Goal: Task Accomplishment & Management: Use online tool/utility

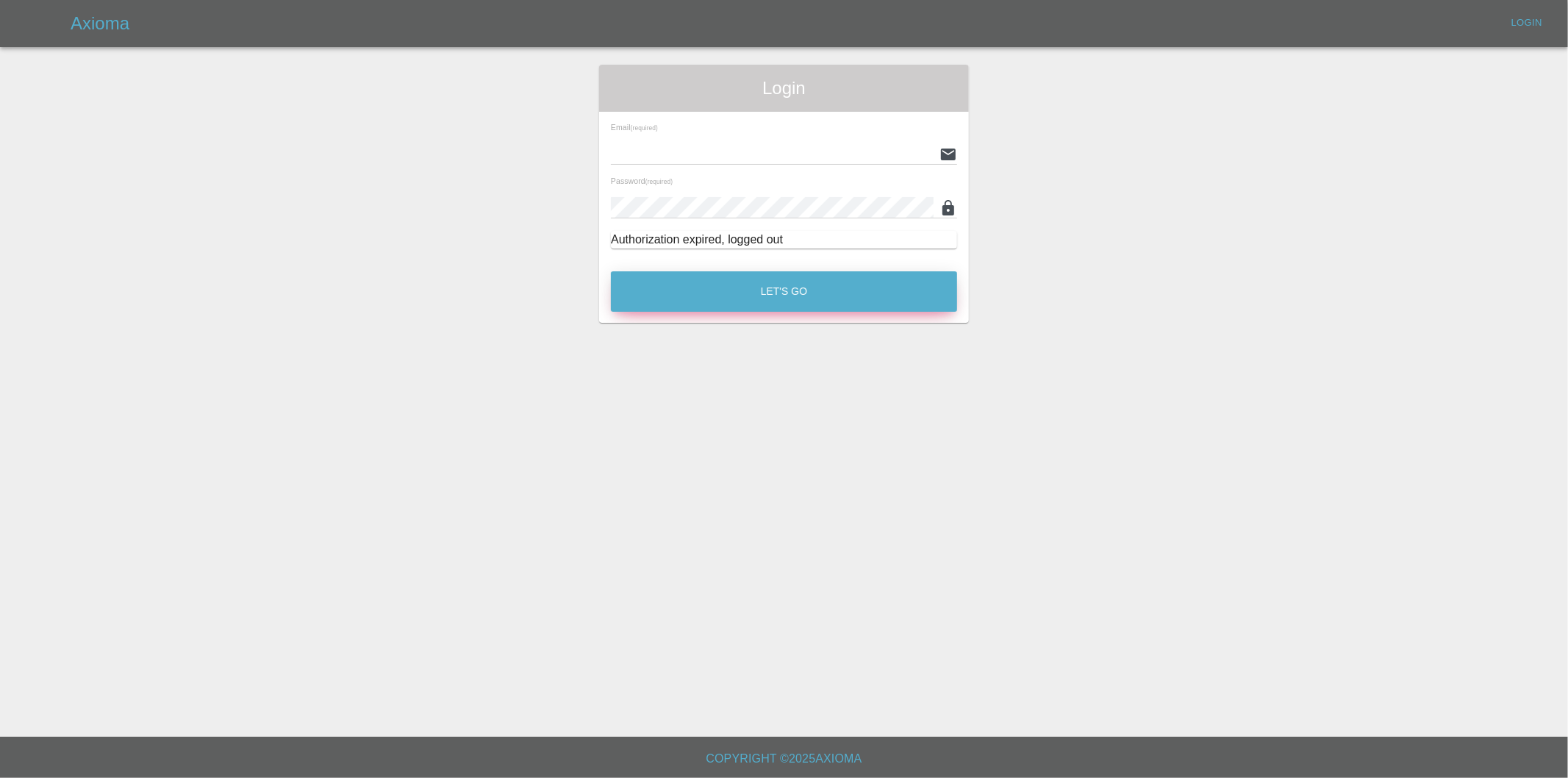
type input "eric.ordano@gmail.com"
click at [742, 282] on button "Let's Go" at bounding box center [784, 291] width 346 height 41
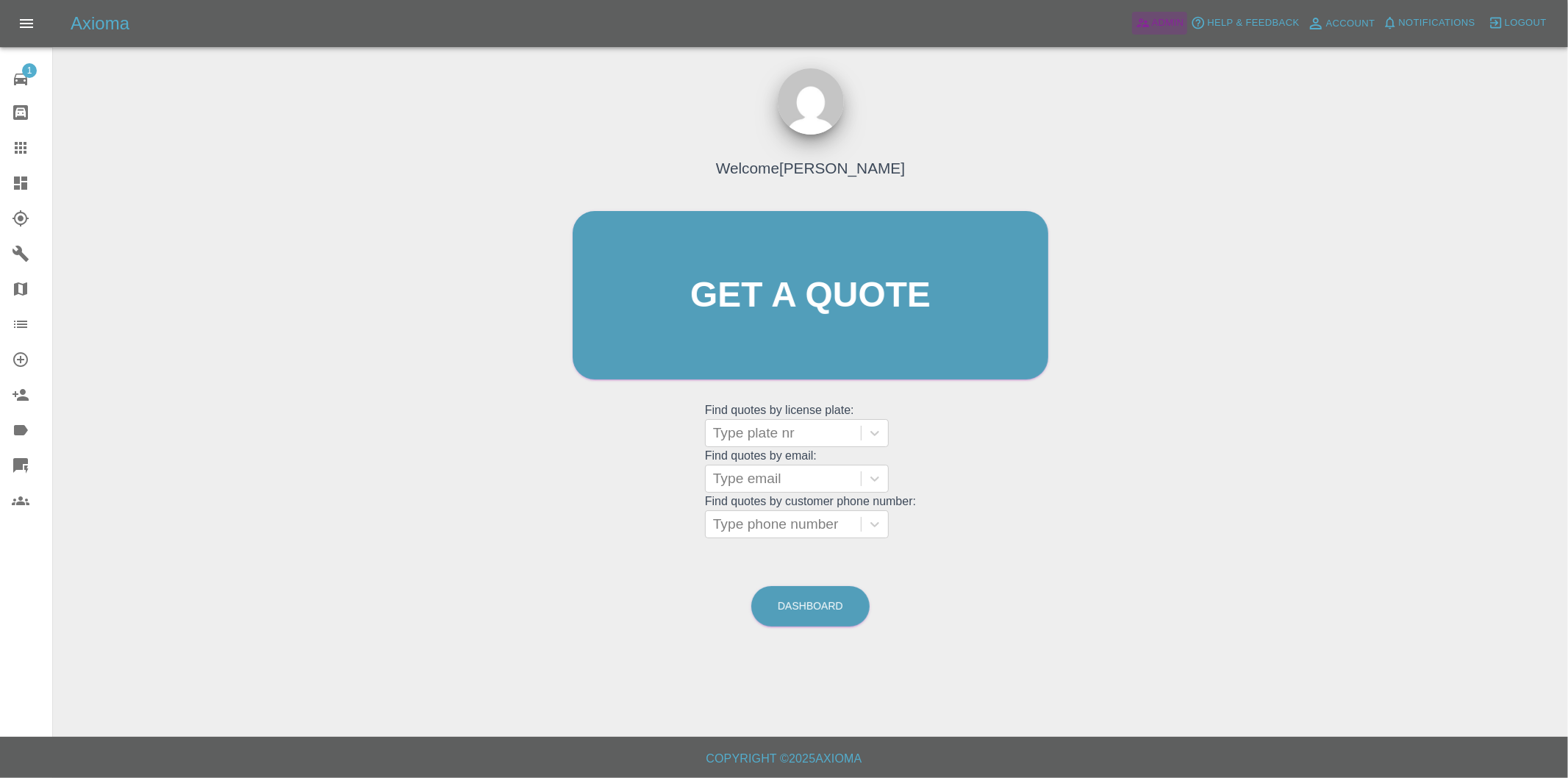
click at [1156, 27] on span "Admin" at bounding box center [1168, 22] width 33 height 17
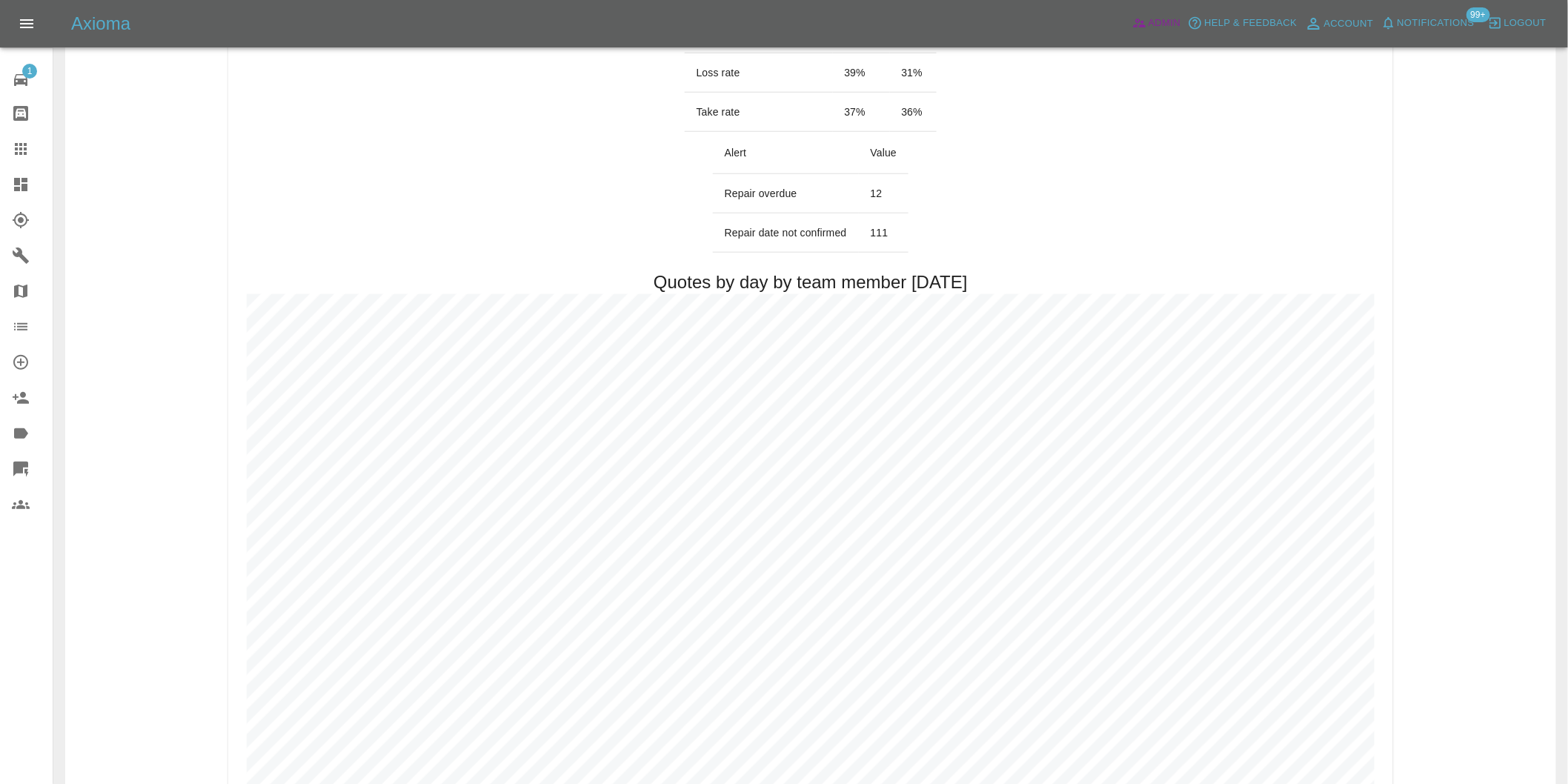
scroll to position [164, 0]
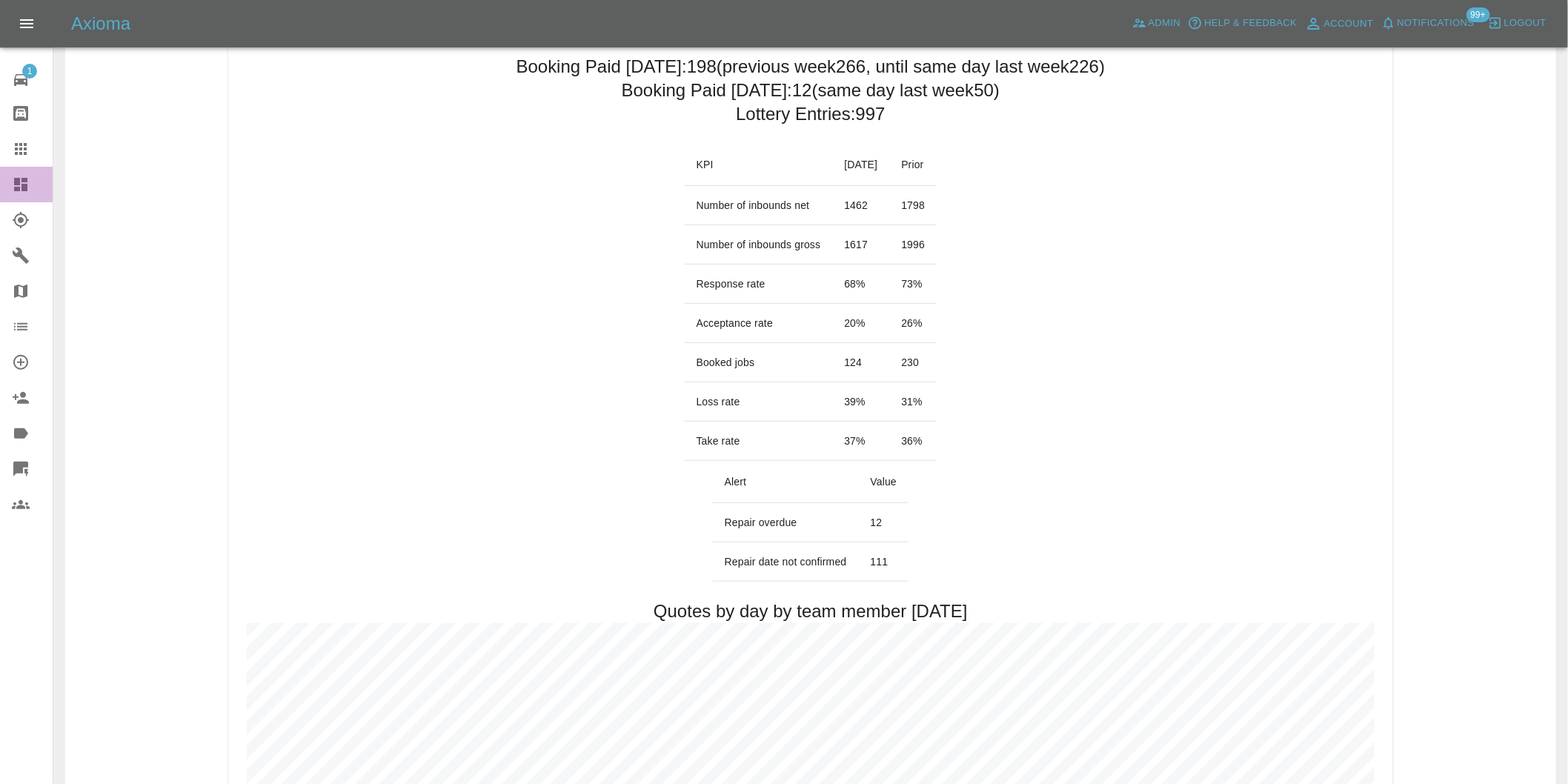
click at [24, 185] on icon at bounding box center [21, 184] width 14 height 14
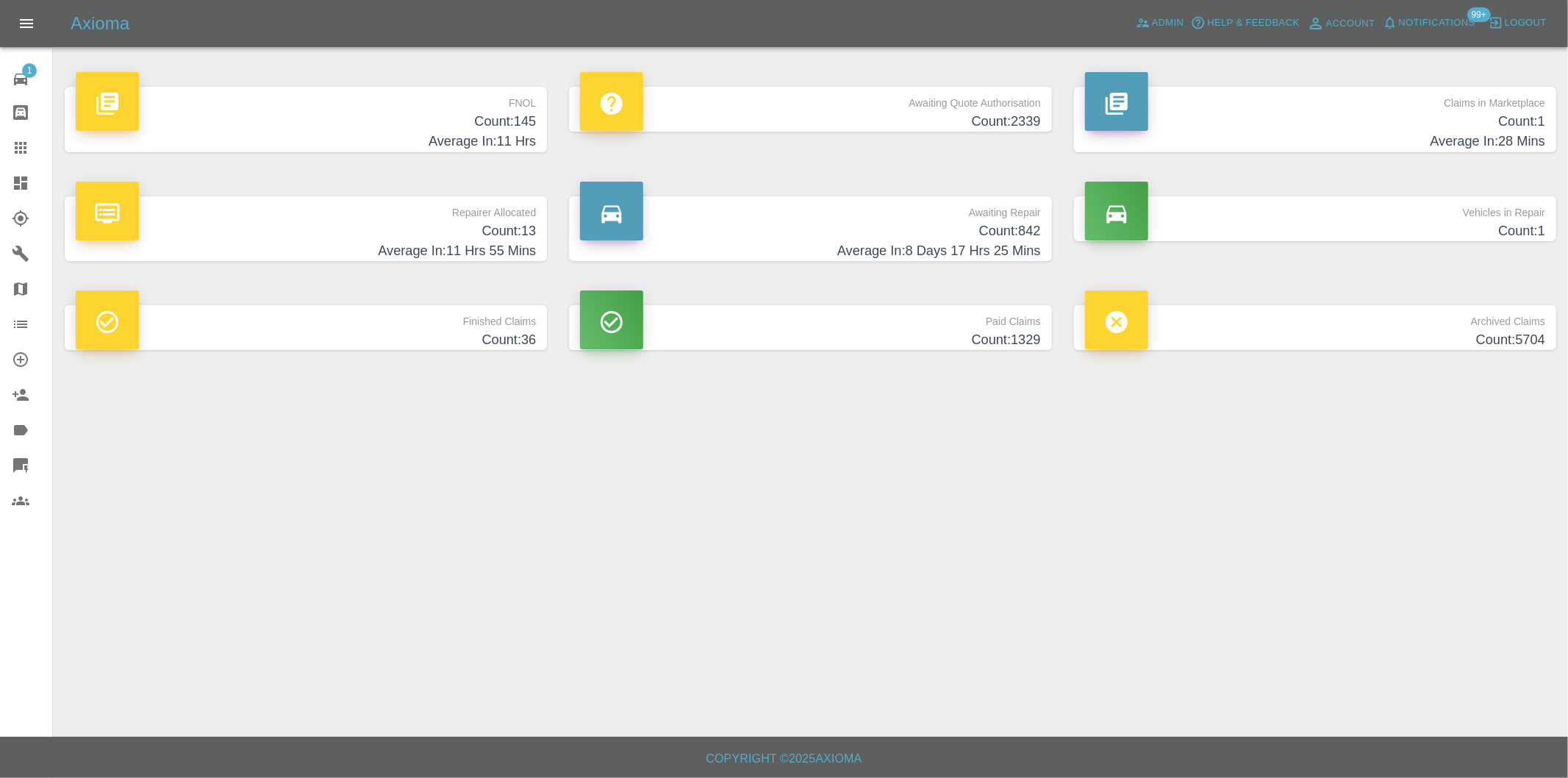
click at [518, 126] on h4 "Count: 145" at bounding box center [305, 121] width 461 height 20
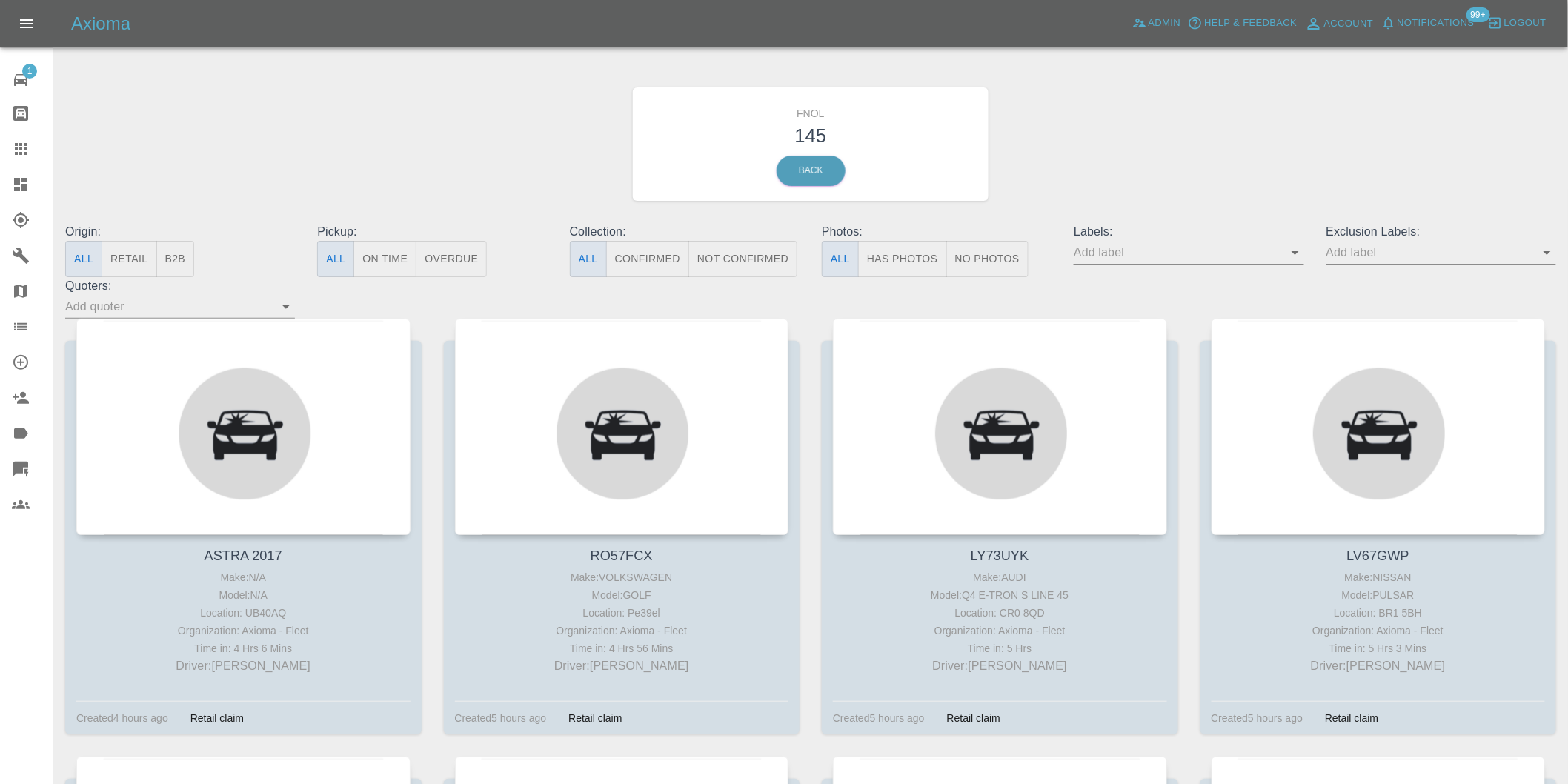
click at [900, 260] on button "Has Photos" at bounding box center [902, 258] width 89 height 36
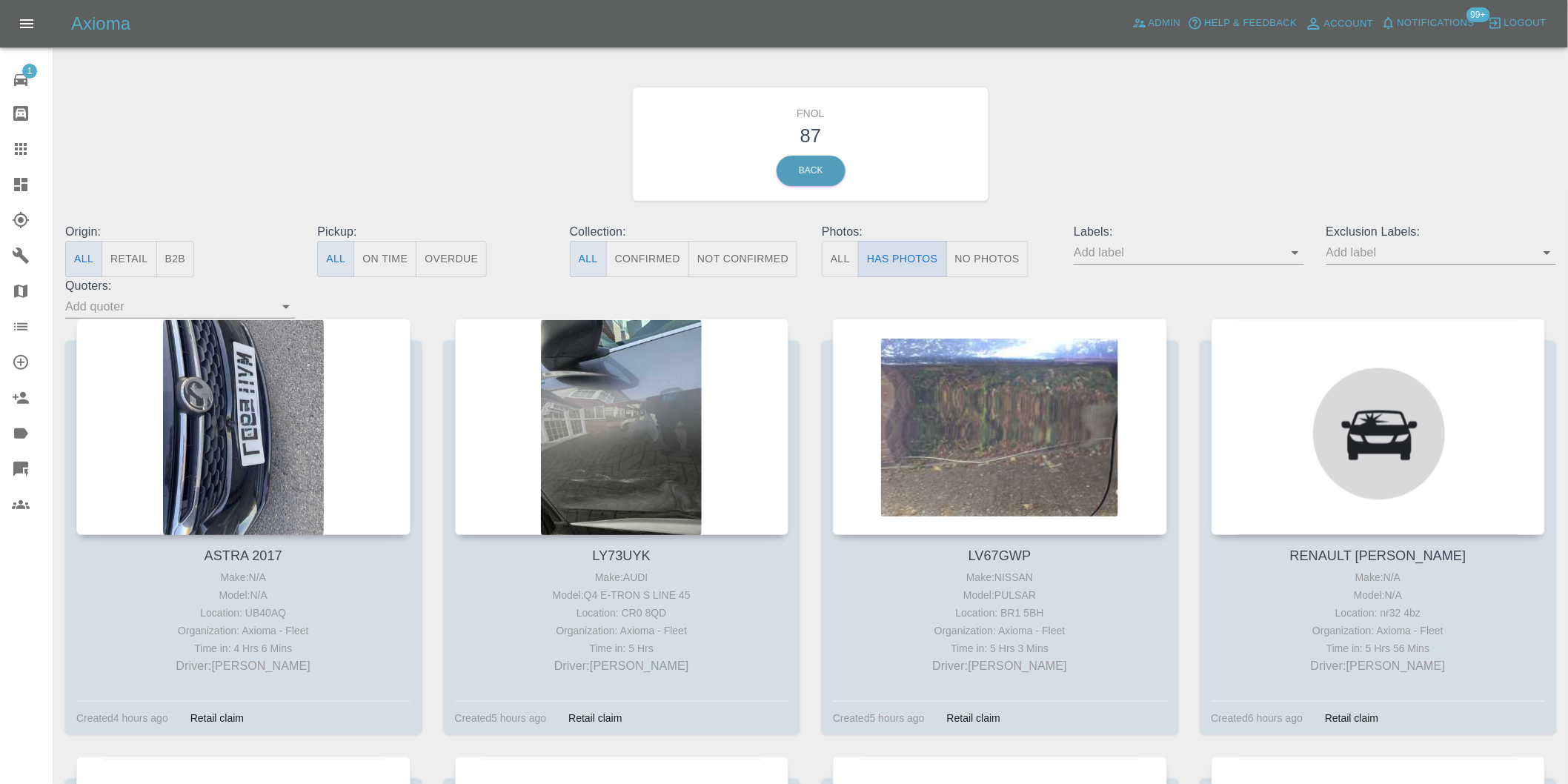
click at [907, 260] on button "Has Photos" at bounding box center [902, 258] width 89 height 36
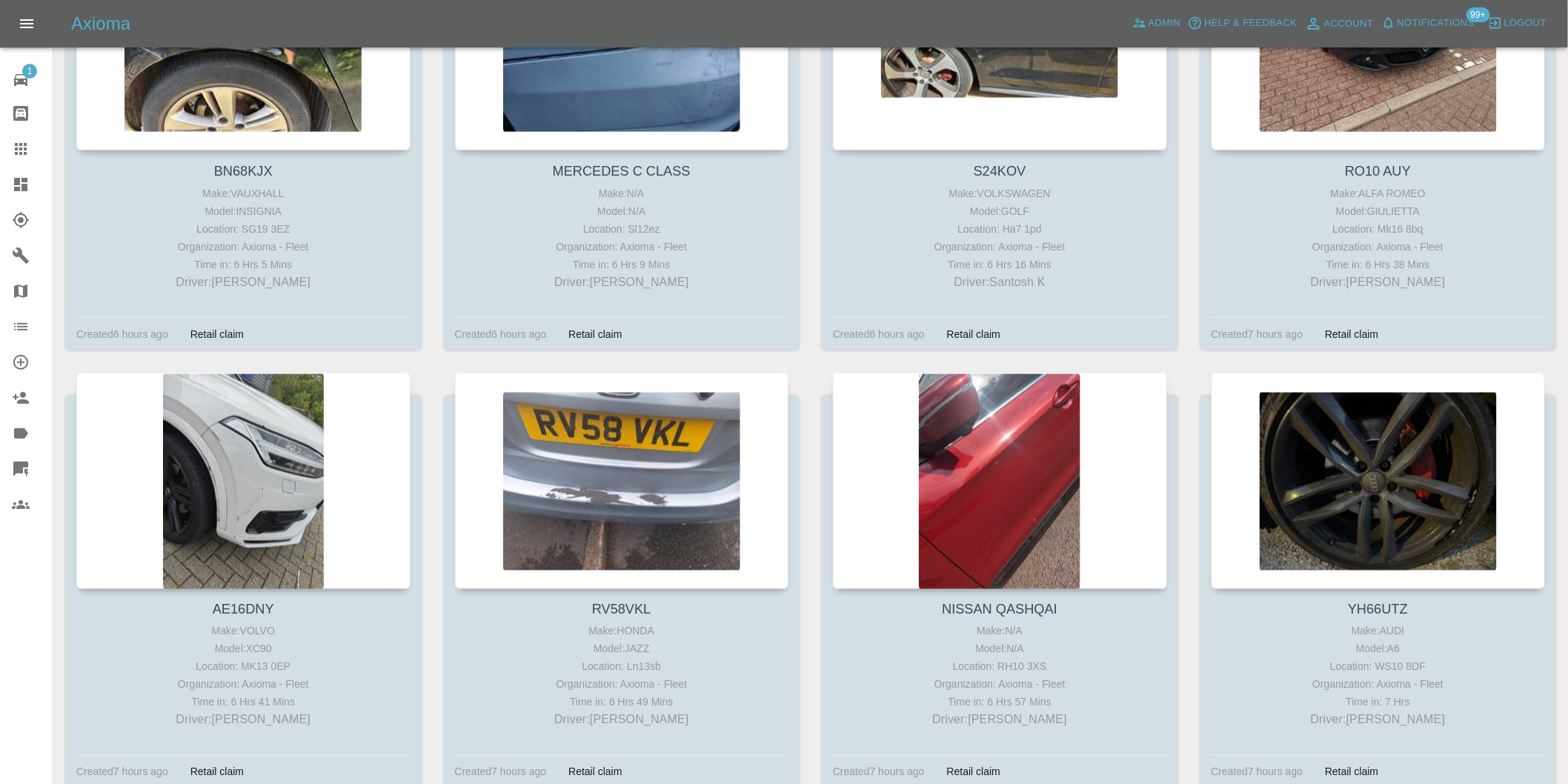
scroll to position [823, 0]
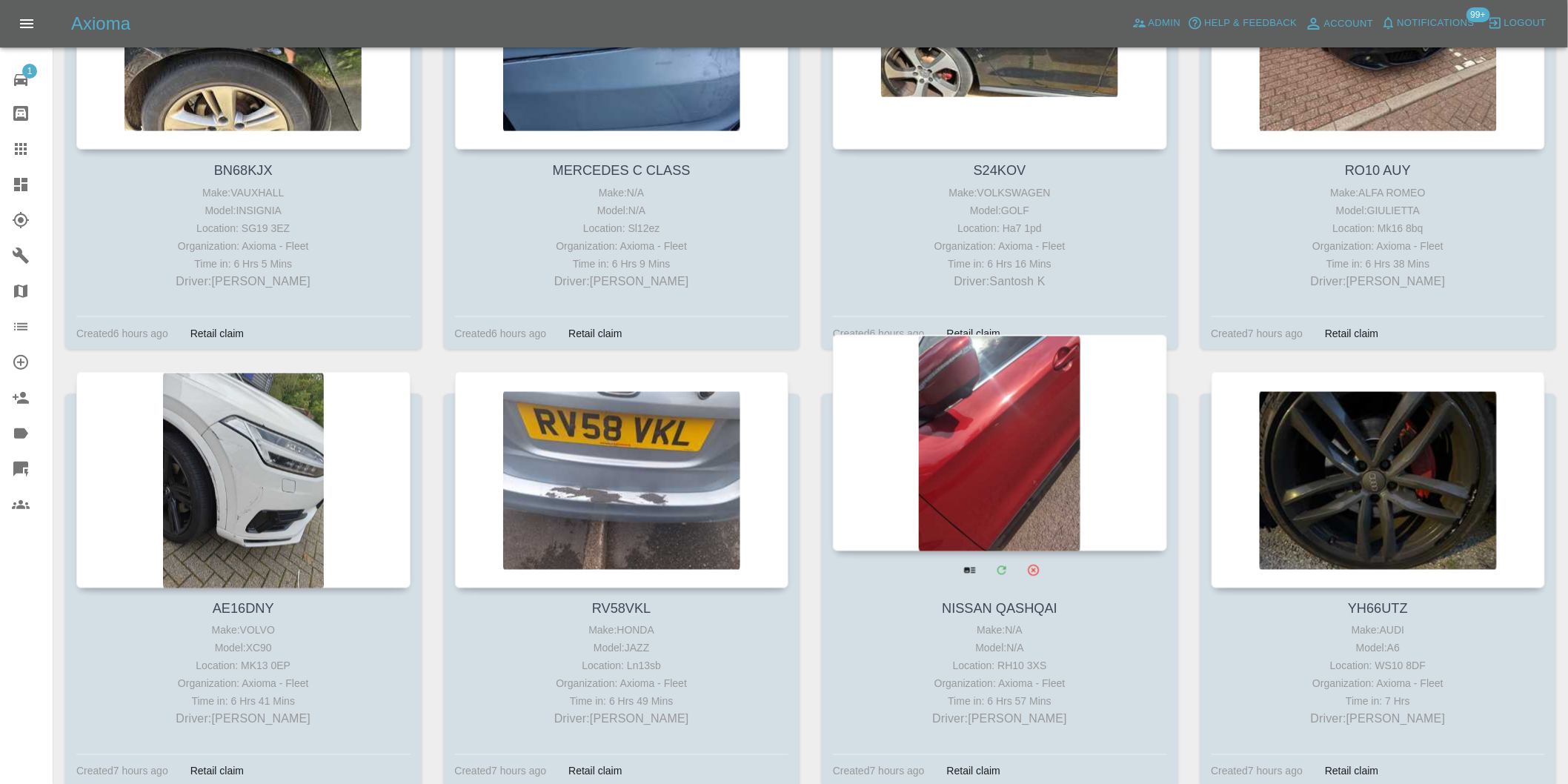
drag, startPoint x: 182, startPoint y: 386, endPoint x: 973, endPoint y: 446, distance: 793.3
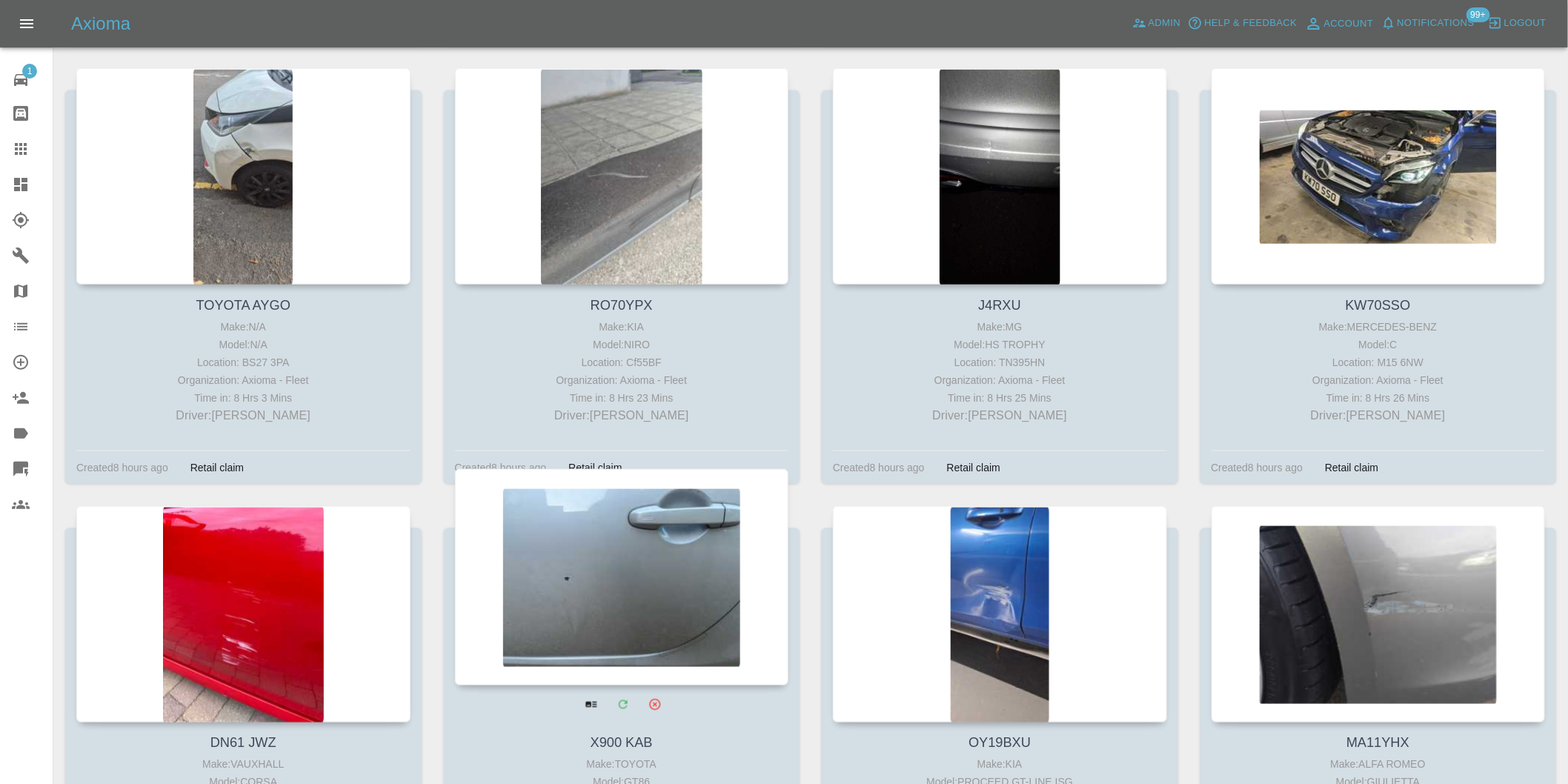
scroll to position [3045, 0]
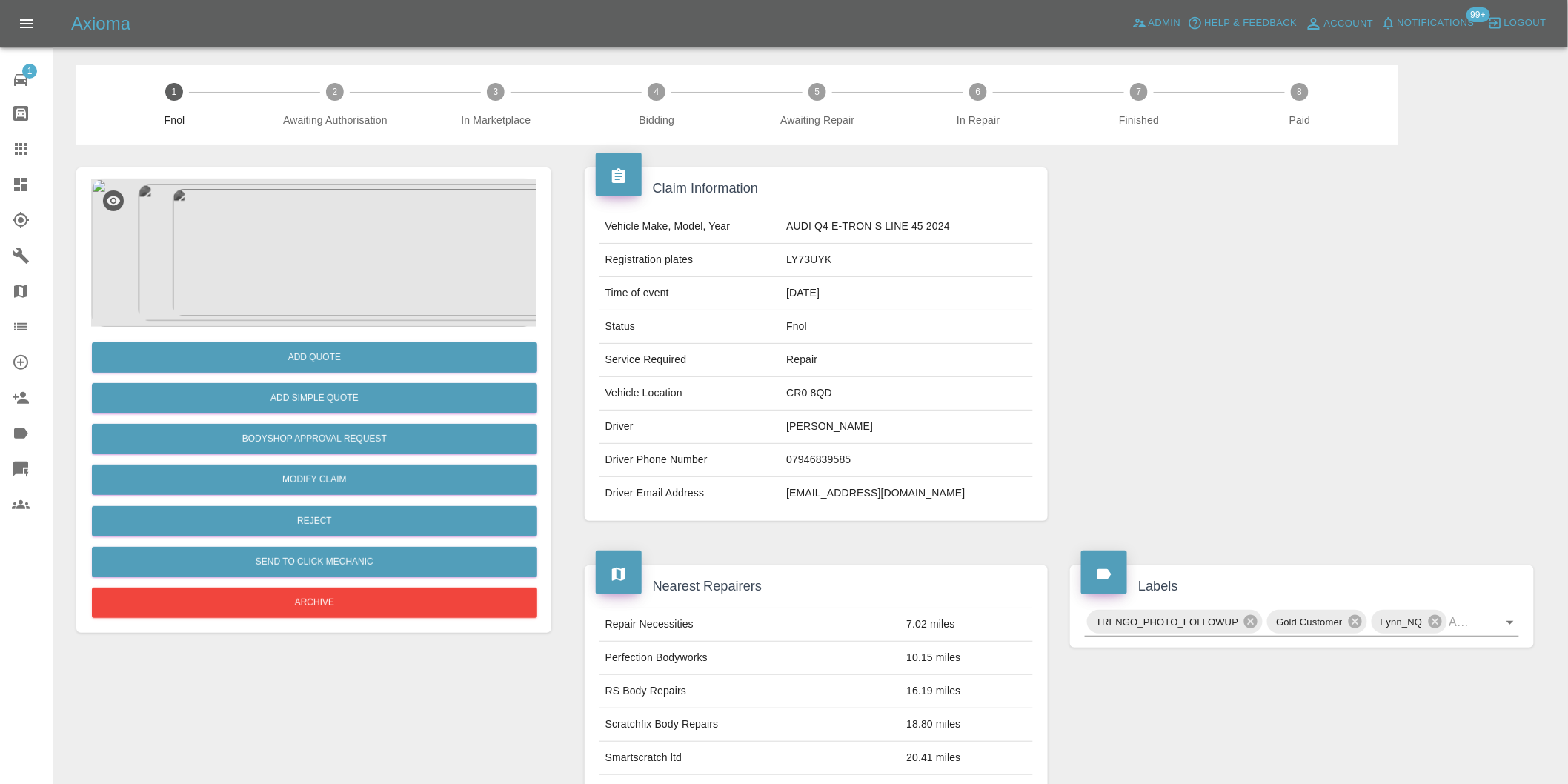
click at [328, 240] on img at bounding box center [313, 253] width 445 height 148
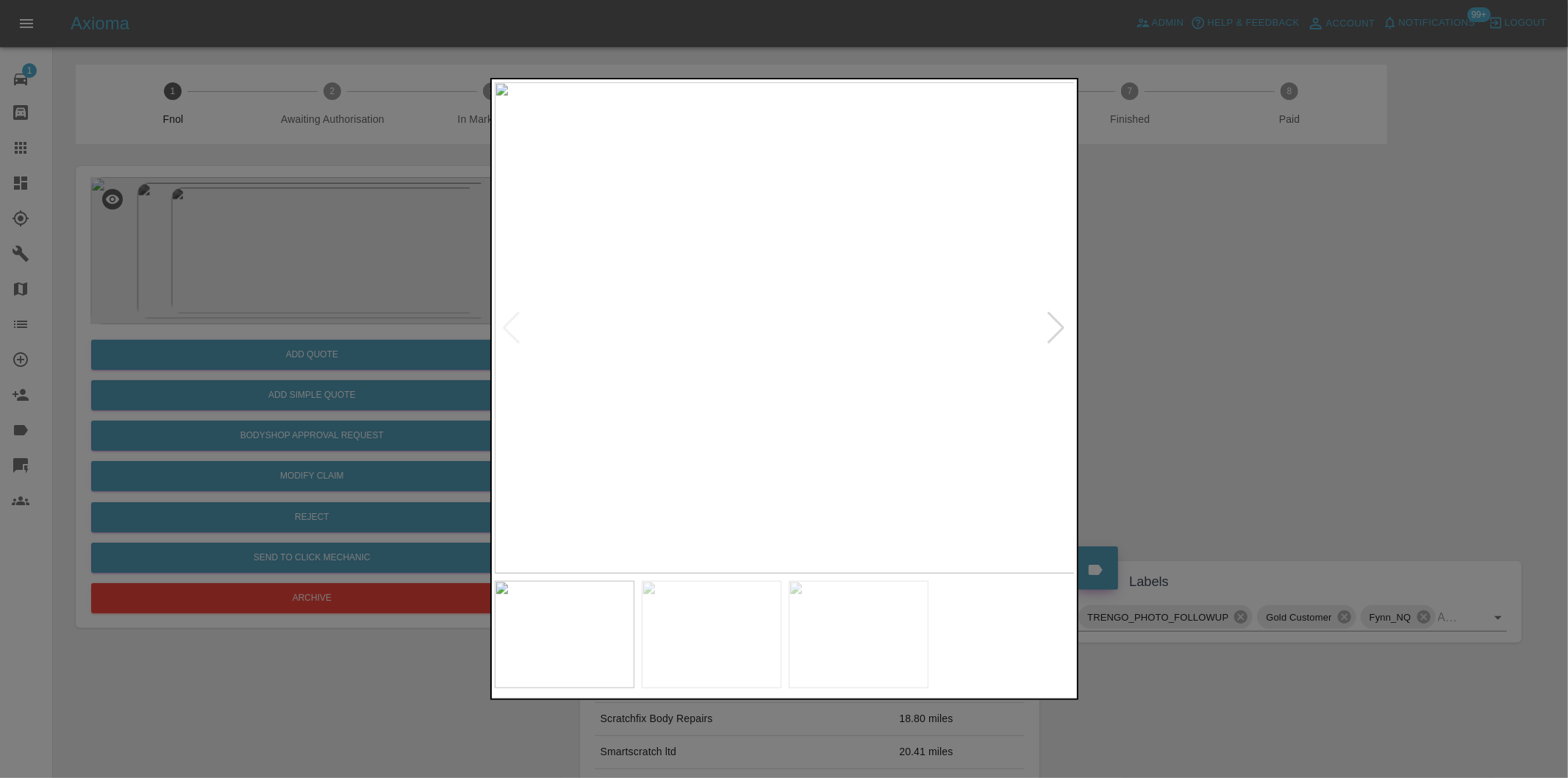
click at [1056, 332] on div at bounding box center [1056, 328] width 20 height 33
click at [515, 326] on div at bounding box center [512, 328] width 20 height 33
click at [802, 412] on img at bounding box center [785, 328] width 581 height 491
click at [802, 410] on img at bounding box center [785, 328] width 581 height 491
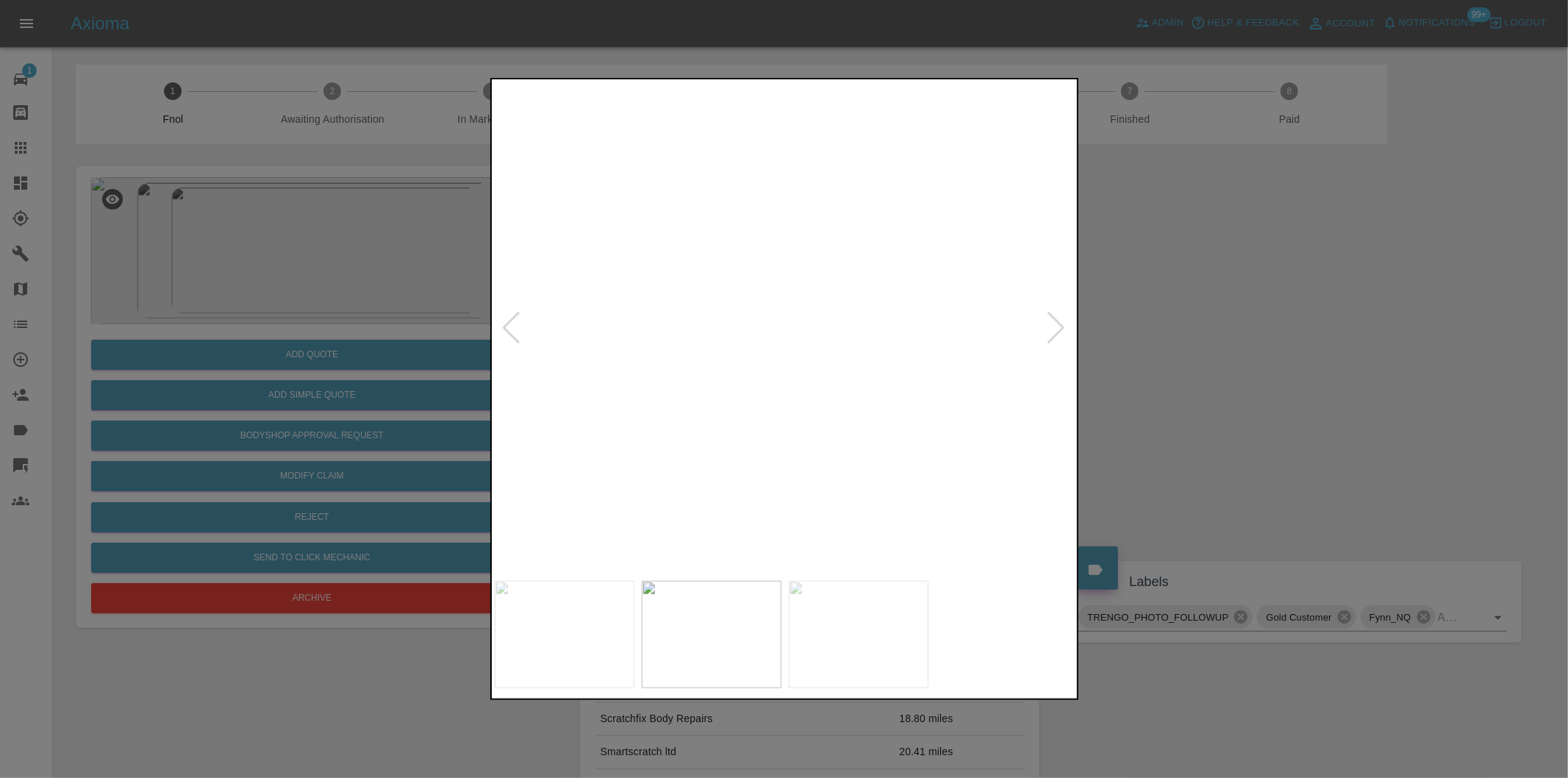
click at [783, 377] on img at bounding box center [730, 79] width 1742 height 1472
click at [1062, 329] on div at bounding box center [1056, 328] width 20 height 33
click at [840, 299] on img at bounding box center [785, 328] width 581 height 491
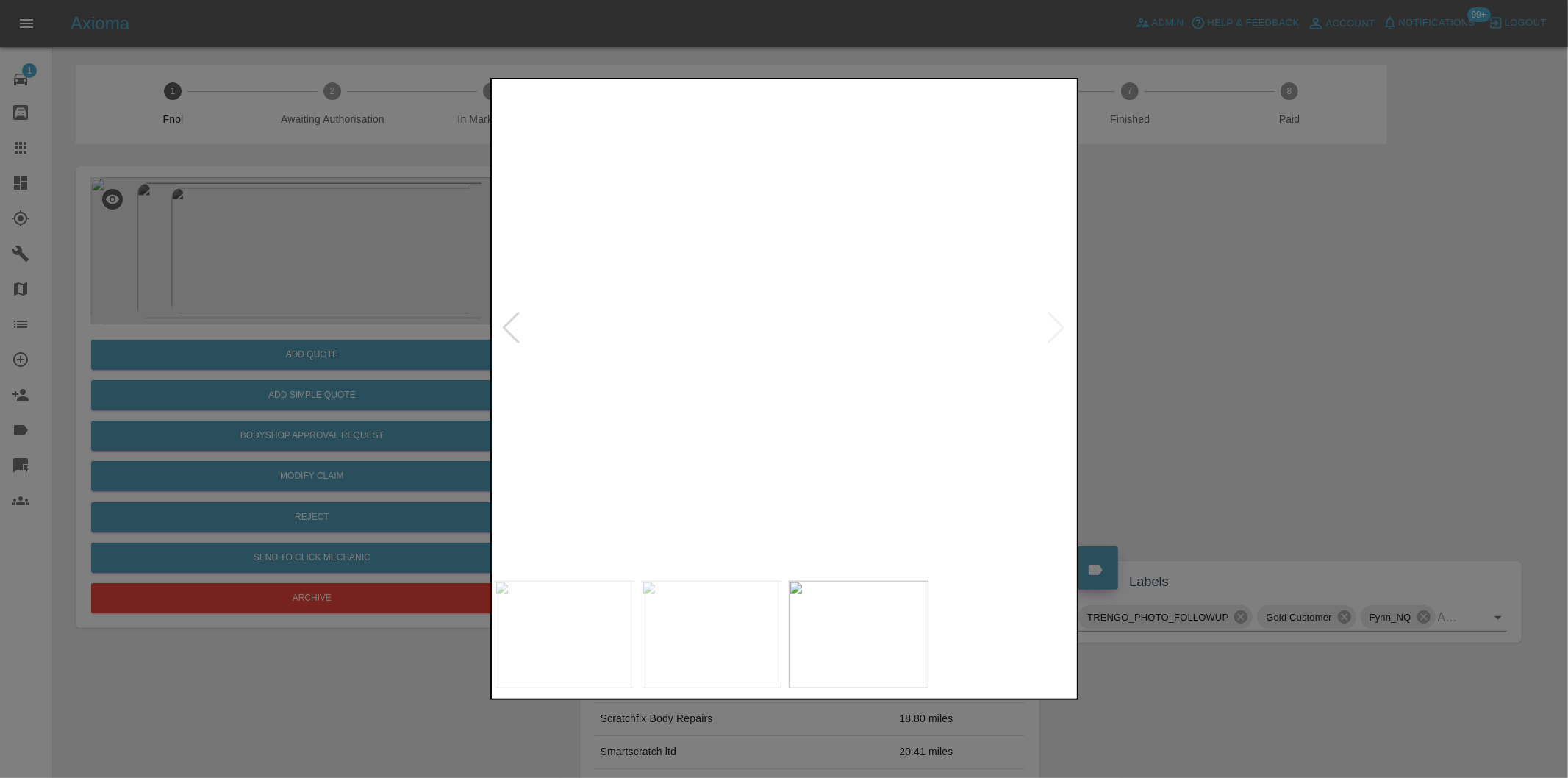
click at [813, 295] on img at bounding box center [616, 411] width 1742 height 1472
click at [1189, 329] on div at bounding box center [784, 389] width 1568 height 778
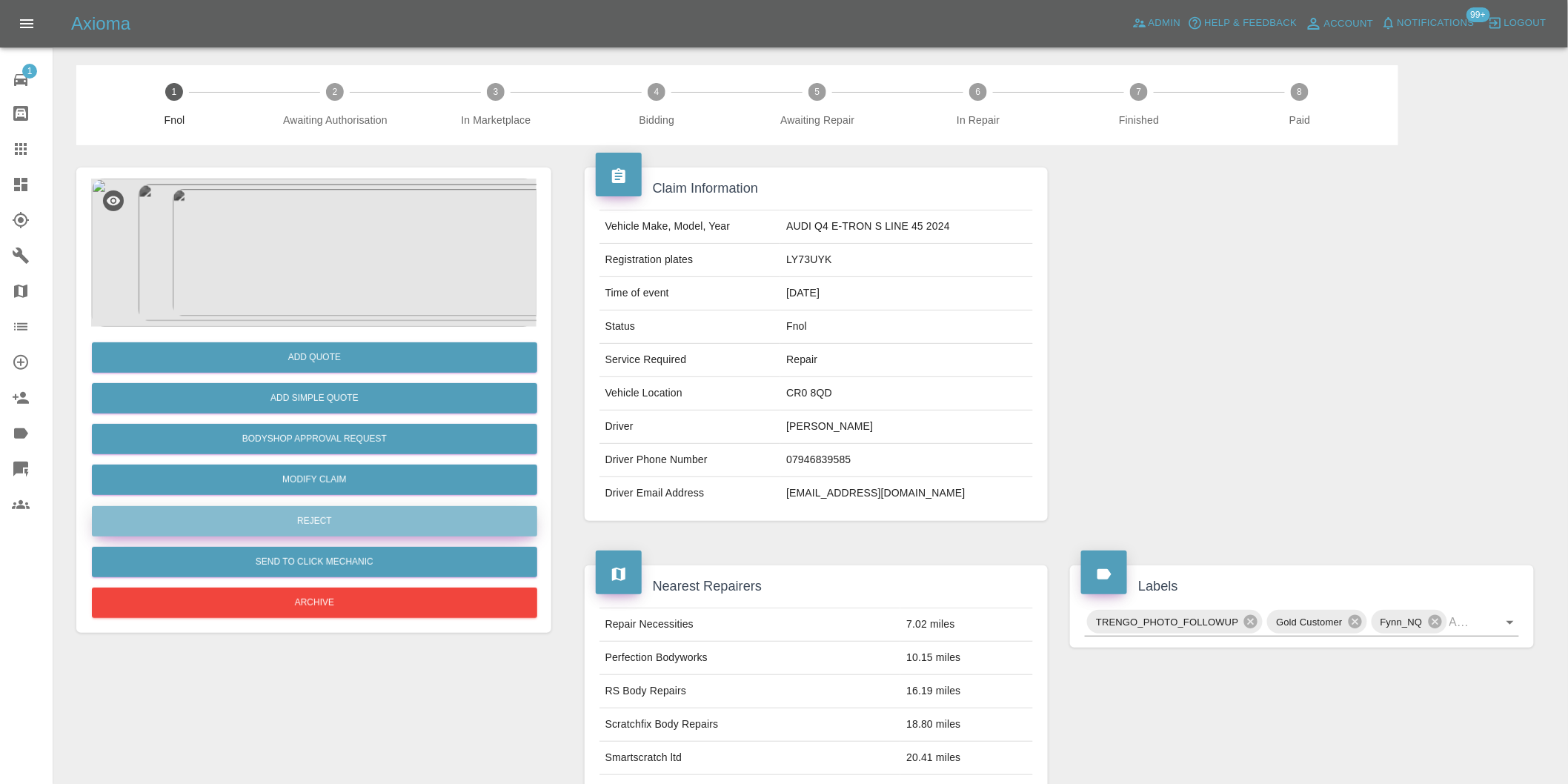
click at [325, 524] on button "Reject" at bounding box center [314, 521] width 445 height 30
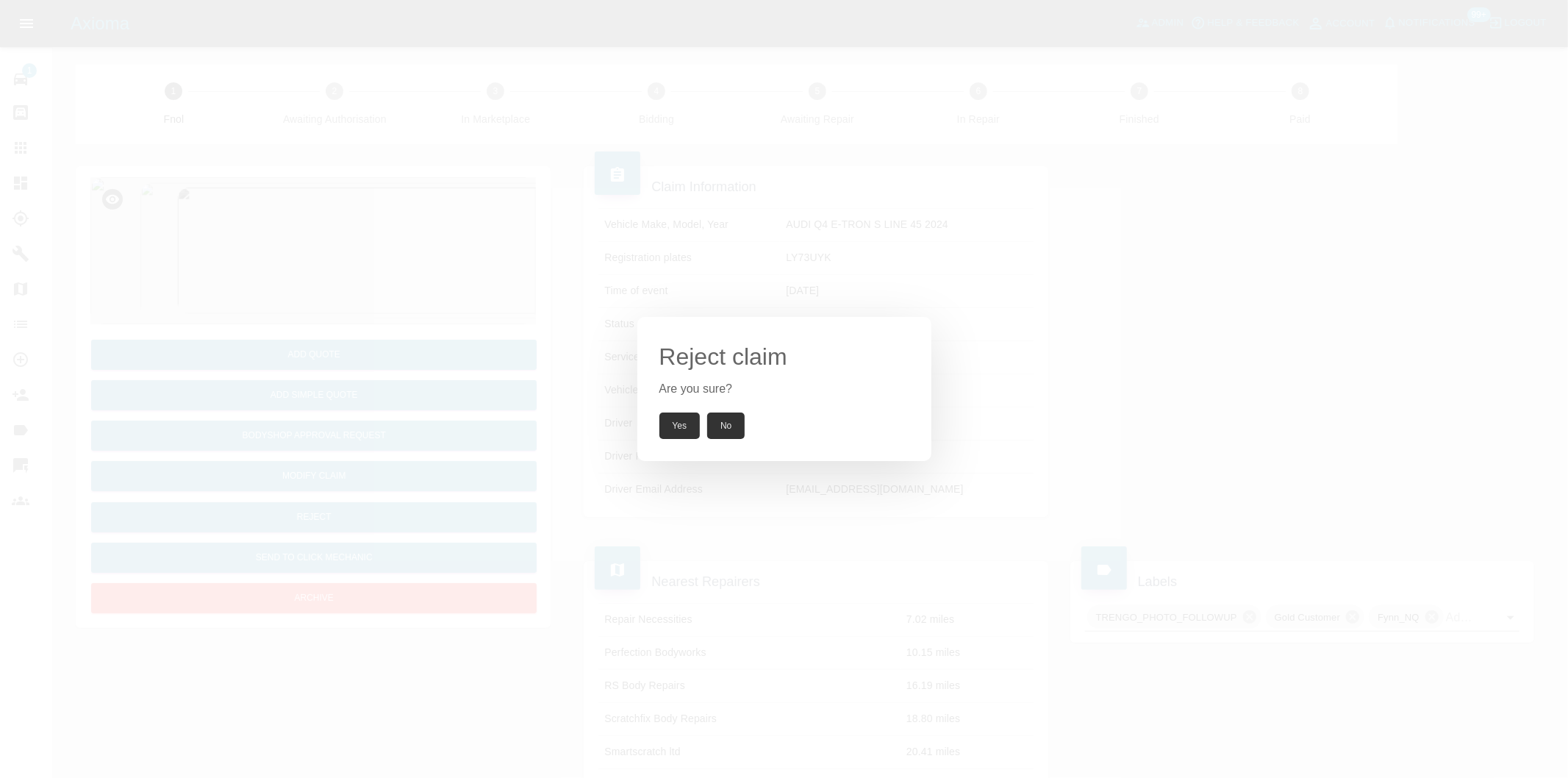
click at [671, 430] on button "Yes" at bounding box center [680, 425] width 41 height 26
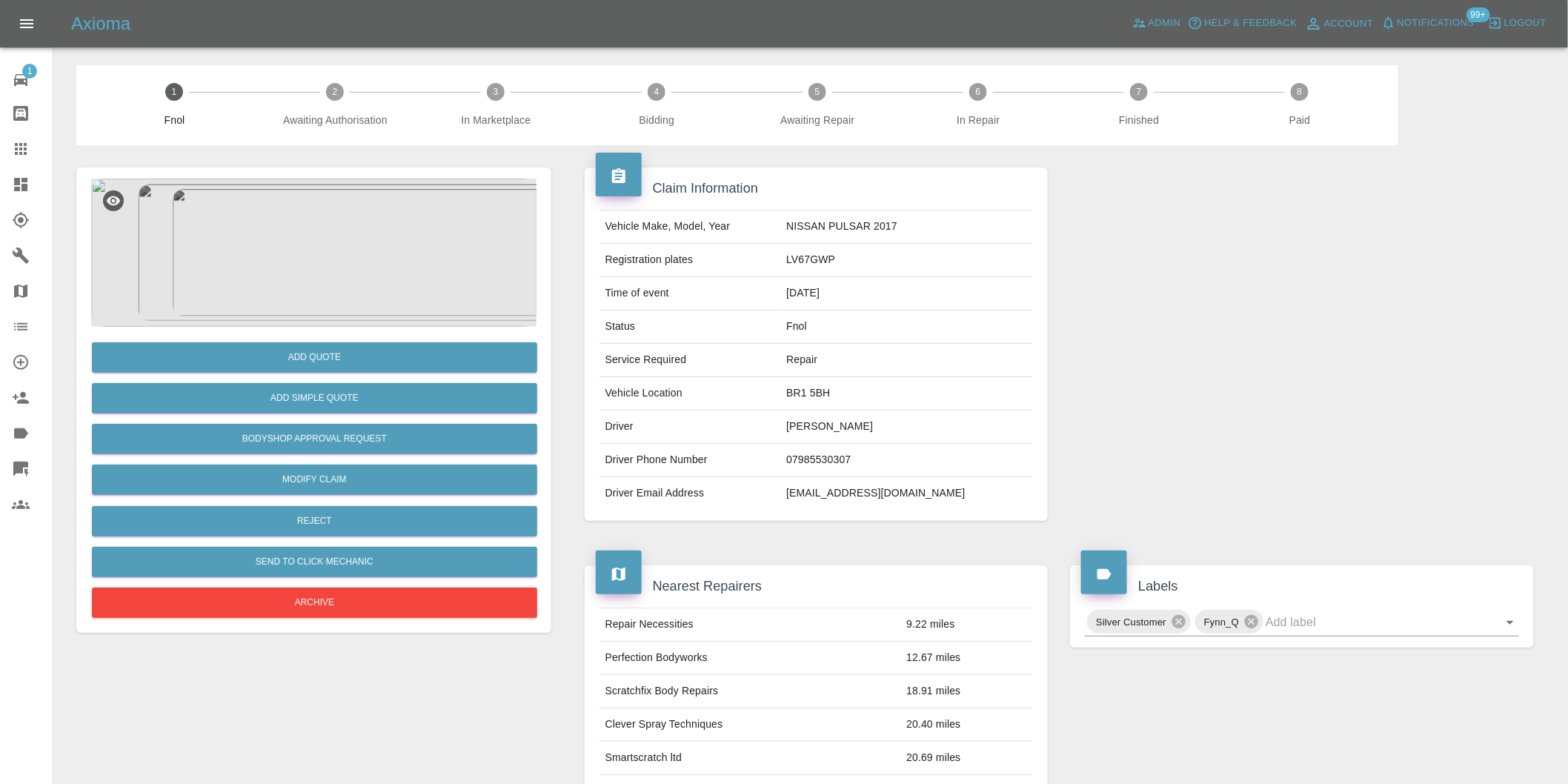
click at [268, 212] on img at bounding box center [313, 253] width 445 height 148
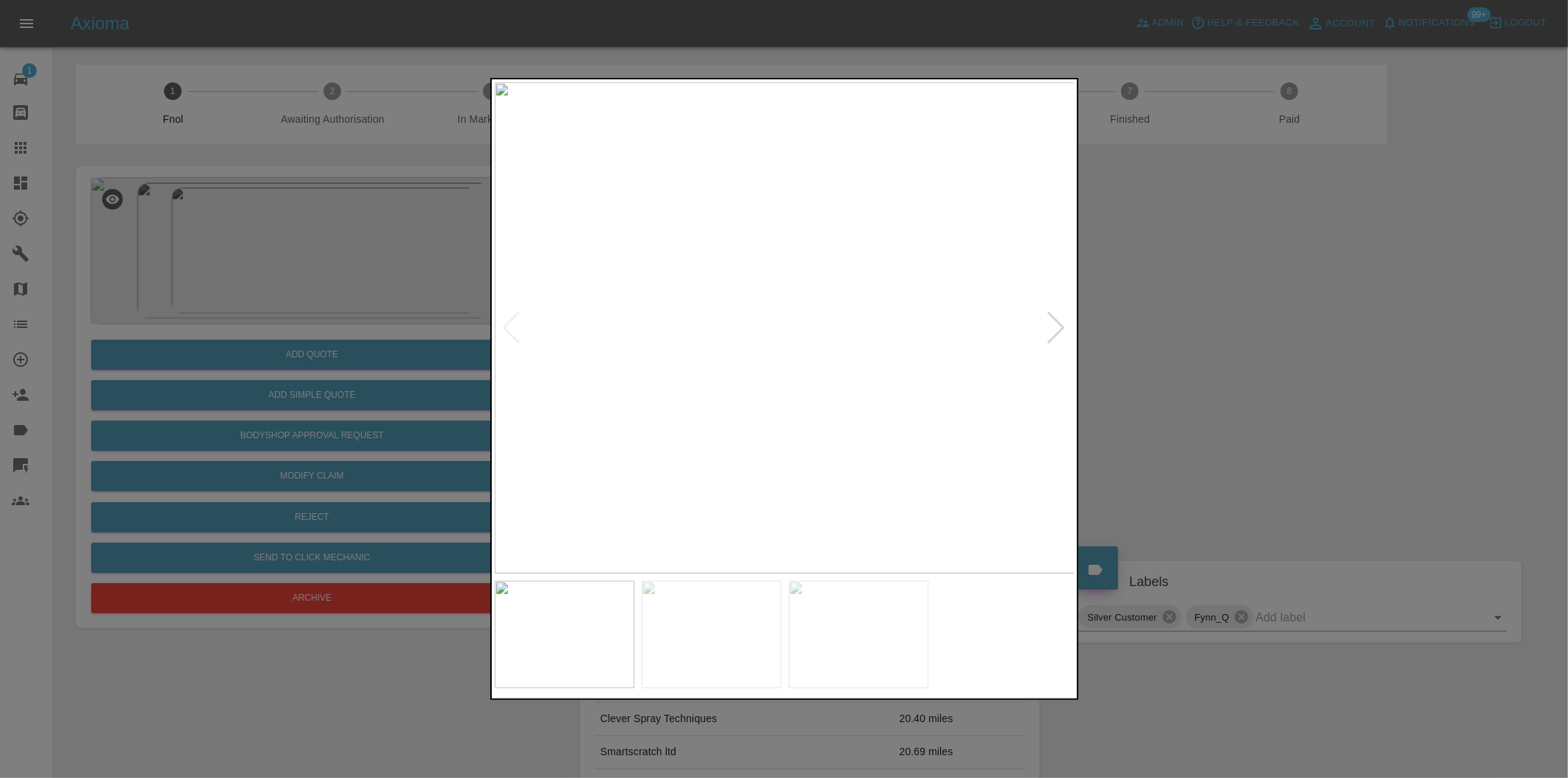
click at [1057, 325] on div at bounding box center [1056, 328] width 20 height 33
click at [1057, 325] on img at bounding box center [785, 328] width 581 height 491
click at [1270, 349] on div at bounding box center [784, 389] width 1568 height 778
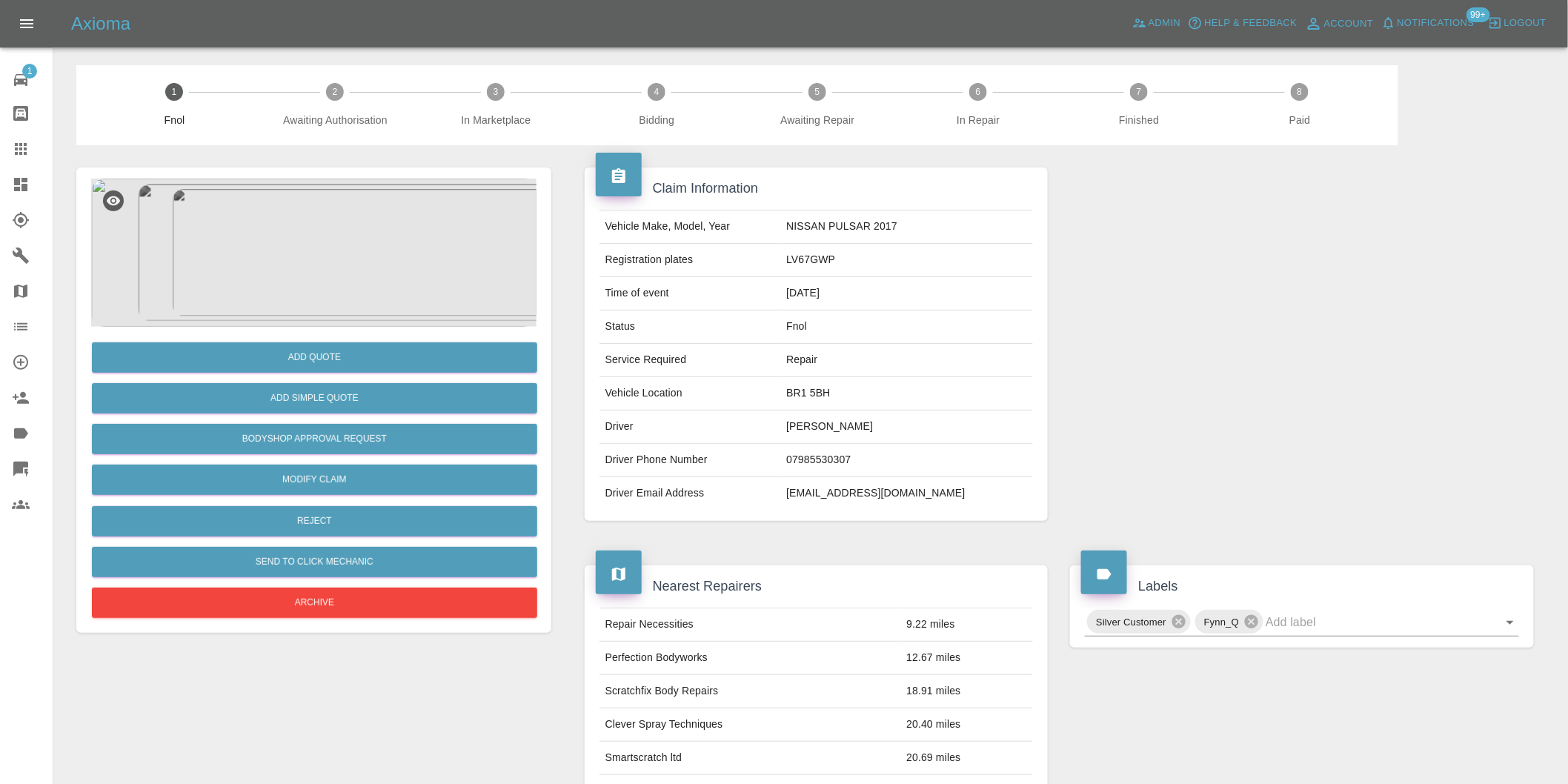
click at [343, 280] on img at bounding box center [313, 253] width 445 height 148
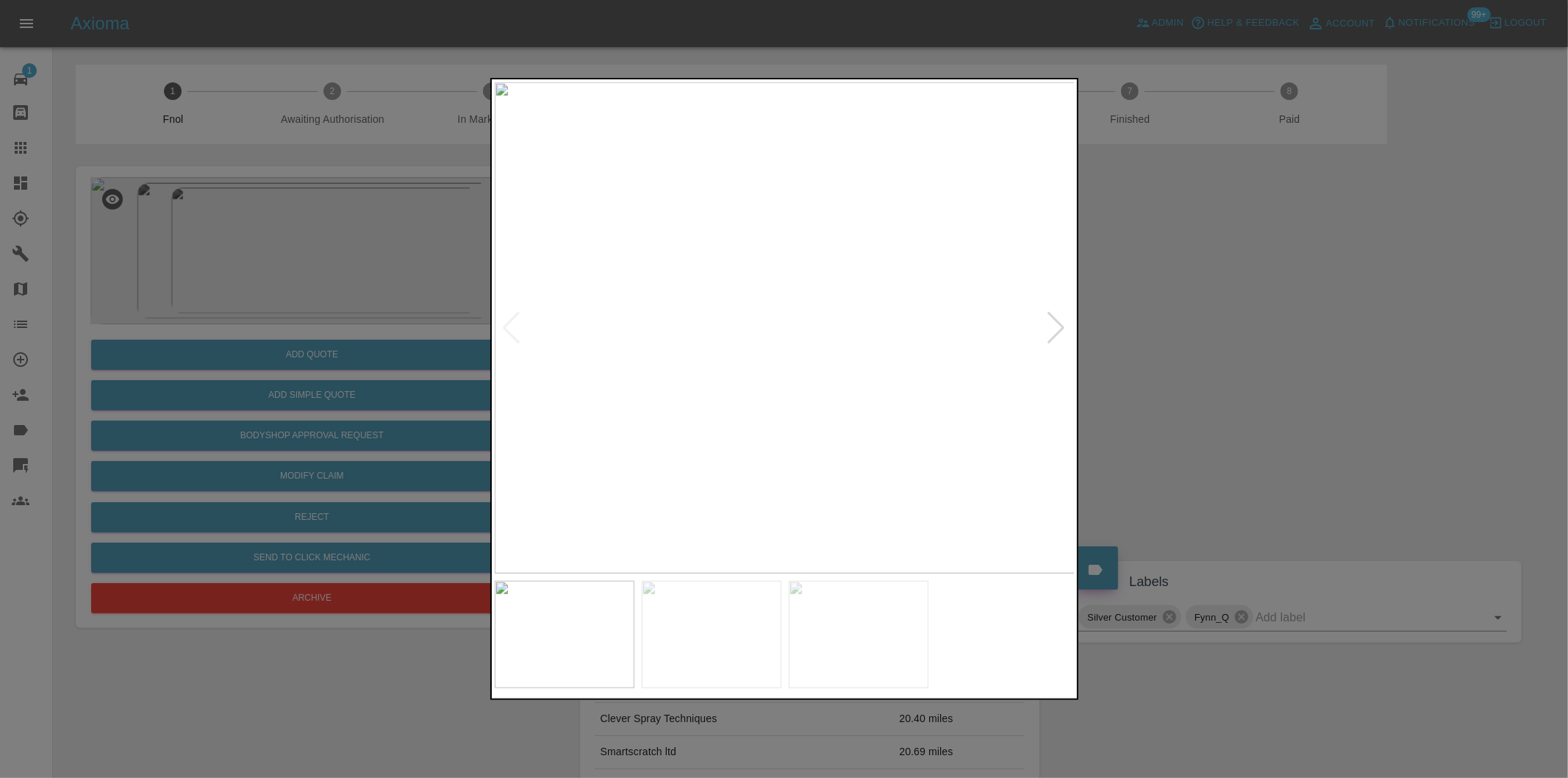
click at [1062, 326] on div at bounding box center [1056, 328] width 20 height 33
click at [1062, 326] on img at bounding box center [785, 328] width 581 height 491
drag, startPoint x: 1275, startPoint y: 343, endPoint x: 1145, endPoint y: 348, distance: 130.1
click at [1270, 343] on div at bounding box center [784, 389] width 1568 height 778
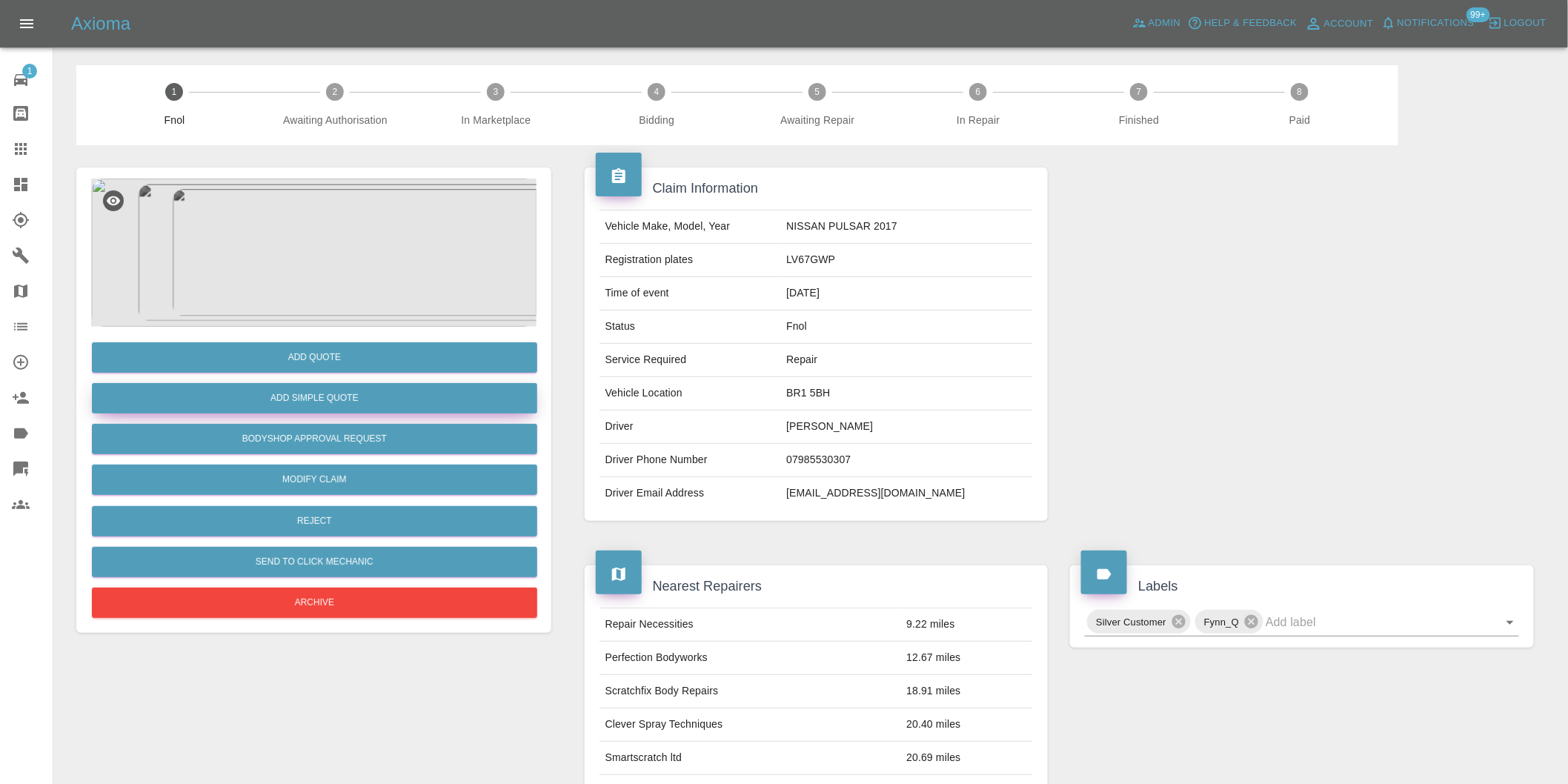
click at [386, 390] on button "Add Simple Quote" at bounding box center [314, 398] width 445 height 30
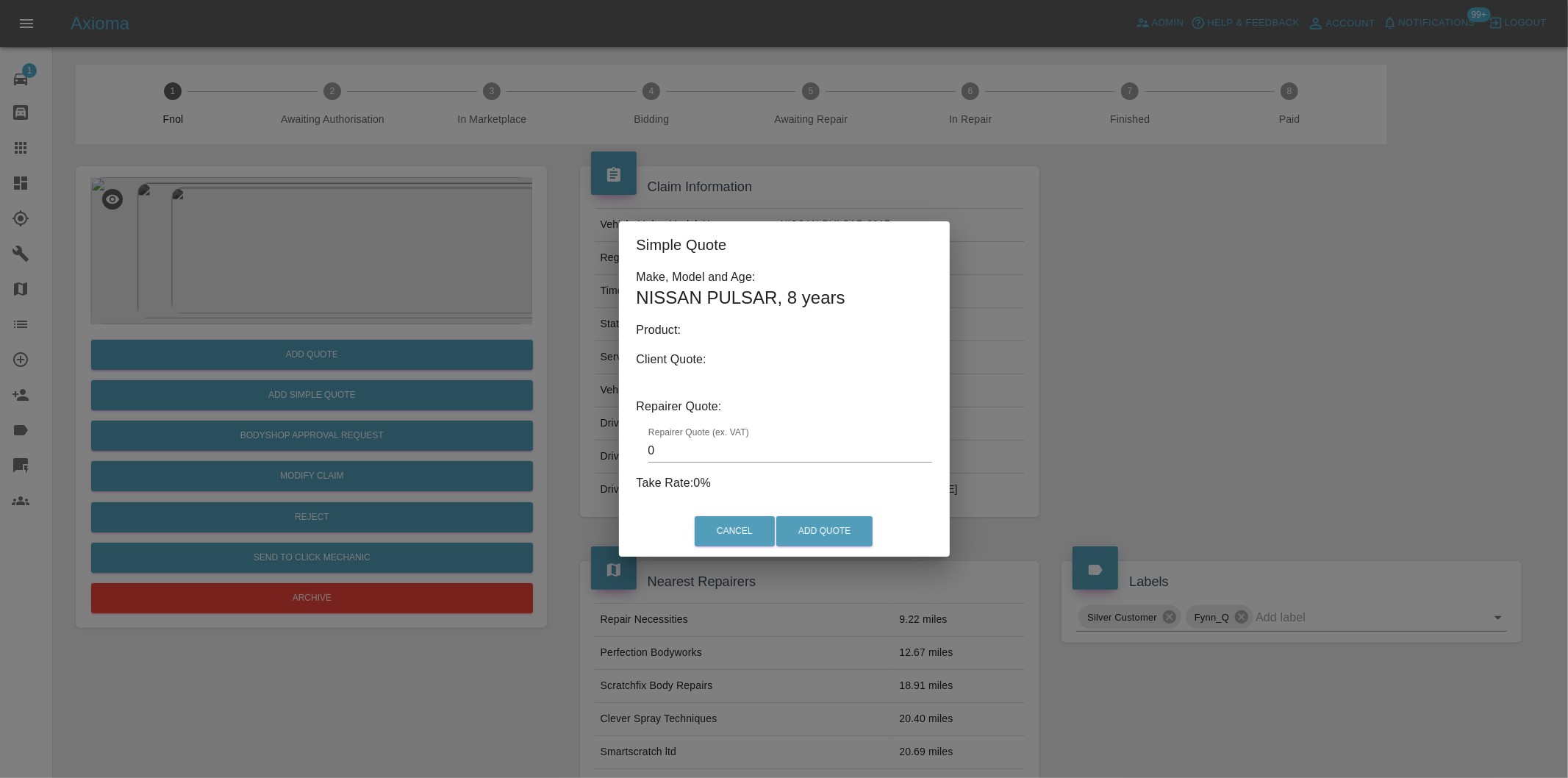
type input "140"
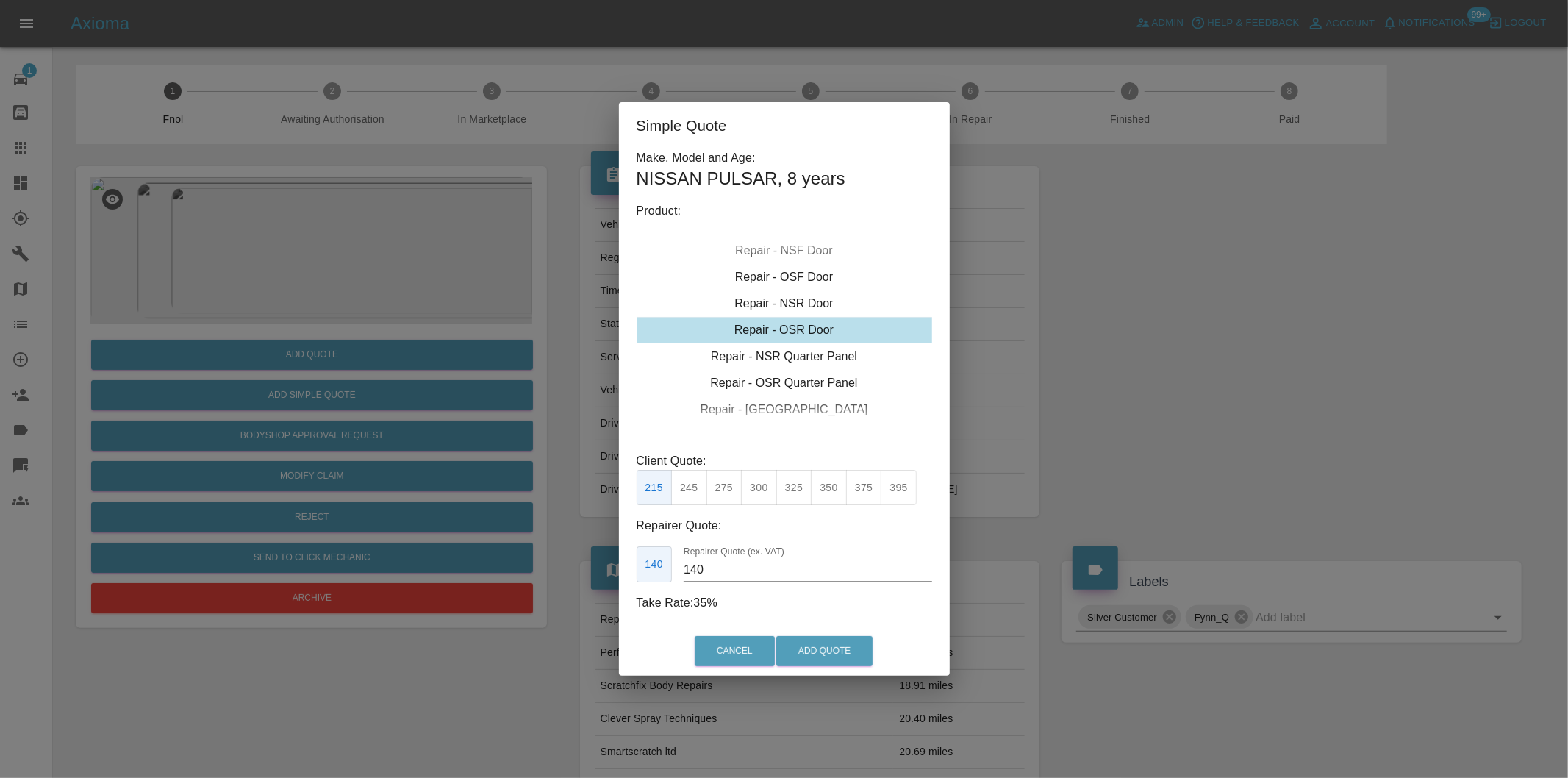
click at [813, 335] on div "Repair - OSR Door" at bounding box center [784, 329] width 296 height 26
click at [821, 648] on button "Add Quote" at bounding box center [824, 651] width 96 height 30
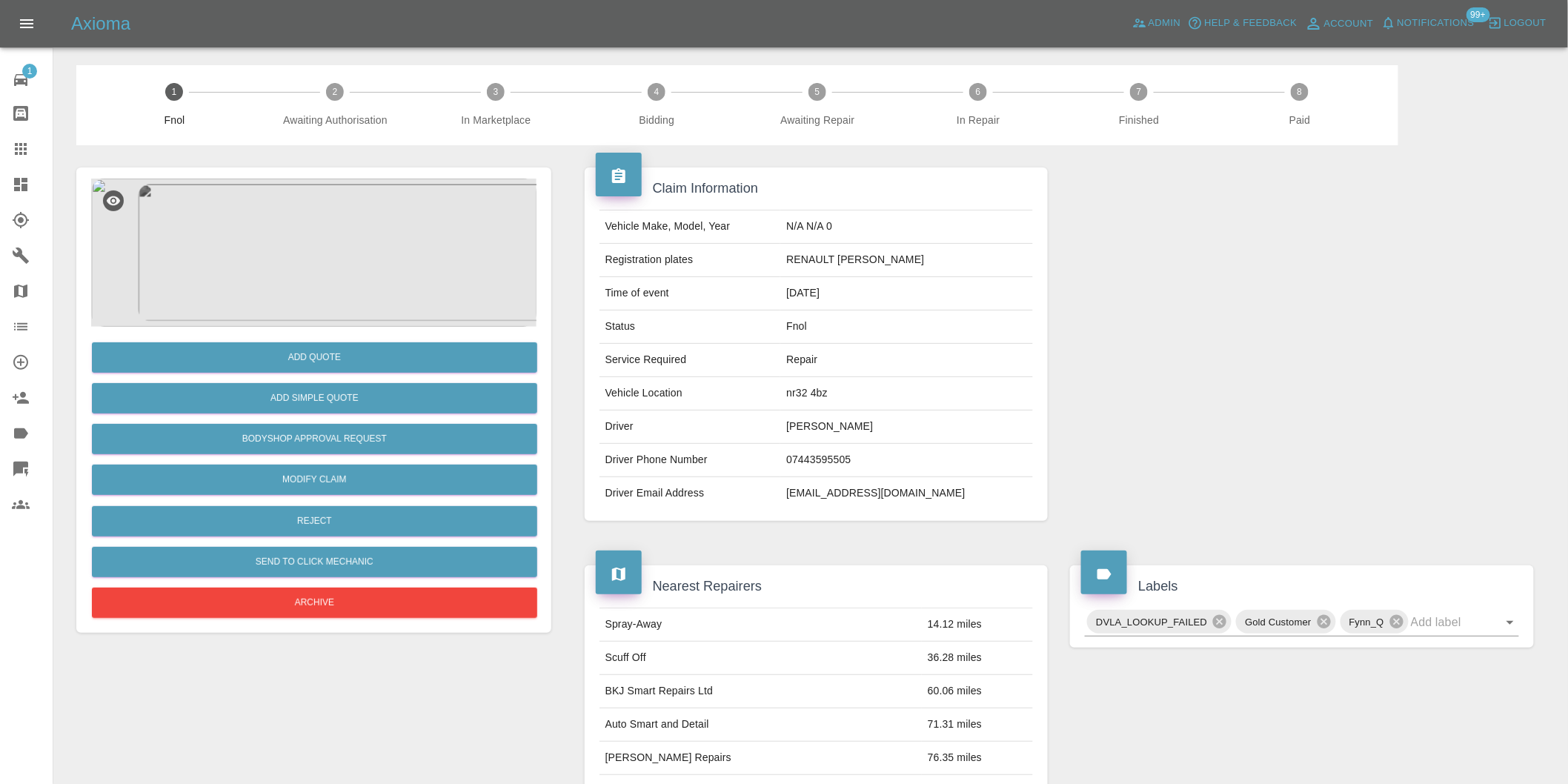
click at [338, 208] on img at bounding box center [313, 253] width 445 height 148
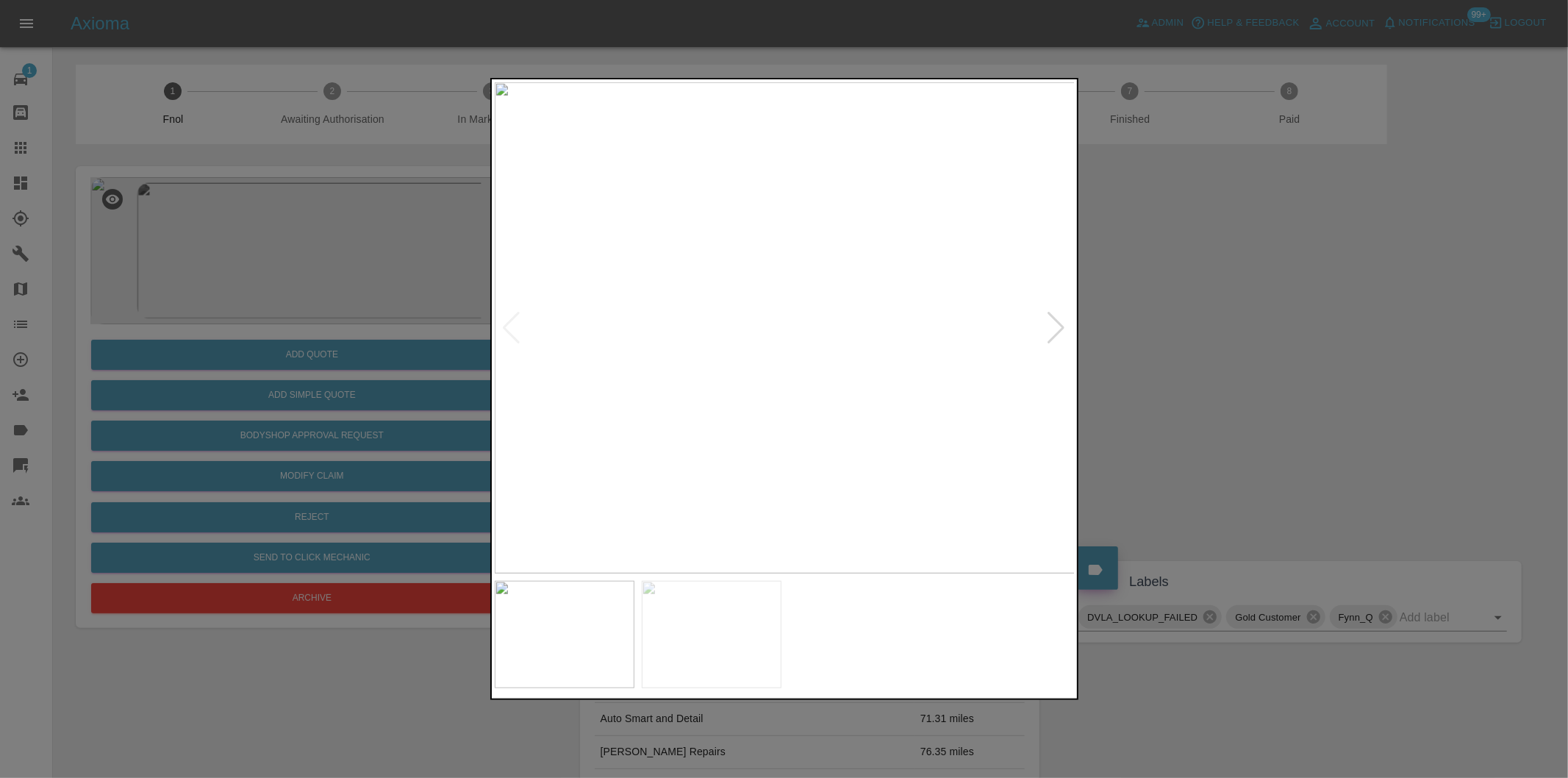
click at [1062, 325] on div at bounding box center [1056, 328] width 20 height 33
click at [1062, 325] on img at bounding box center [785, 328] width 581 height 491
click at [1207, 322] on div at bounding box center [784, 389] width 1568 height 778
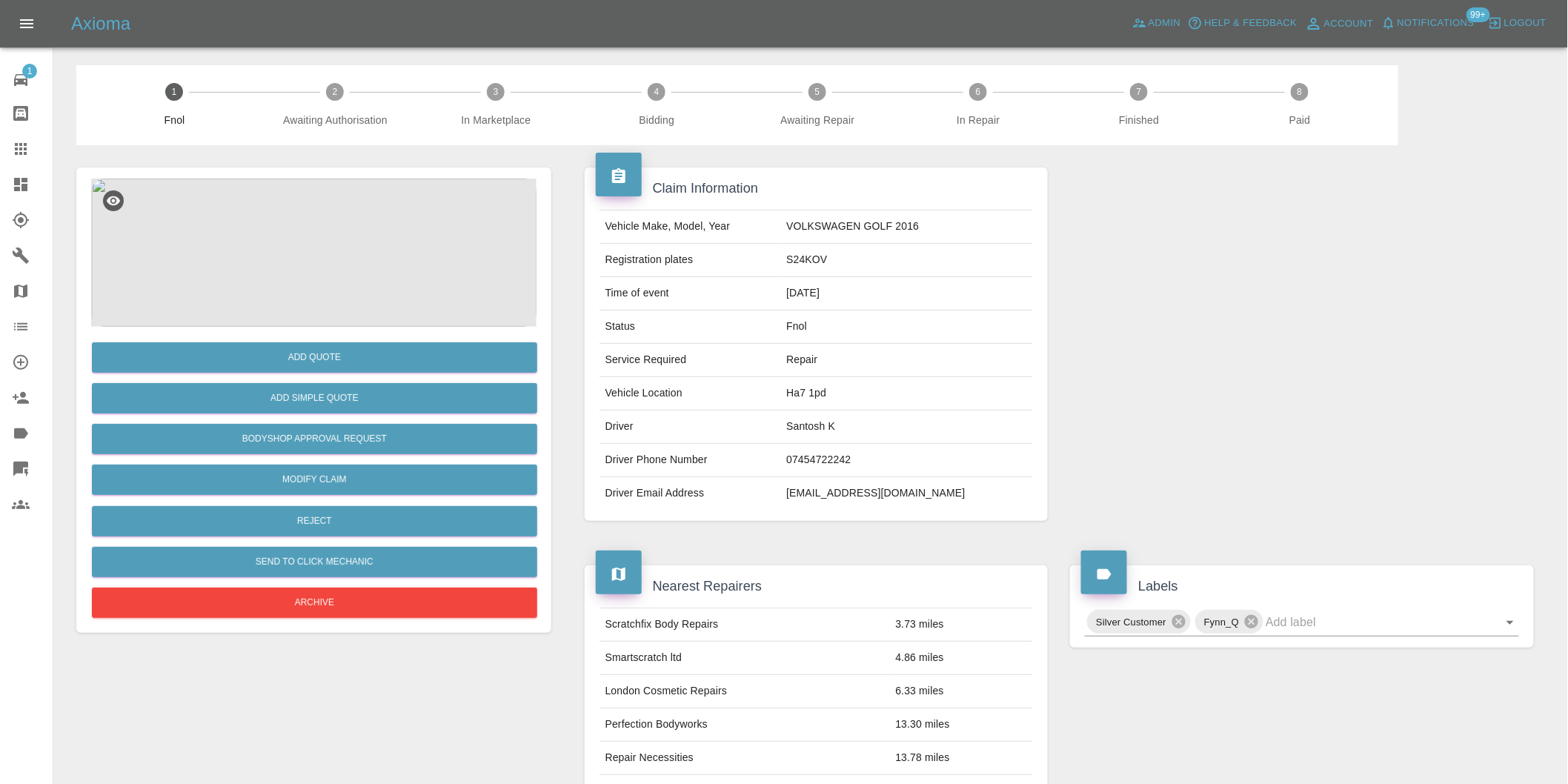
click at [317, 205] on img at bounding box center [313, 253] width 445 height 148
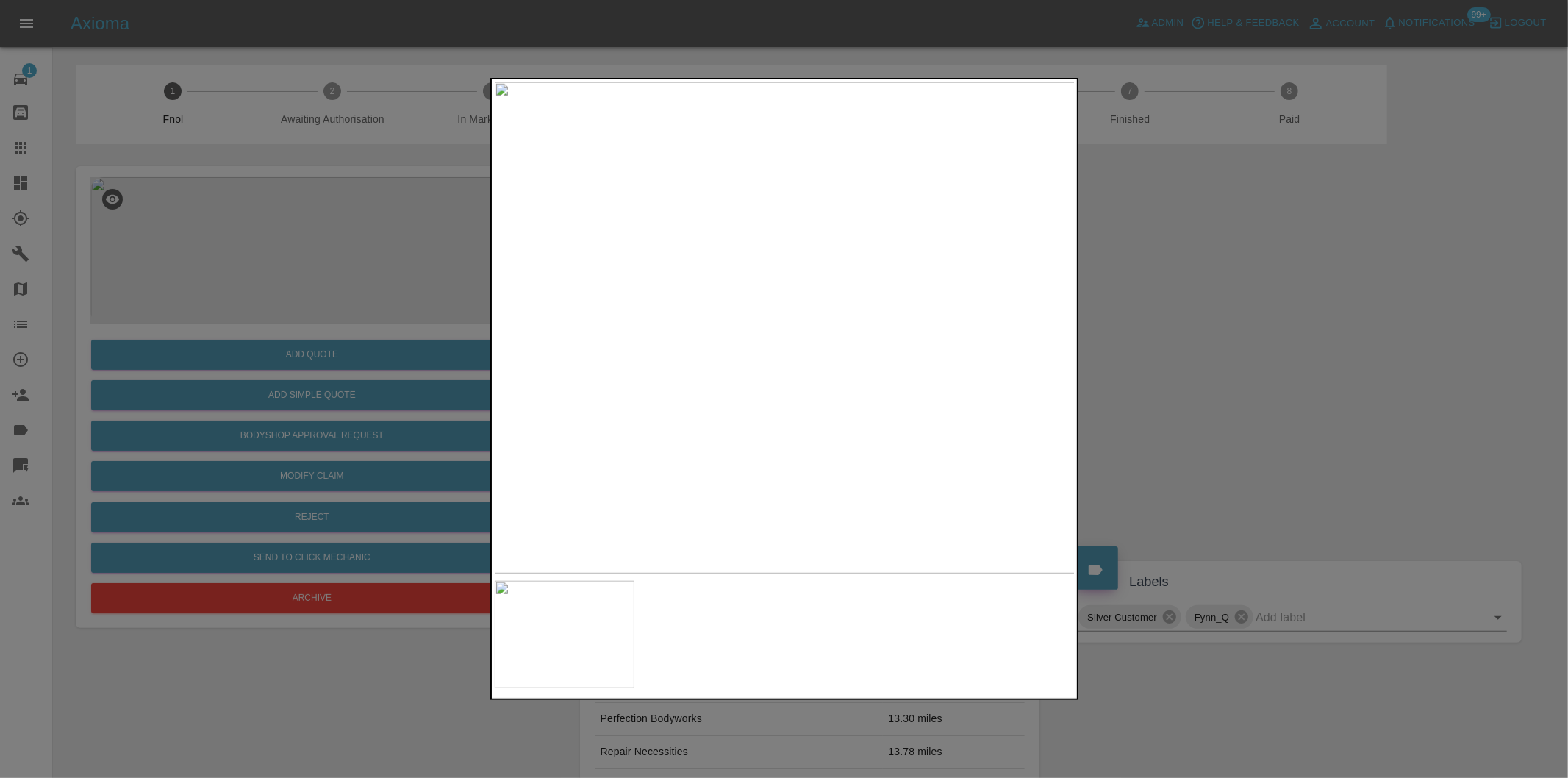
drag, startPoint x: 1194, startPoint y: 355, endPoint x: 1168, endPoint y: 346, distance: 27.5
click at [1194, 354] on div at bounding box center [784, 389] width 1568 height 778
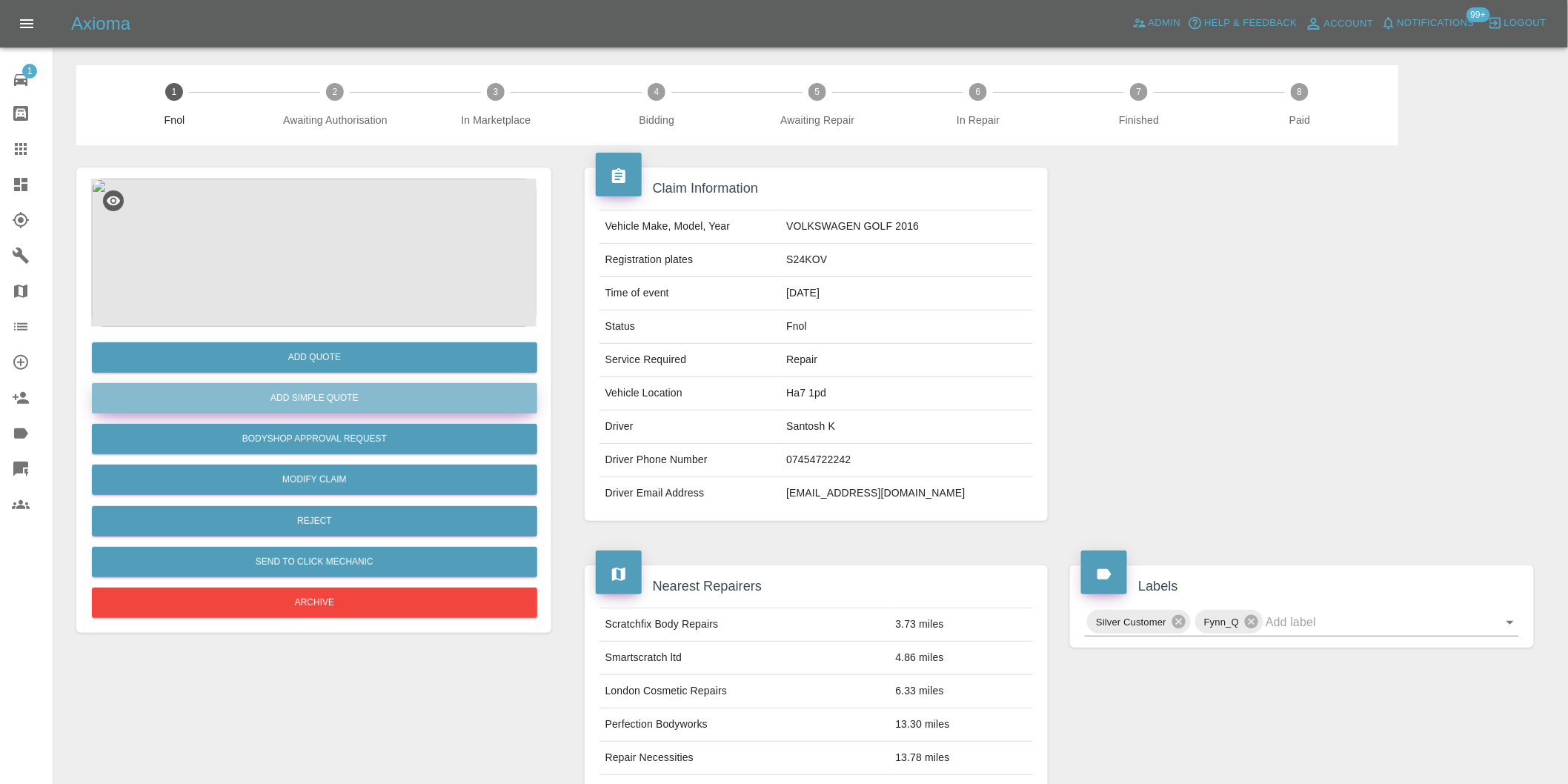
click at [387, 395] on button "Add Simple Quote" at bounding box center [314, 398] width 445 height 30
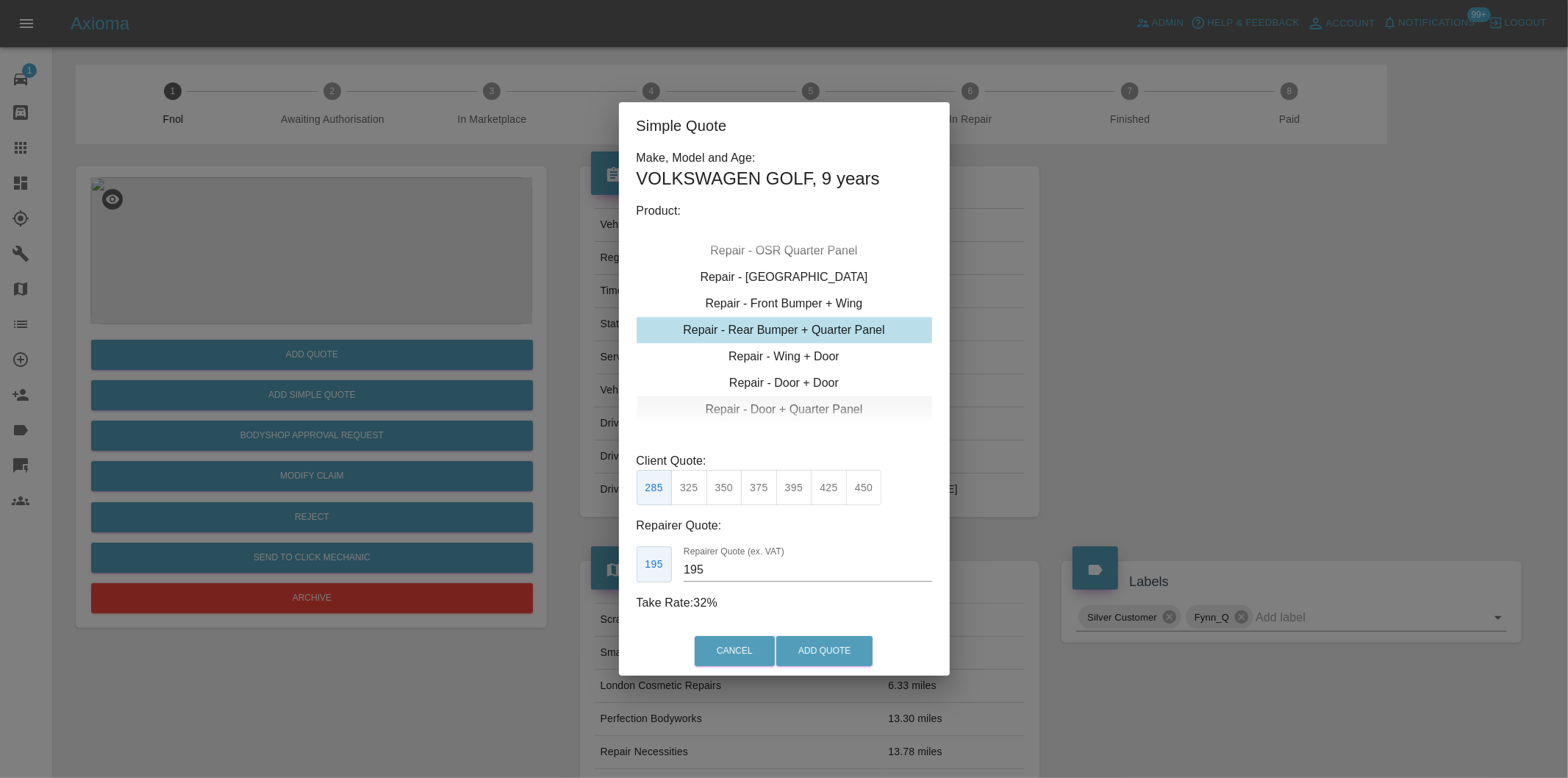
click at [803, 409] on div "Repair - Door + Quarter Panel" at bounding box center [784, 409] width 296 height 26
click at [761, 491] on button "400" at bounding box center [759, 488] width 36 height 36
type input "250"
click at [830, 663] on button "Add Quote" at bounding box center [824, 651] width 96 height 30
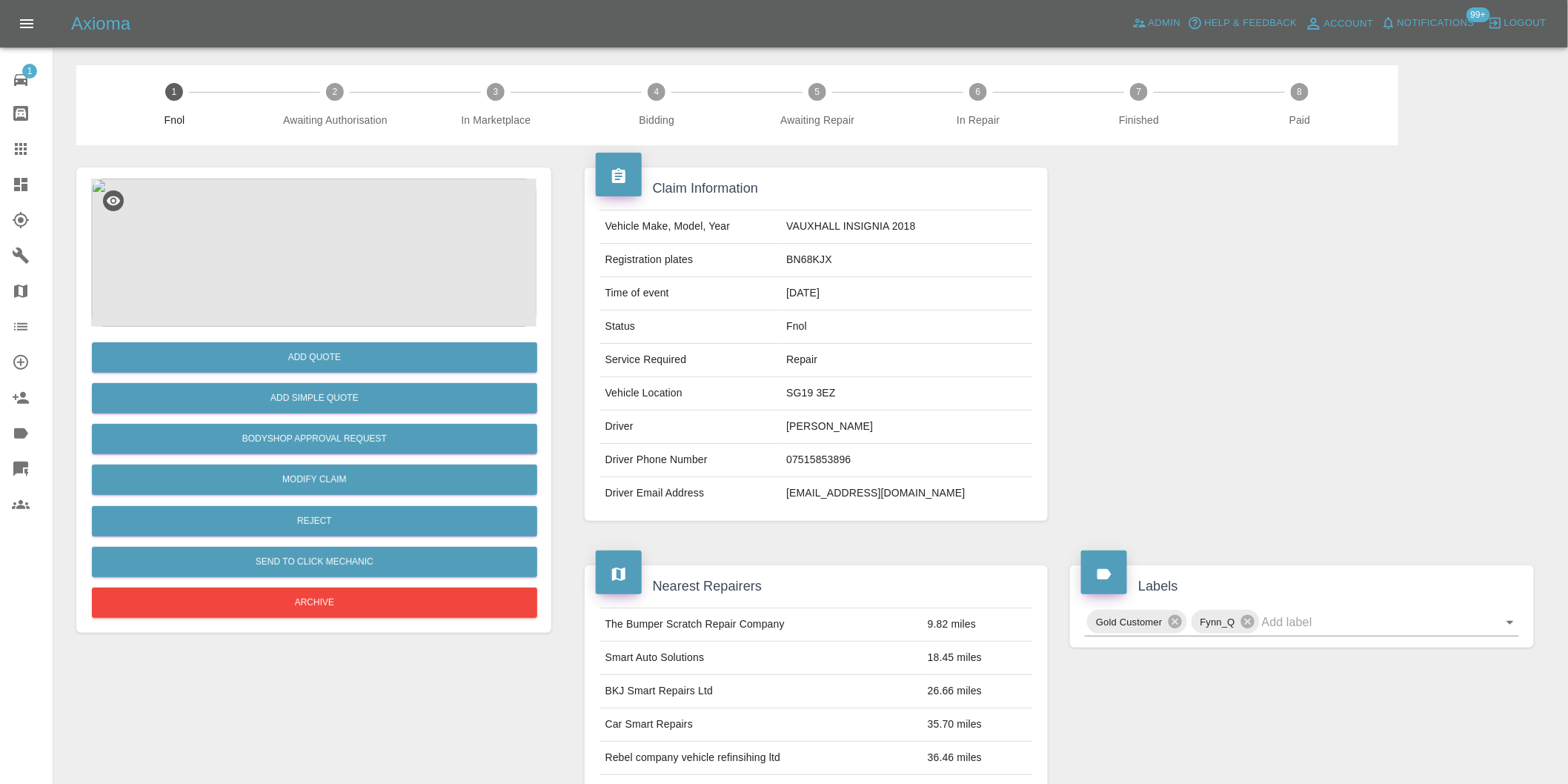
click at [352, 244] on img at bounding box center [313, 253] width 445 height 148
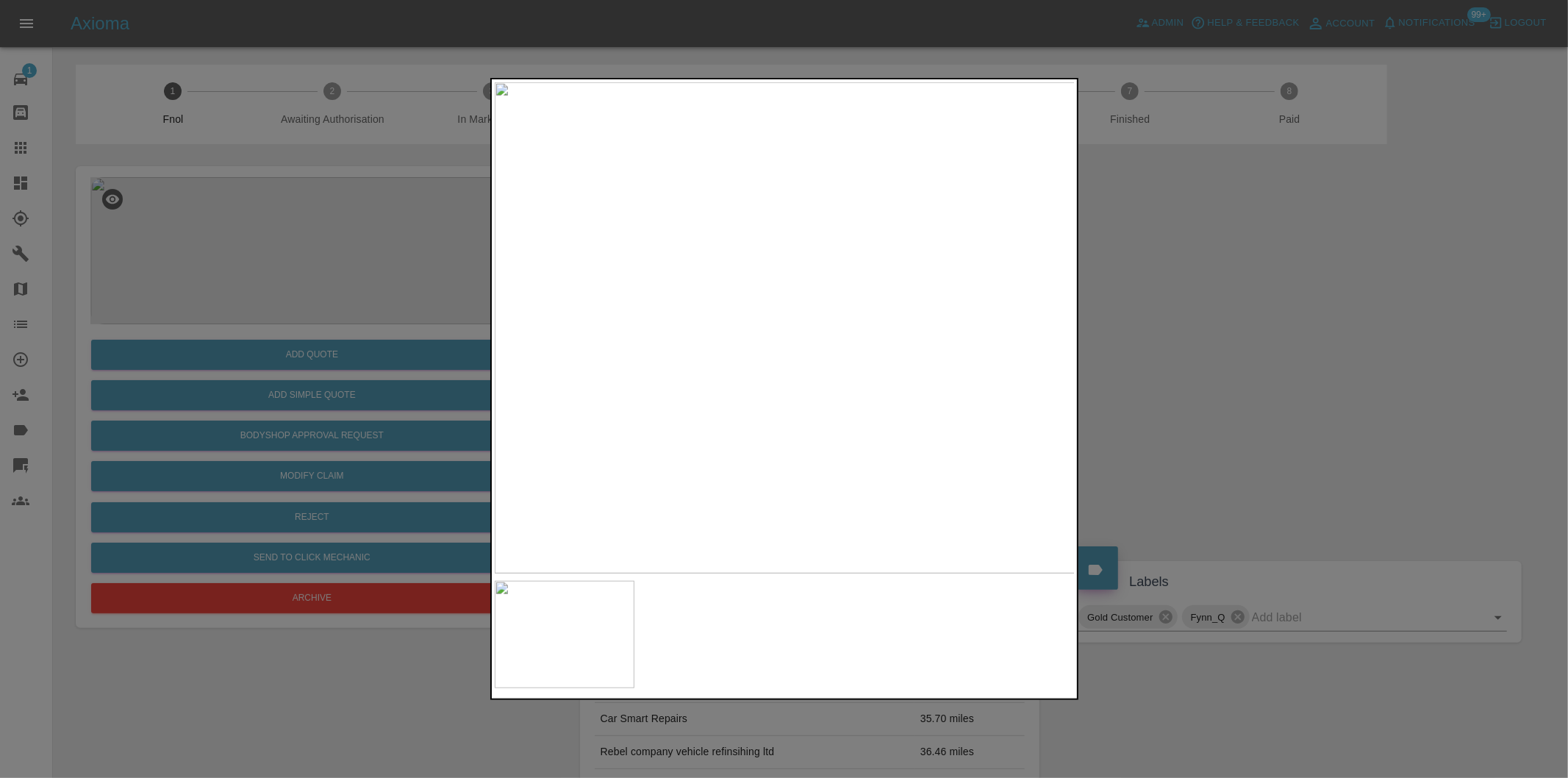
click at [1137, 379] on div at bounding box center [784, 389] width 1568 height 778
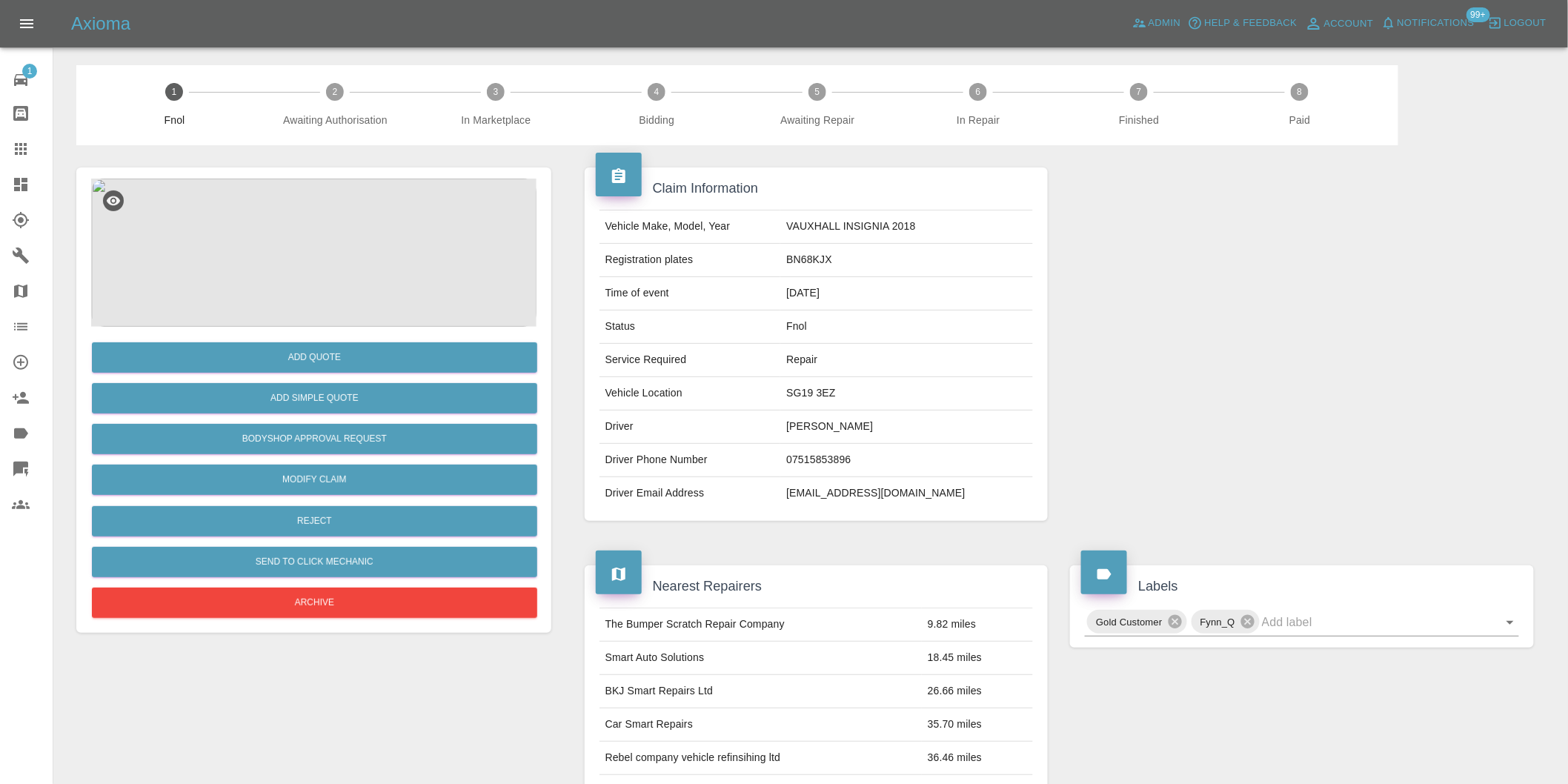
click at [338, 220] on img at bounding box center [313, 253] width 445 height 148
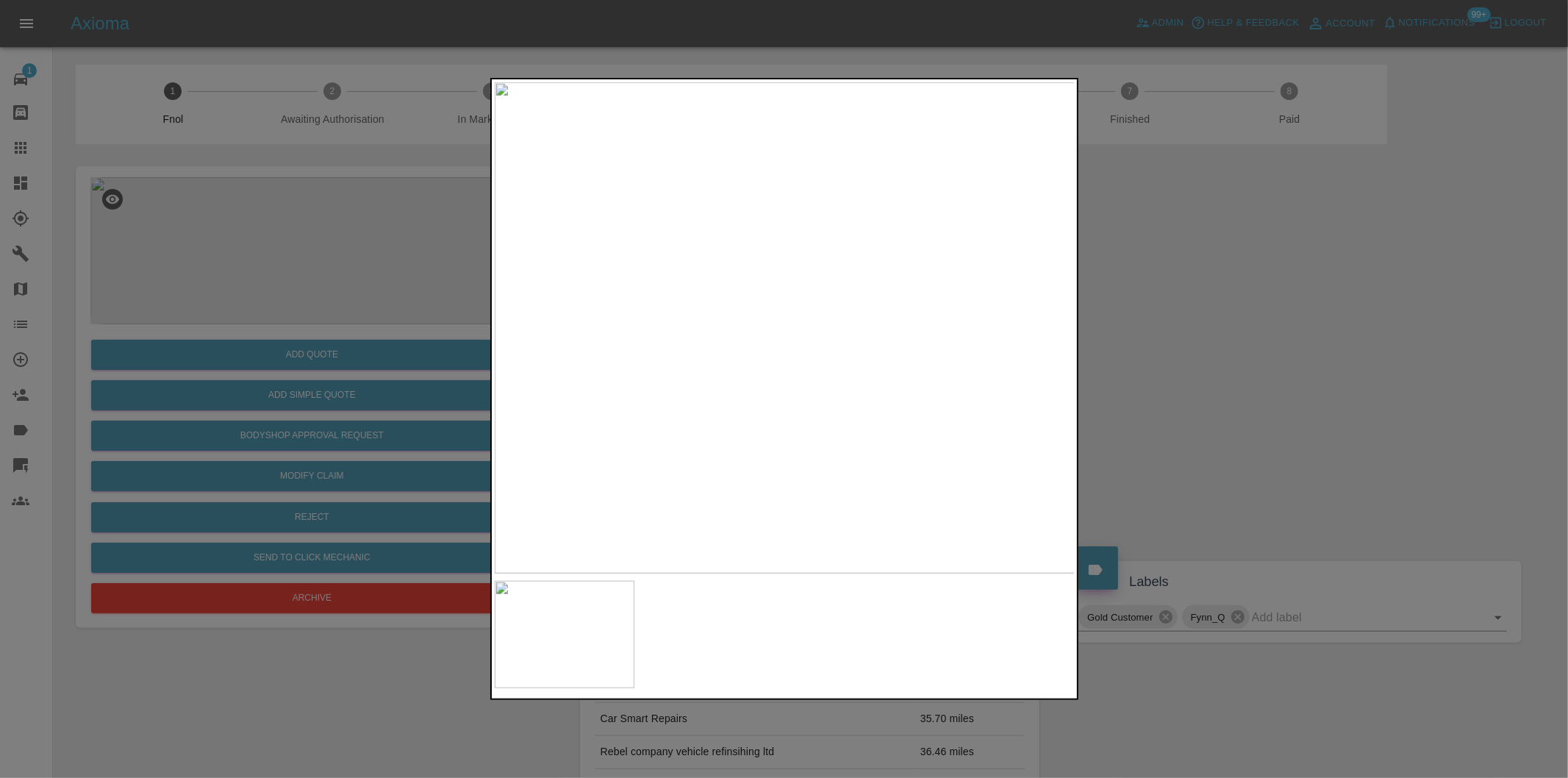
click at [953, 356] on img at bounding box center [785, 328] width 581 height 491
click at [760, 300] on img at bounding box center [278, 243] width 1742 height 1472
click at [761, 298] on img at bounding box center [278, 243] width 1742 height 1472
click at [1352, 370] on div at bounding box center [784, 389] width 1568 height 778
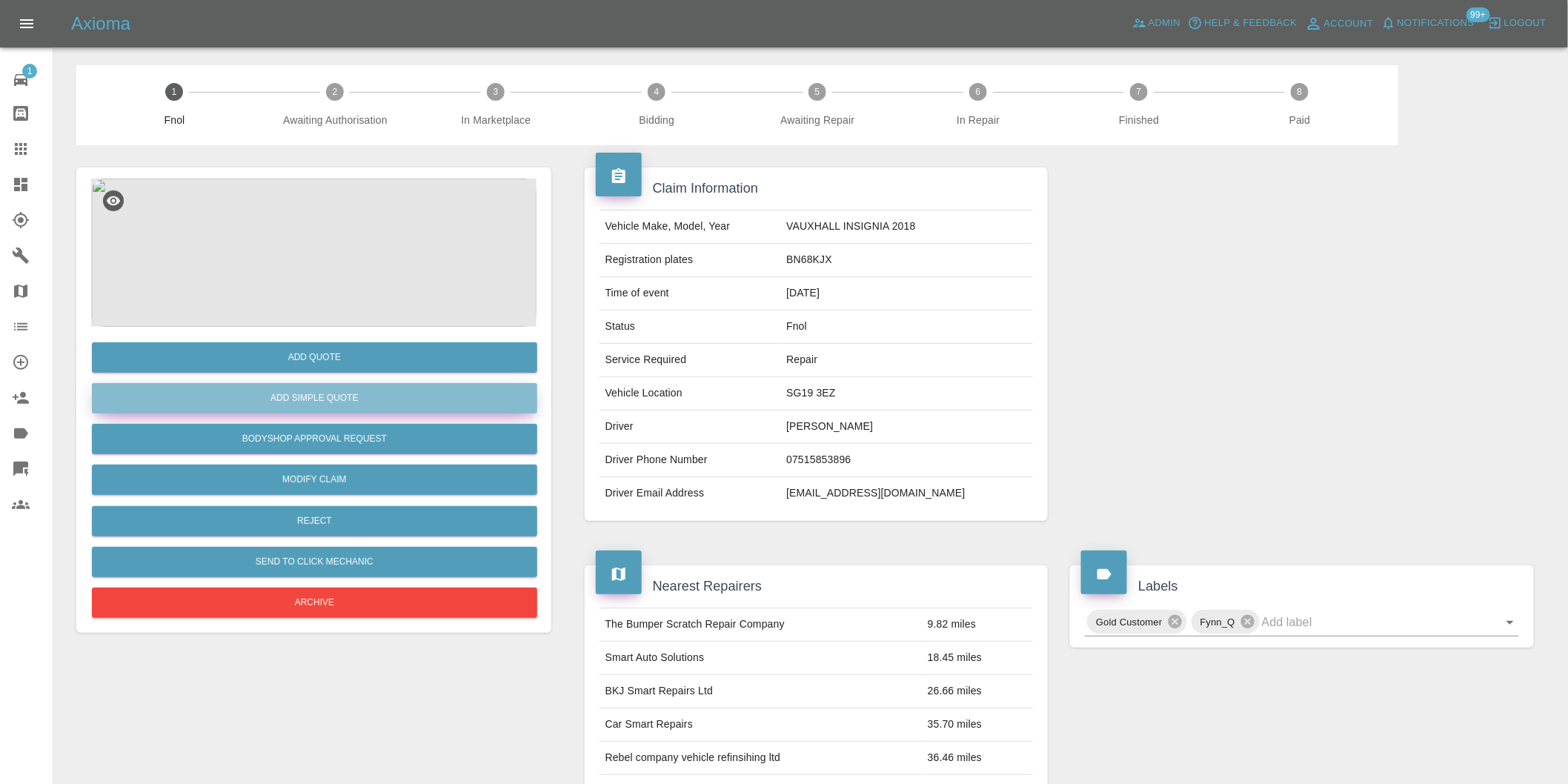
click at [297, 389] on button "Add Simple Quote" at bounding box center [314, 398] width 445 height 30
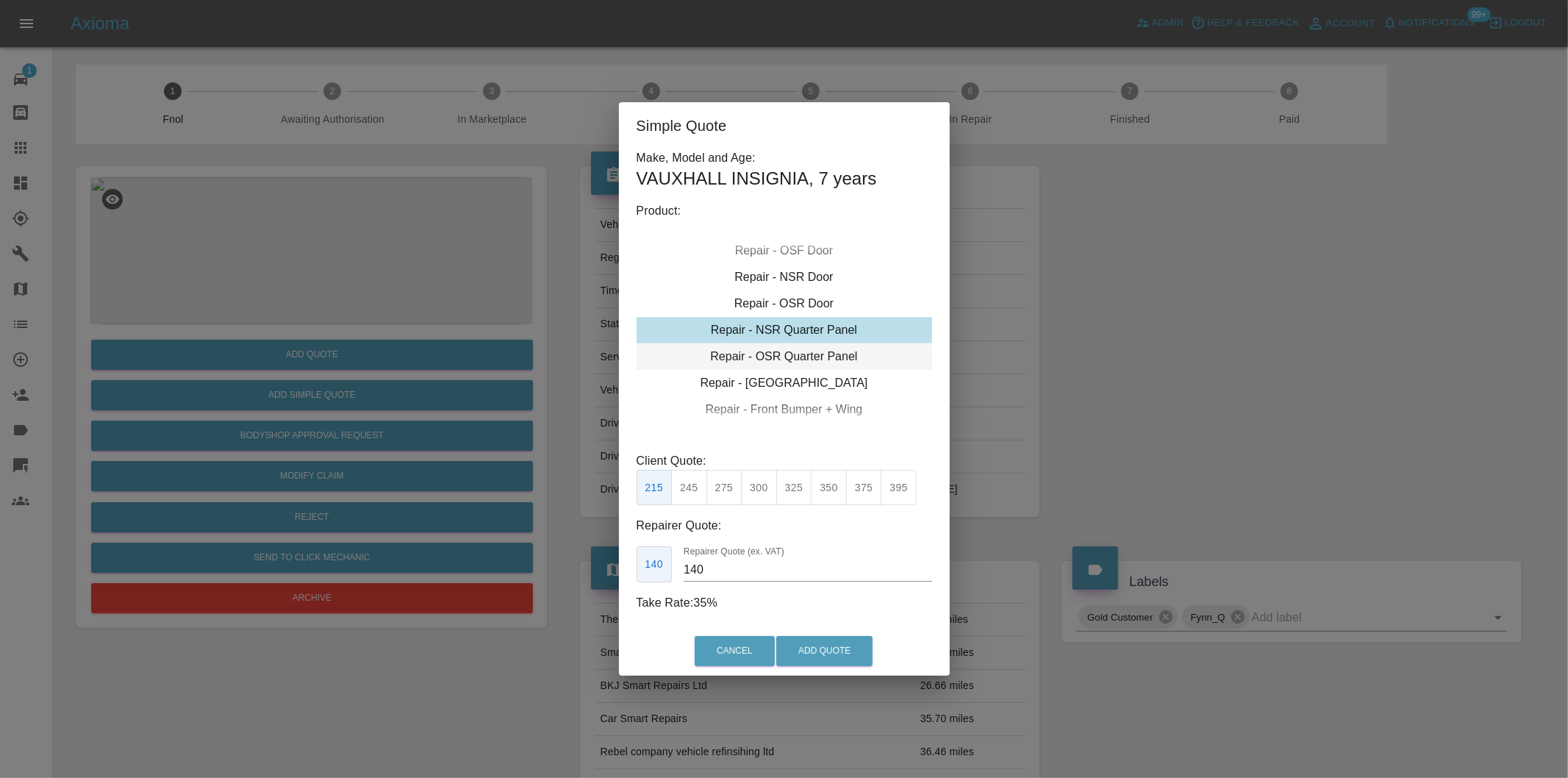
click at [826, 356] on div "Repair - OSR Quarter Panel" at bounding box center [784, 356] width 296 height 26
click at [759, 488] on button "300" at bounding box center [759, 488] width 36 height 36
type input "190"
click at [827, 645] on button "Add Quote" at bounding box center [824, 651] width 96 height 30
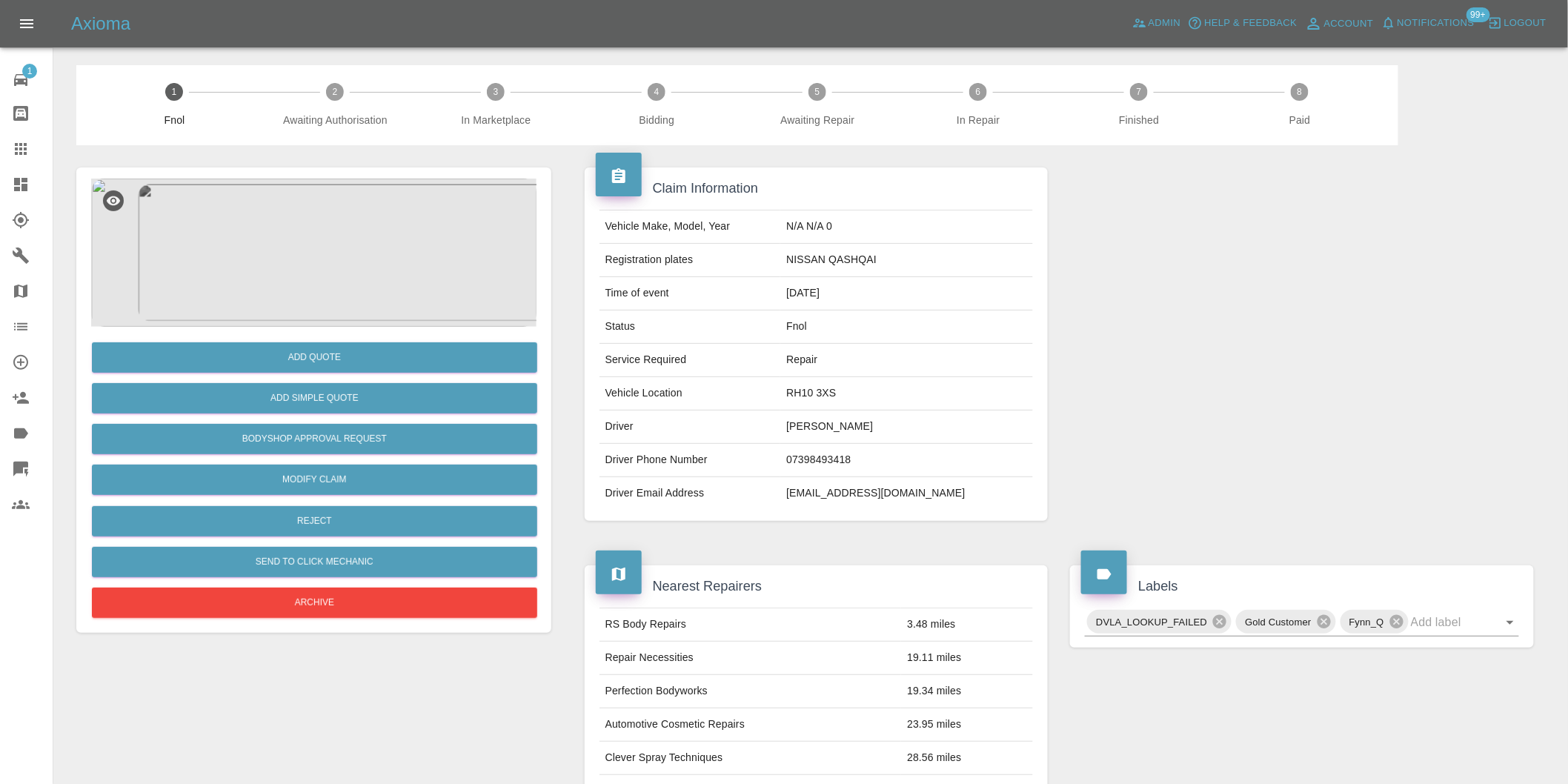
click at [330, 253] on img at bounding box center [313, 253] width 445 height 148
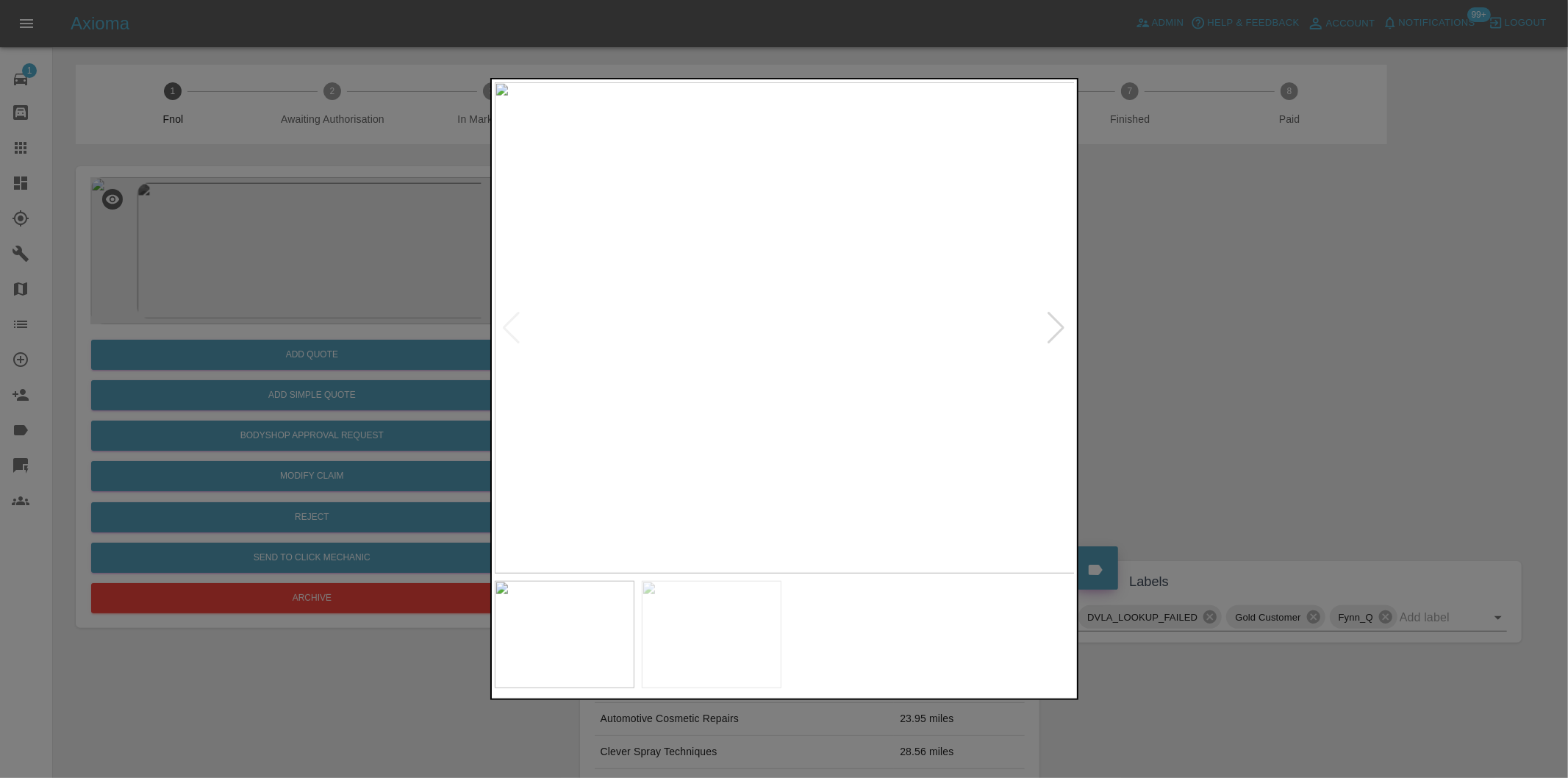
click at [1060, 331] on div at bounding box center [1056, 328] width 20 height 33
click at [1060, 331] on img at bounding box center [785, 328] width 581 height 491
drag, startPoint x: 1252, startPoint y: 331, endPoint x: 1103, endPoint y: 195, distance: 201.7
click at [1251, 329] on div at bounding box center [784, 389] width 1568 height 778
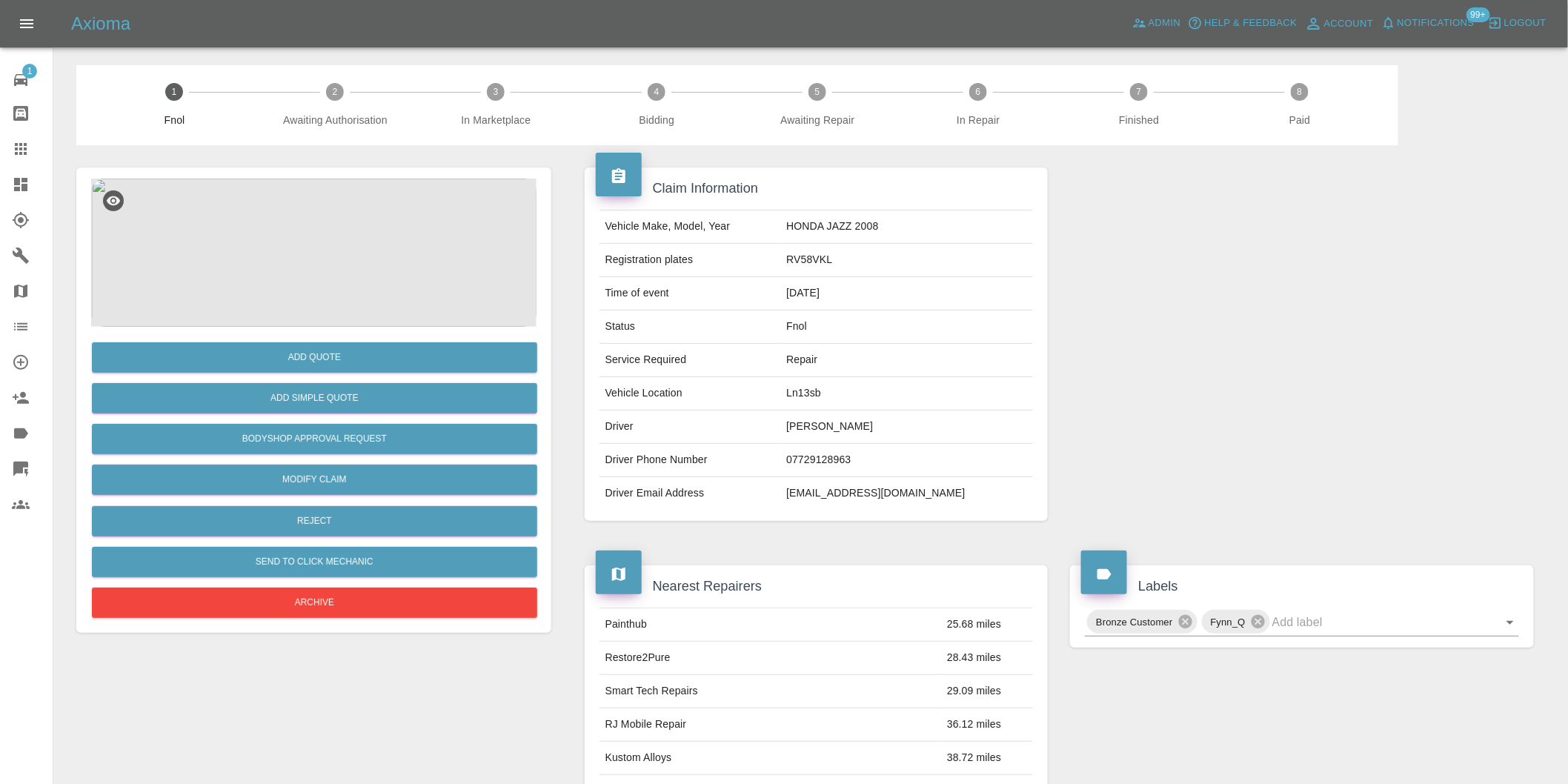
click at [346, 236] on img at bounding box center [313, 253] width 445 height 148
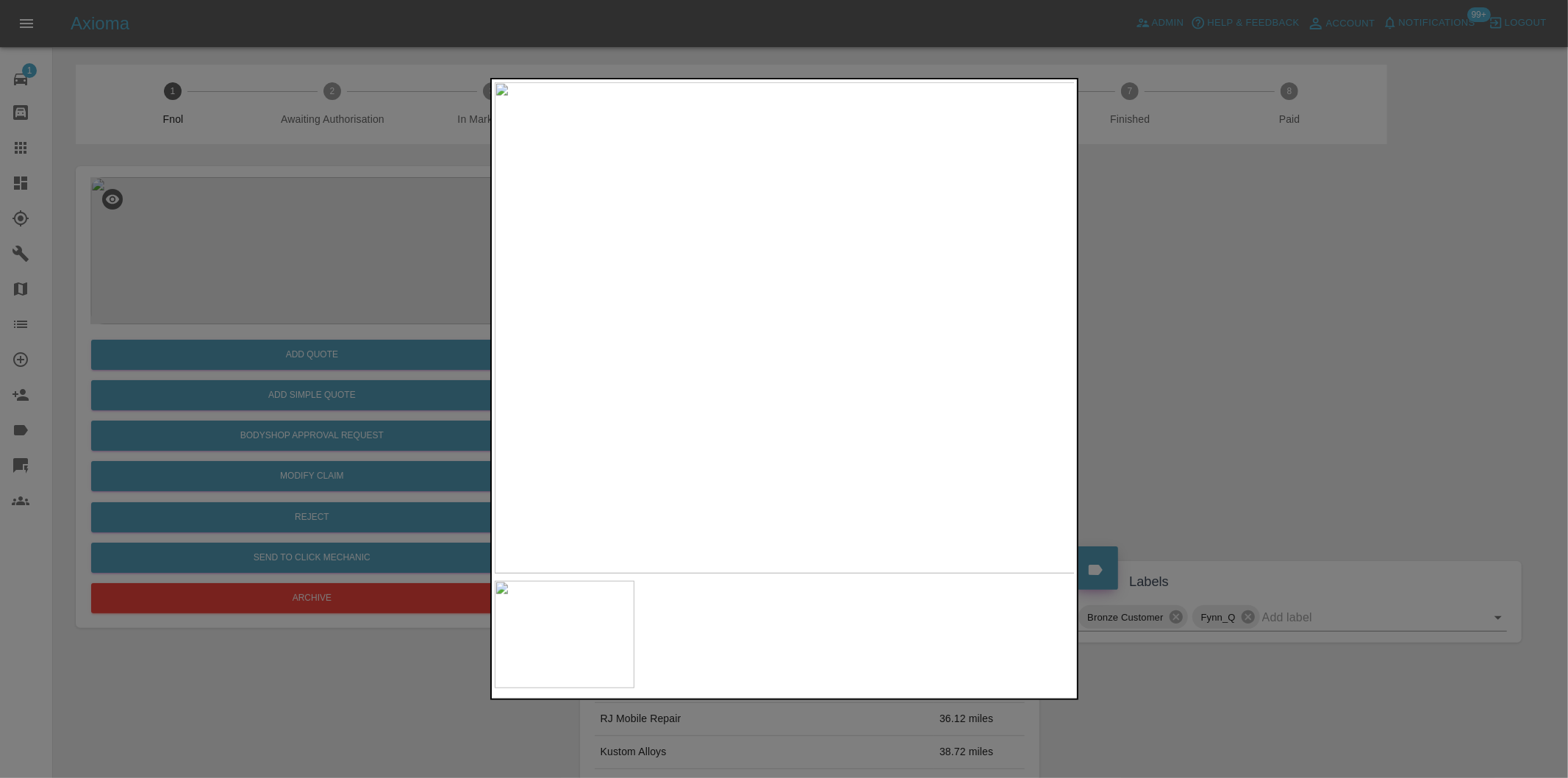
drag, startPoint x: 1214, startPoint y: 372, endPoint x: 760, endPoint y: 470, distance: 464.5
click at [1208, 371] on div at bounding box center [784, 389] width 1568 height 778
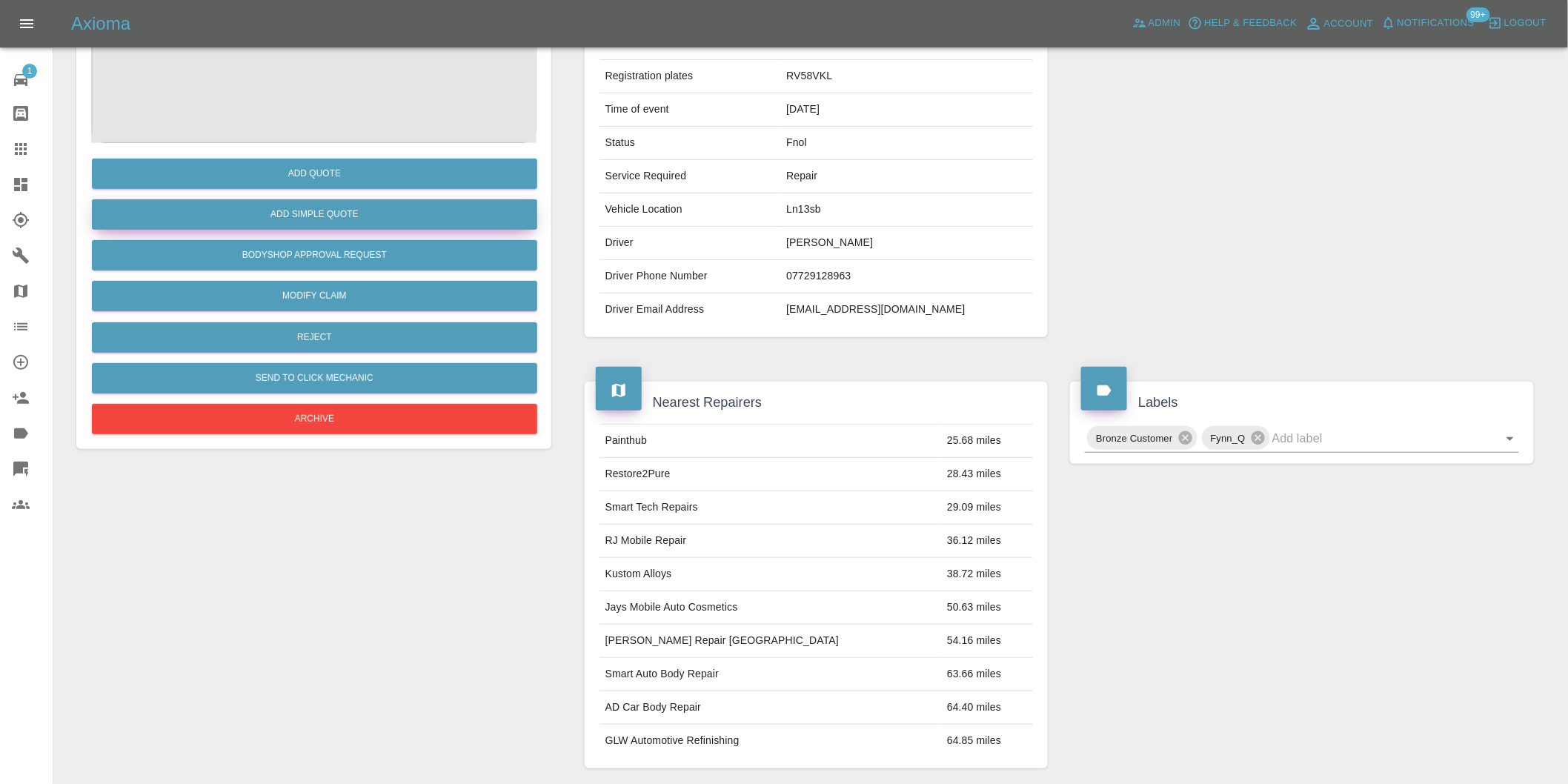
scroll to position [20, 0]
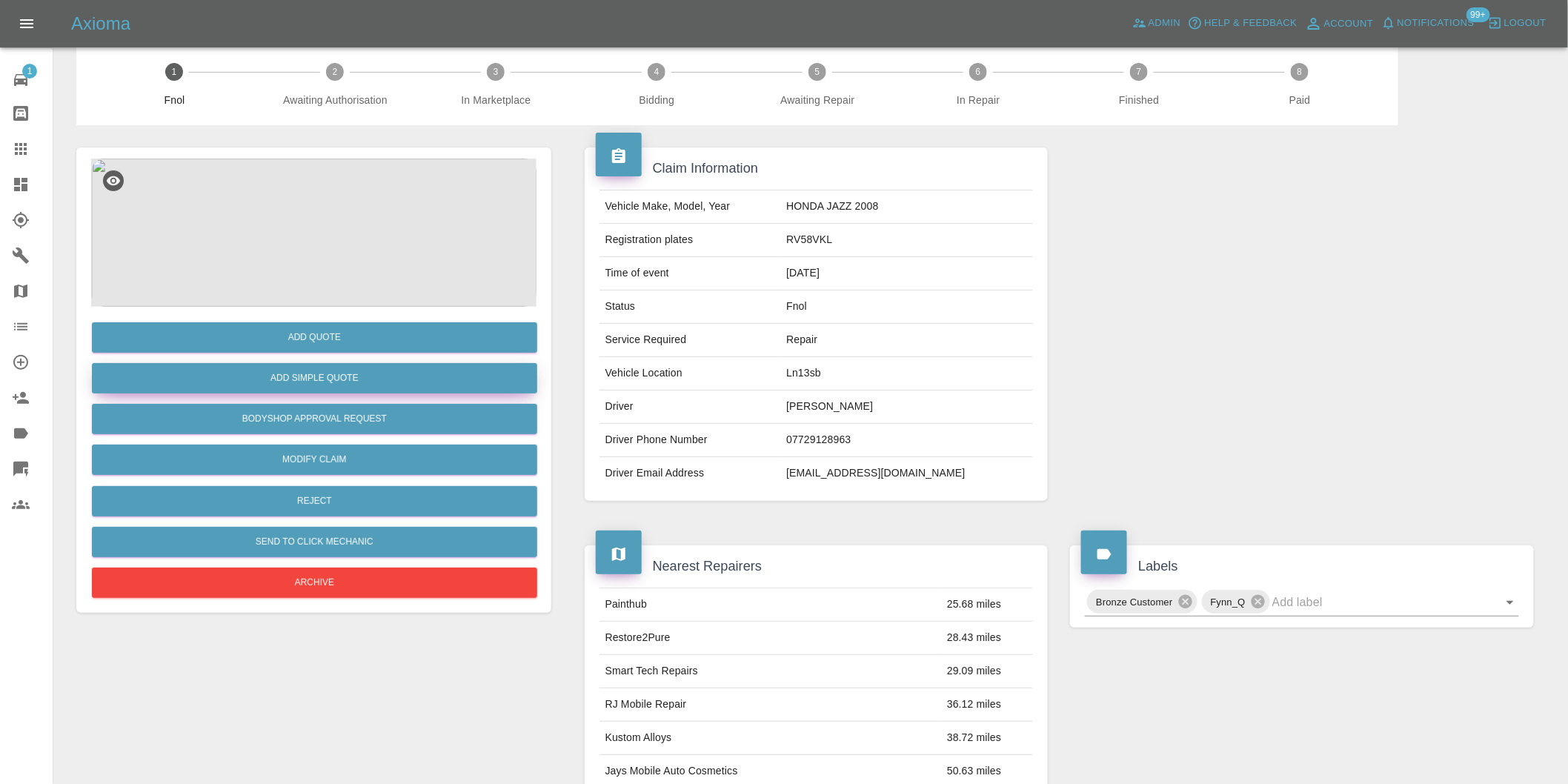
click at [366, 371] on button "Add Simple Quote" at bounding box center [314, 378] width 445 height 30
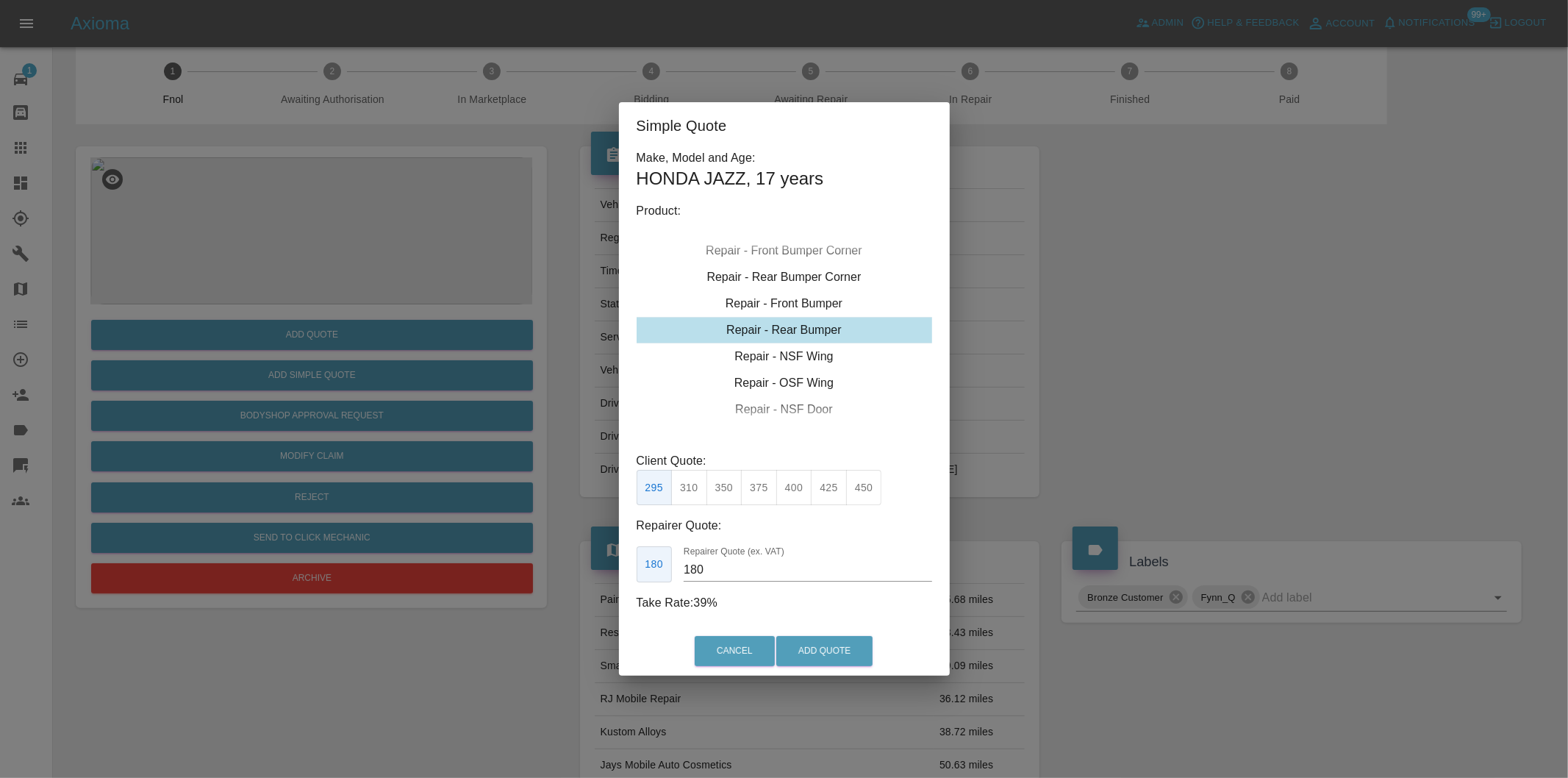
click at [730, 481] on button "350" at bounding box center [724, 488] width 36 height 36
type input "210"
click at [841, 652] on button "Add Quote" at bounding box center [824, 651] width 96 height 30
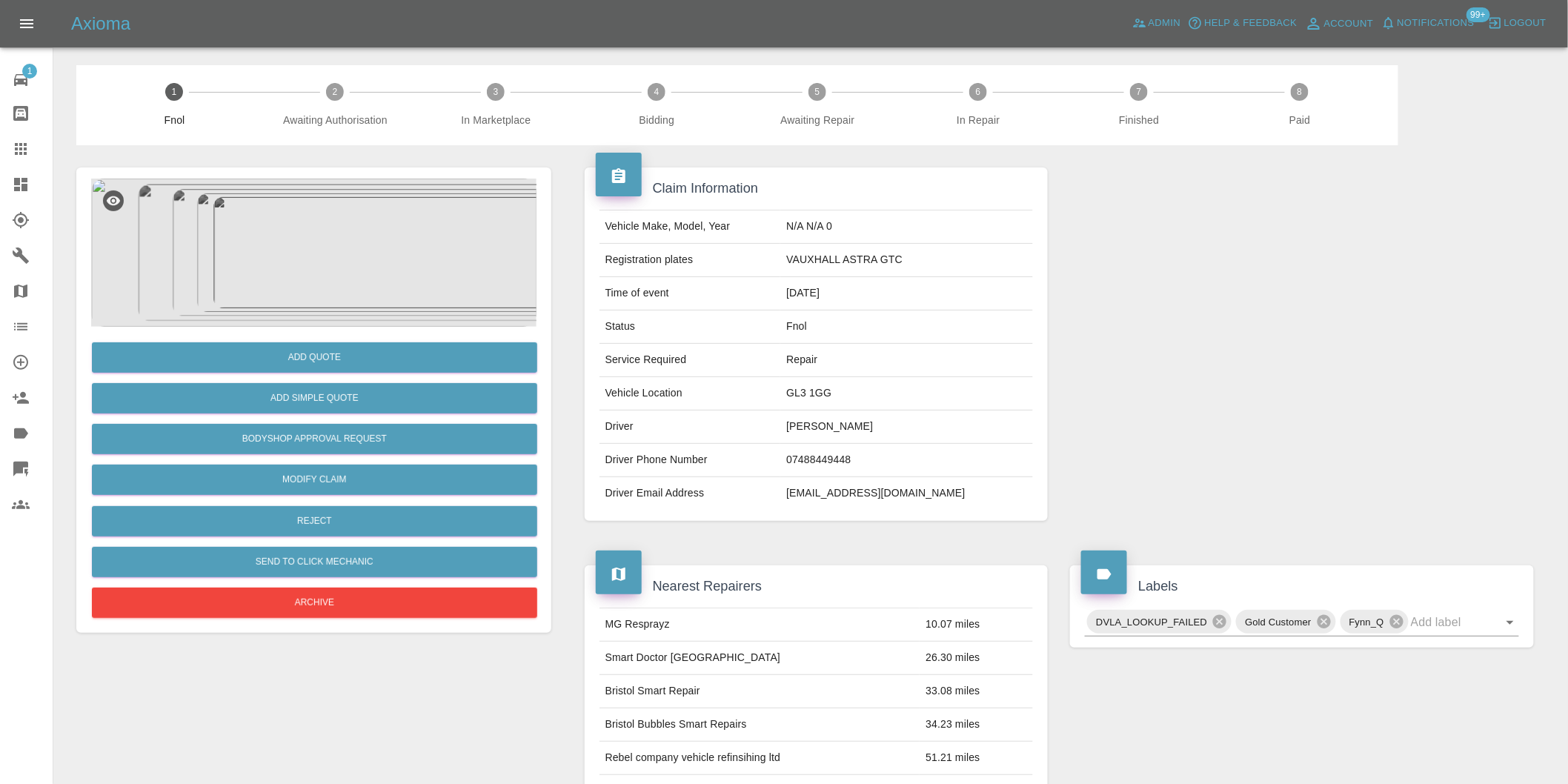
click at [346, 246] on img at bounding box center [313, 253] width 445 height 148
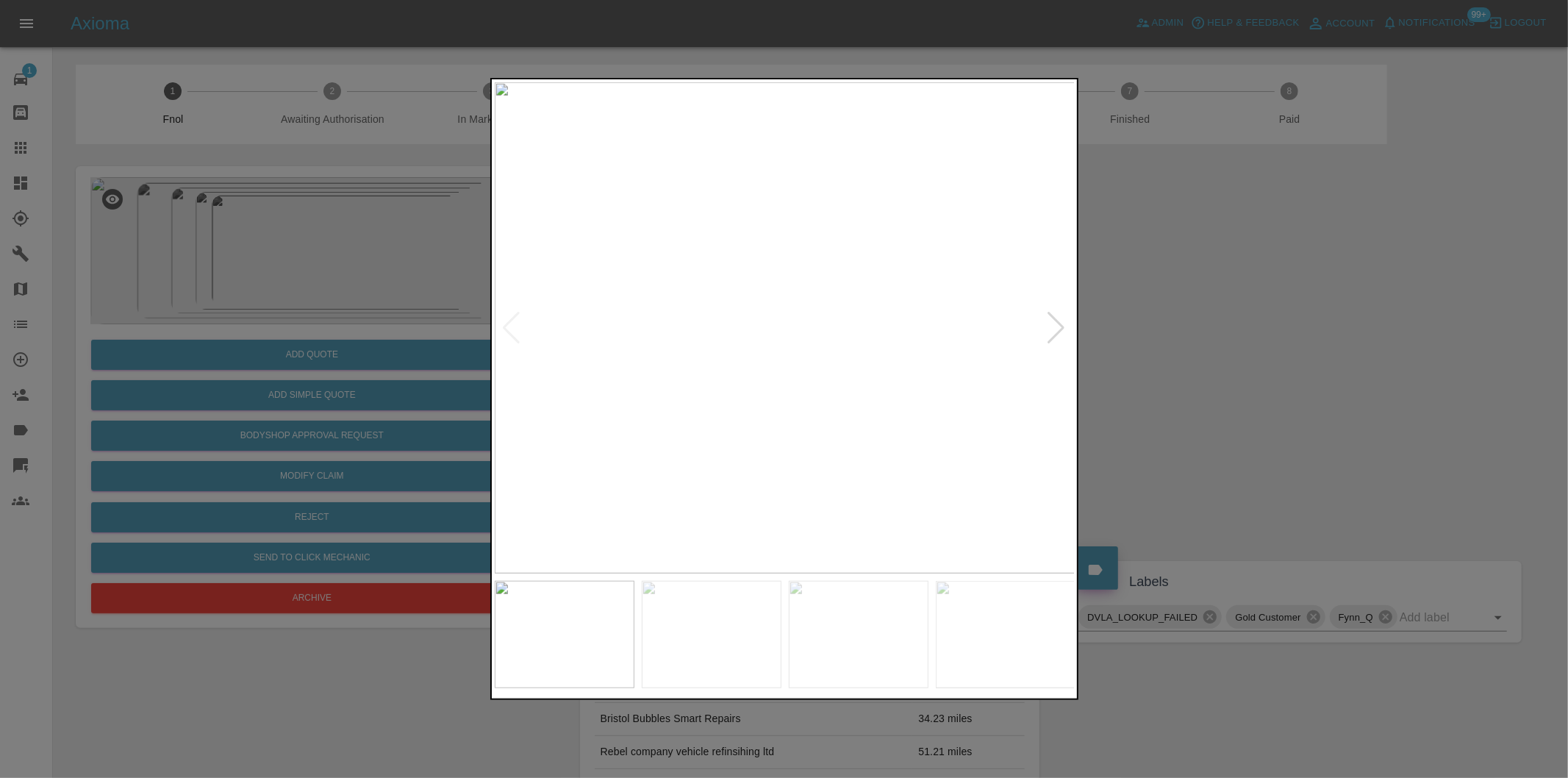
click at [1060, 325] on div at bounding box center [1056, 328] width 20 height 33
click at [1061, 325] on div at bounding box center [1056, 328] width 20 height 33
click at [1062, 325] on div at bounding box center [1056, 328] width 20 height 33
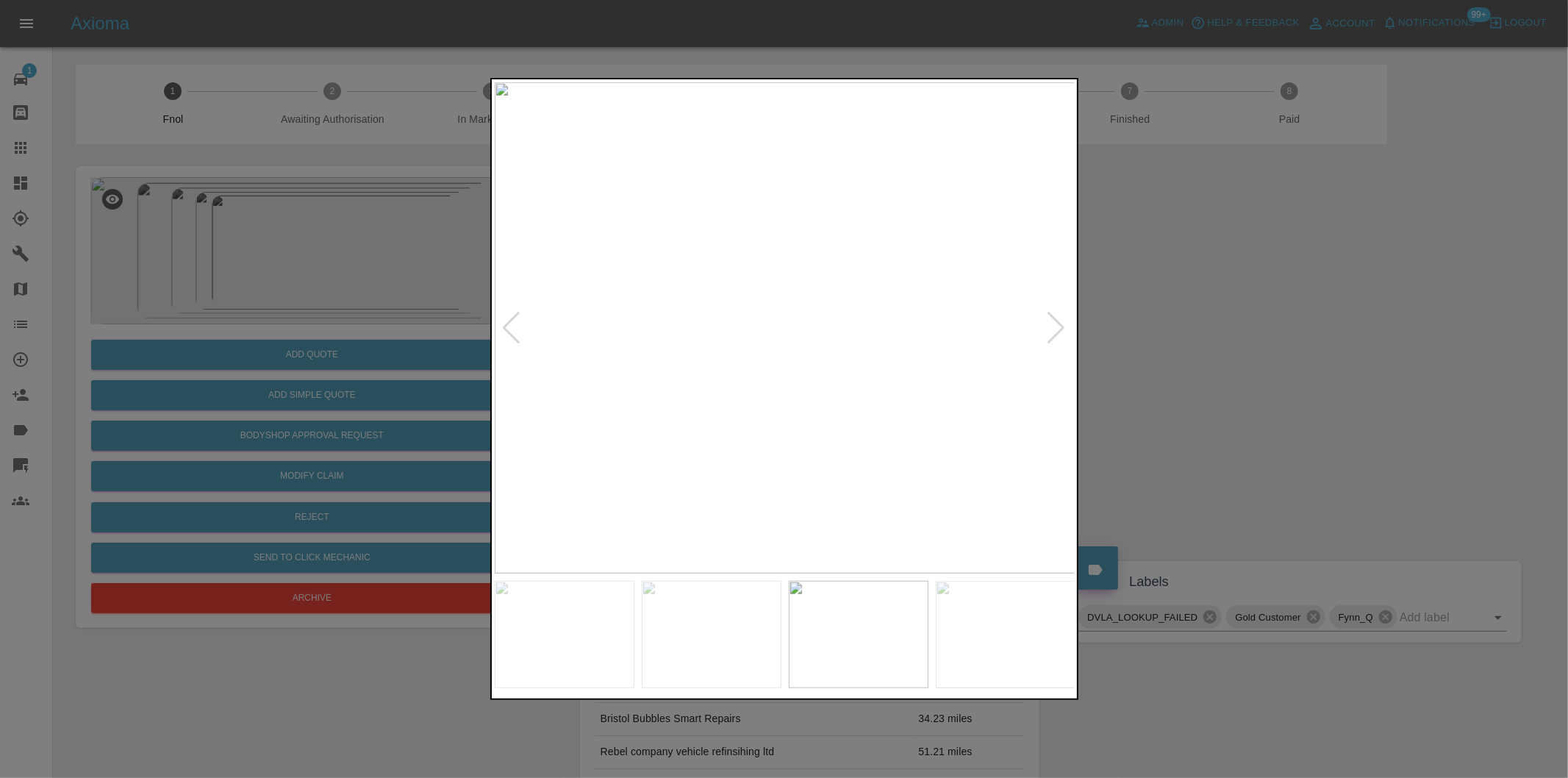
click at [1060, 326] on div at bounding box center [1056, 328] width 20 height 33
click at [1060, 326] on img at bounding box center [785, 328] width 581 height 491
click at [1224, 339] on div at bounding box center [784, 389] width 1568 height 778
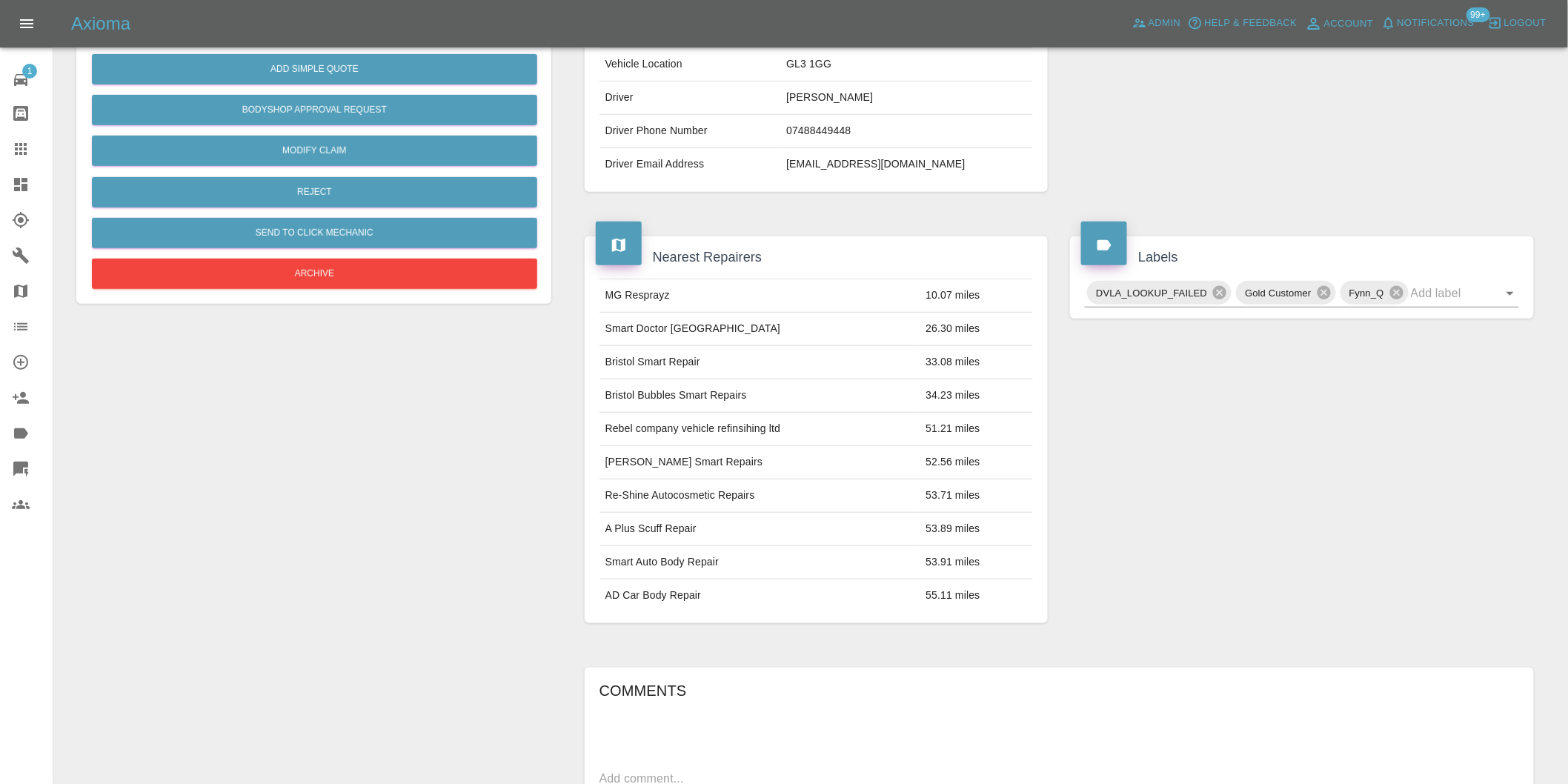
scroll to position [596, 0]
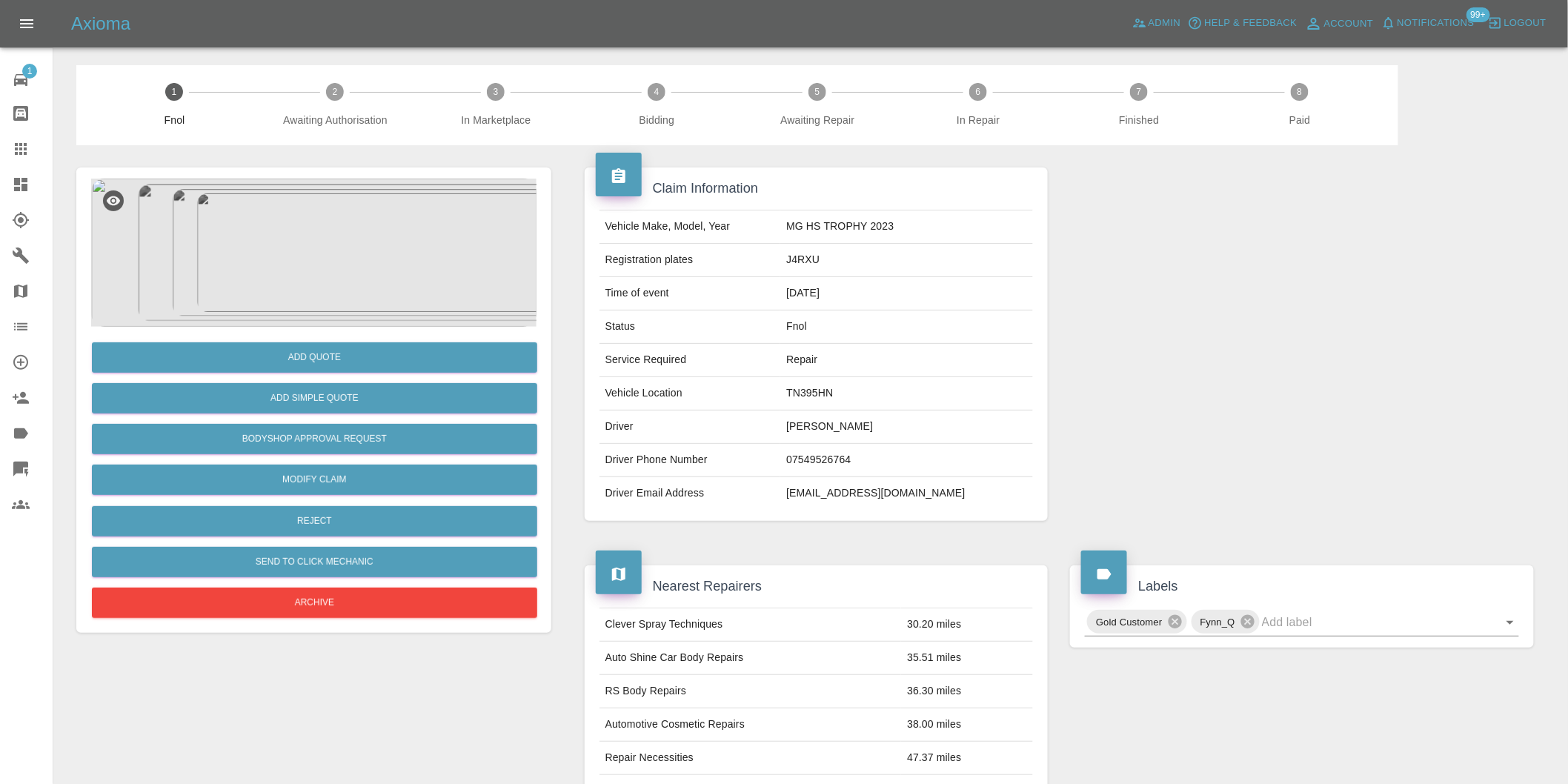
click at [317, 223] on img at bounding box center [313, 253] width 445 height 148
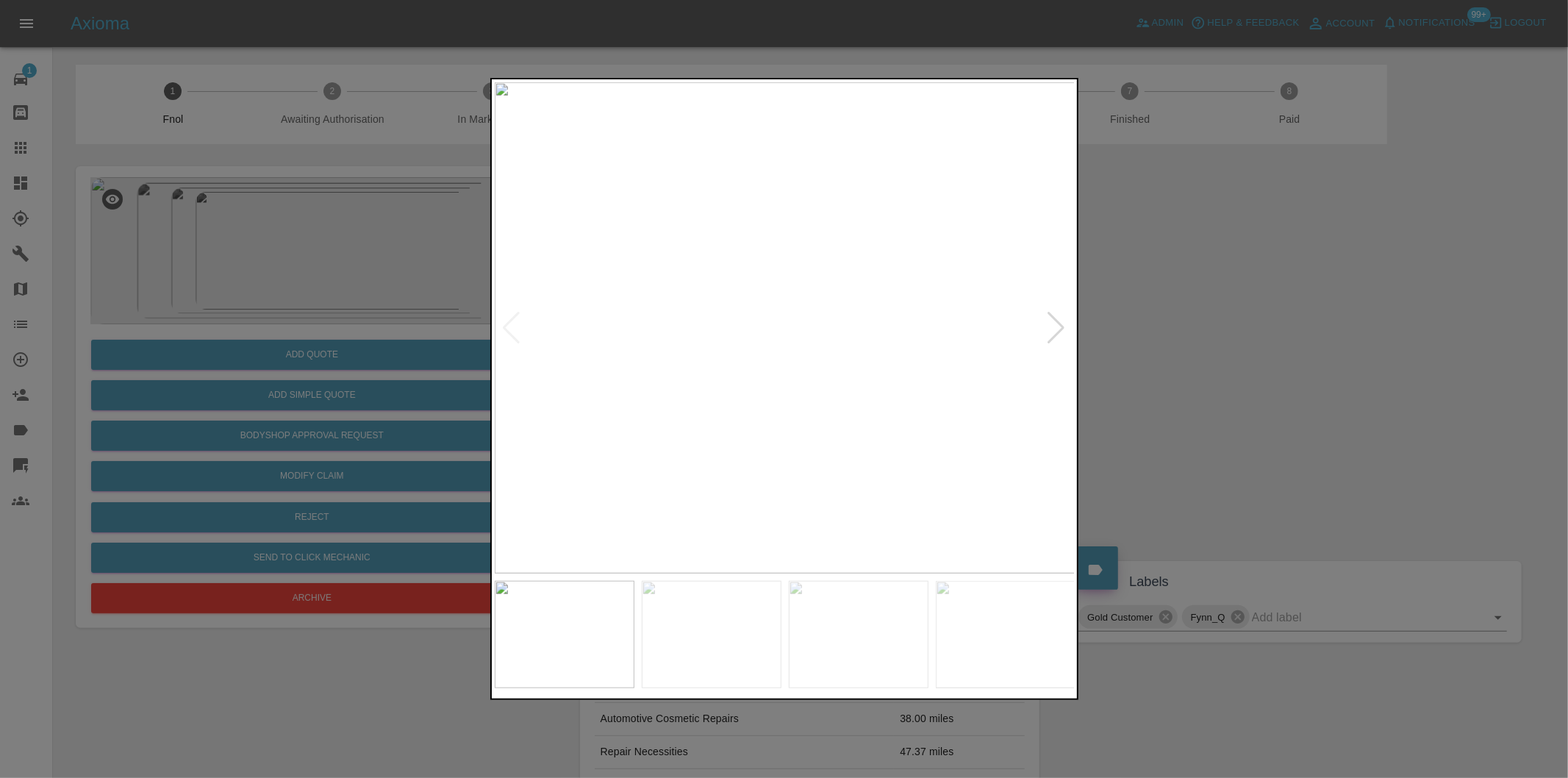
click at [1057, 324] on div at bounding box center [1056, 328] width 20 height 33
click at [1057, 324] on img at bounding box center [785, 328] width 581 height 491
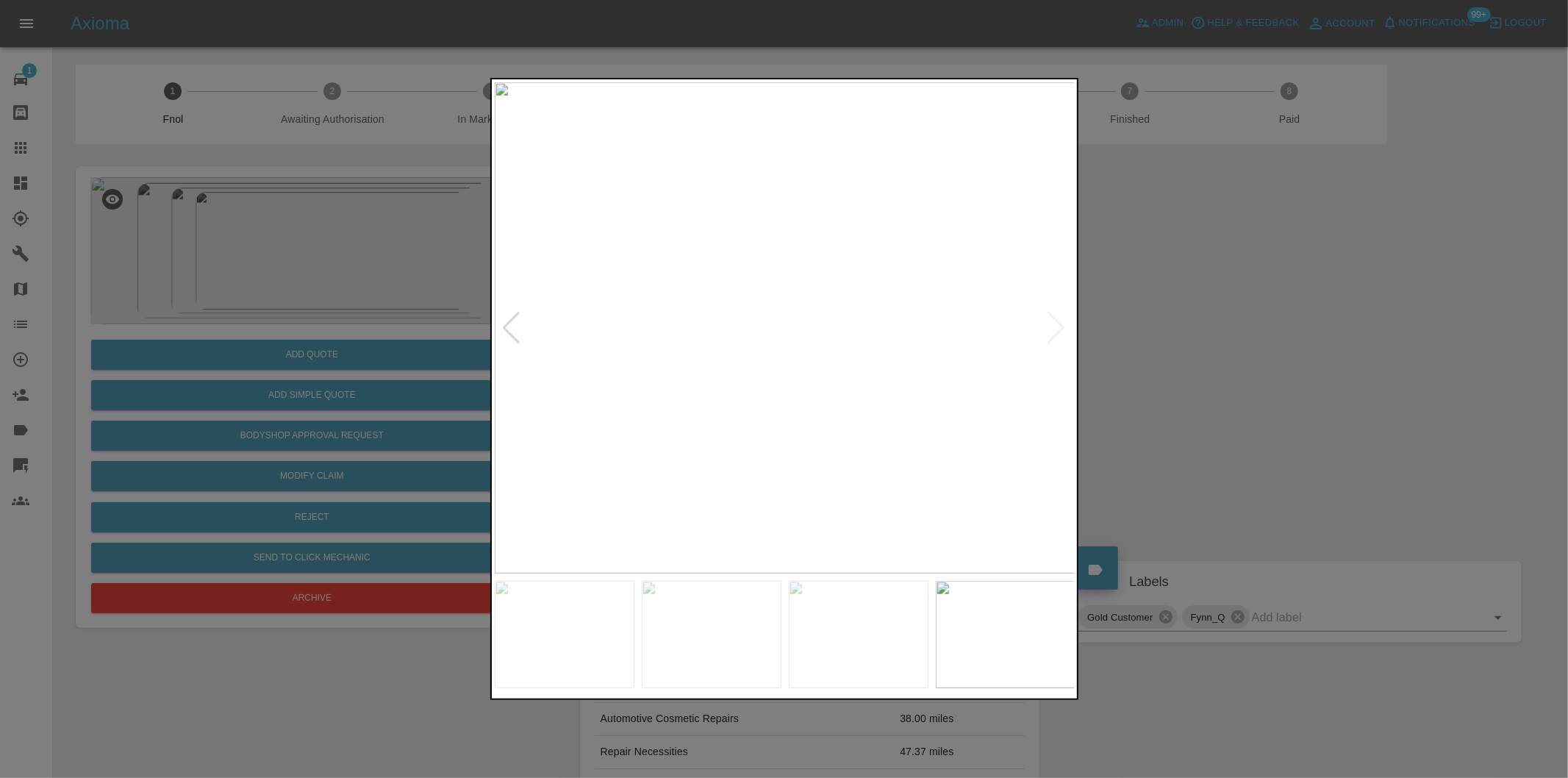
click at [1225, 352] on div at bounding box center [784, 389] width 1568 height 778
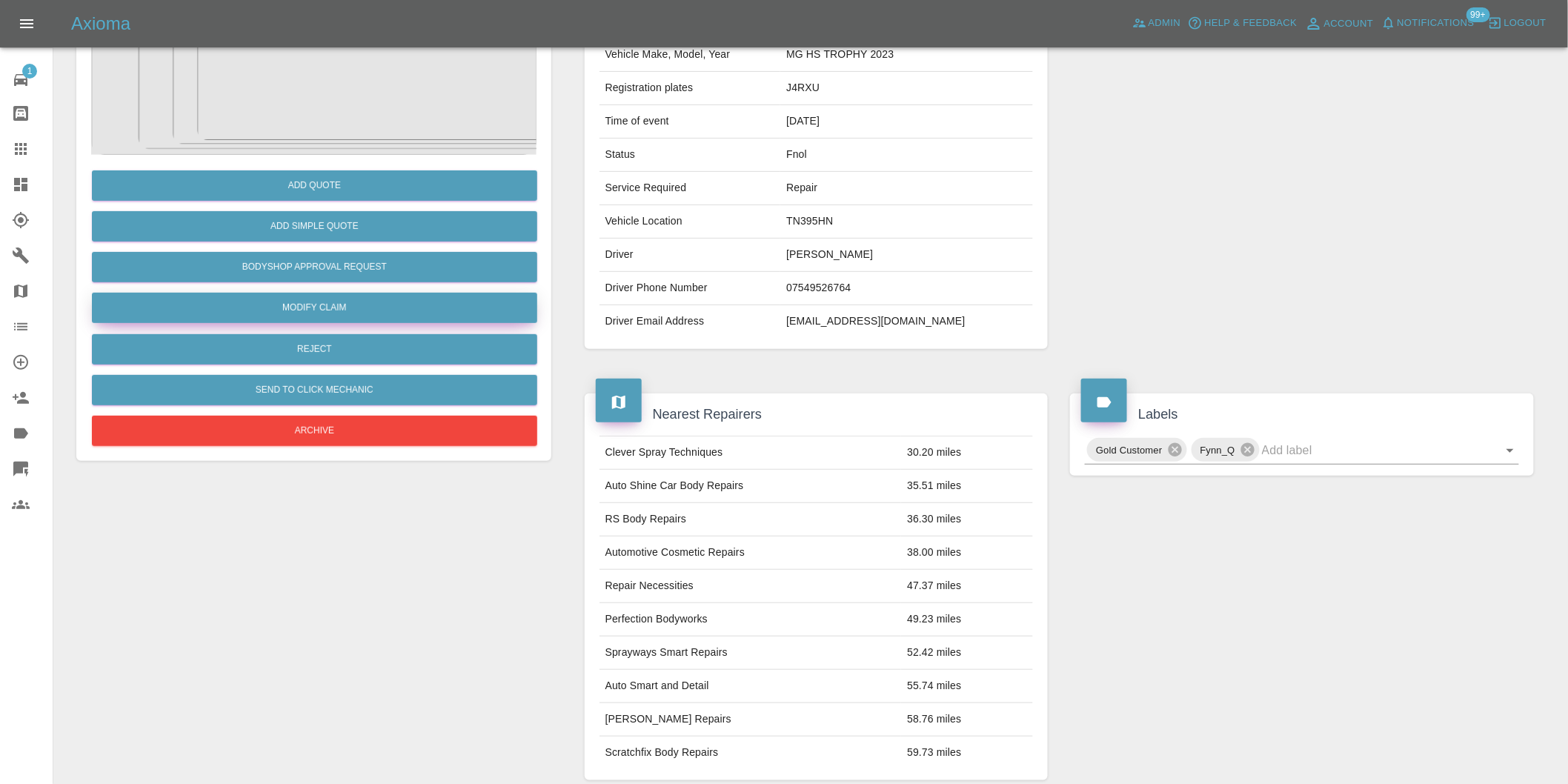
scroll to position [20, 0]
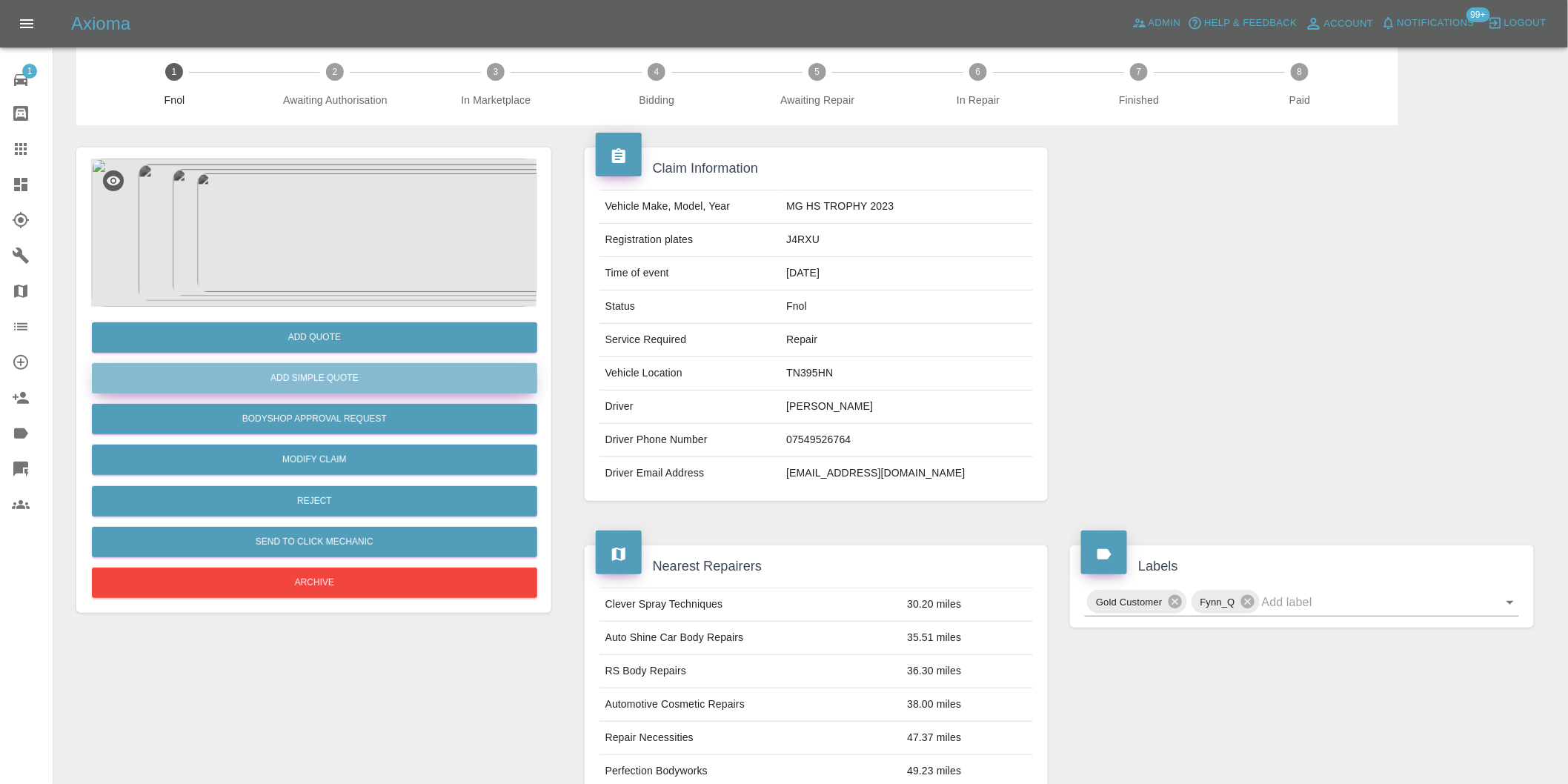
click at [327, 382] on button "Add Simple Quote" at bounding box center [314, 378] width 445 height 30
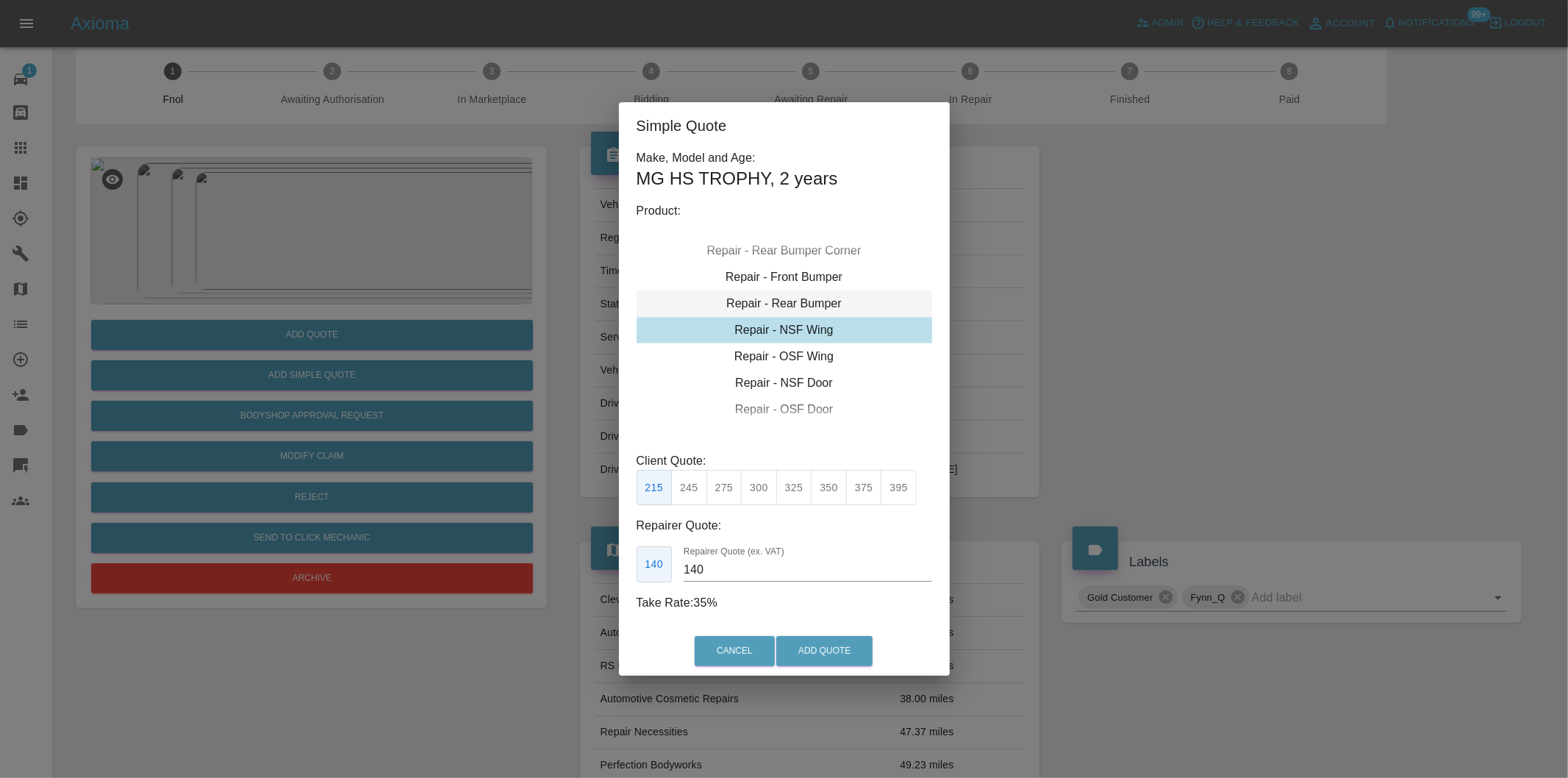
click at [817, 298] on div "Repair - Rear Bumper" at bounding box center [784, 303] width 296 height 26
click at [723, 490] on button "350" at bounding box center [724, 488] width 36 height 36
type input "210"
click at [830, 659] on button "Add Quote" at bounding box center [824, 651] width 96 height 30
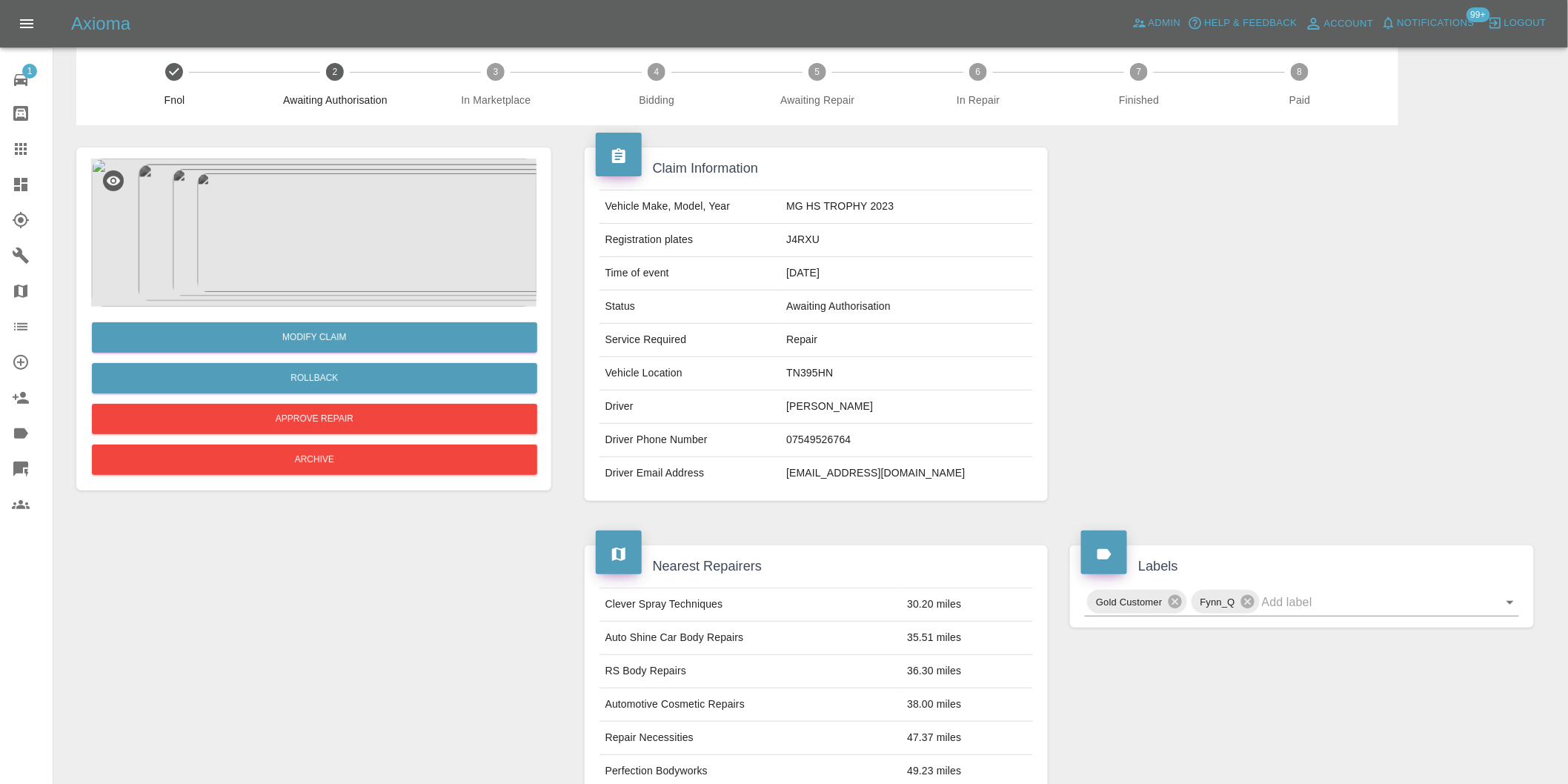
scroll to position [0, 0]
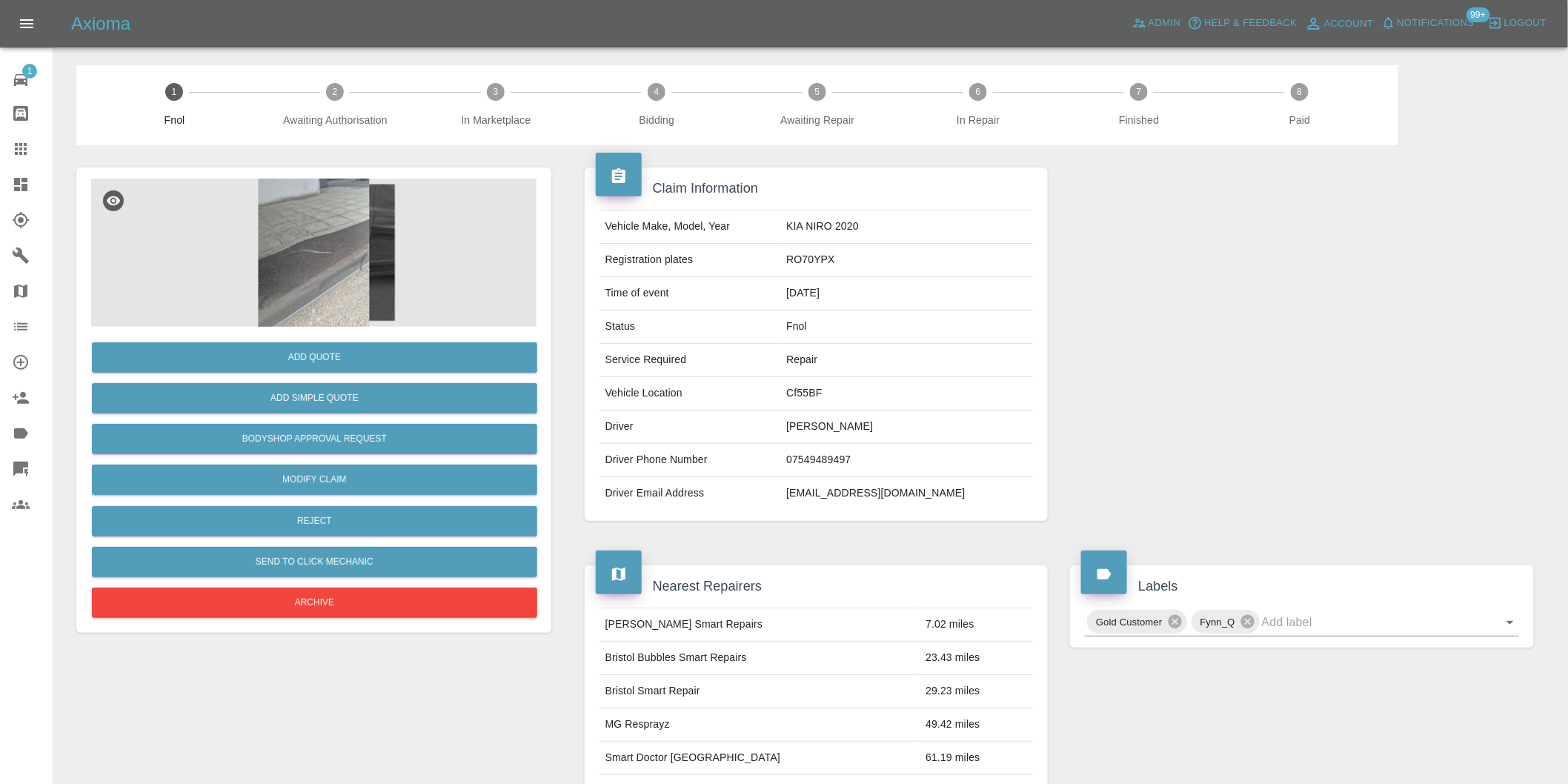
click at [325, 223] on img at bounding box center [313, 253] width 445 height 148
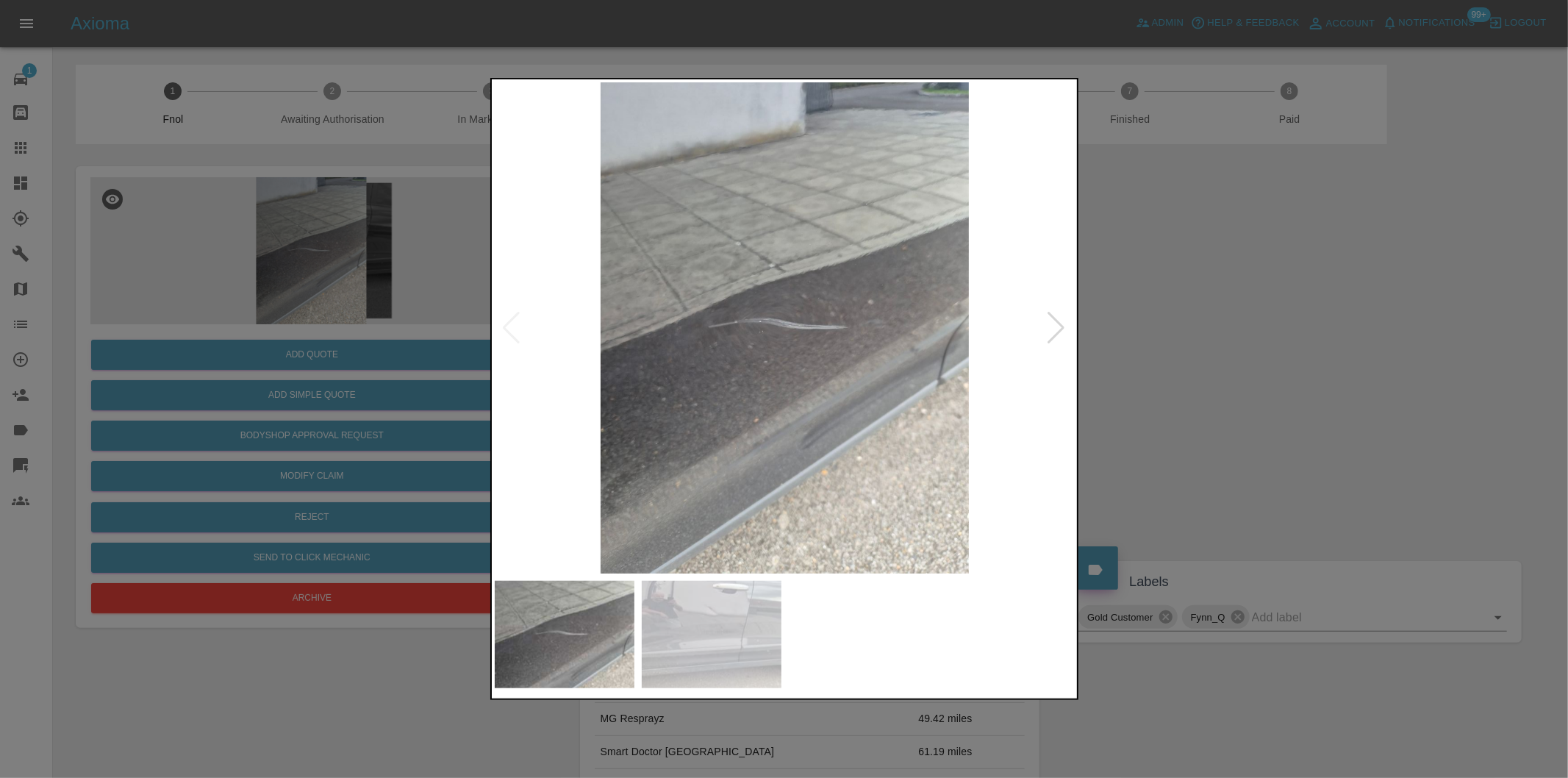
click at [1054, 325] on div at bounding box center [1056, 328] width 20 height 33
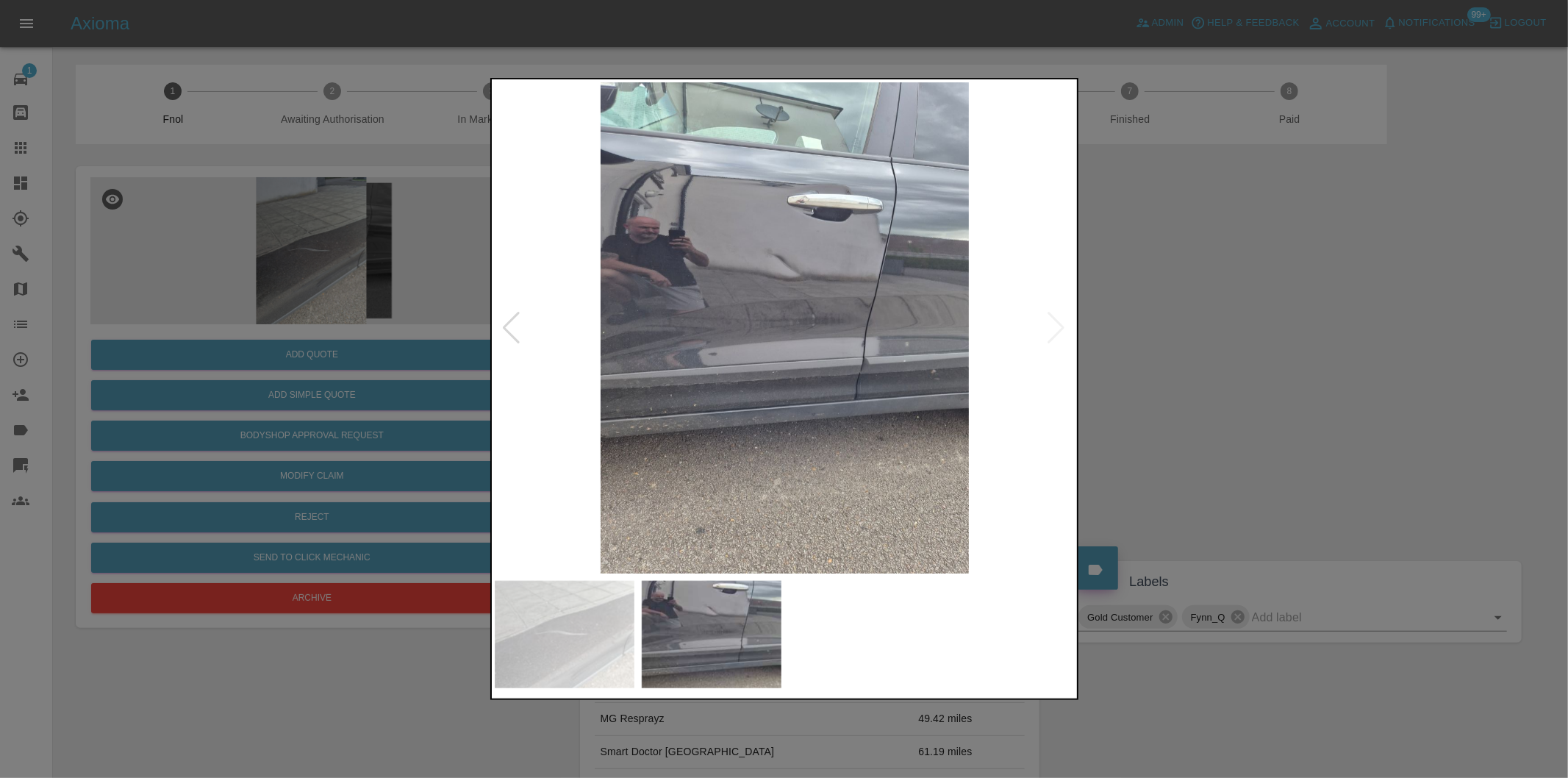
click at [1054, 325] on img at bounding box center [785, 328] width 581 height 491
click at [1233, 357] on div at bounding box center [784, 389] width 1568 height 778
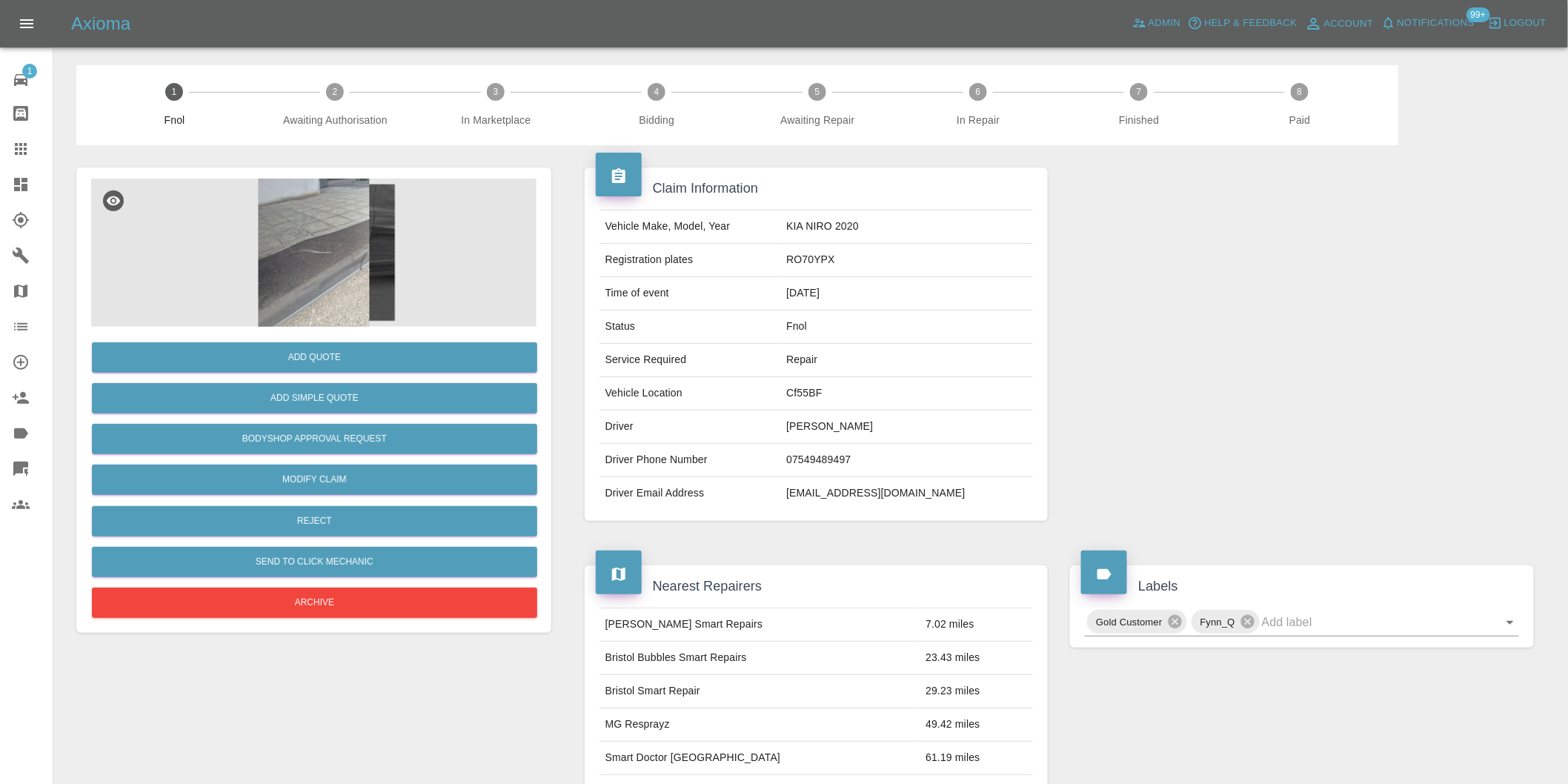
click at [295, 220] on img at bounding box center [313, 253] width 445 height 148
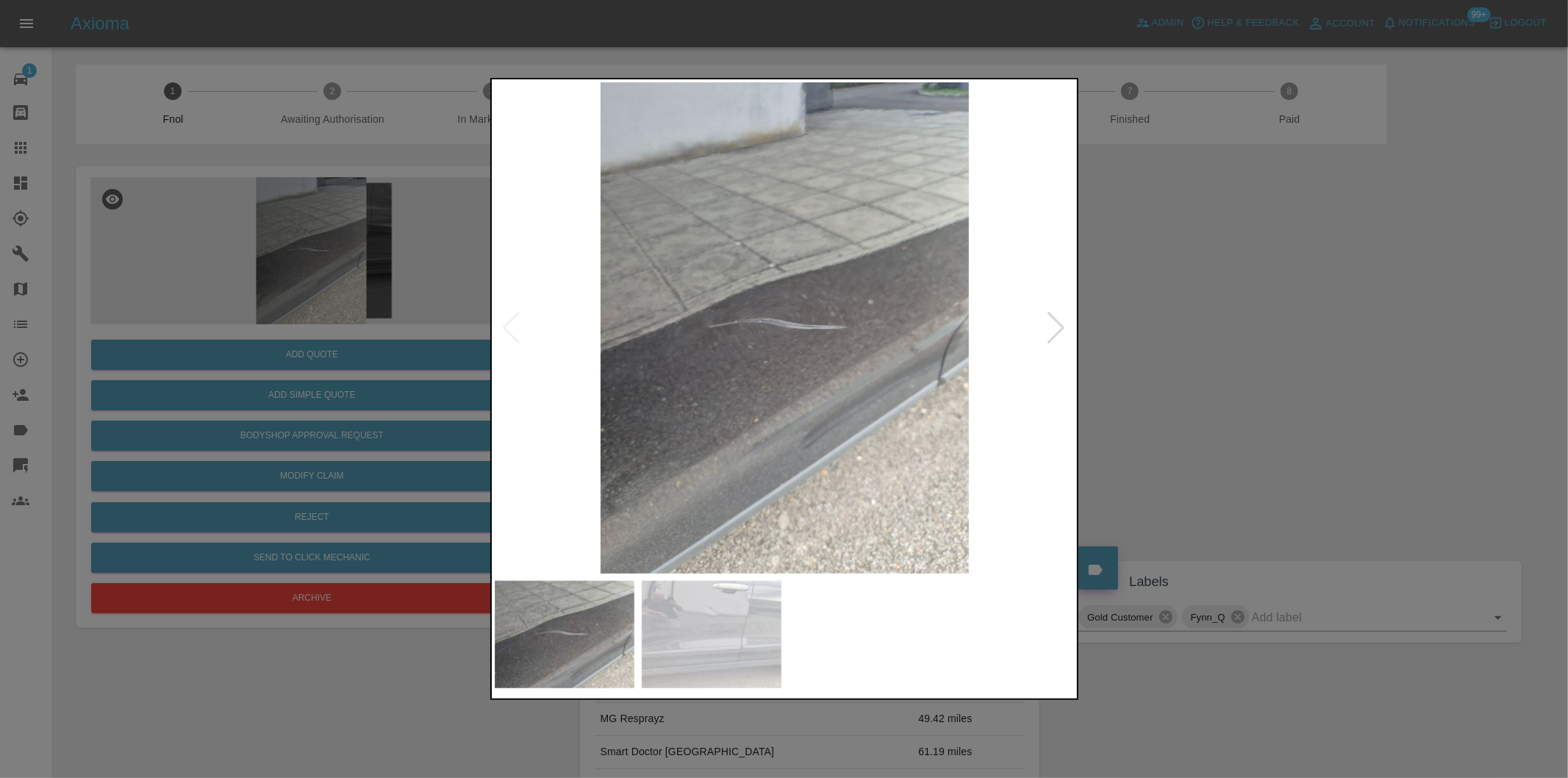
click at [1062, 329] on div at bounding box center [1056, 328] width 20 height 33
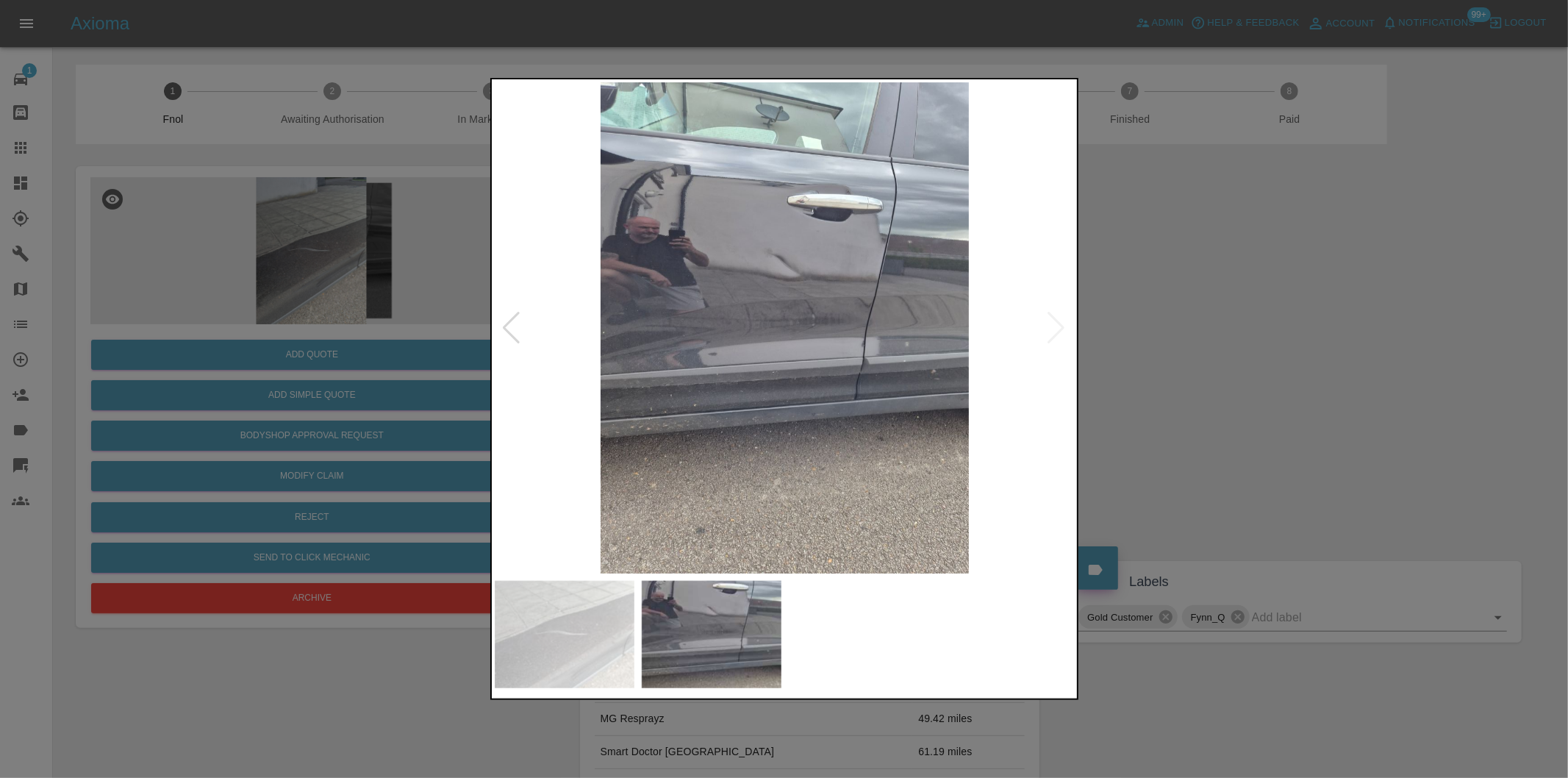
click at [1062, 329] on img at bounding box center [785, 328] width 581 height 491
click at [1303, 344] on div at bounding box center [784, 389] width 1568 height 778
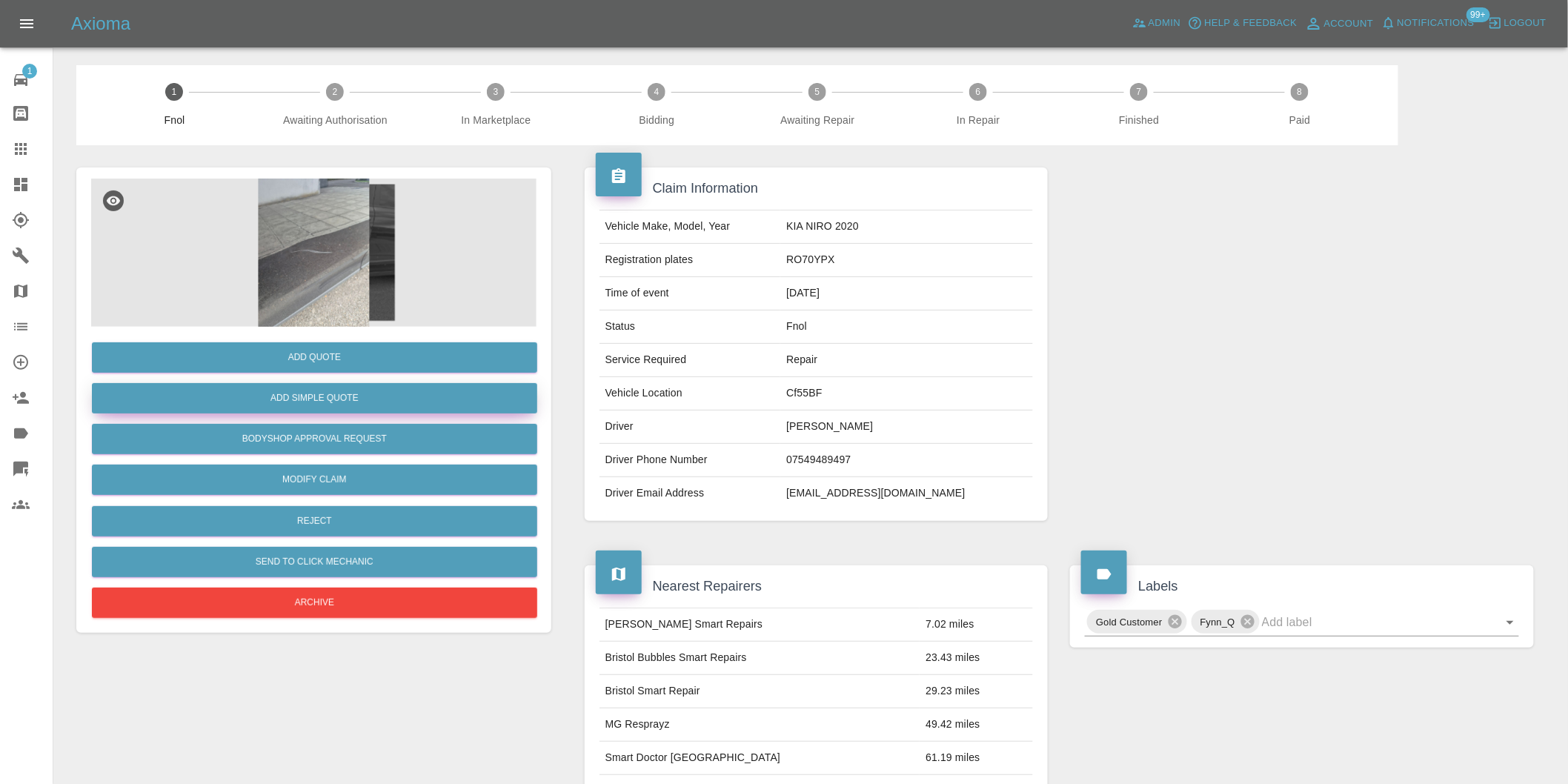
click at [330, 394] on button "Add Simple Quote" at bounding box center [314, 398] width 445 height 30
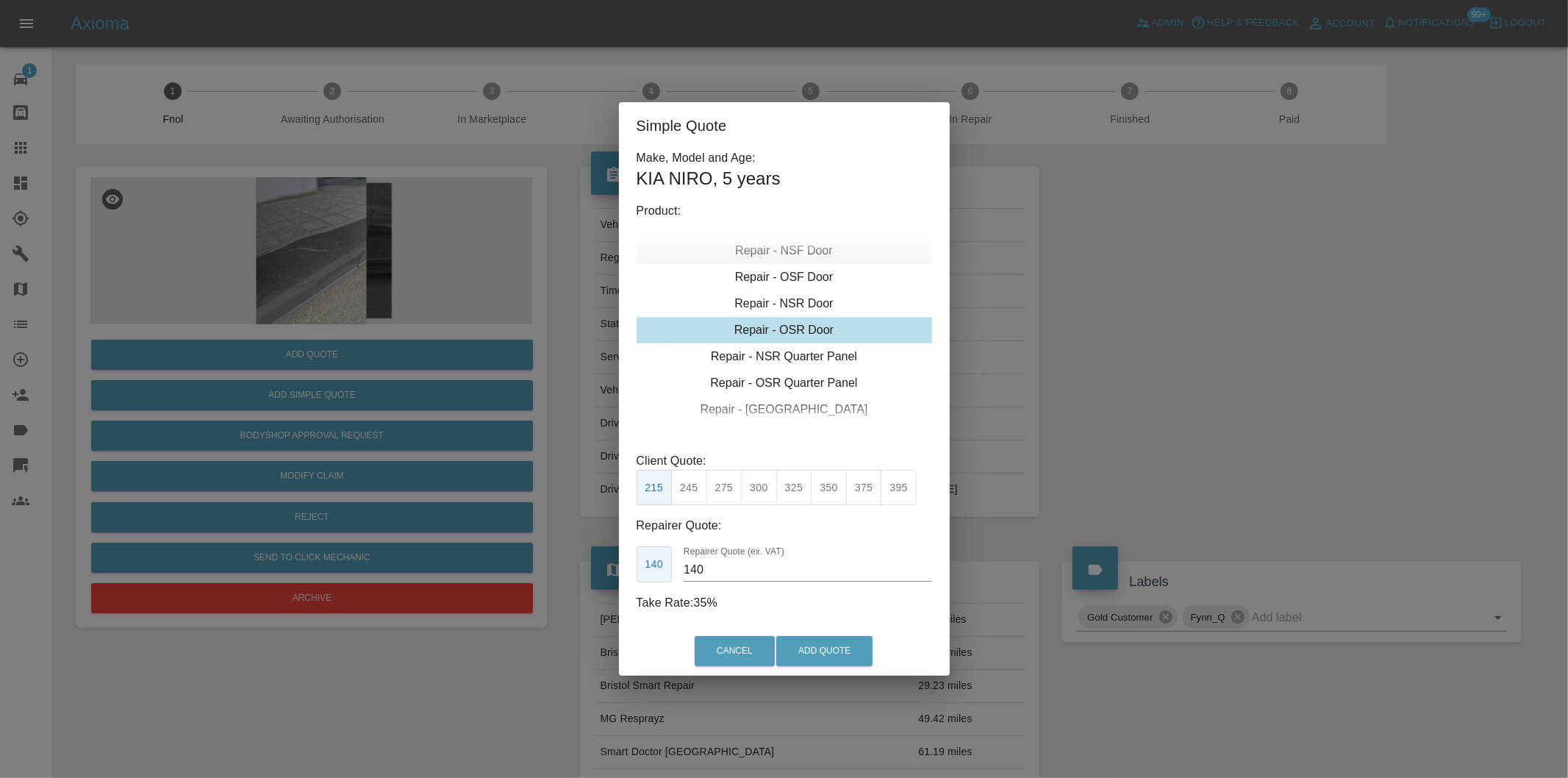
click at [802, 254] on div "Repair - NSF Door" at bounding box center [784, 251] width 296 height 26
click at [730, 480] on button "275" at bounding box center [724, 488] width 36 height 36
click at [761, 493] on button "300" at bounding box center [759, 488] width 36 height 36
type input "190"
click at [804, 652] on button "Add Quote" at bounding box center [824, 651] width 96 height 30
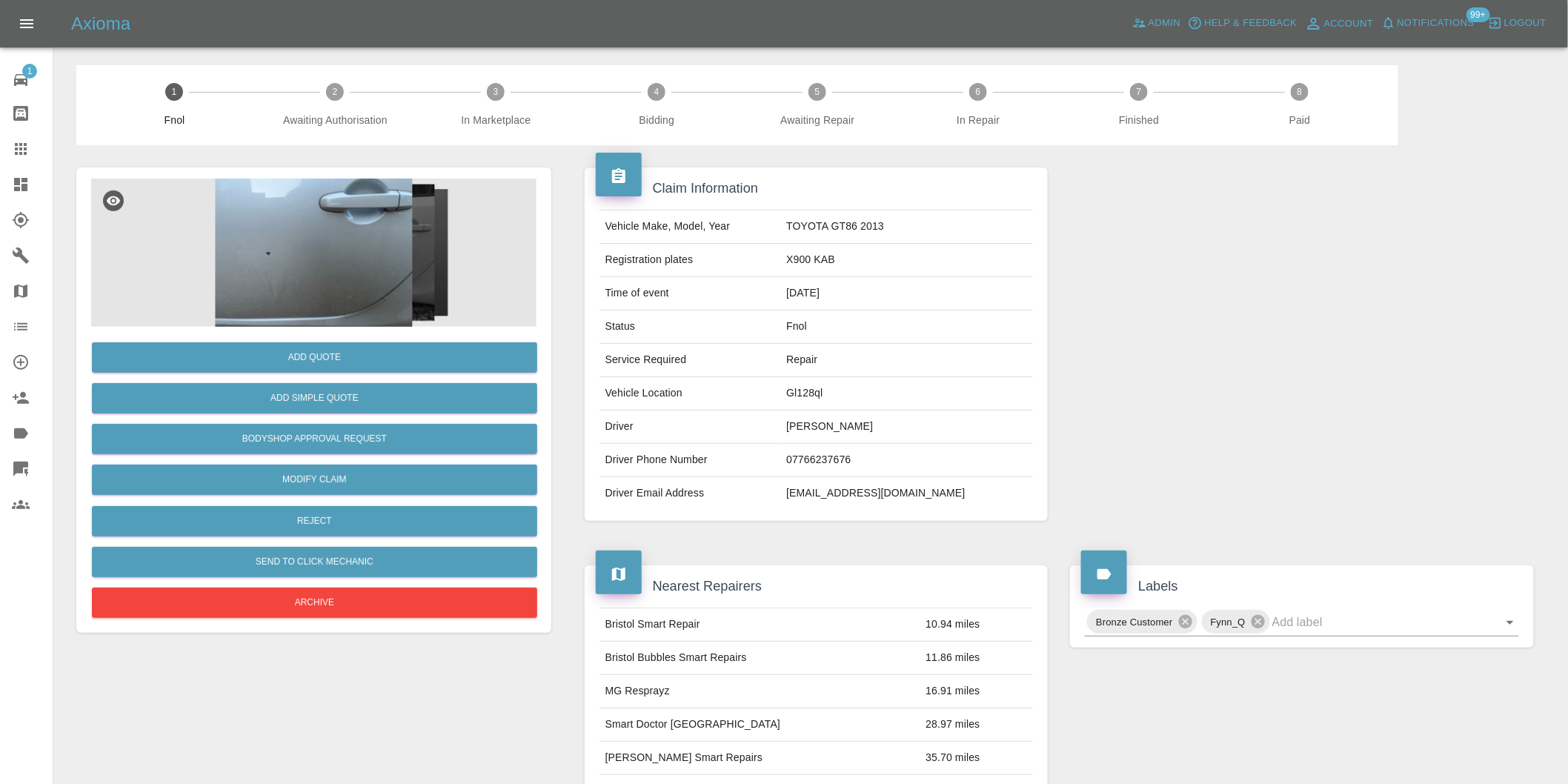
click at [329, 234] on img at bounding box center [313, 253] width 445 height 148
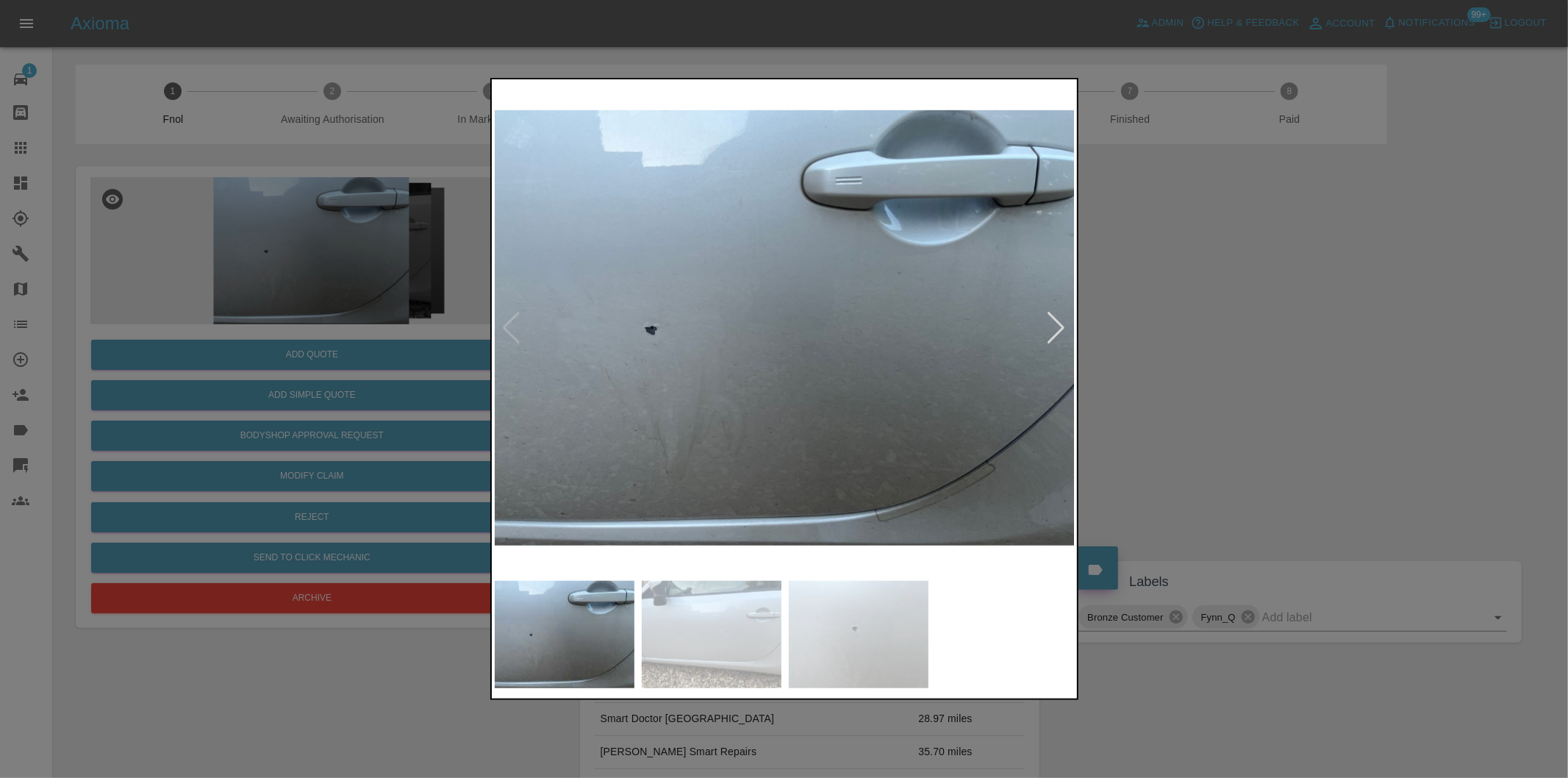
click at [1056, 326] on div at bounding box center [1056, 328] width 20 height 33
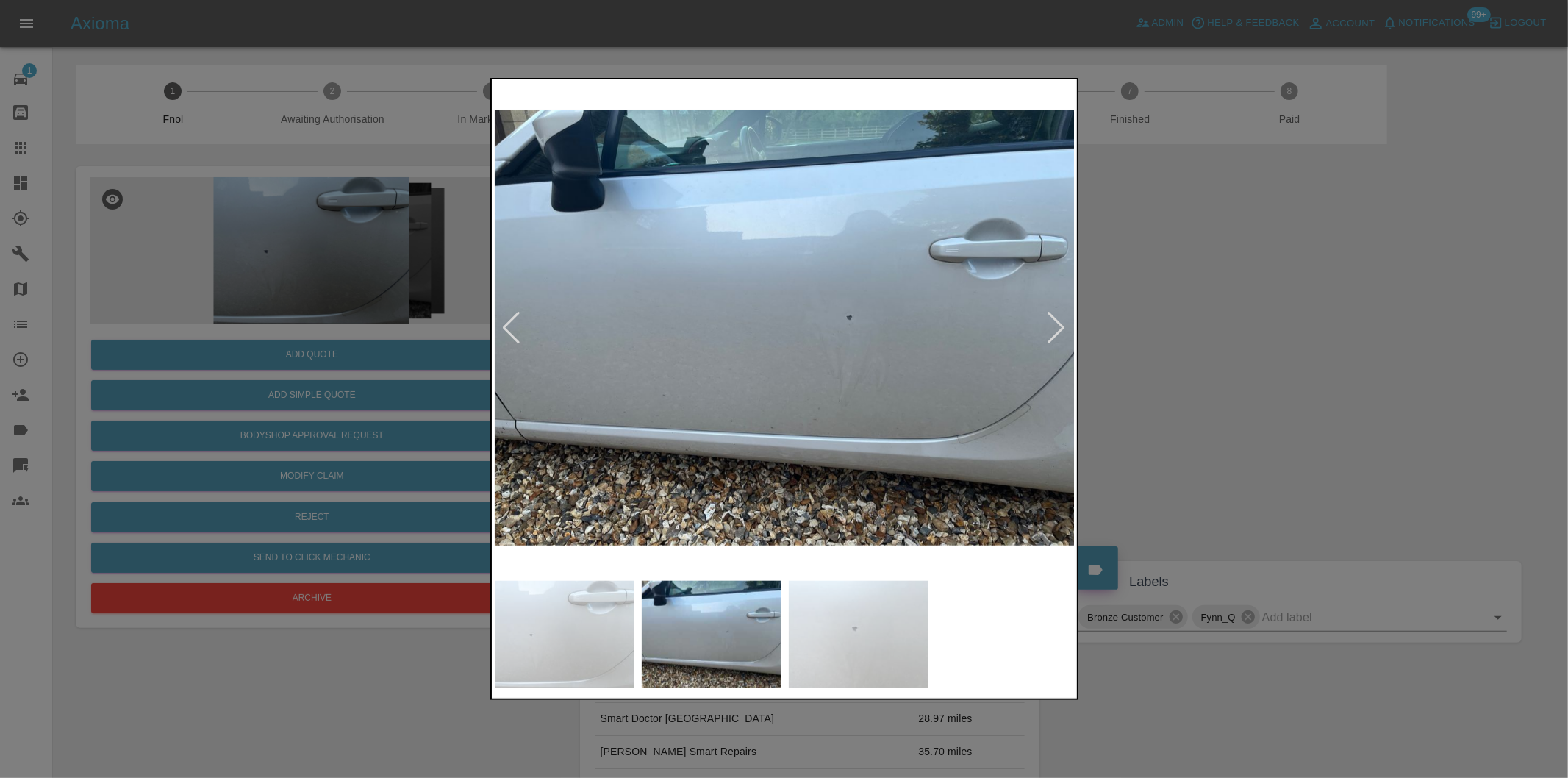
click at [1056, 325] on div at bounding box center [1056, 328] width 20 height 33
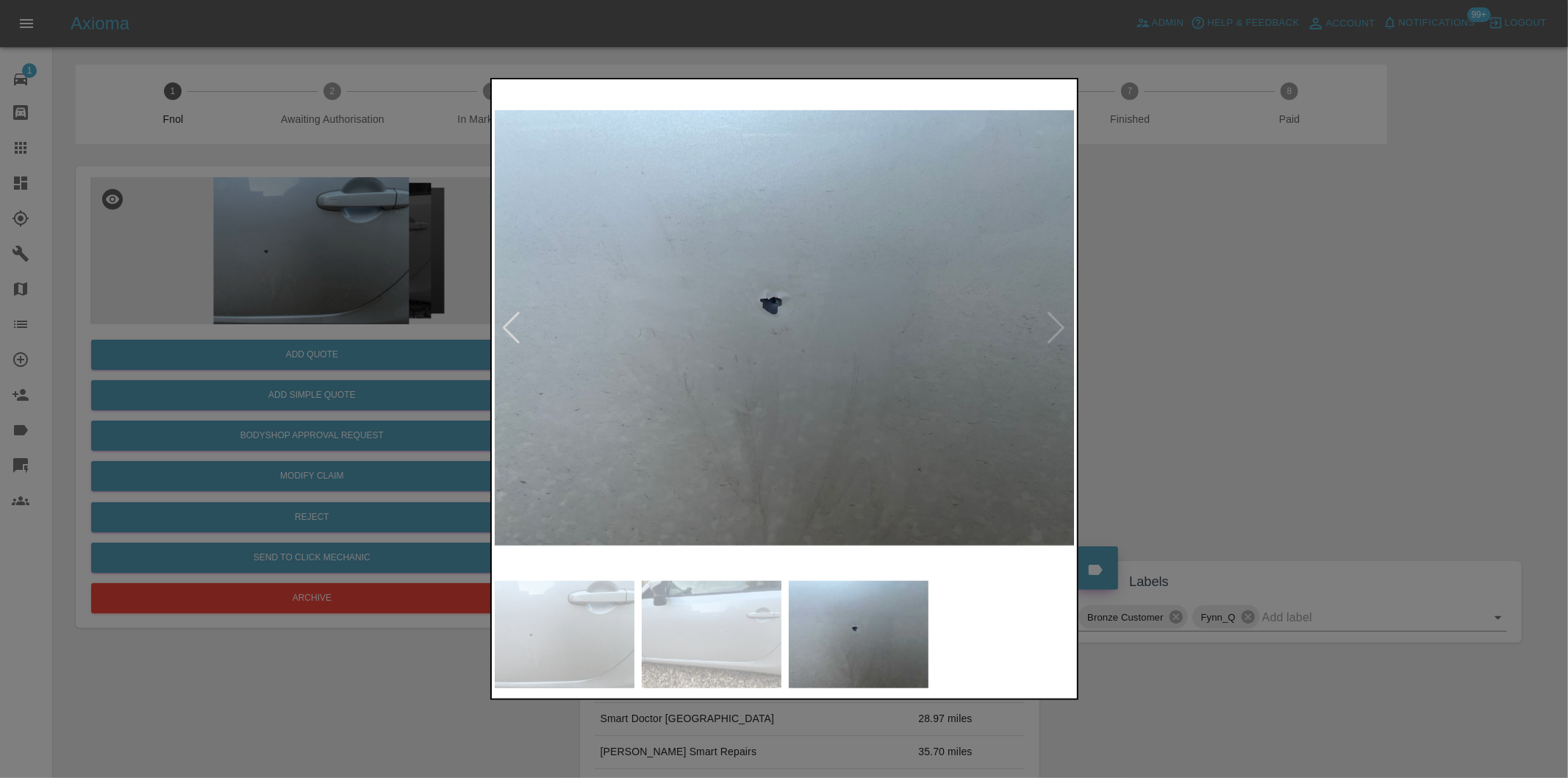
click at [1056, 325] on img at bounding box center [785, 328] width 581 height 491
click at [1181, 343] on div at bounding box center [784, 389] width 1568 height 778
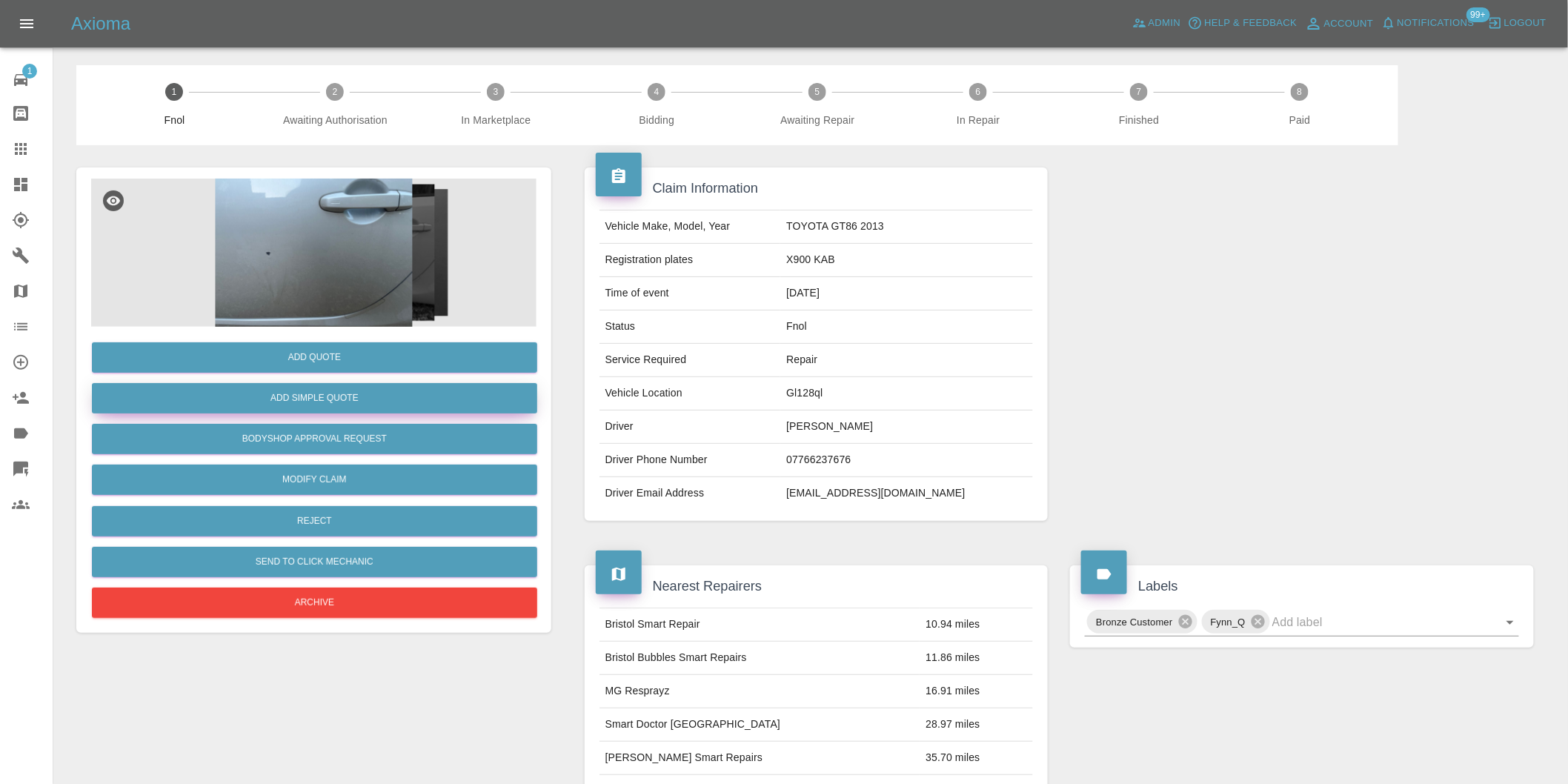
click at [354, 396] on button "Add Simple Quote" at bounding box center [314, 398] width 445 height 30
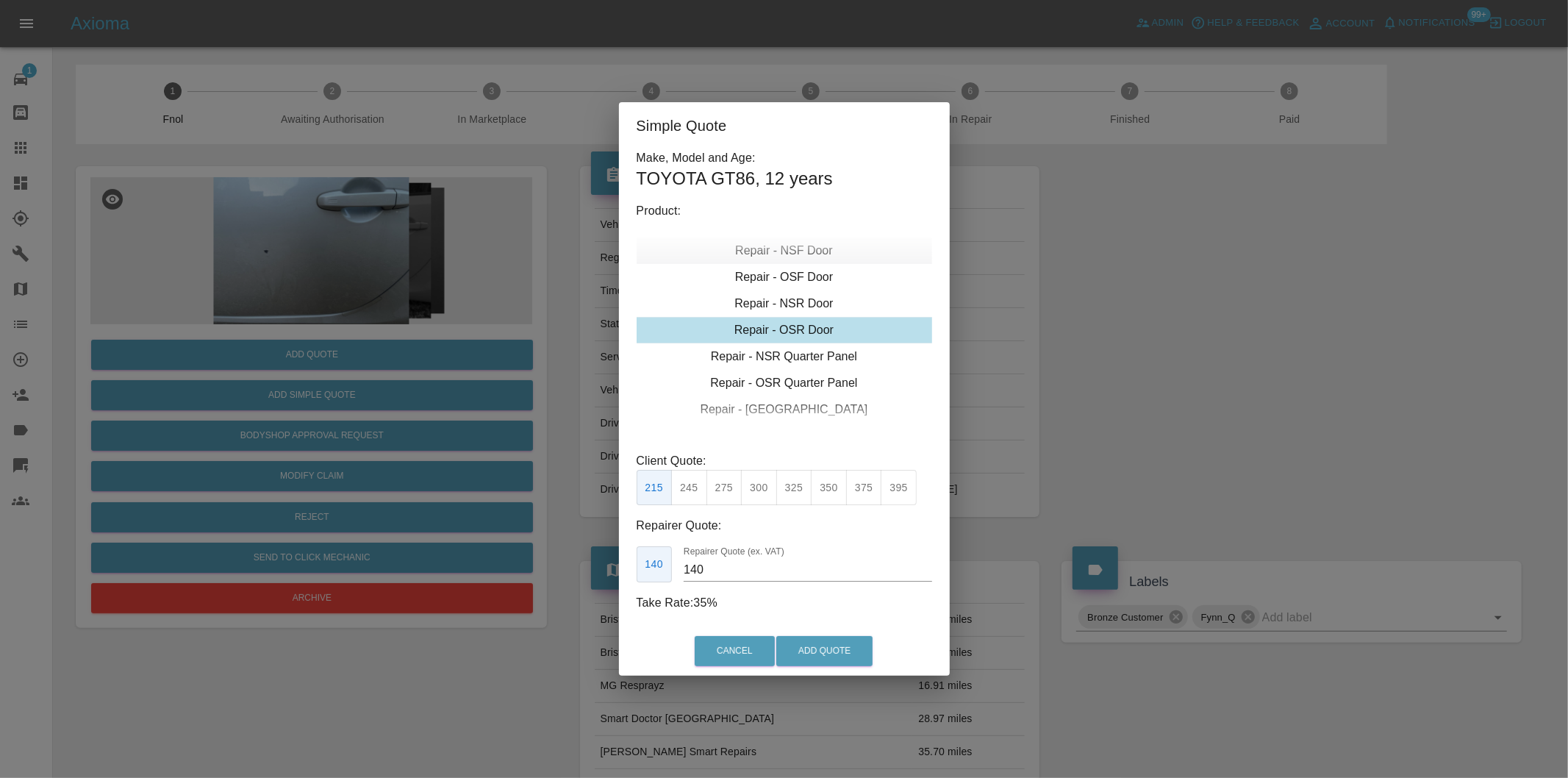
click at [810, 253] on div "Repair - NSF Door" at bounding box center [784, 251] width 296 height 26
click at [703, 488] on button "245" at bounding box center [689, 488] width 36 height 36
type input "160"
click at [821, 645] on button "Add Quote" at bounding box center [824, 651] width 96 height 30
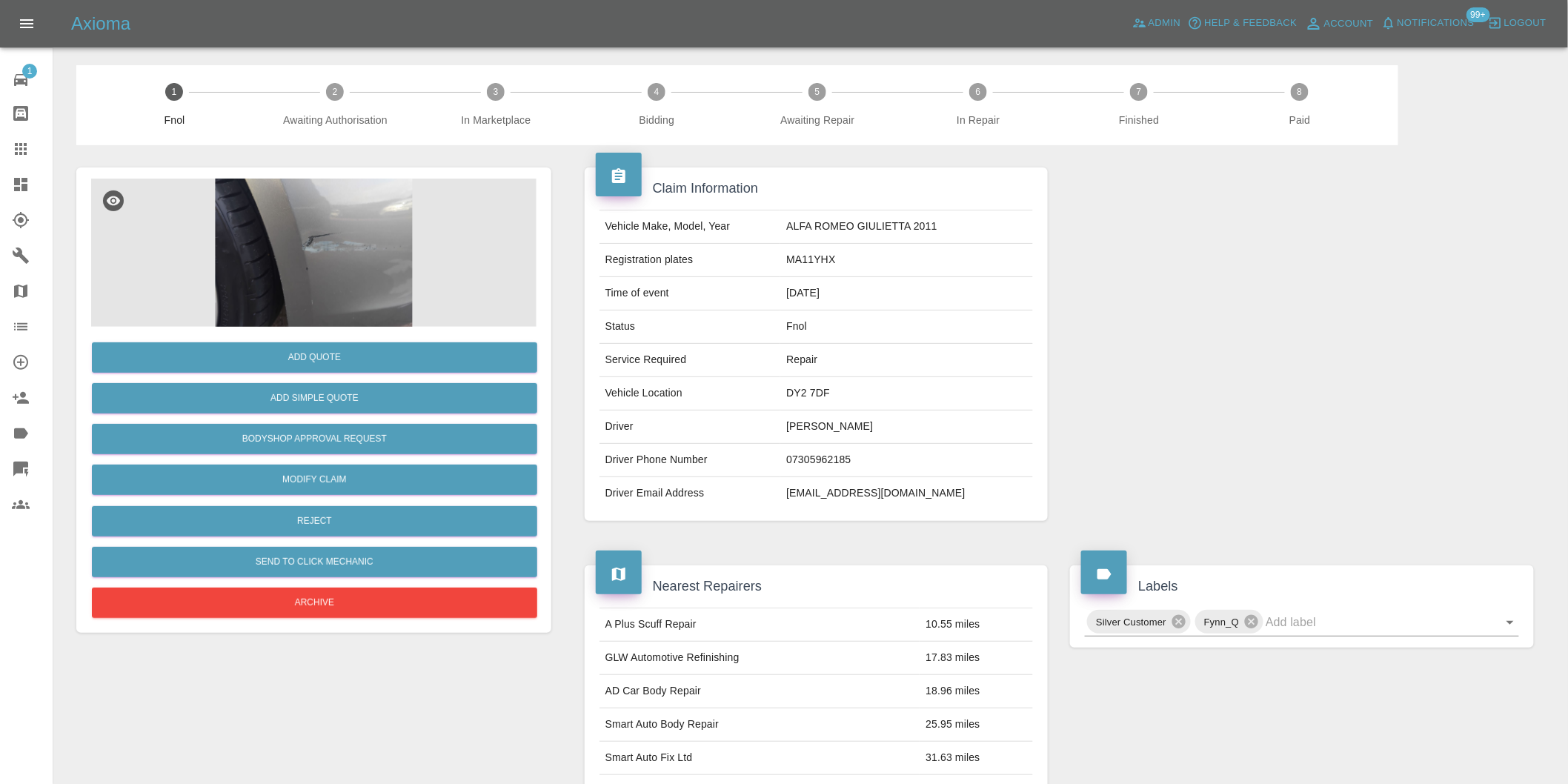
click at [354, 258] on img at bounding box center [313, 253] width 445 height 148
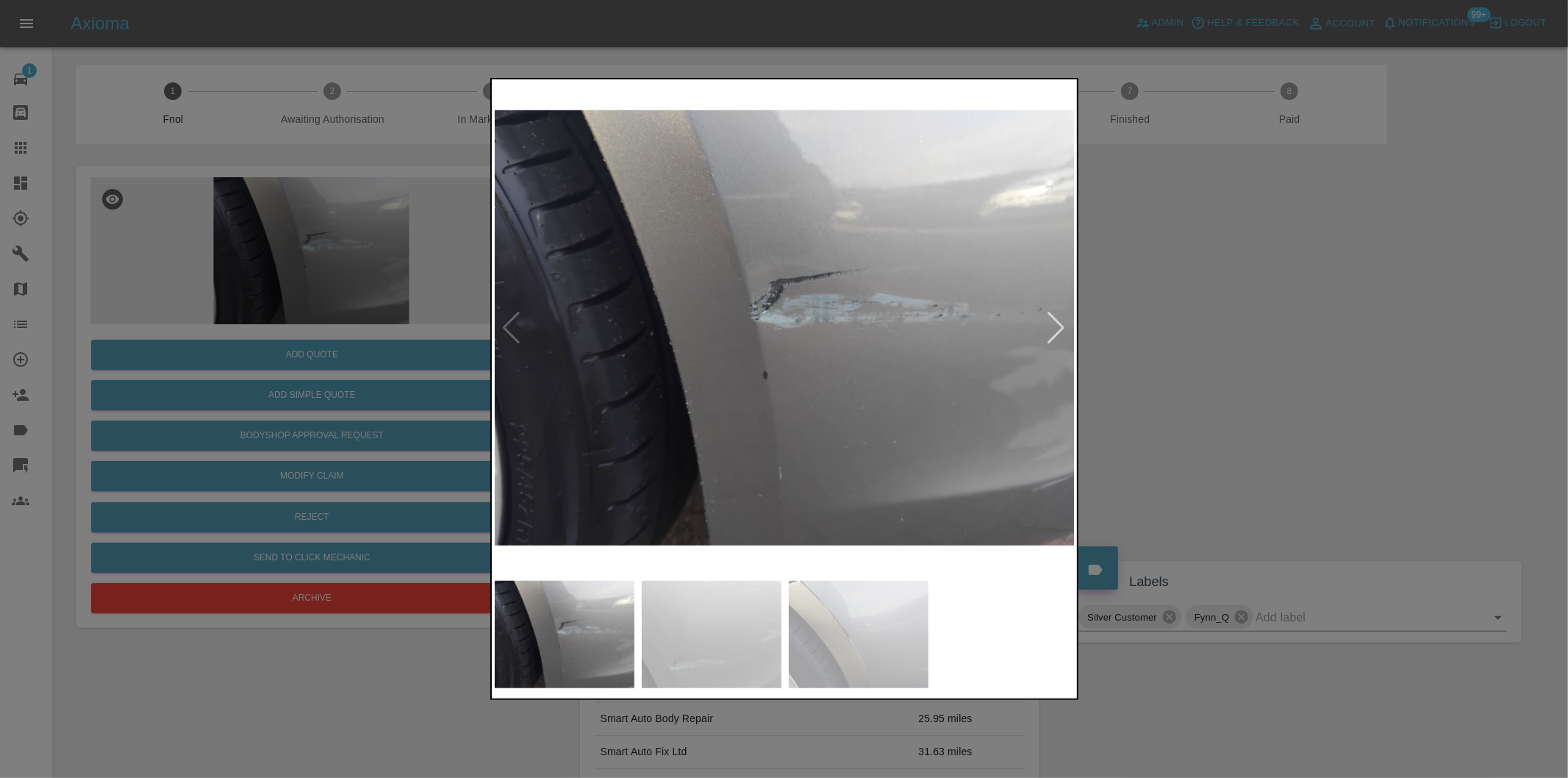
click at [1060, 327] on div at bounding box center [1056, 328] width 20 height 33
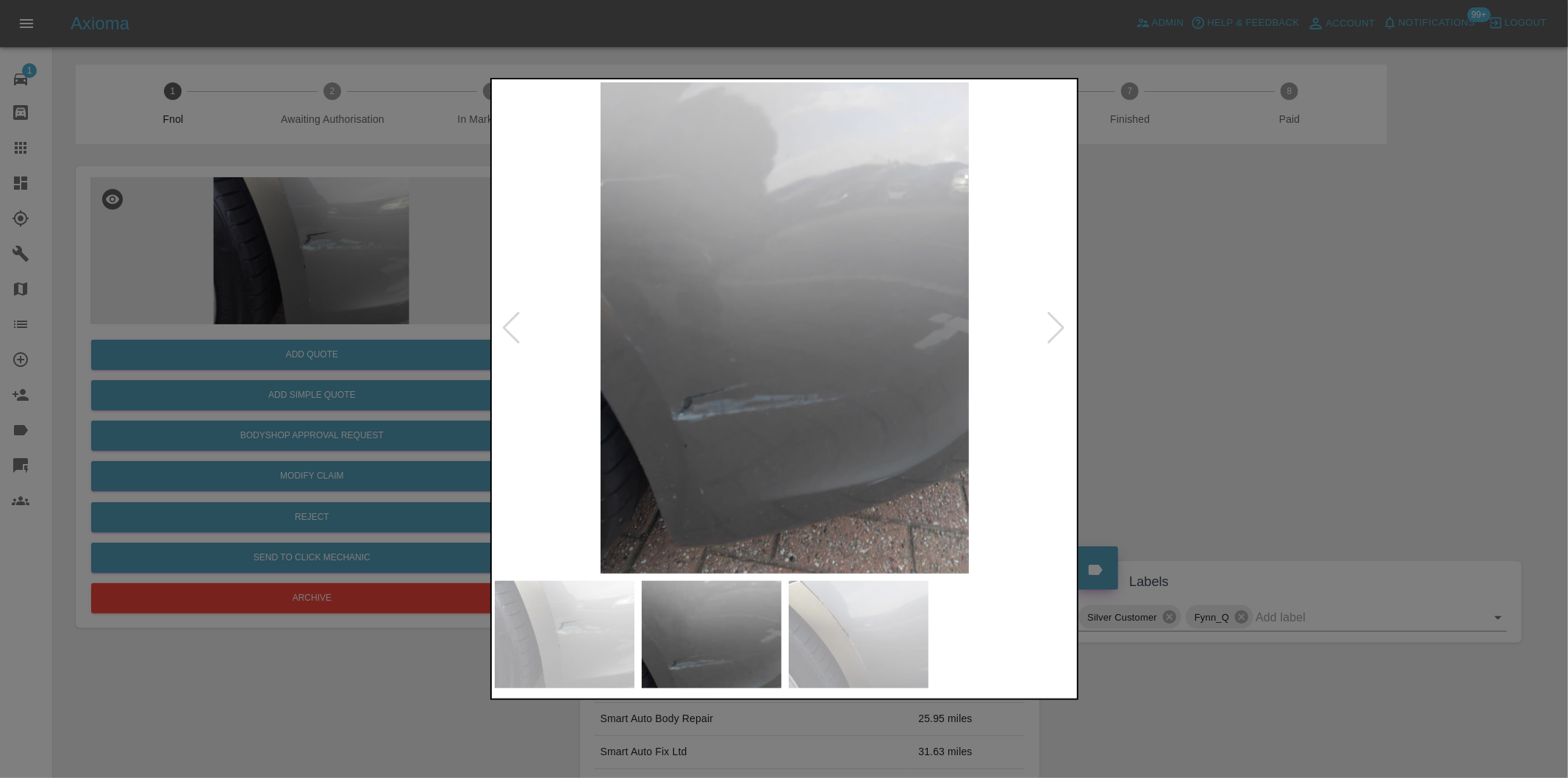
click at [1060, 327] on div at bounding box center [1056, 328] width 20 height 33
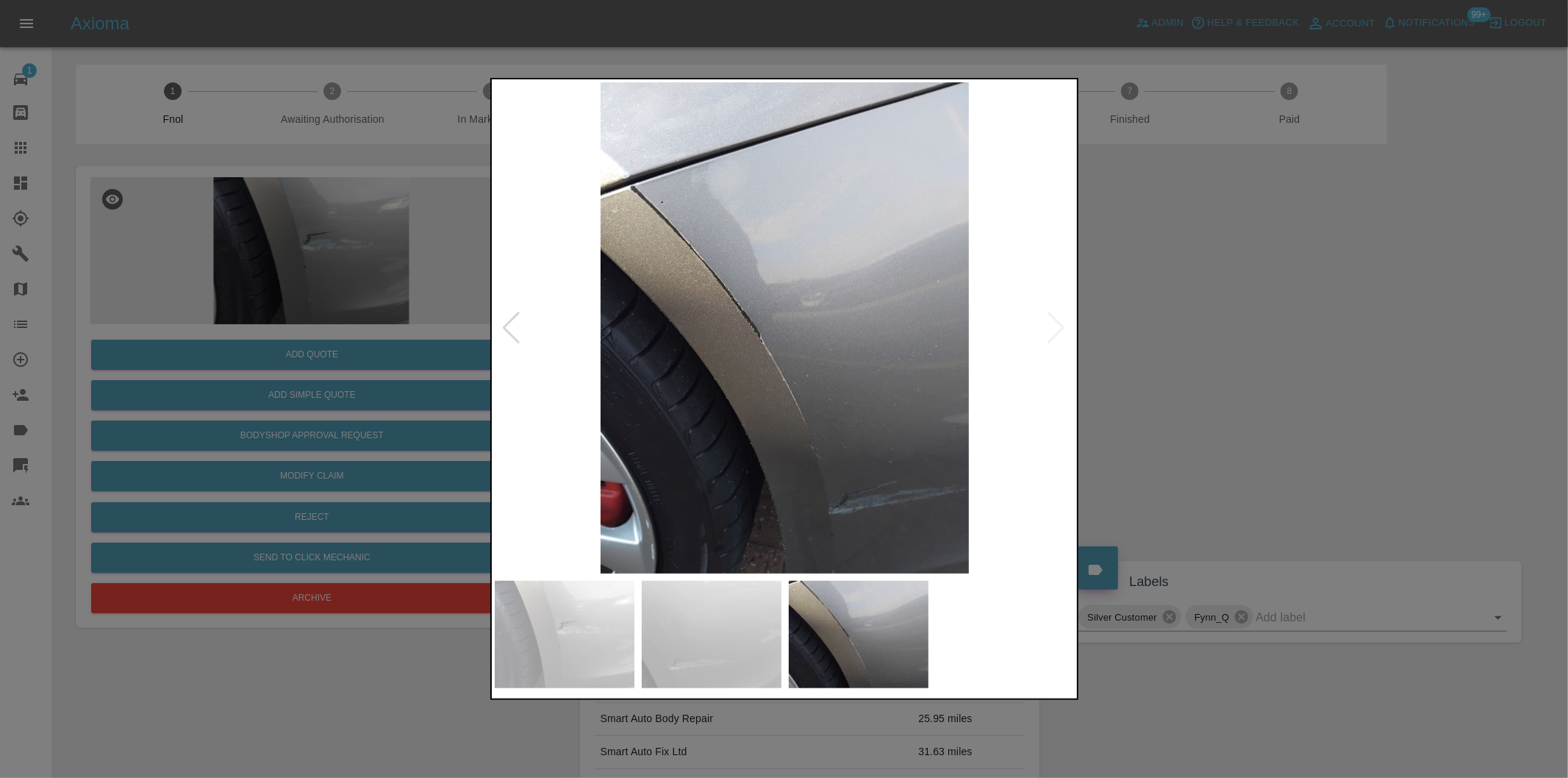
click at [1060, 327] on img at bounding box center [785, 328] width 581 height 491
drag, startPoint x: 1349, startPoint y: 358, endPoint x: 1067, endPoint y: 340, distance: 282.6
click at [1348, 358] on div at bounding box center [784, 389] width 1568 height 778
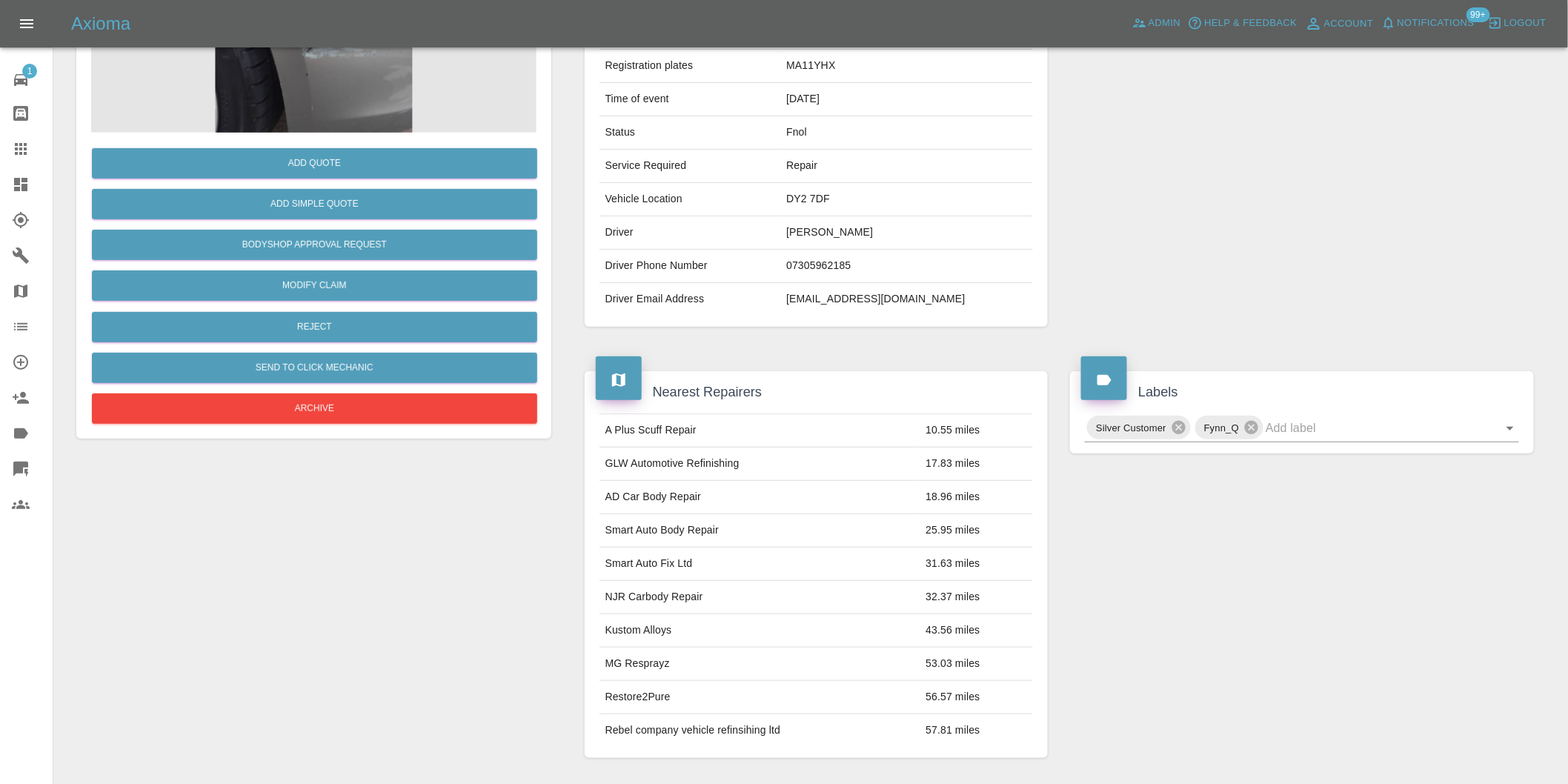
scroll to position [20, 0]
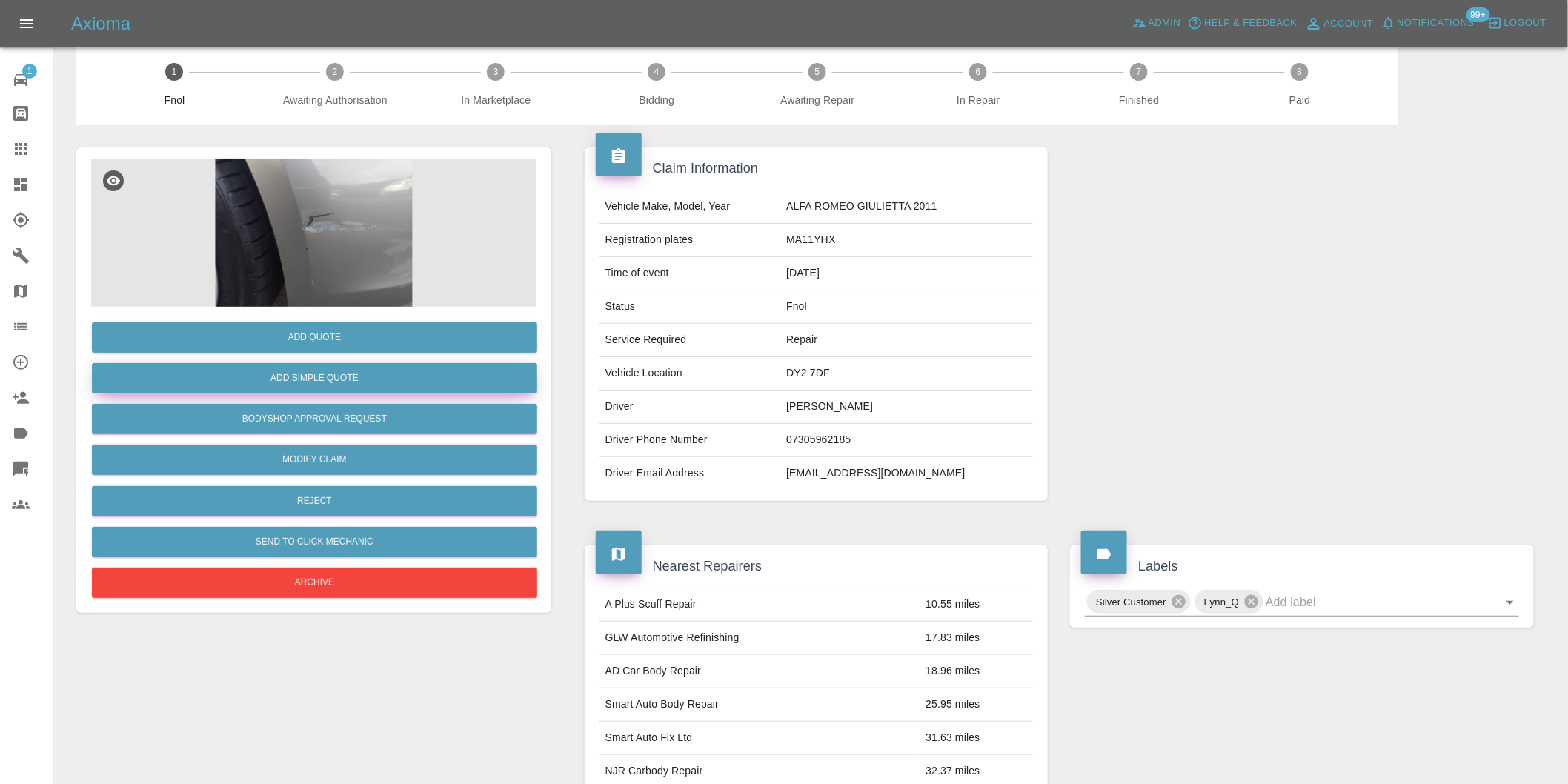
click at [325, 378] on button "Add Simple Quote" at bounding box center [314, 378] width 445 height 30
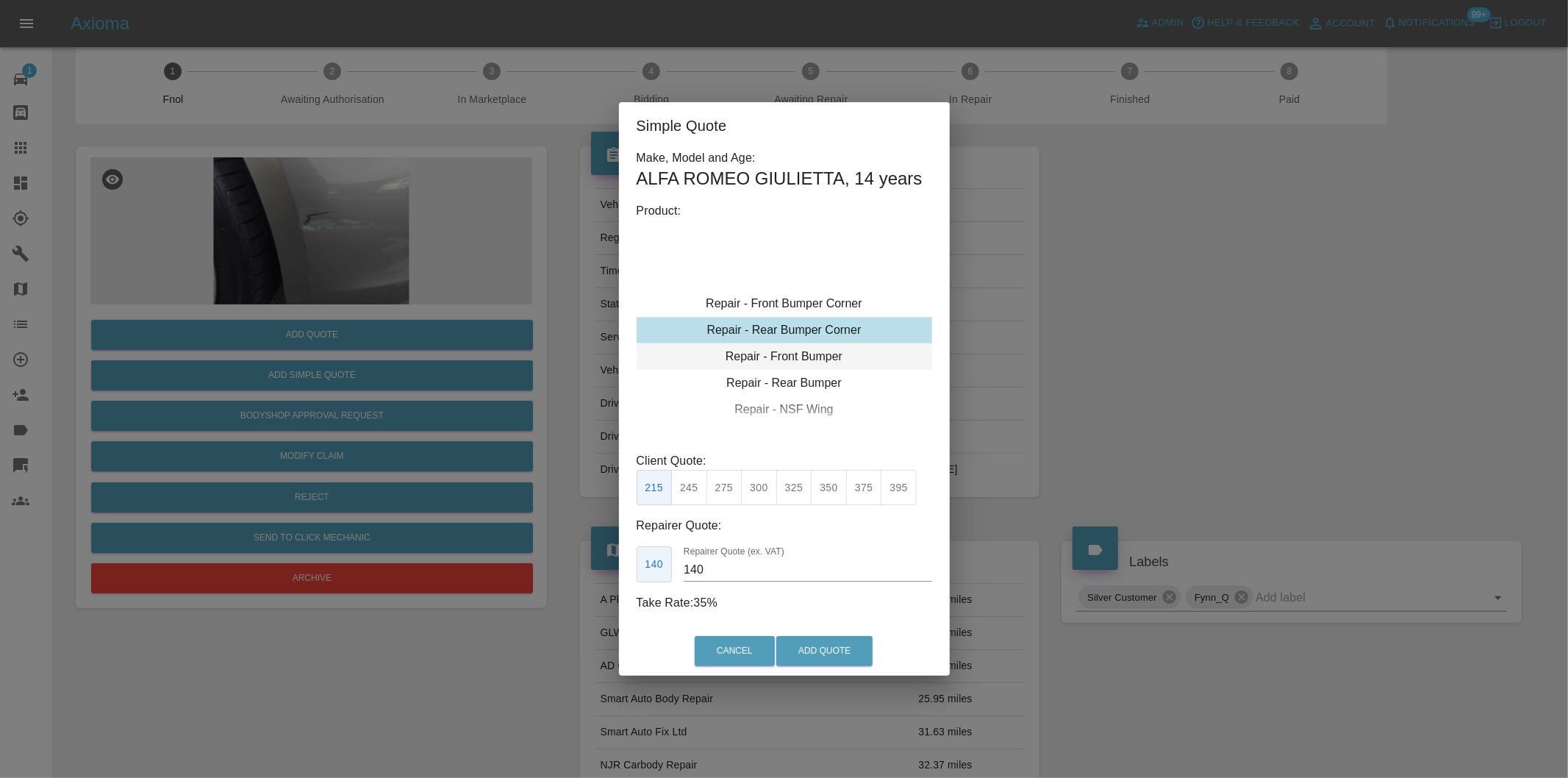
type input "120"
click at [801, 653] on button "Add Quote" at bounding box center [824, 651] width 96 height 30
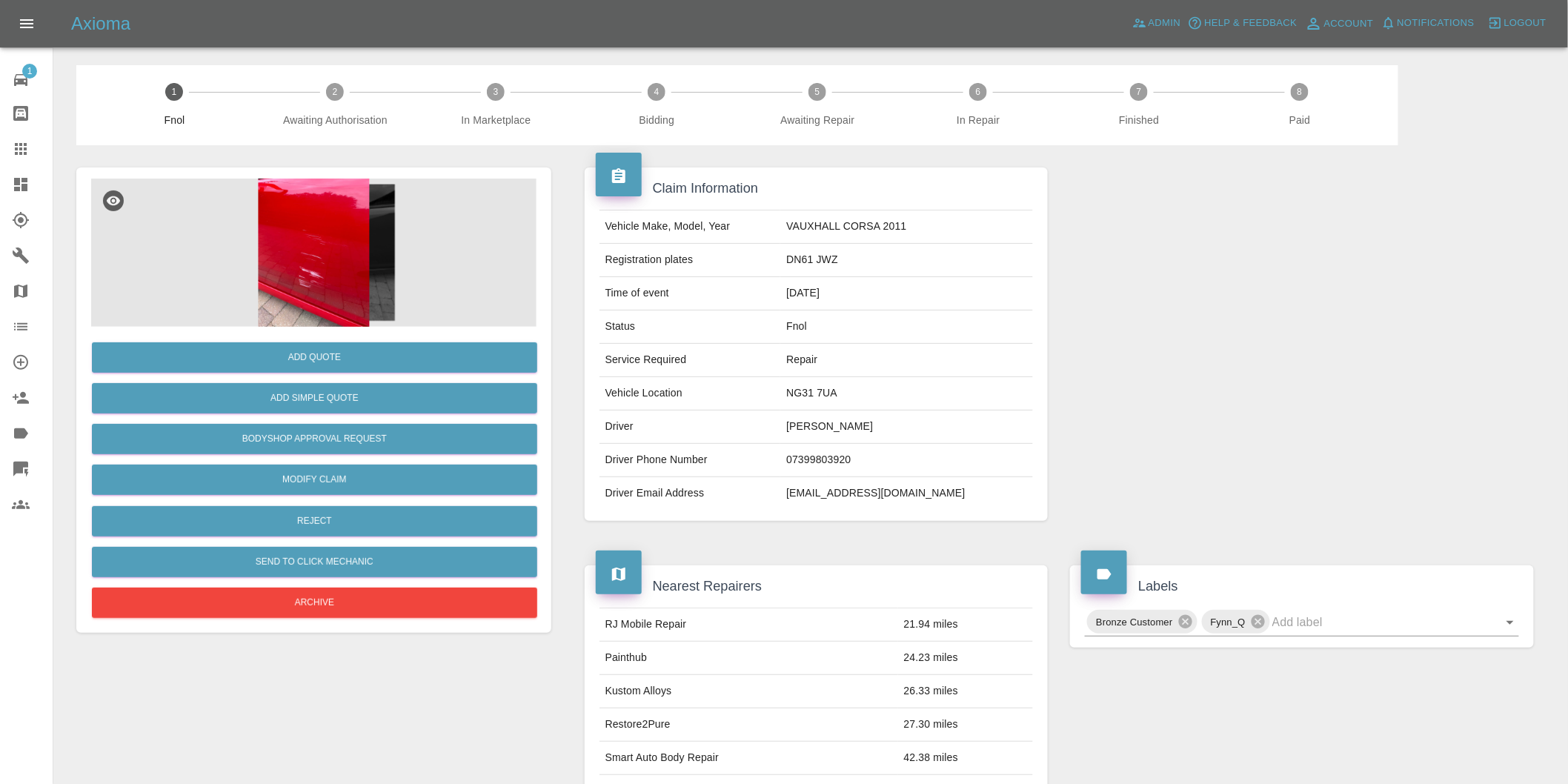
click at [321, 232] on img at bounding box center [313, 253] width 445 height 148
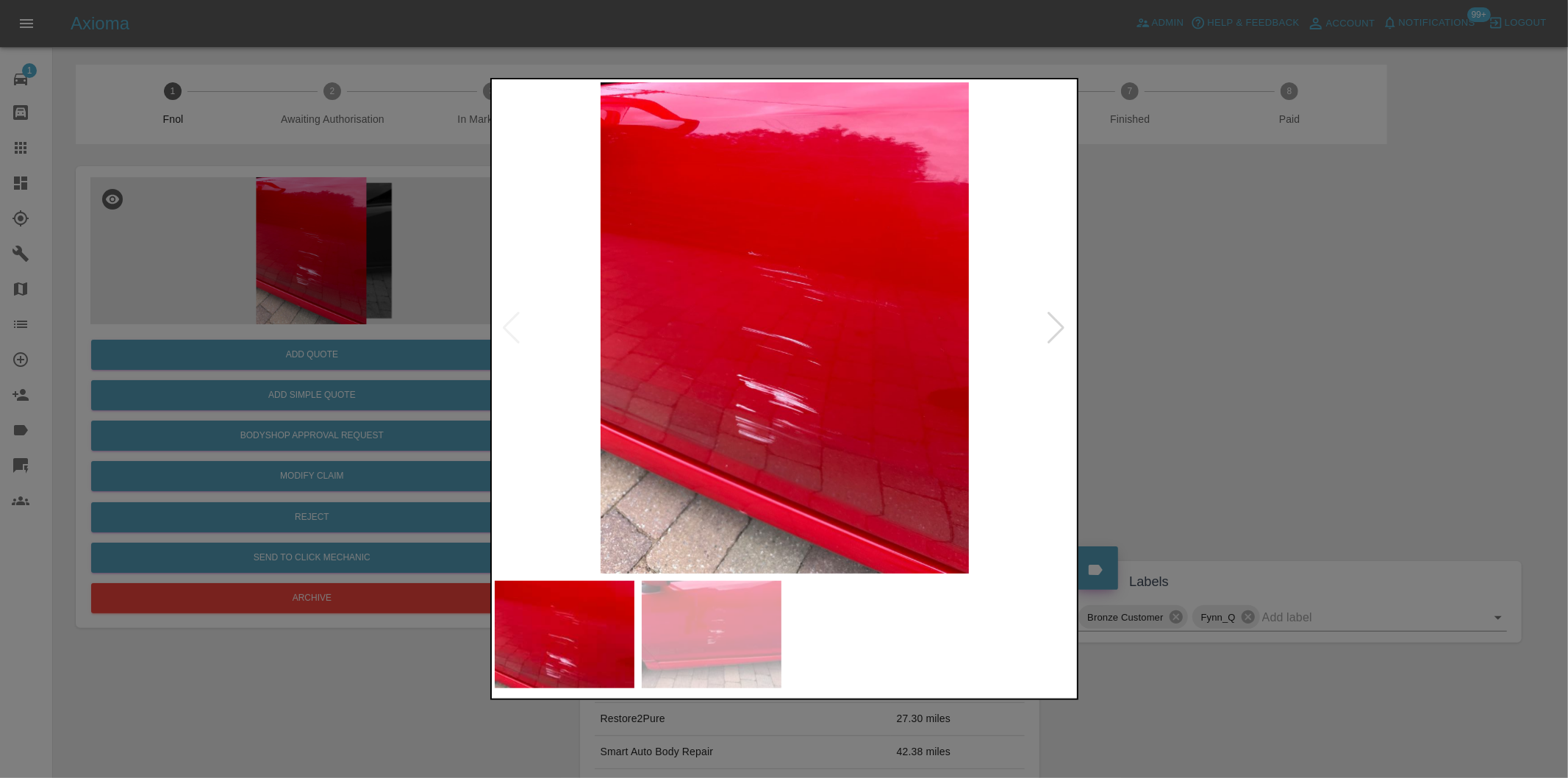
click at [1060, 326] on div at bounding box center [1056, 328] width 20 height 33
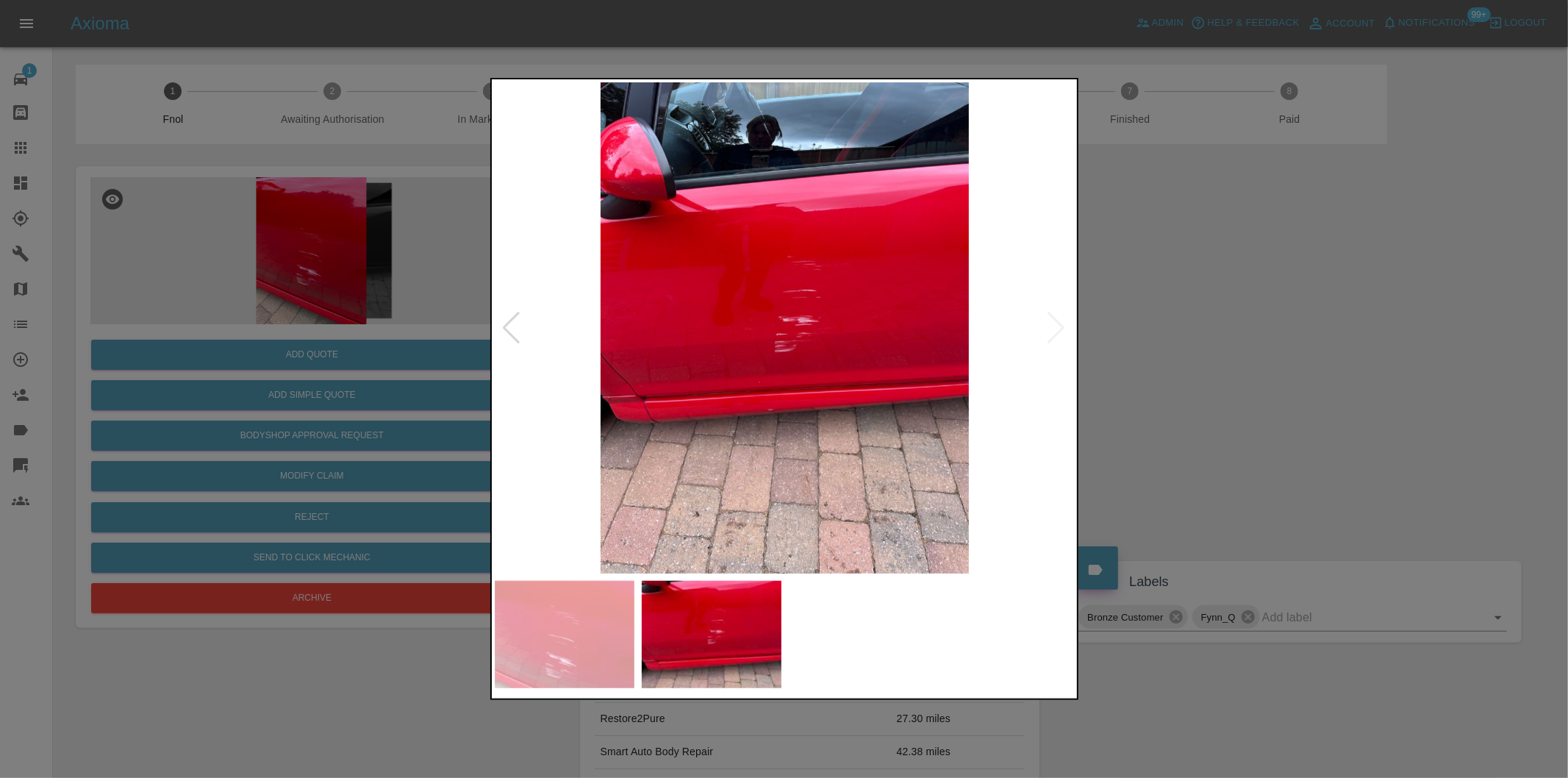
click at [1060, 326] on img at bounding box center [785, 328] width 581 height 491
drag, startPoint x: 1314, startPoint y: 347, endPoint x: 1288, endPoint y: 338, distance: 27.5
click at [1311, 347] on div at bounding box center [784, 389] width 1568 height 778
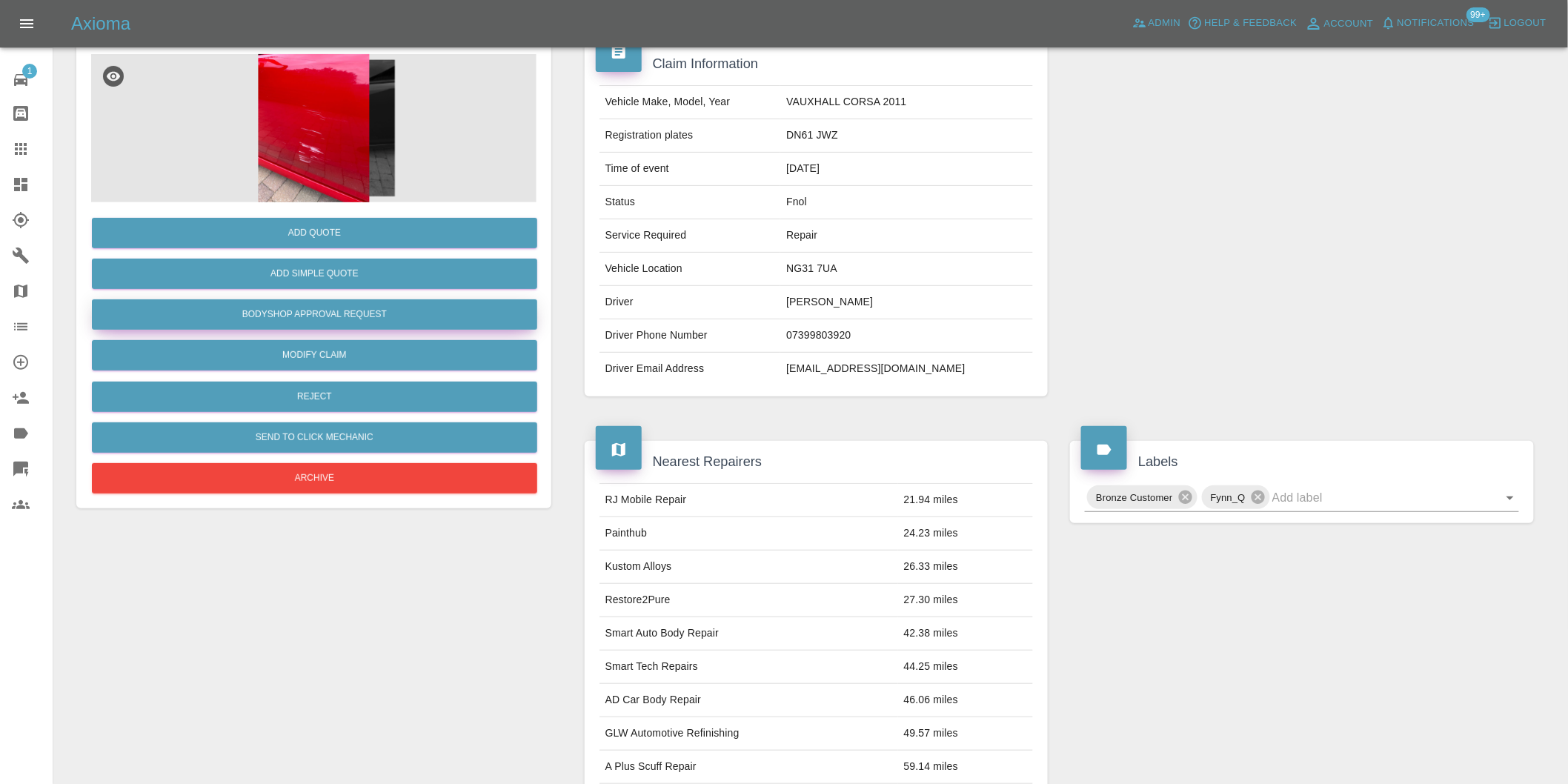
scroll to position [20, 0]
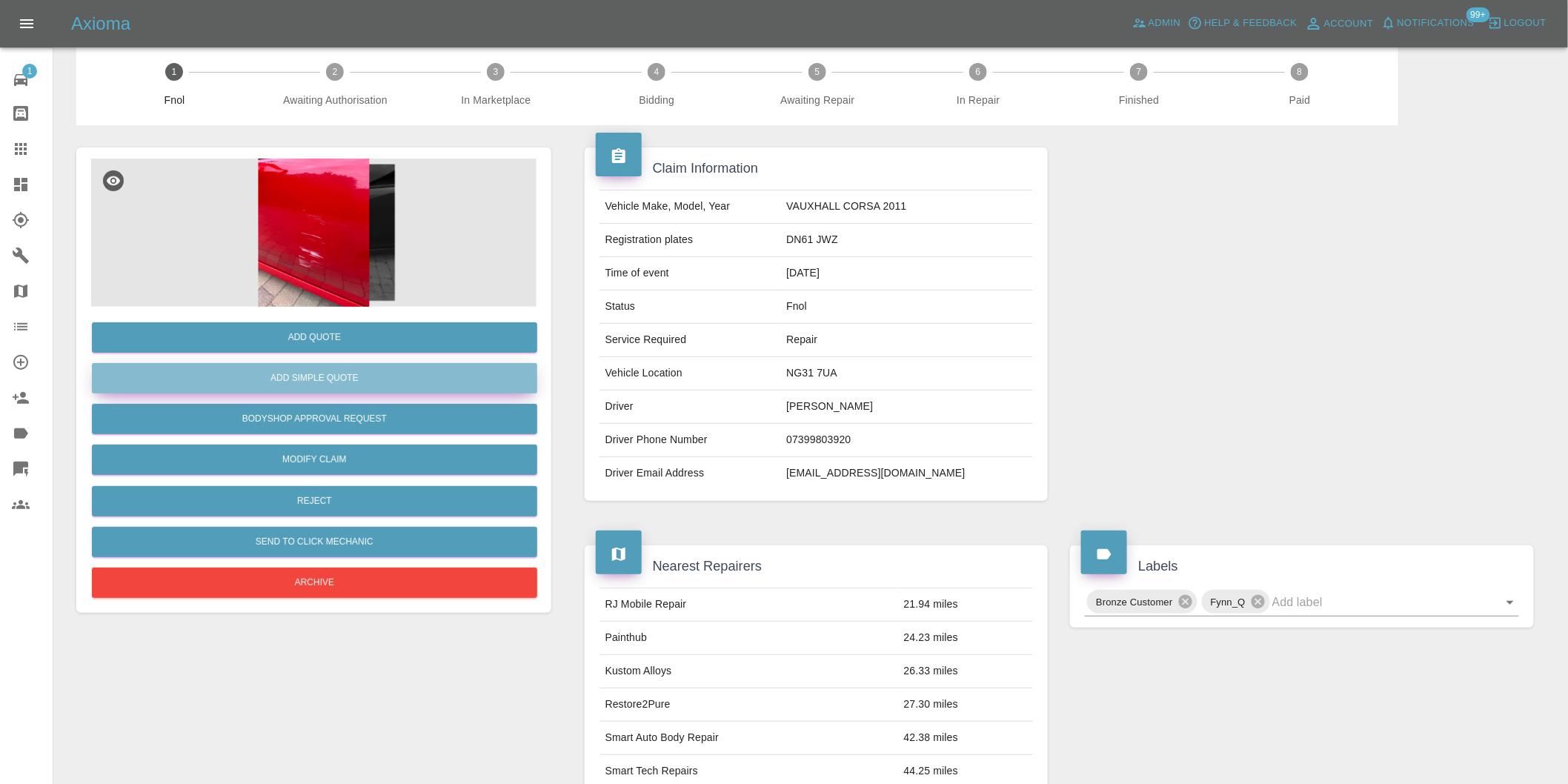
click at [337, 375] on button "Add Simple Quote" at bounding box center [314, 378] width 445 height 30
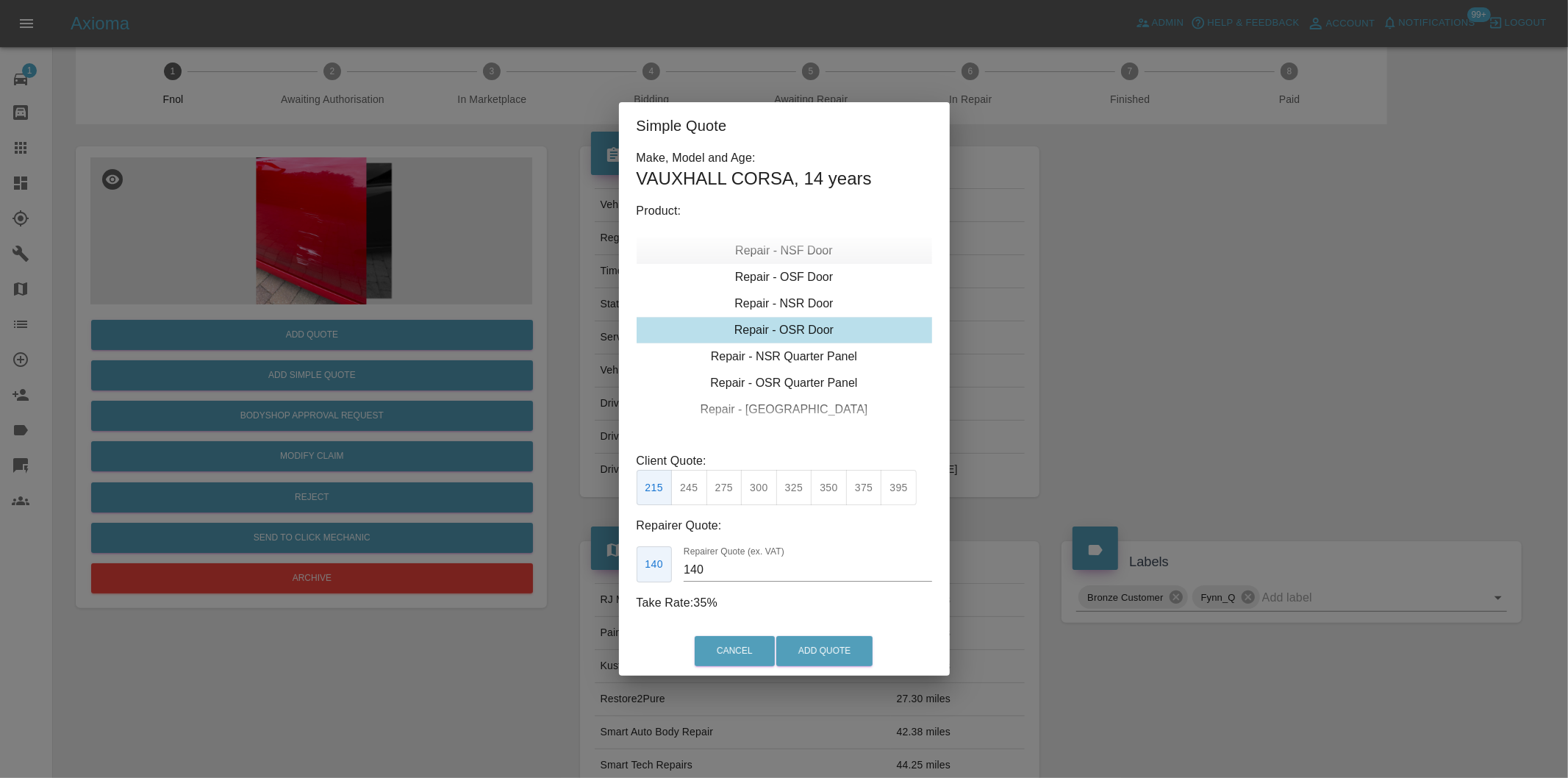
click at [812, 253] on div "Repair - NSF Door" at bounding box center [784, 251] width 296 height 26
click at [729, 485] on button "275" at bounding box center [724, 488] width 36 height 36
type input "185"
click at [824, 651] on button "Add Quote" at bounding box center [824, 651] width 96 height 30
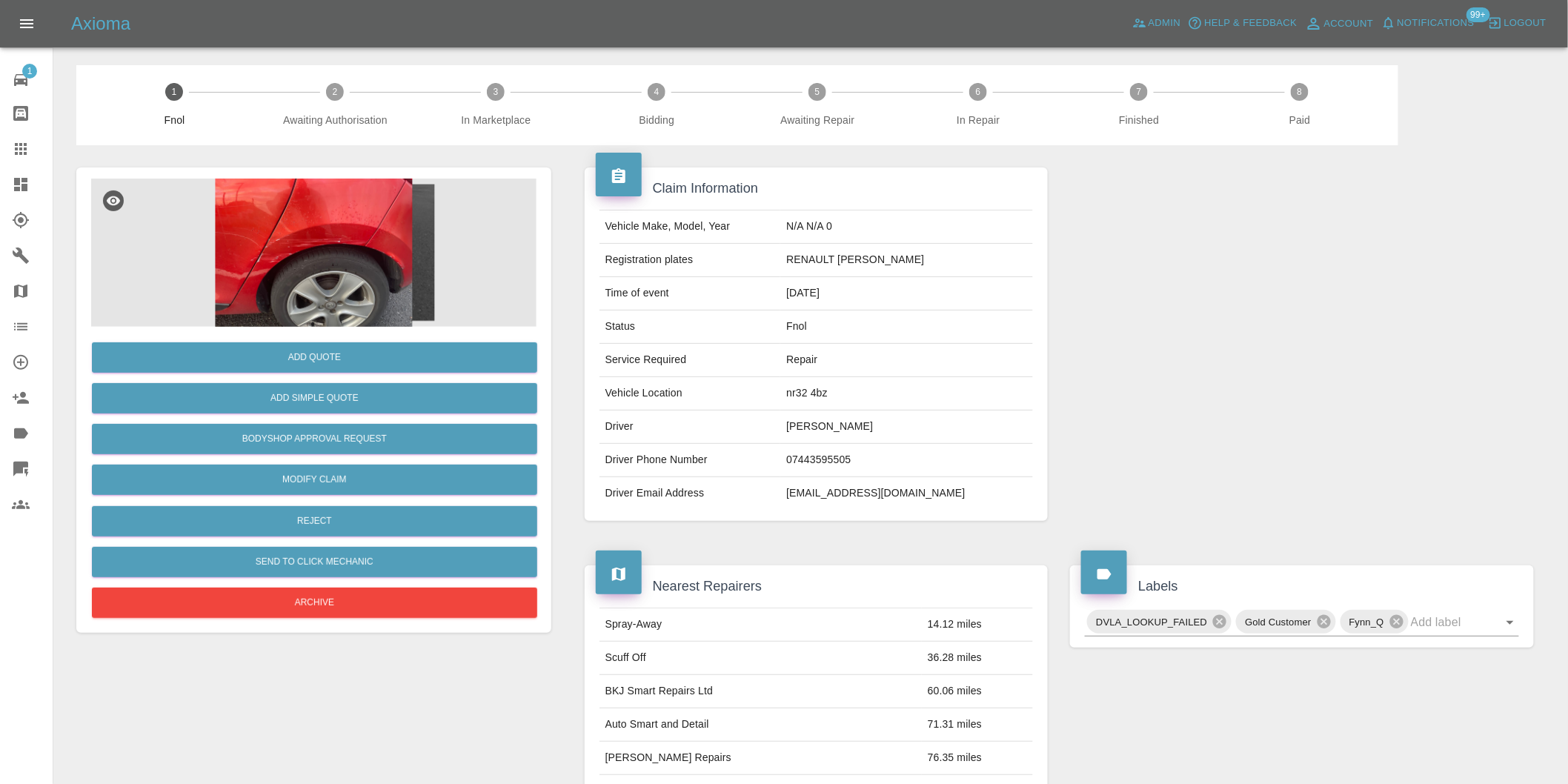
click at [338, 227] on img at bounding box center [313, 253] width 445 height 148
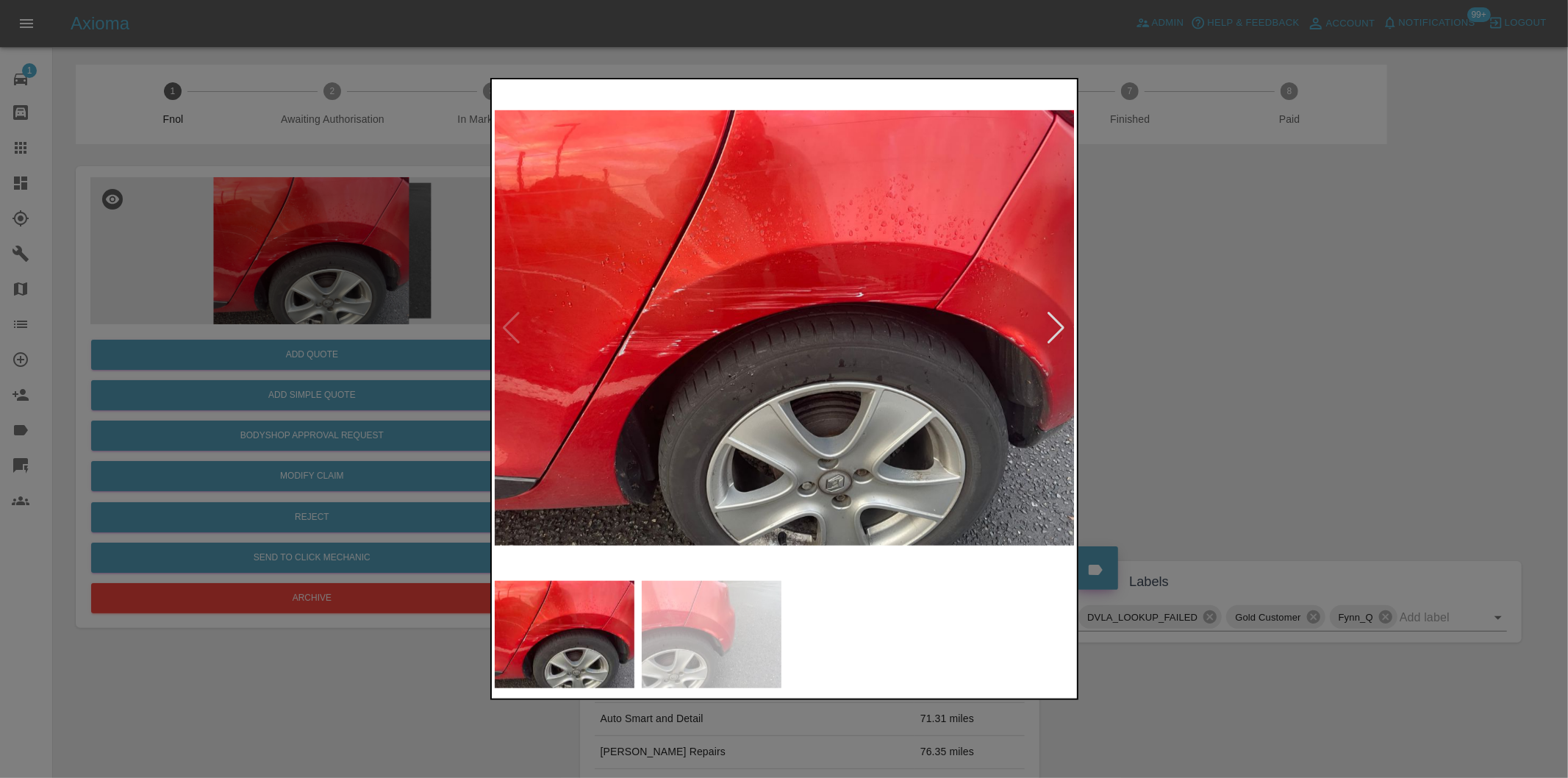
click at [1173, 343] on div at bounding box center [784, 389] width 1568 height 778
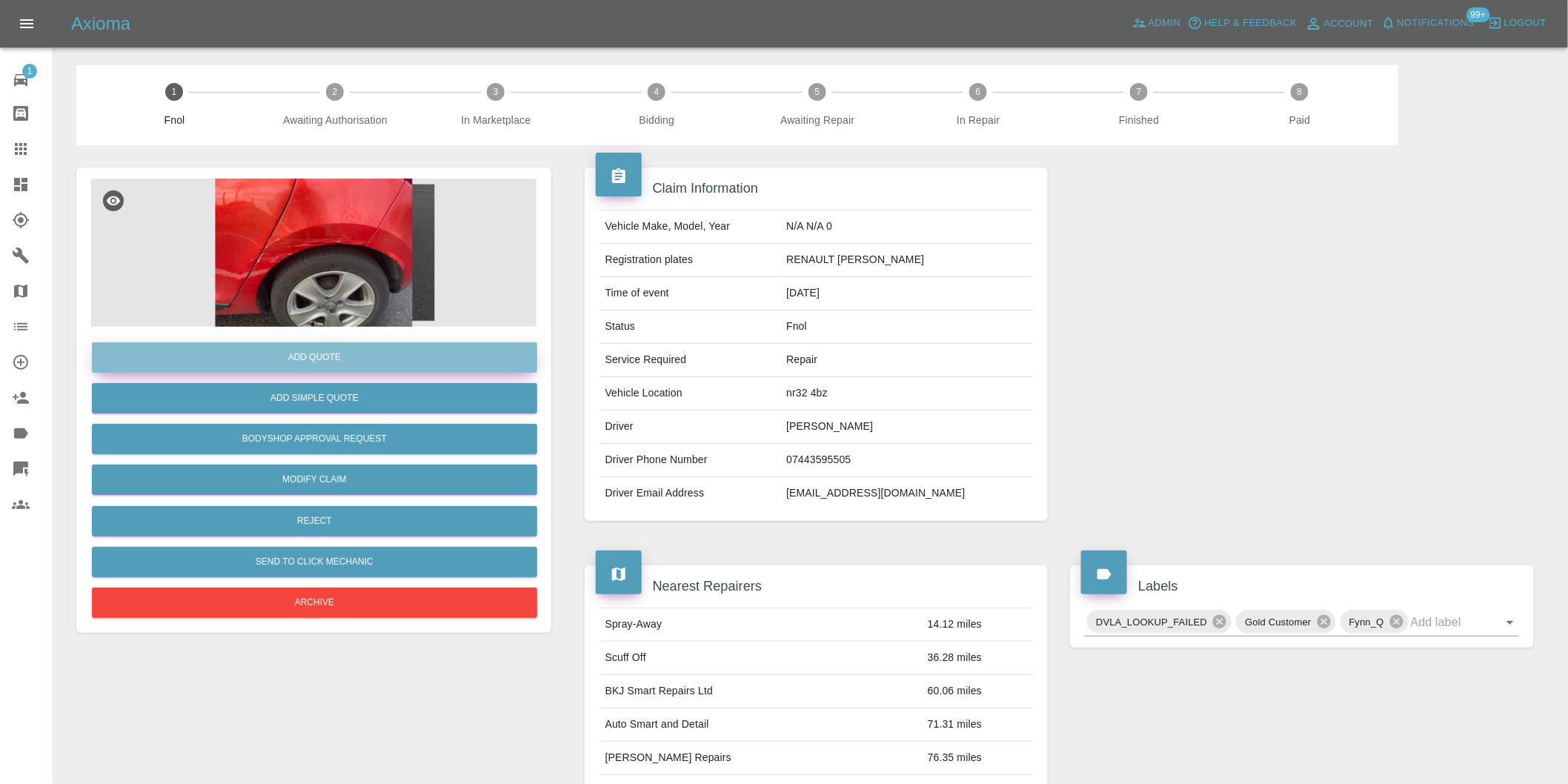
click at [307, 350] on button "Add Quote" at bounding box center [314, 358] width 445 height 30
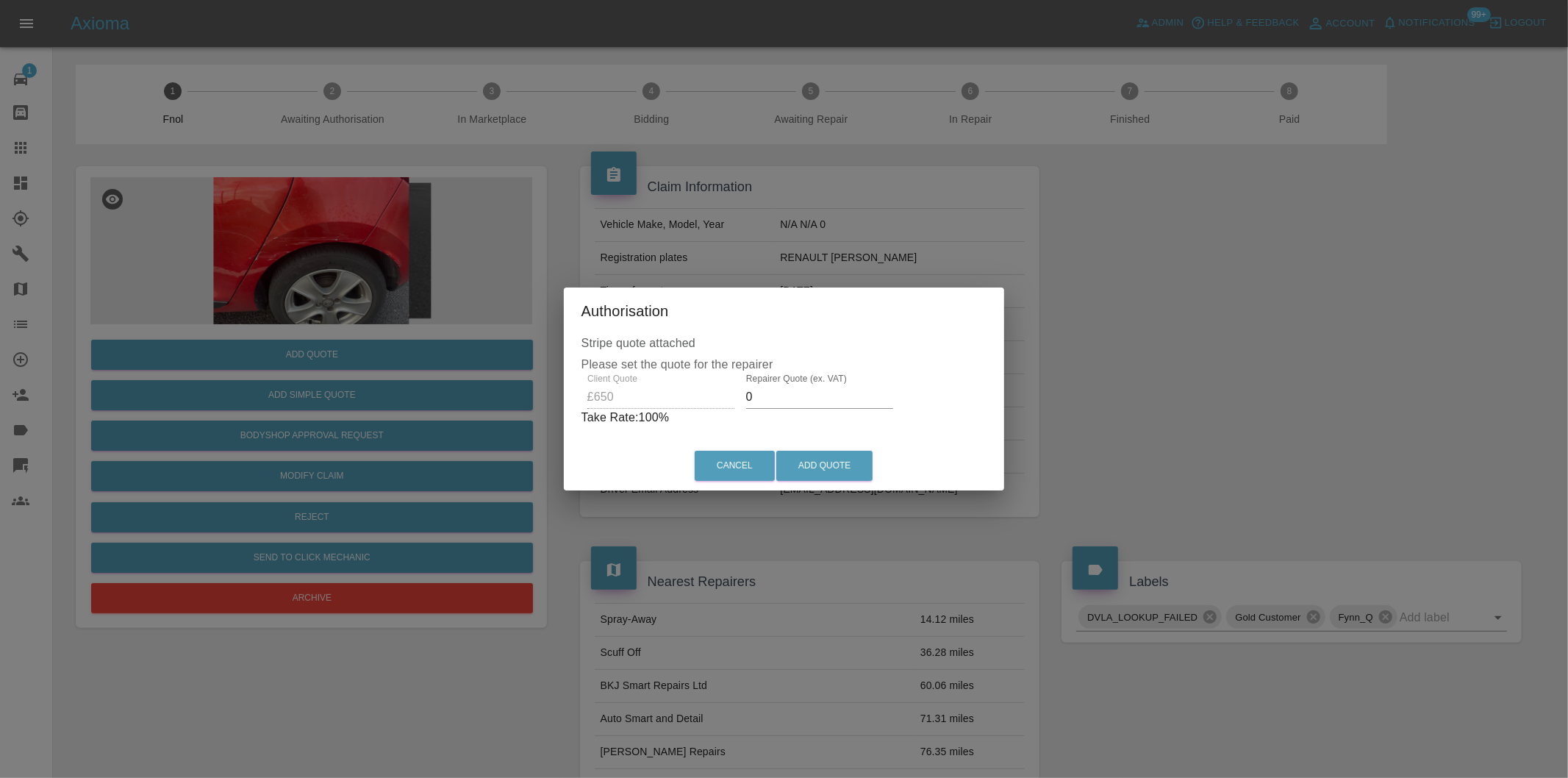
click at [788, 387] on input "0" at bounding box center [819, 397] width 147 height 24
type input "0400"
click at [843, 469] on button "Add Quote" at bounding box center [824, 466] width 96 height 30
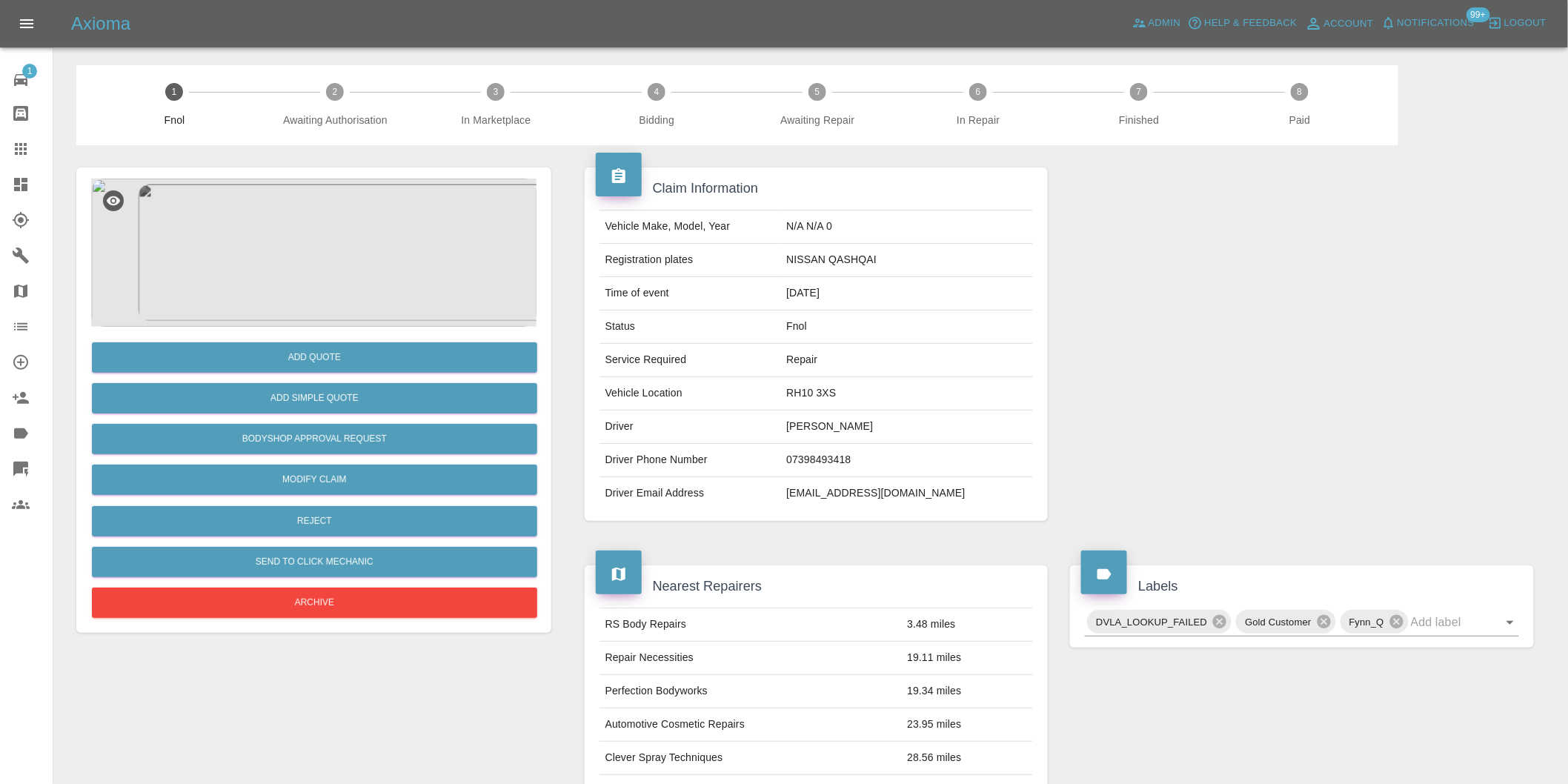
click at [346, 244] on img at bounding box center [313, 253] width 445 height 148
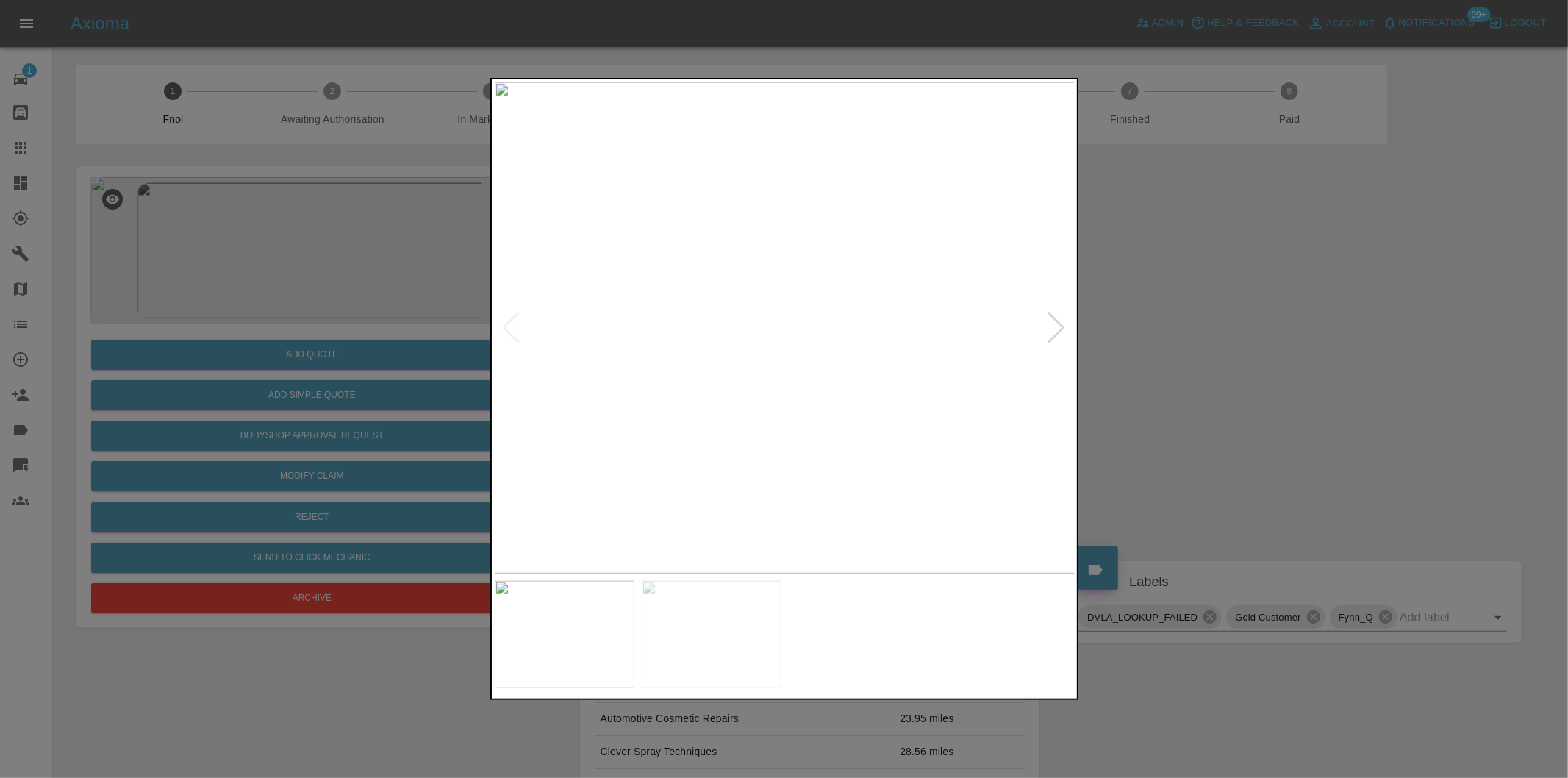
click at [1060, 331] on div at bounding box center [1056, 328] width 20 height 33
click at [516, 336] on div at bounding box center [512, 328] width 20 height 33
click at [515, 325] on img at bounding box center [785, 328] width 581 height 491
click at [1052, 321] on div at bounding box center [1056, 328] width 20 height 33
click at [1232, 354] on div at bounding box center [784, 389] width 1568 height 778
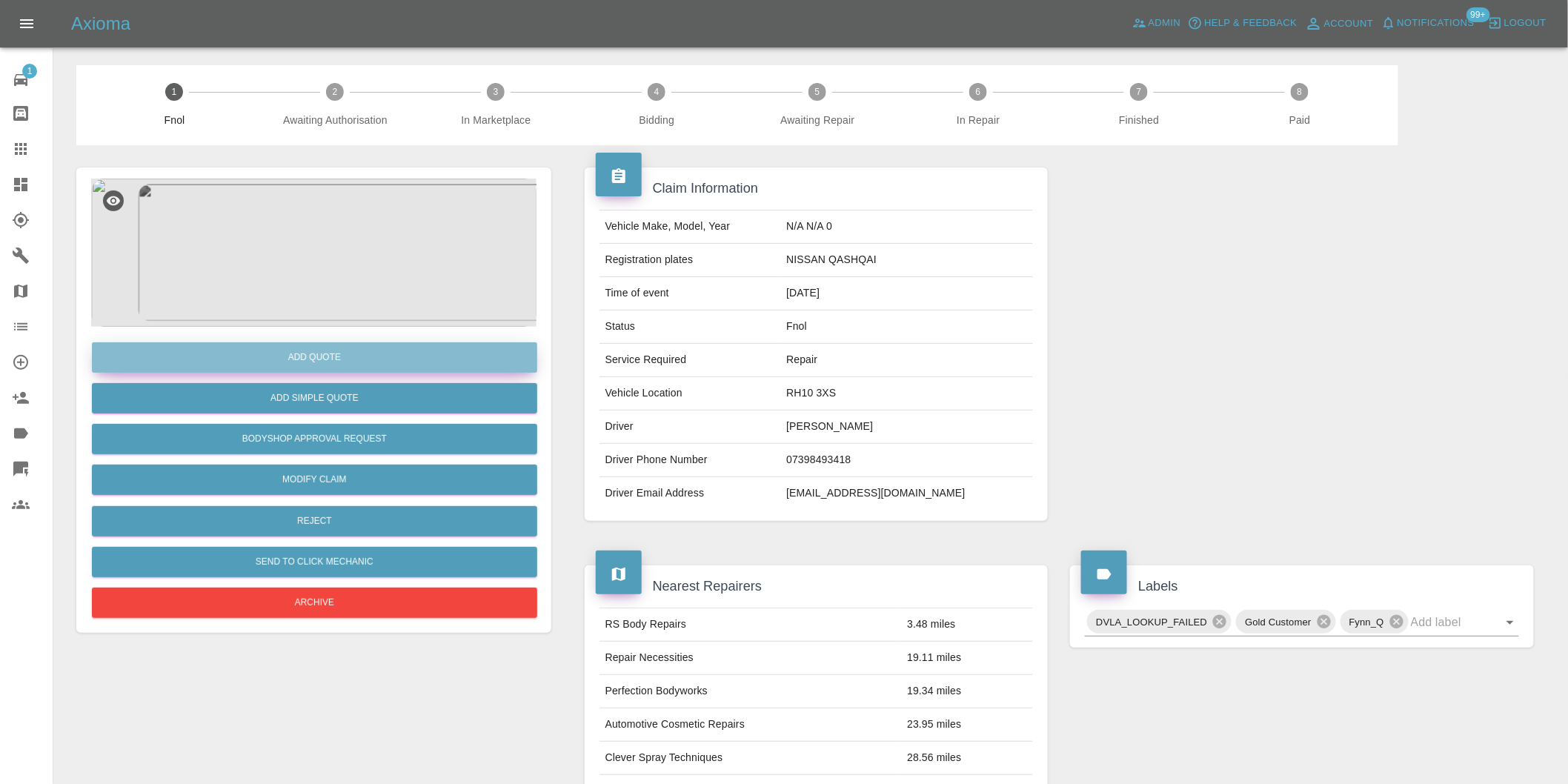
click at [354, 364] on button "Add Quote" at bounding box center [314, 358] width 445 height 30
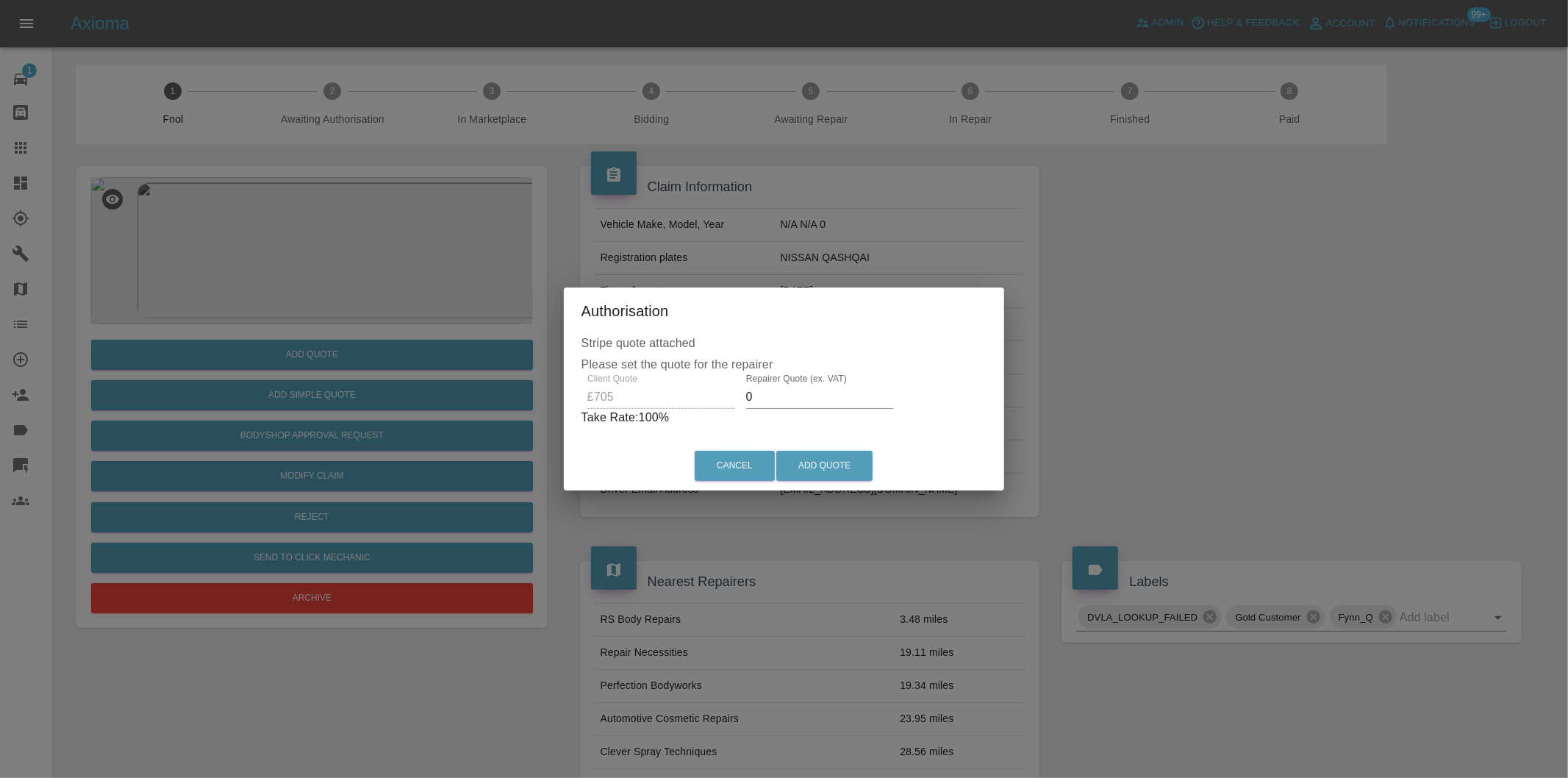
click at [794, 397] on input "0" at bounding box center [819, 397] width 147 height 24
type input "0450"
click at [823, 465] on button "Add Quote" at bounding box center [824, 466] width 96 height 30
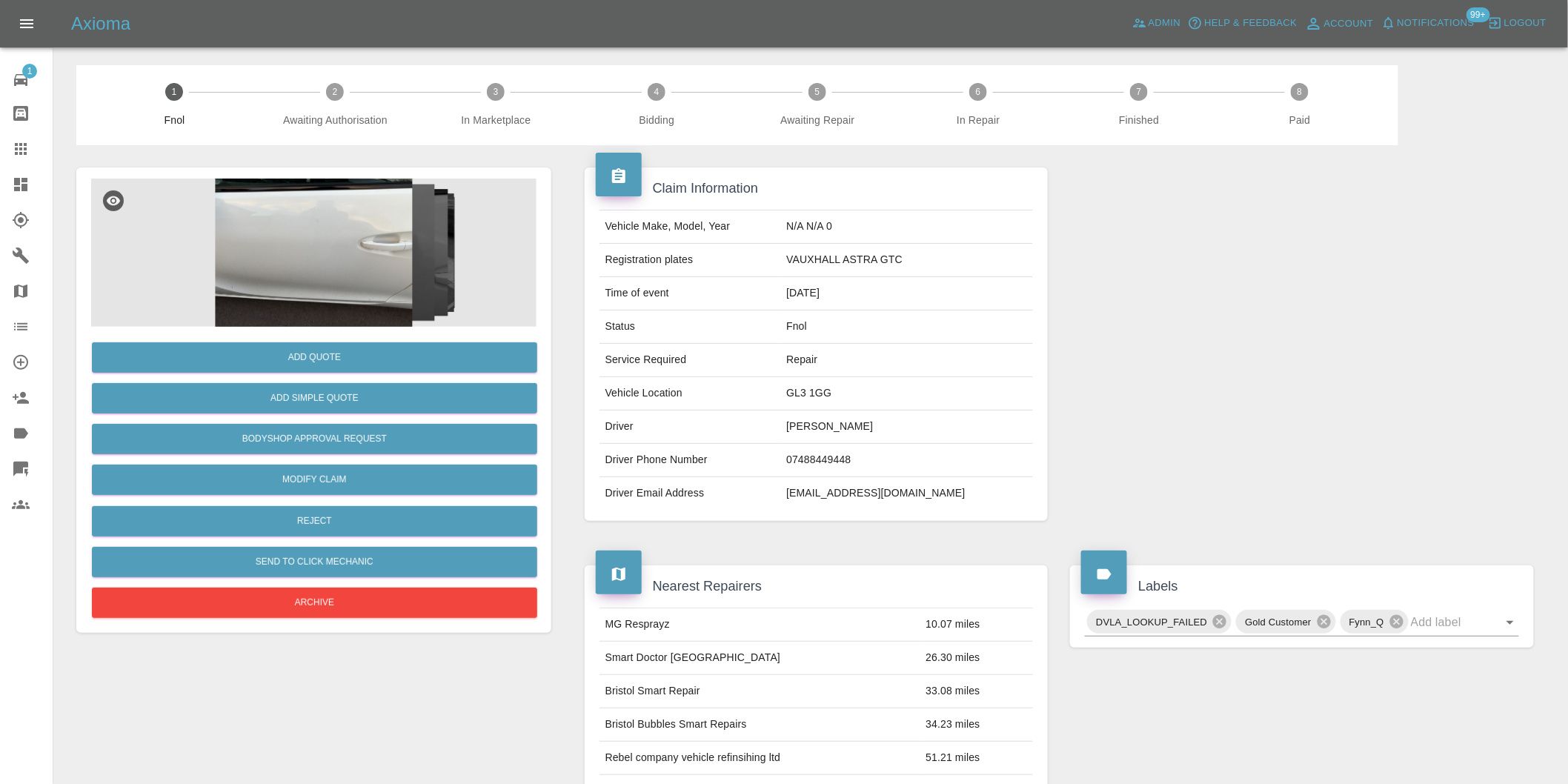
click at [309, 245] on img at bounding box center [313, 253] width 445 height 148
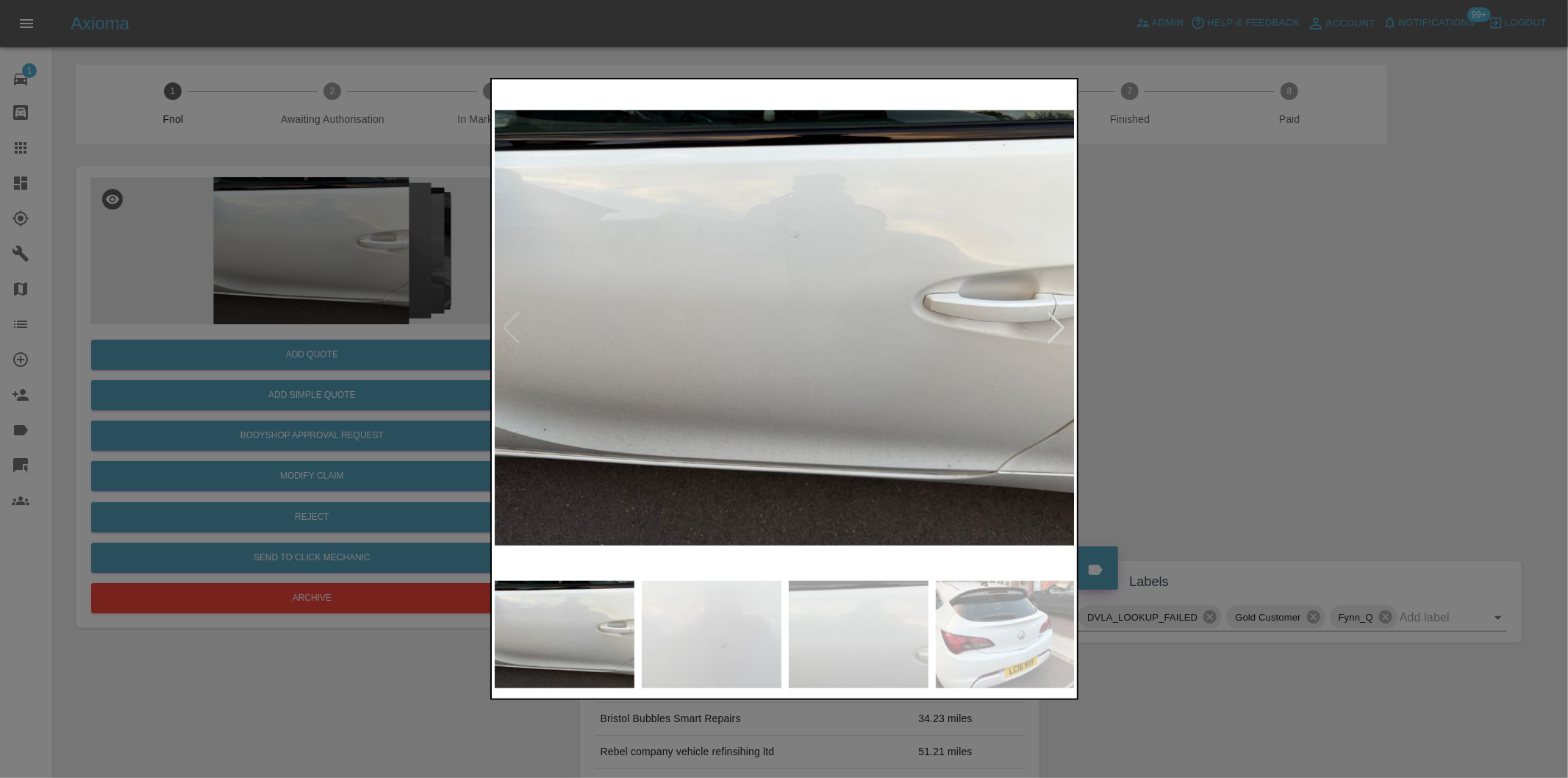
click at [1061, 325] on div at bounding box center [1056, 328] width 20 height 33
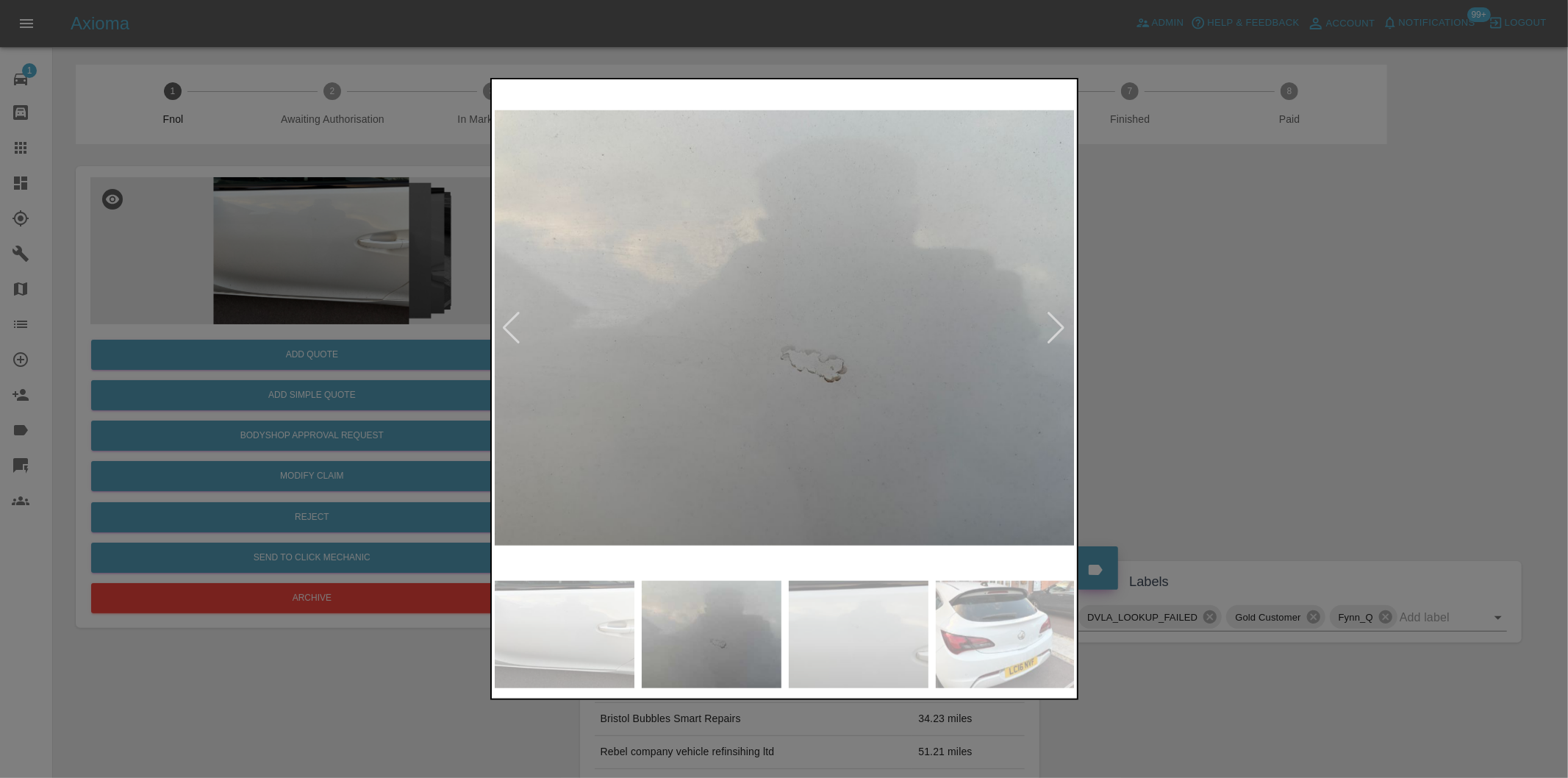
click at [1061, 325] on div at bounding box center [1056, 328] width 20 height 33
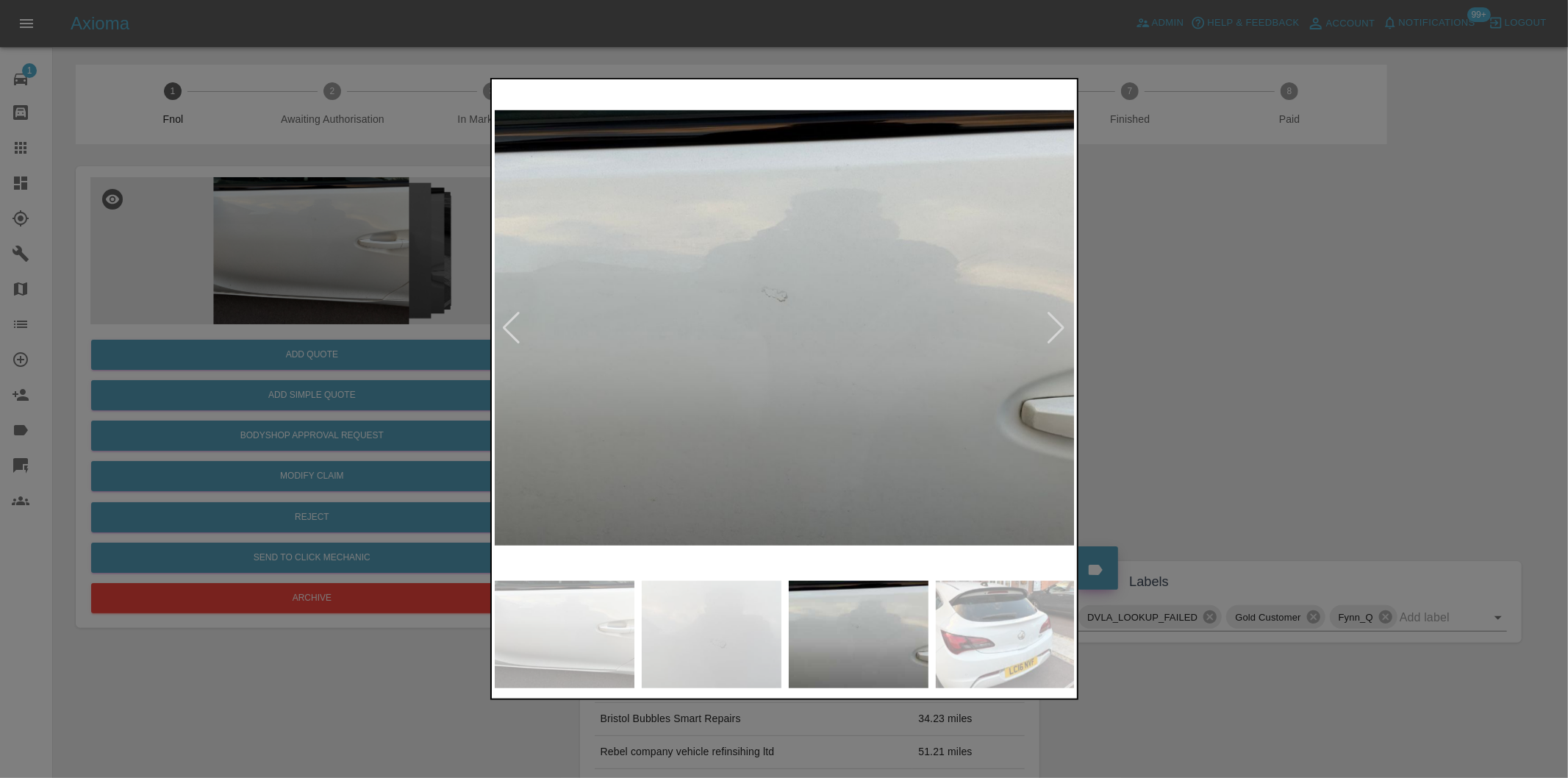
click at [1061, 325] on div at bounding box center [1056, 328] width 20 height 33
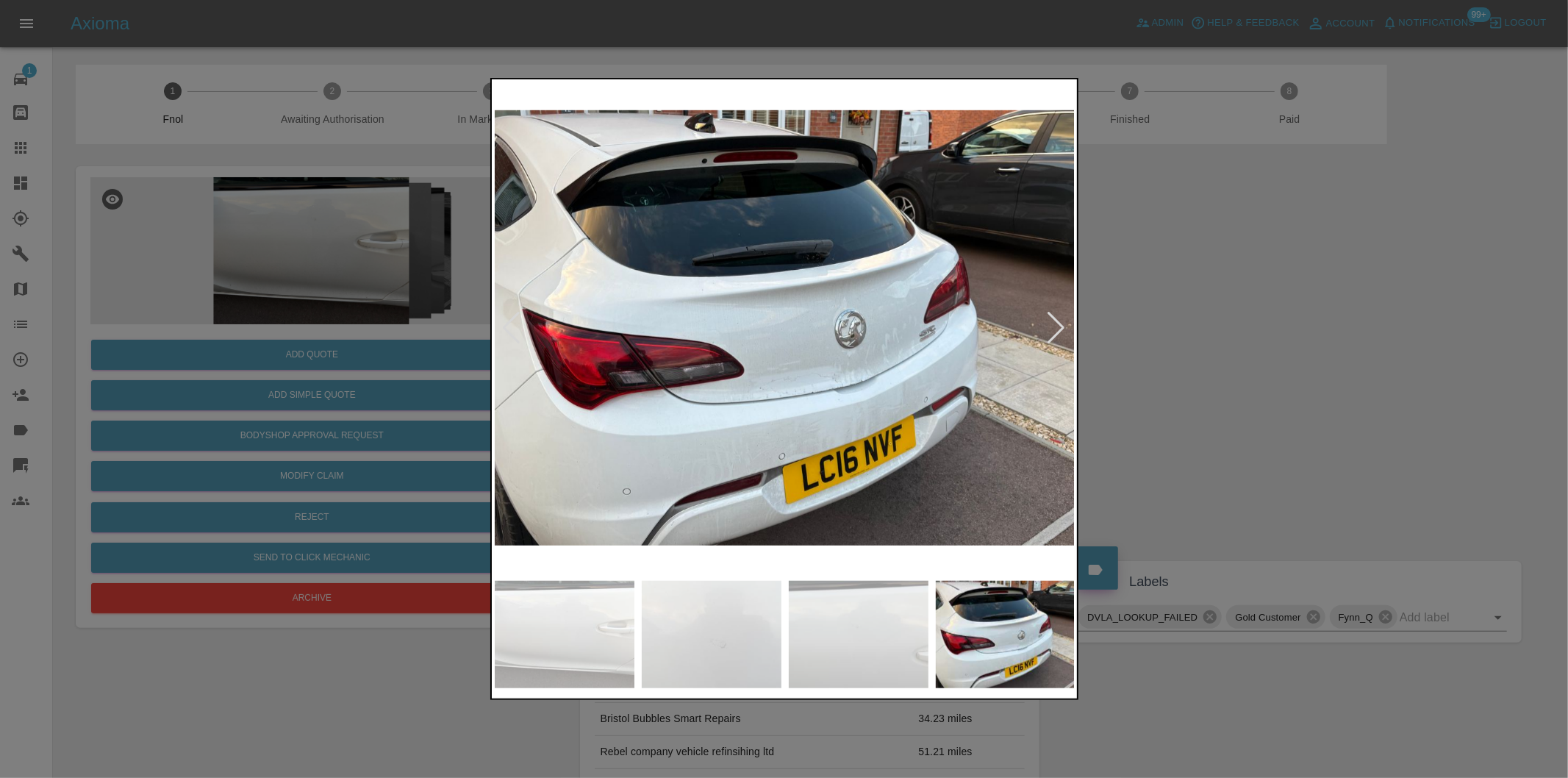
click at [1061, 325] on div at bounding box center [1056, 328] width 20 height 33
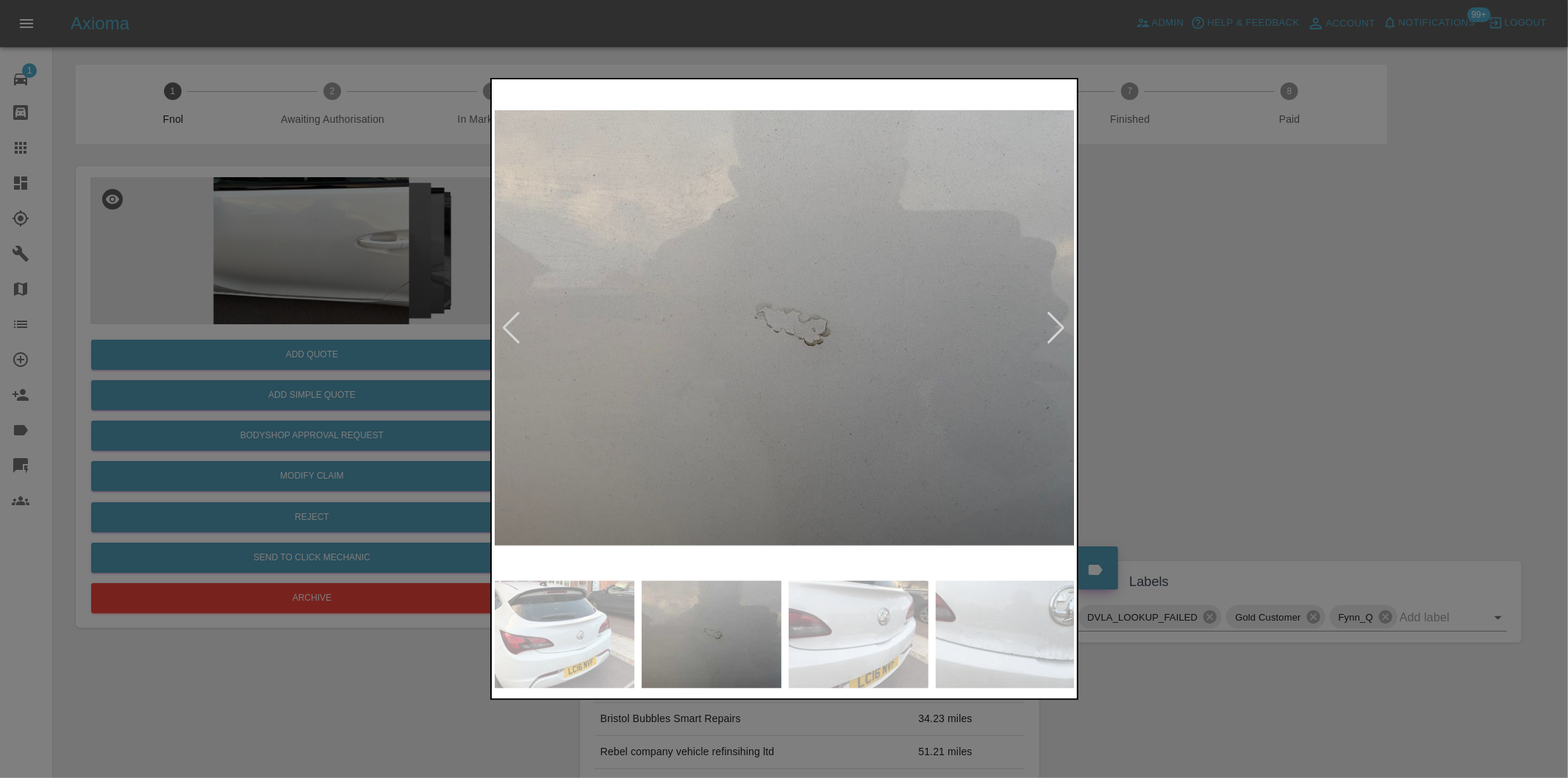
click at [1060, 326] on div at bounding box center [1056, 328] width 20 height 33
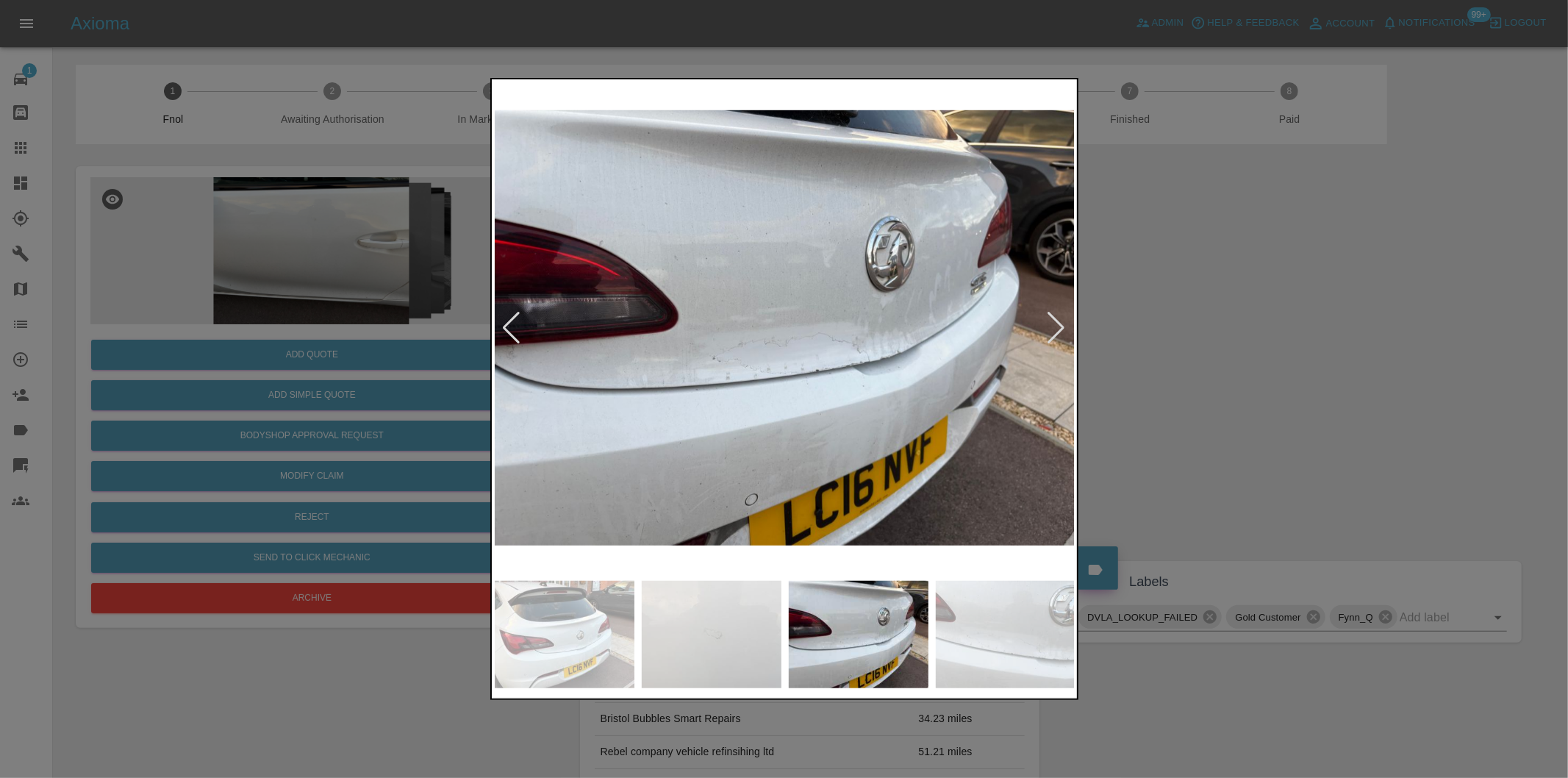
click at [1060, 326] on div at bounding box center [1056, 328] width 20 height 33
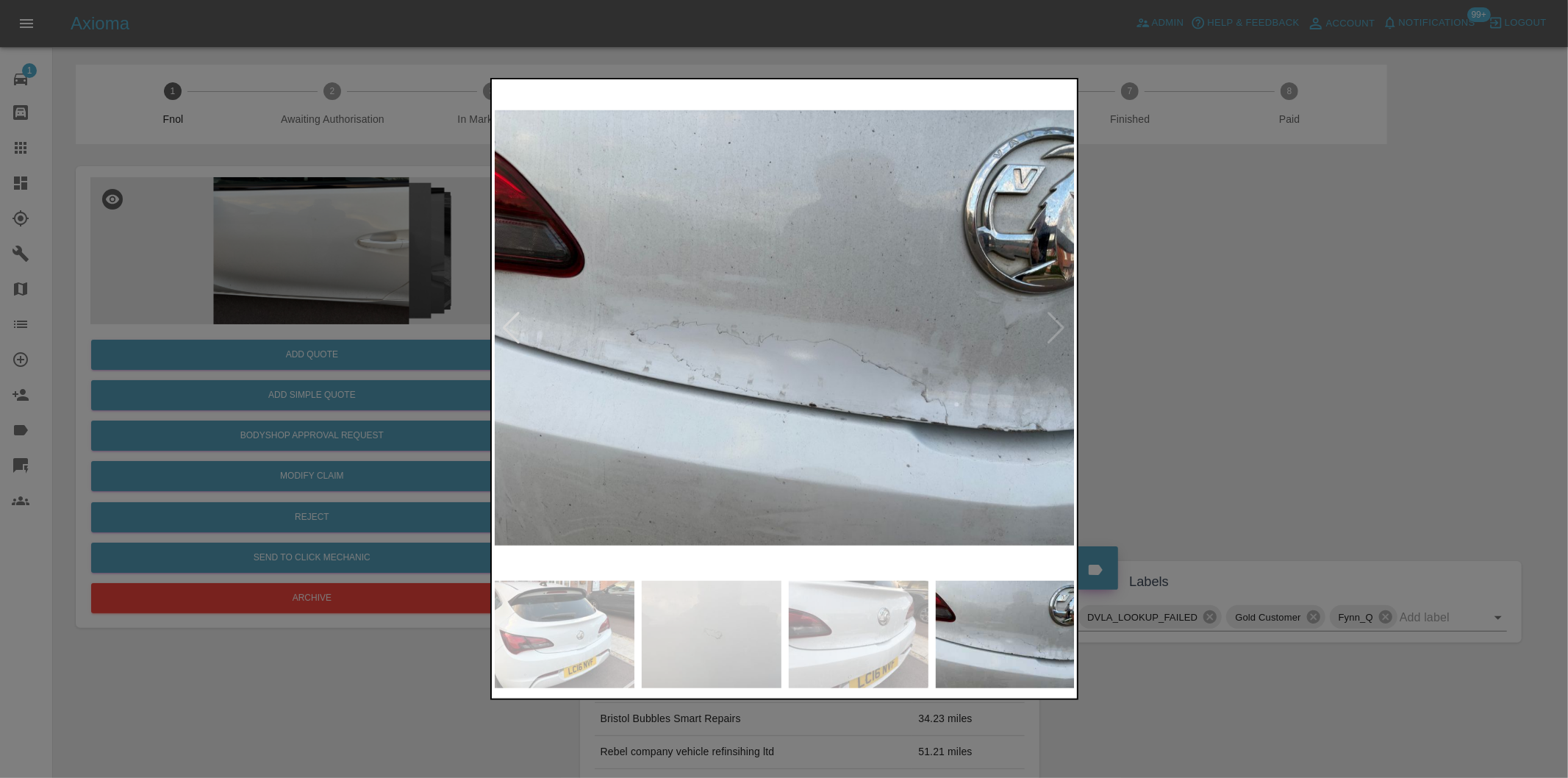
click at [1192, 340] on div at bounding box center [784, 389] width 1568 height 778
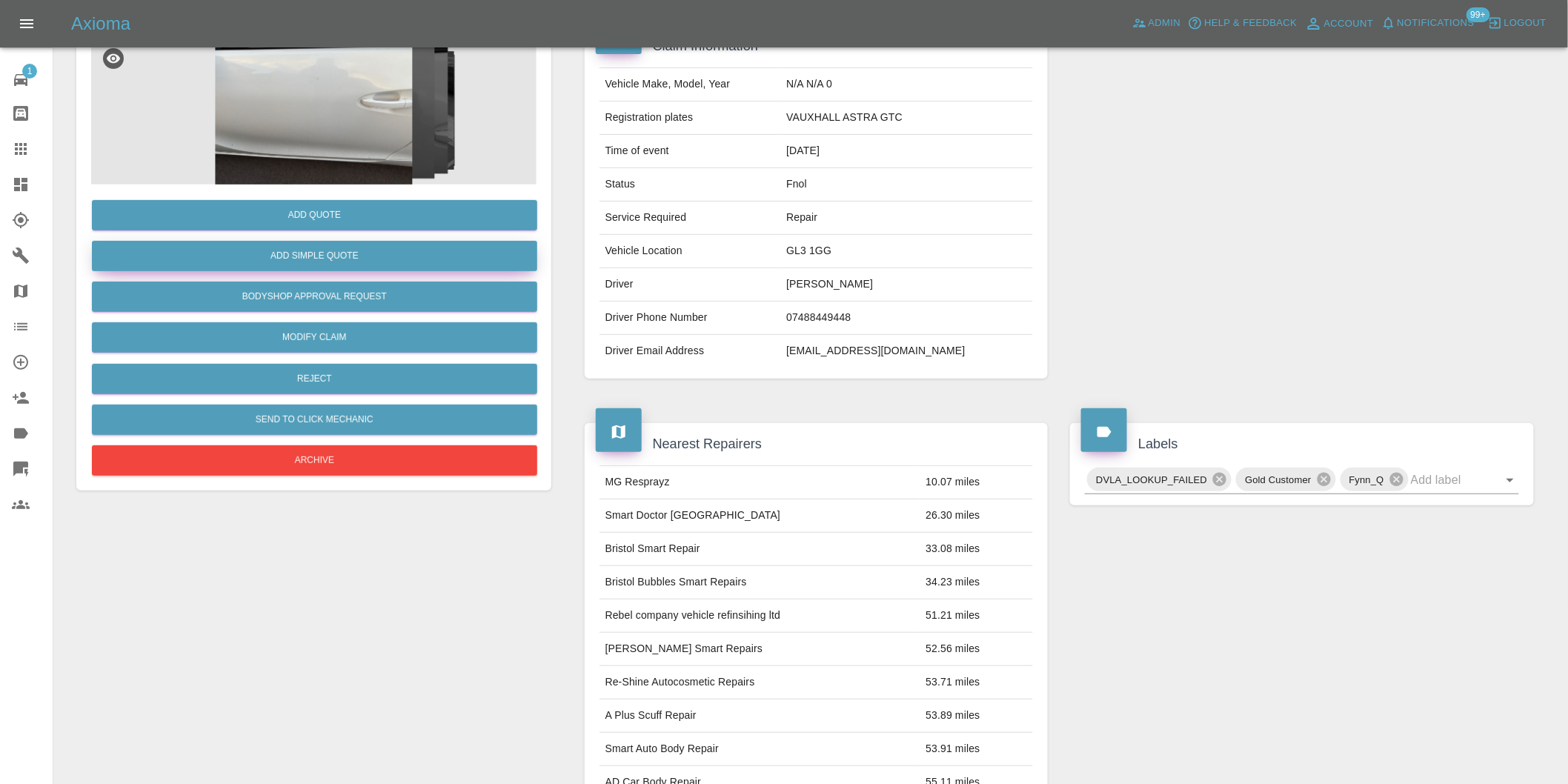
scroll to position [20, 0]
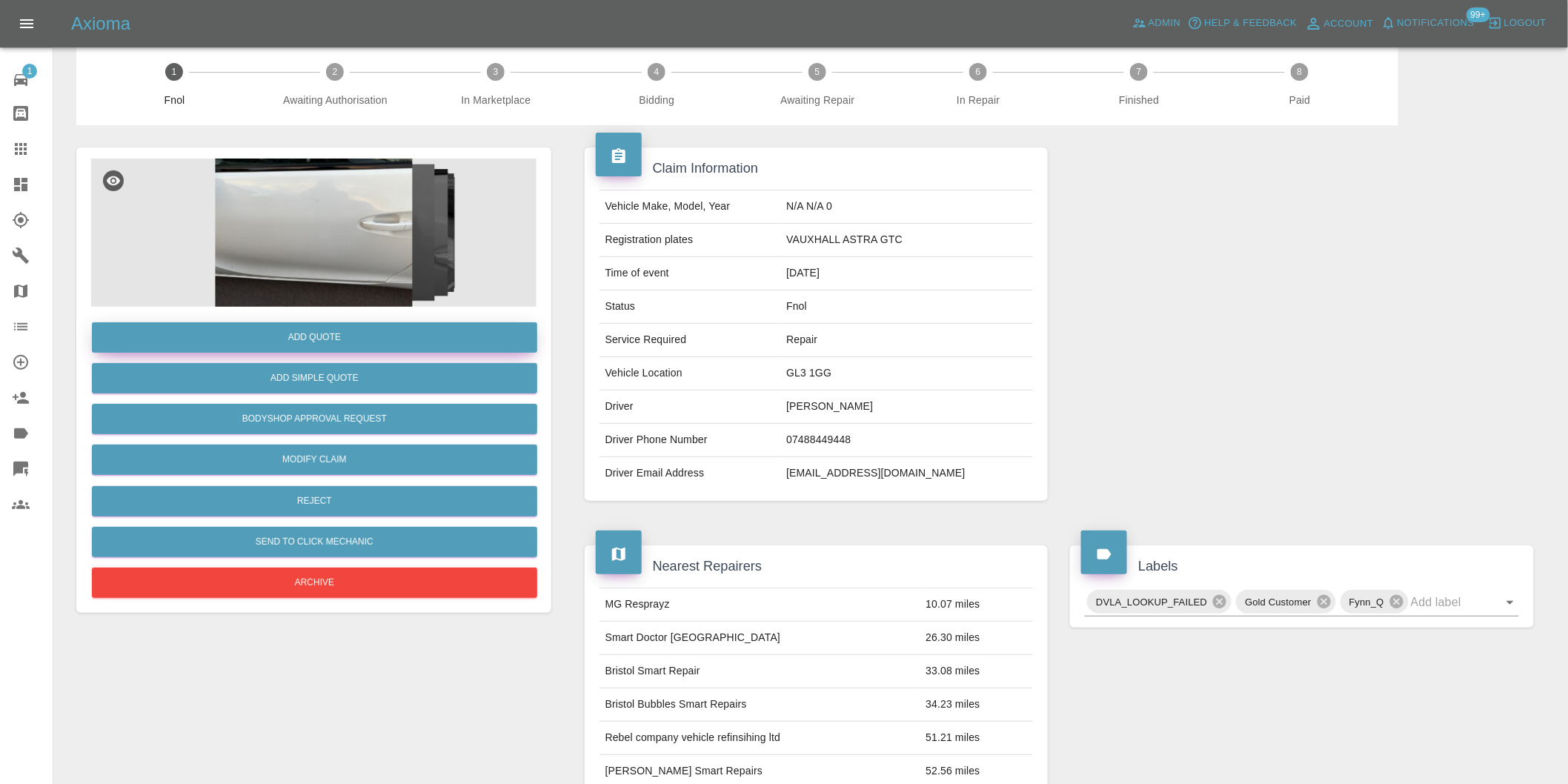
click at [324, 330] on button "Add Quote" at bounding box center [314, 337] width 445 height 30
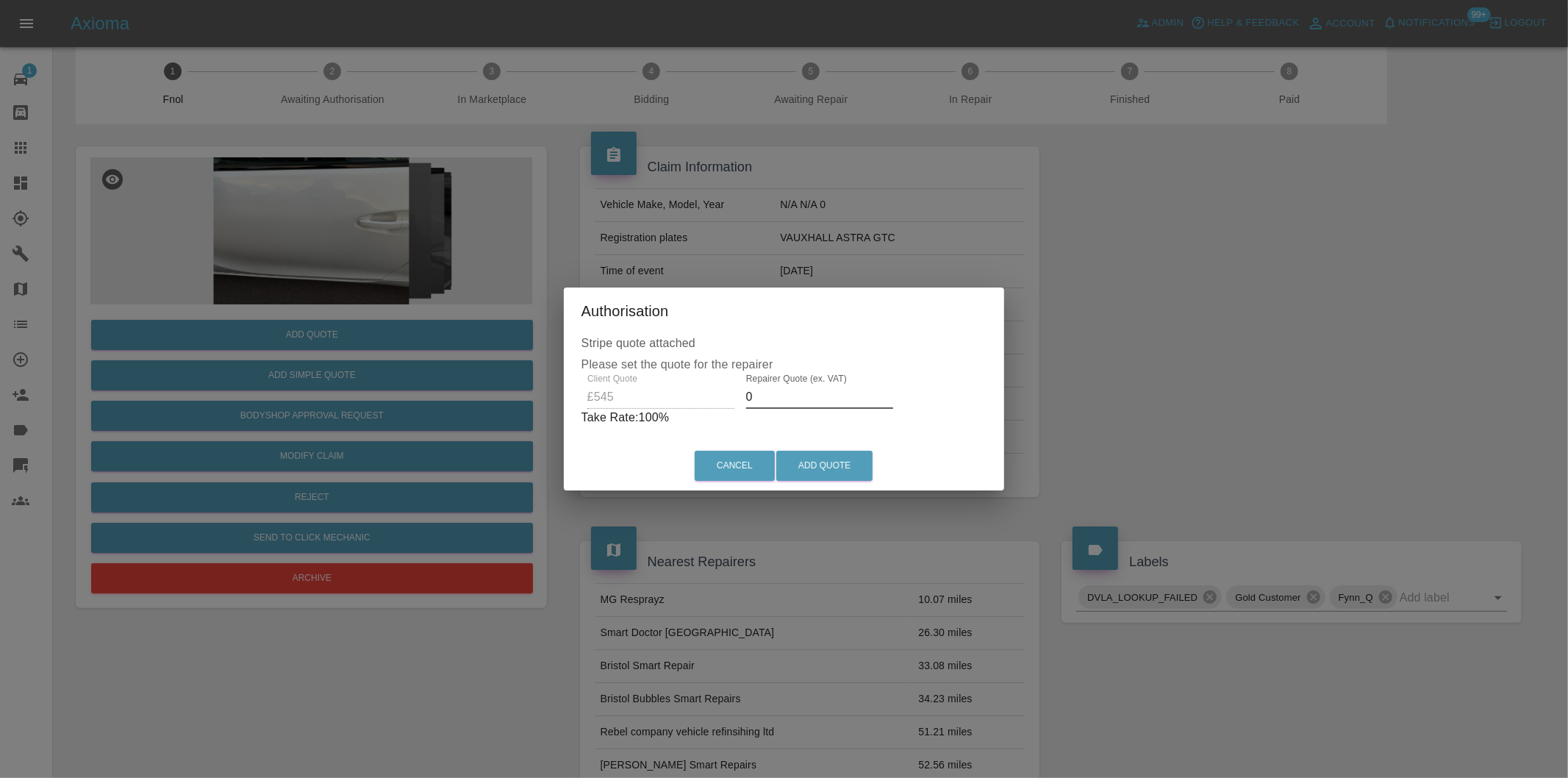
click at [791, 395] on input "0" at bounding box center [819, 397] width 147 height 24
type input "0350"
click at [809, 461] on button "Add Quote" at bounding box center [824, 466] width 96 height 30
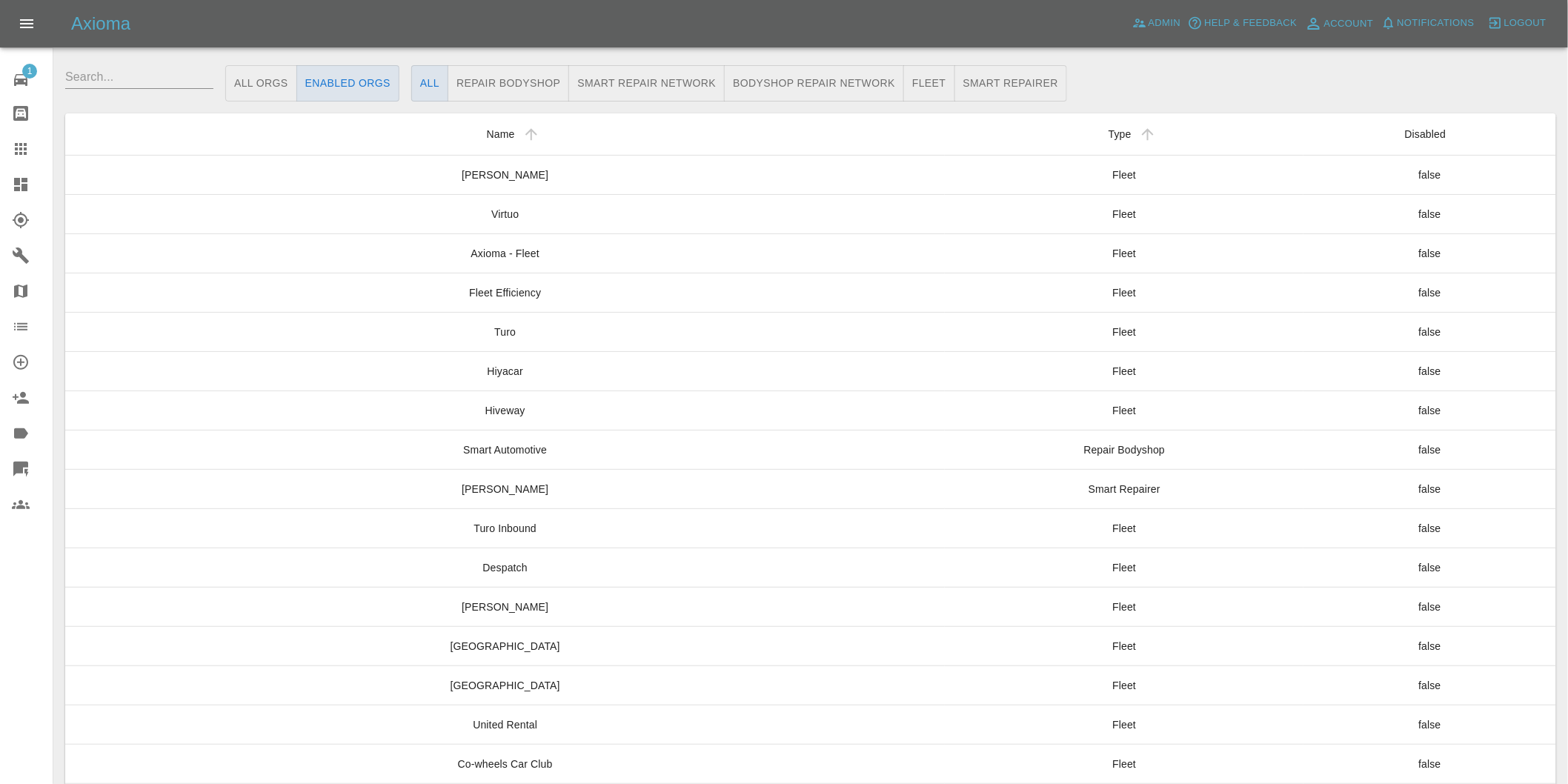
click at [22, 185] on icon at bounding box center [21, 184] width 14 height 14
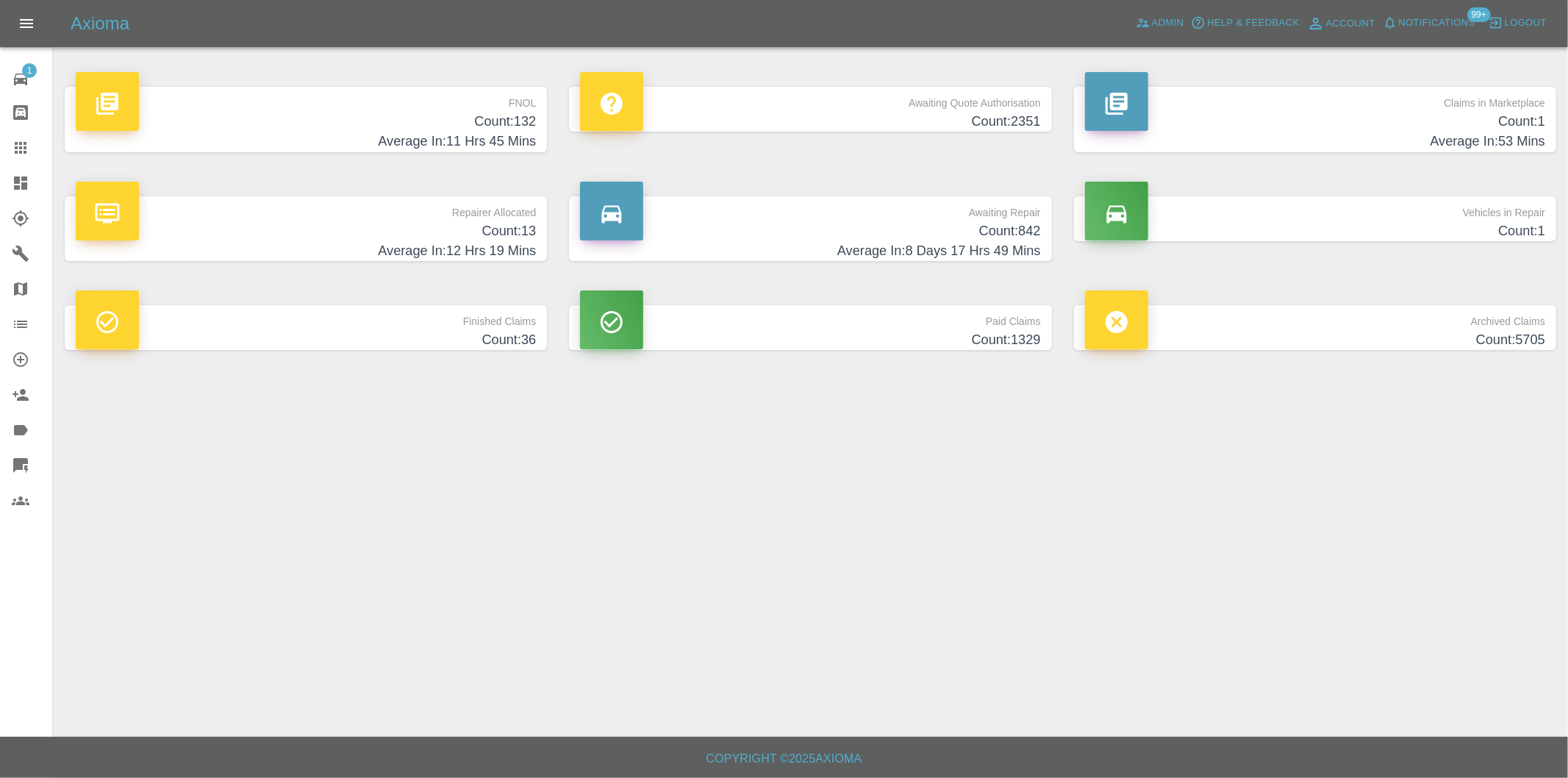
click at [513, 123] on h4 "Count: 132" at bounding box center [305, 121] width 461 height 20
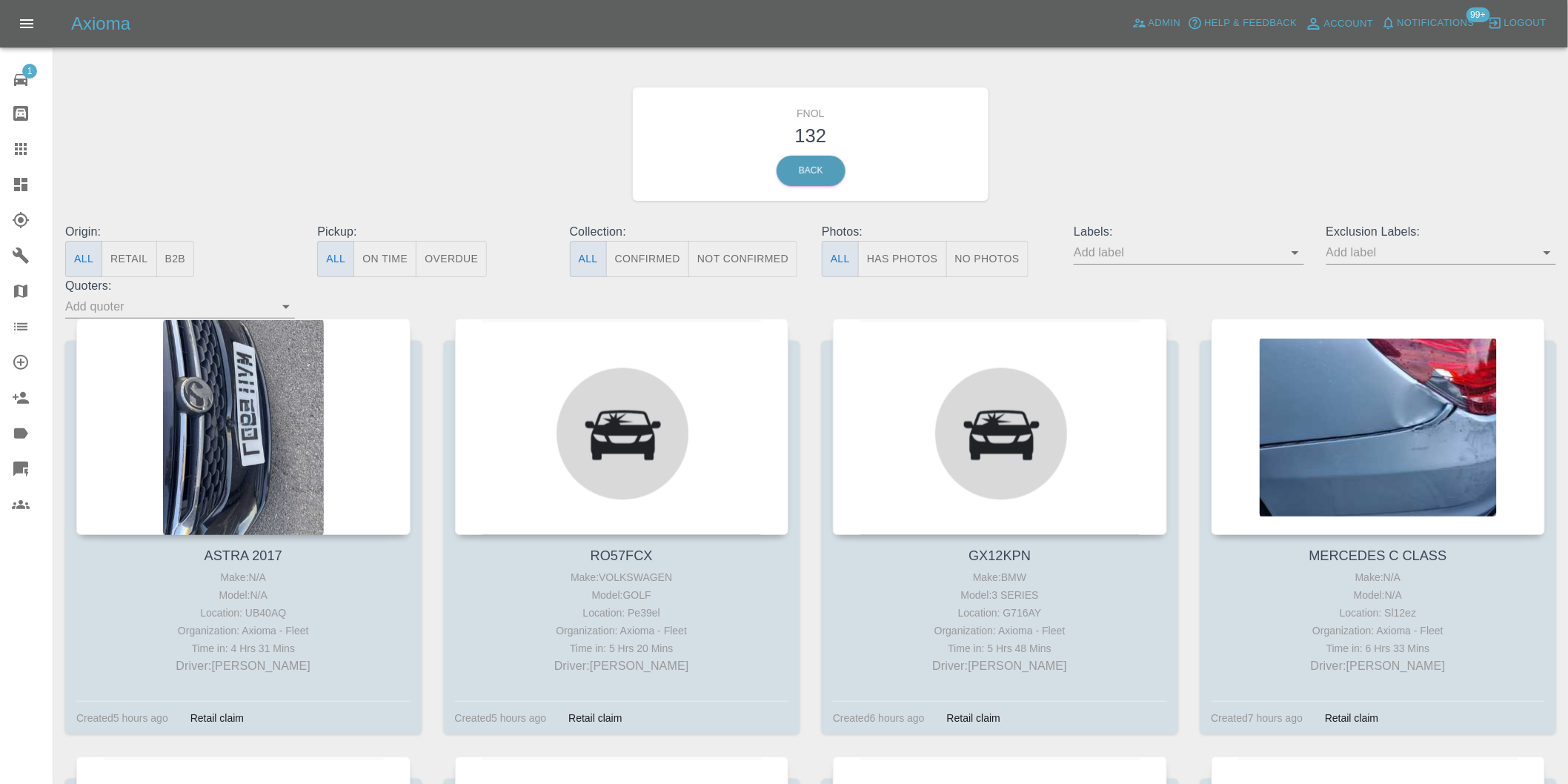
click at [889, 253] on button "Has Photos" at bounding box center [902, 258] width 89 height 36
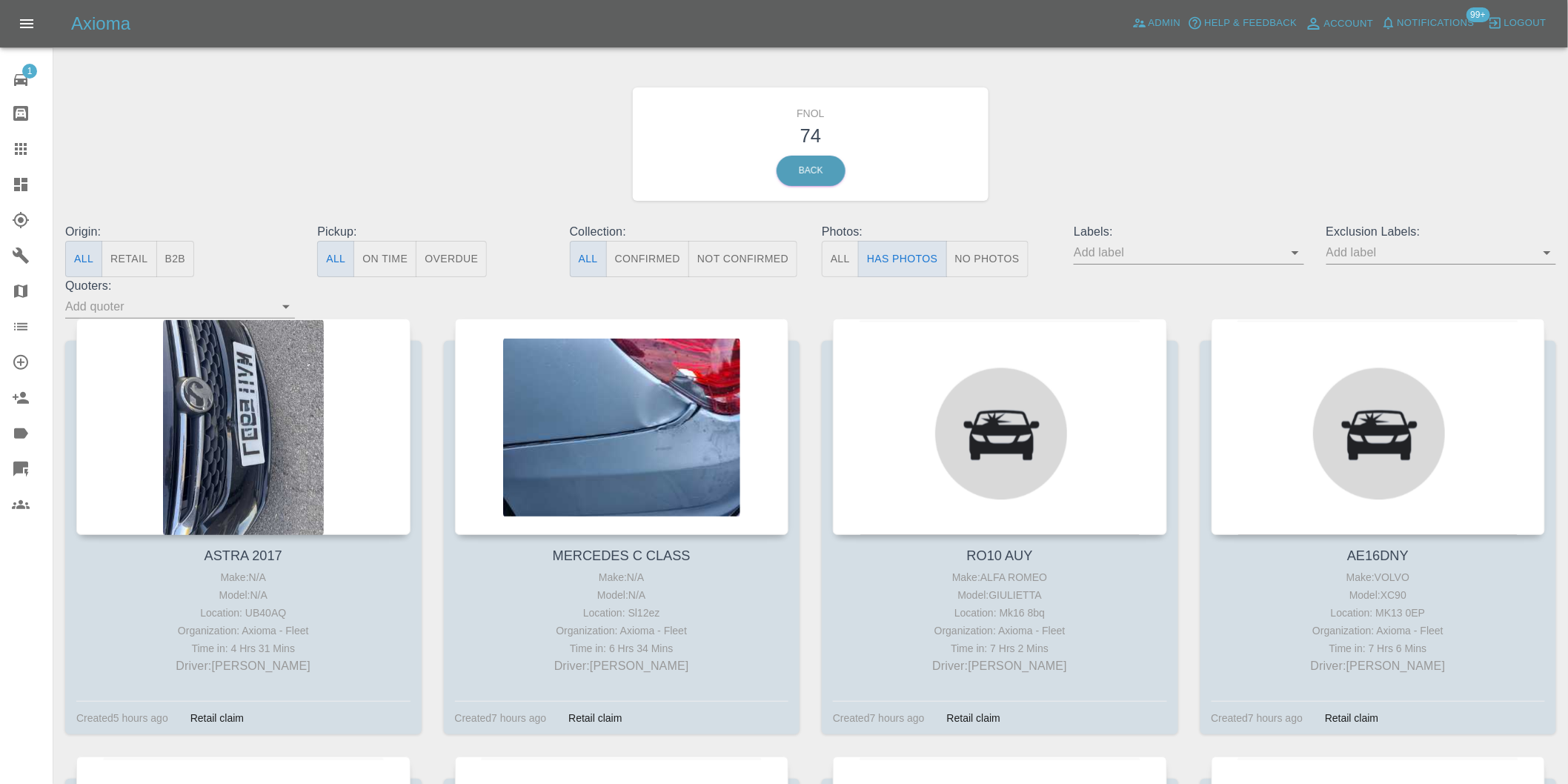
click at [1546, 250] on icon "Open" at bounding box center [1547, 253] width 18 height 18
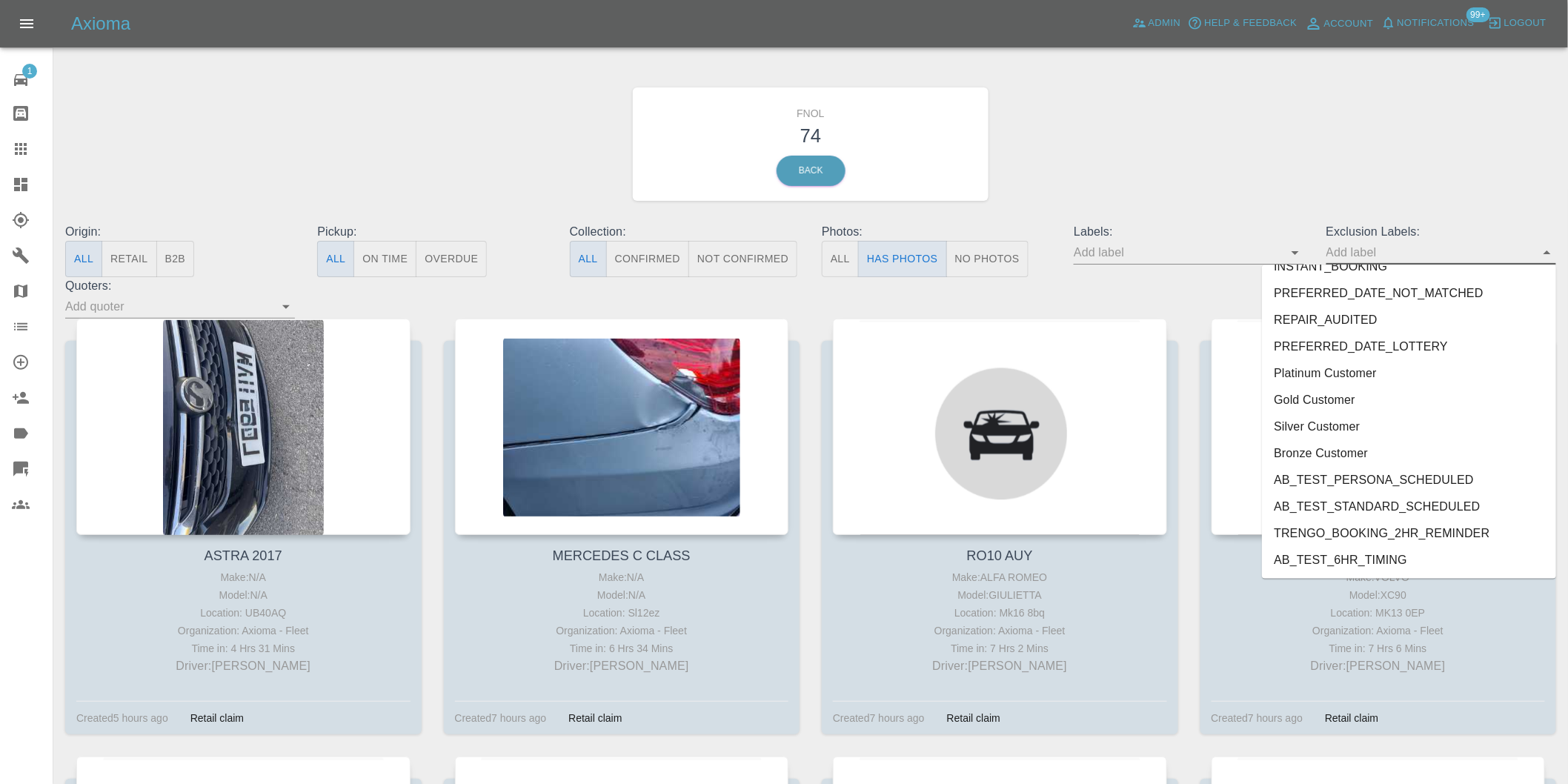
scroll to position [3218, 0]
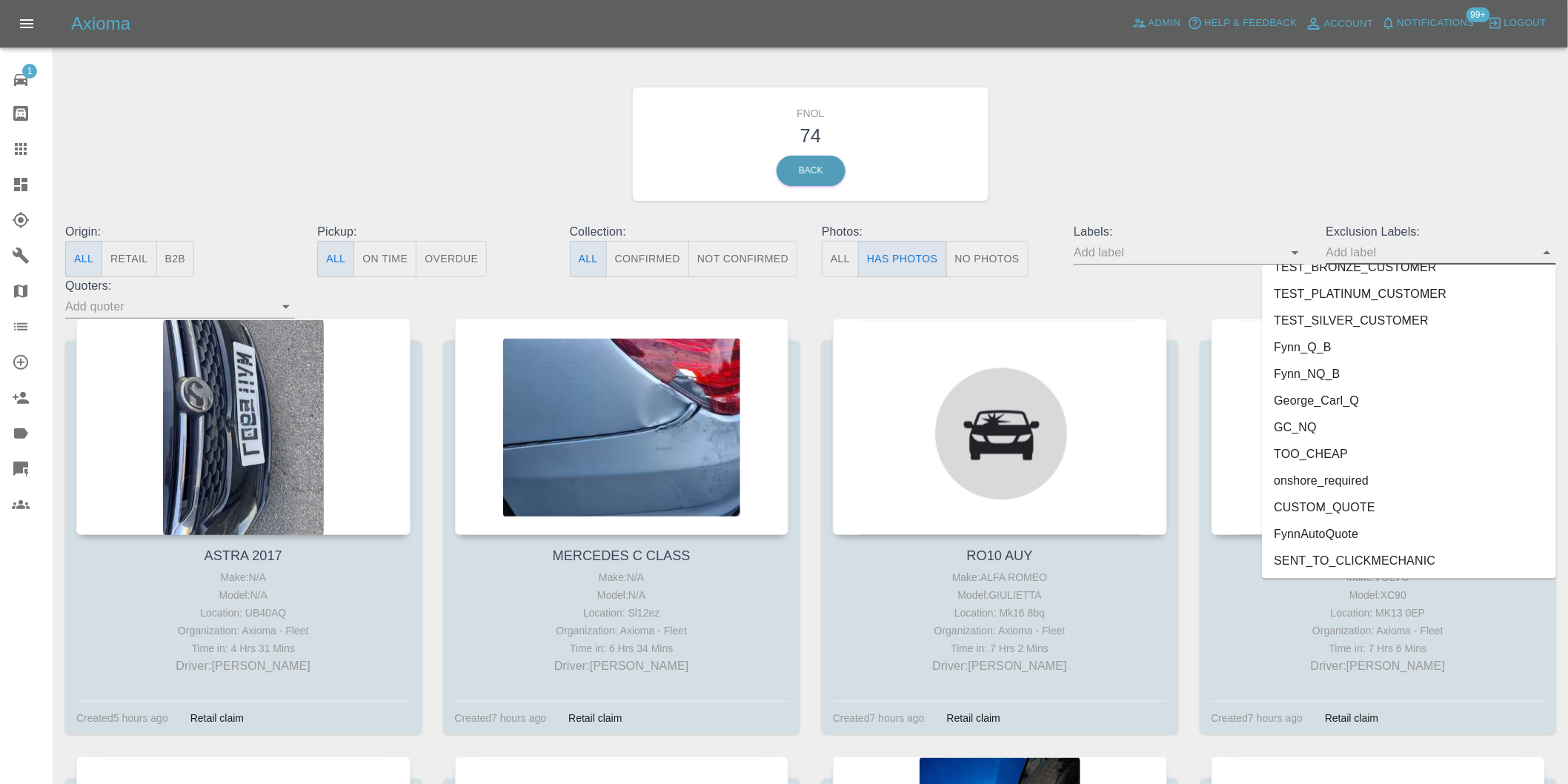
click at [1344, 479] on li "onshore_required" at bounding box center [1408, 480] width 294 height 26
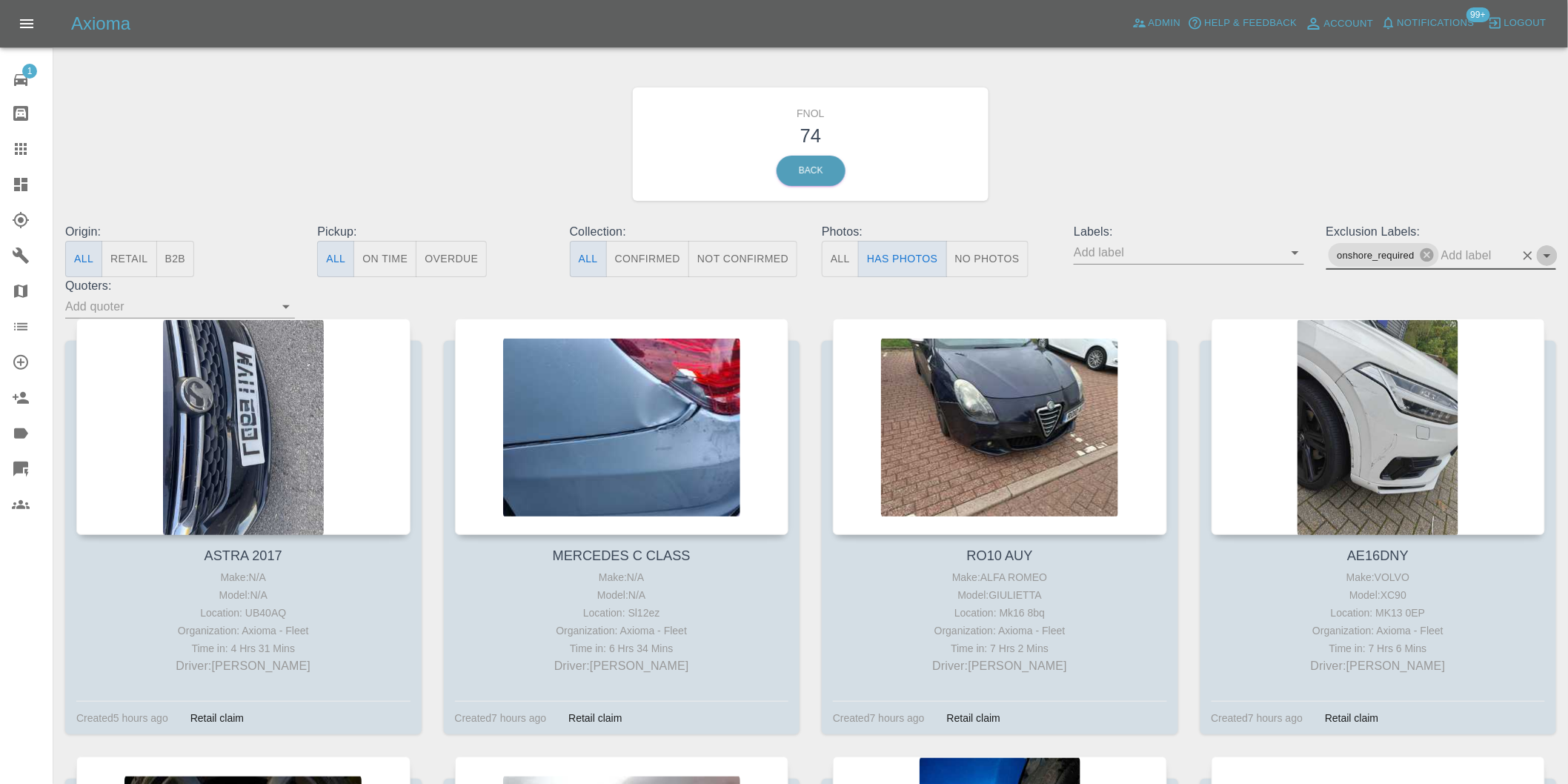
click at [1545, 252] on icon "Open" at bounding box center [1547, 256] width 18 height 18
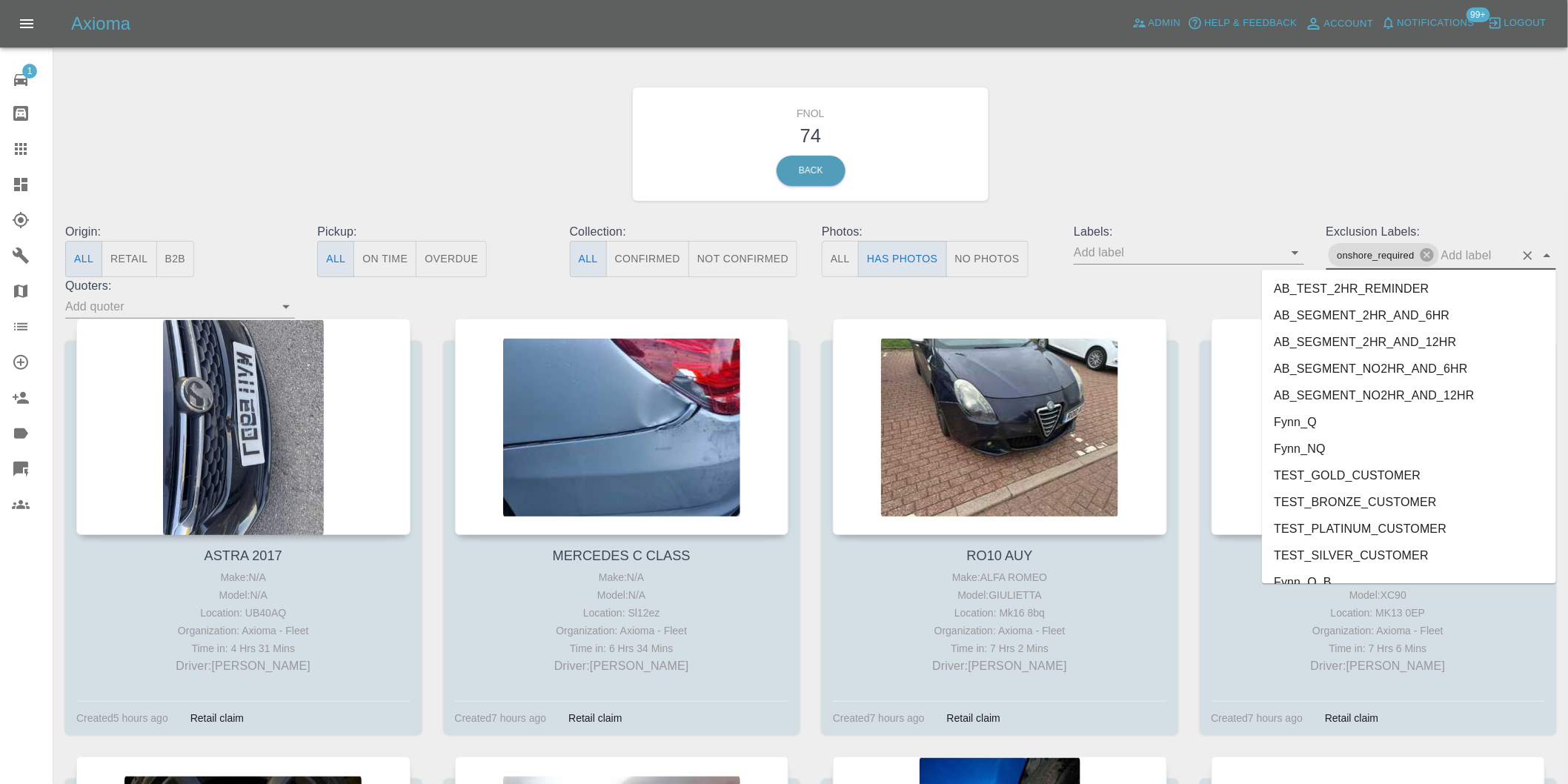
scroll to position [3191, 0]
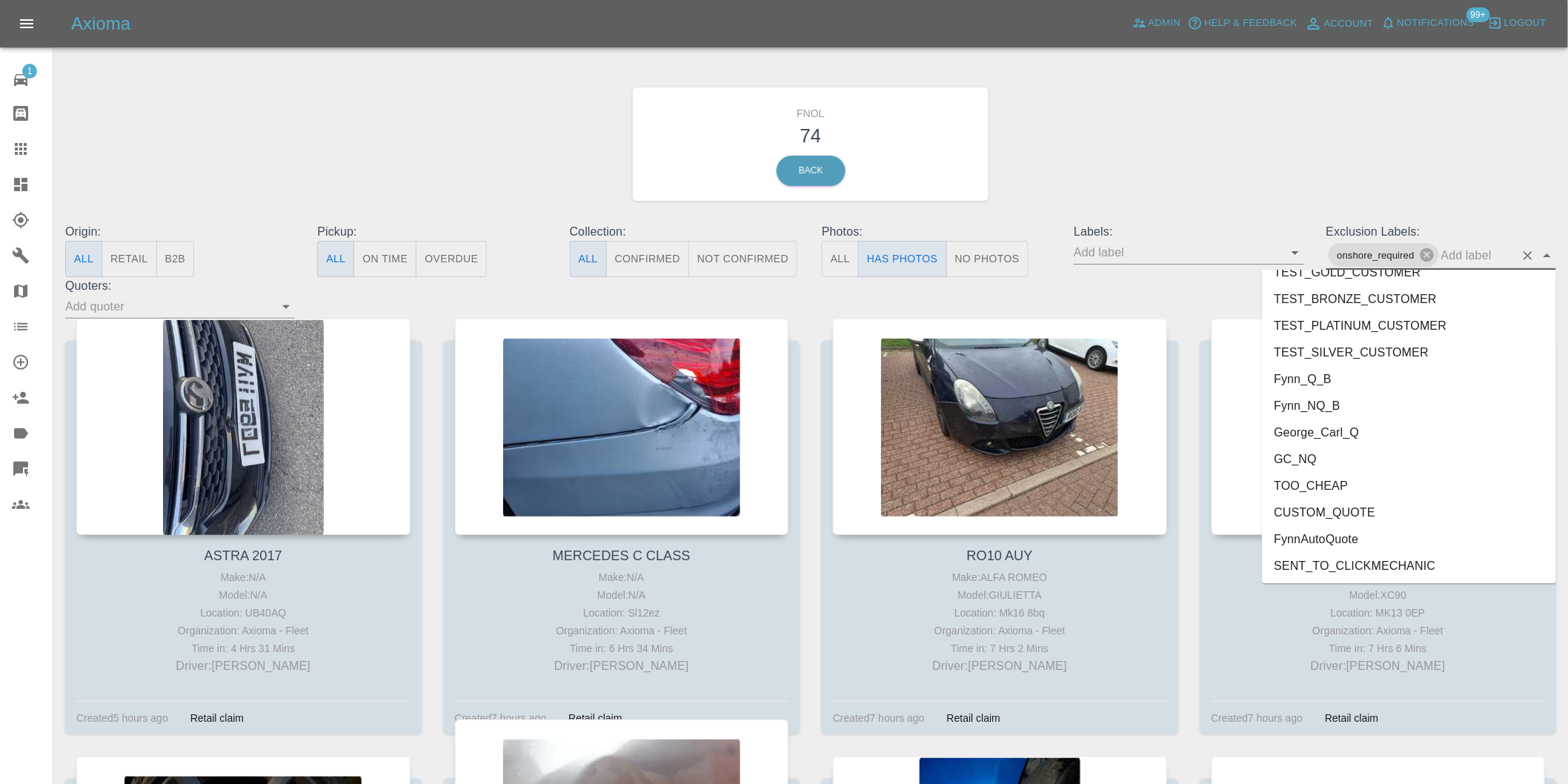
click at [1324, 428] on li "George_Carl_Q" at bounding box center [1408, 431] width 294 height 26
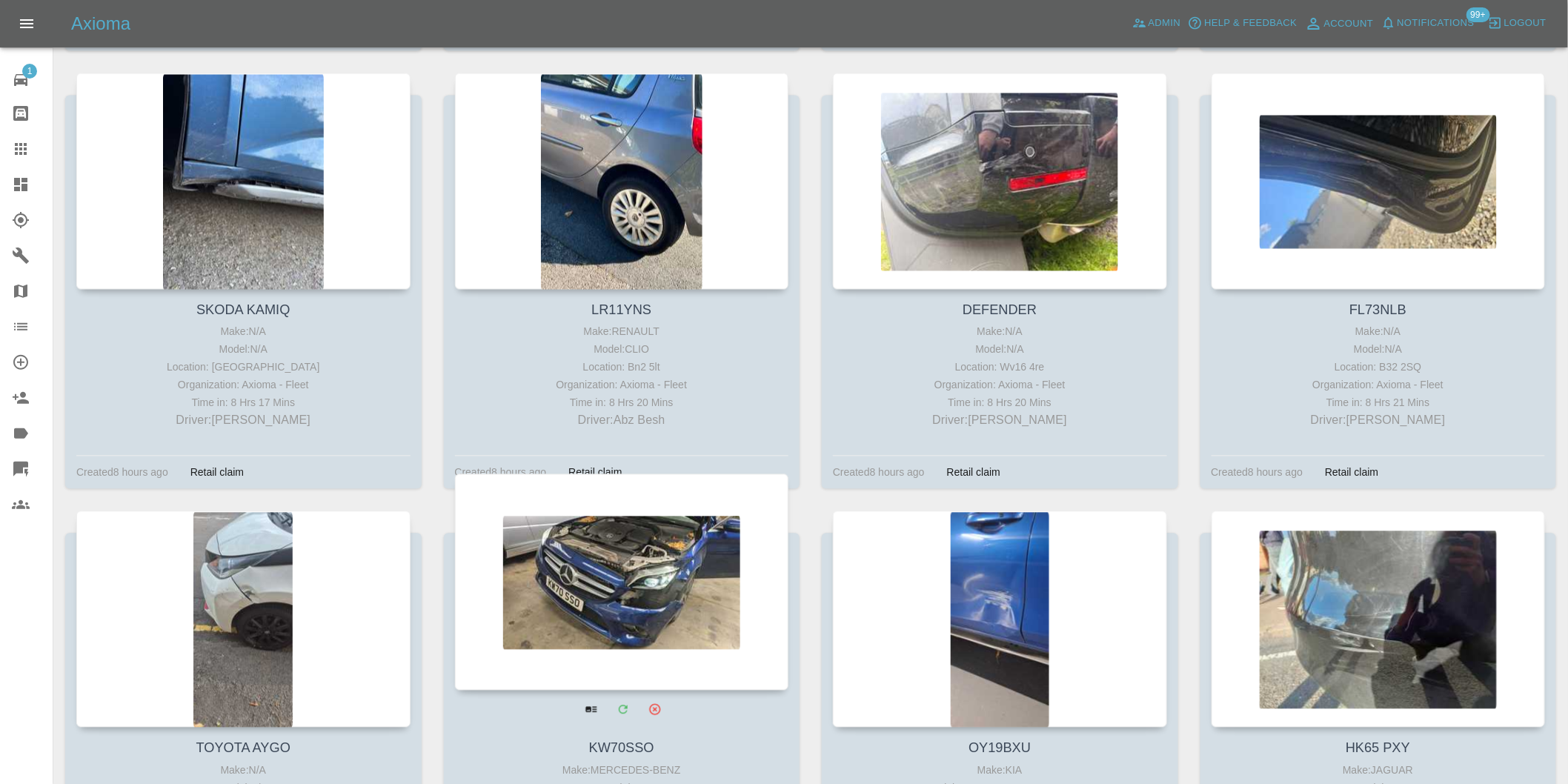
scroll to position [1316, 0]
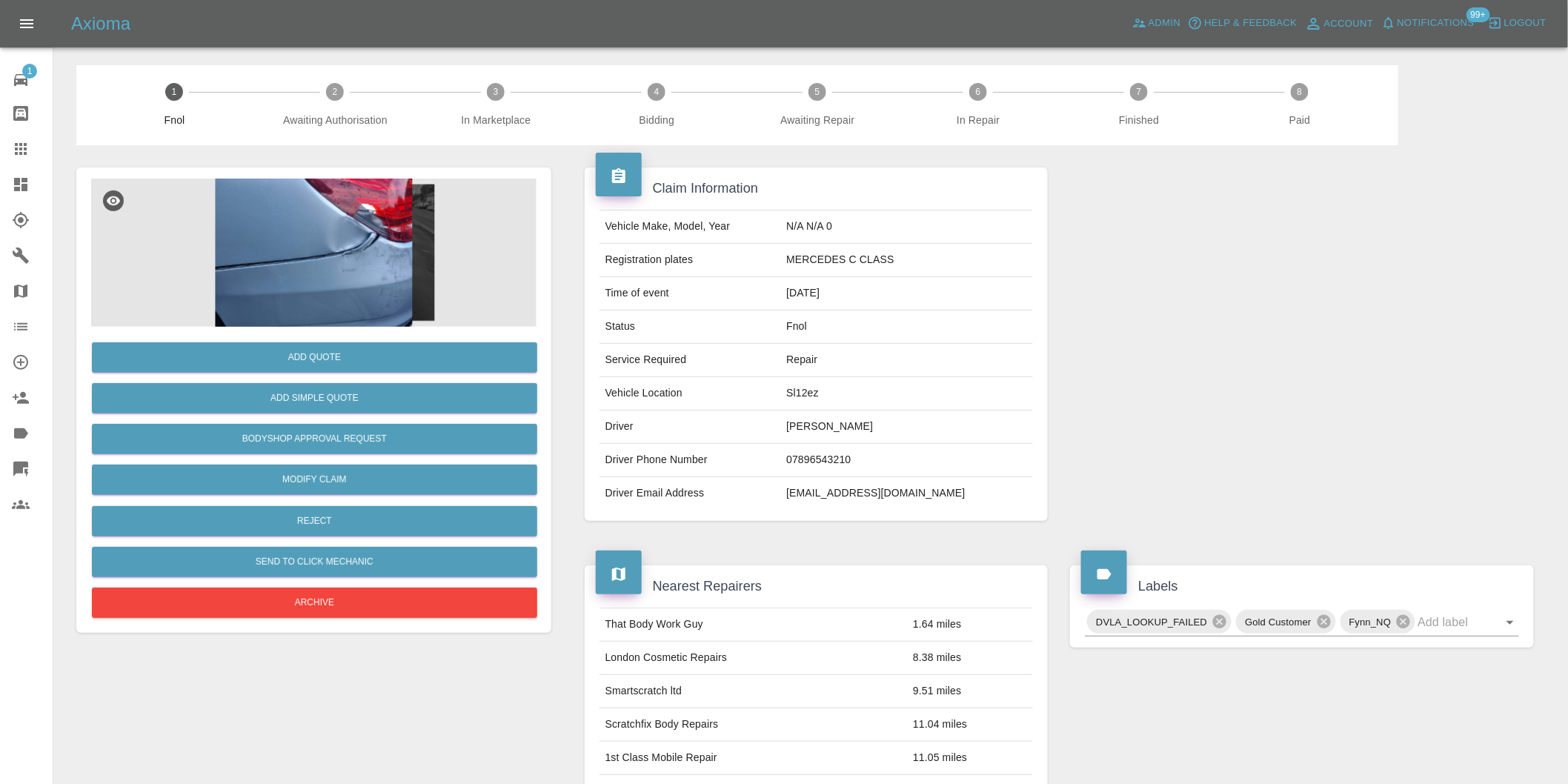
click at [354, 225] on img at bounding box center [313, 253] width 445 height 148
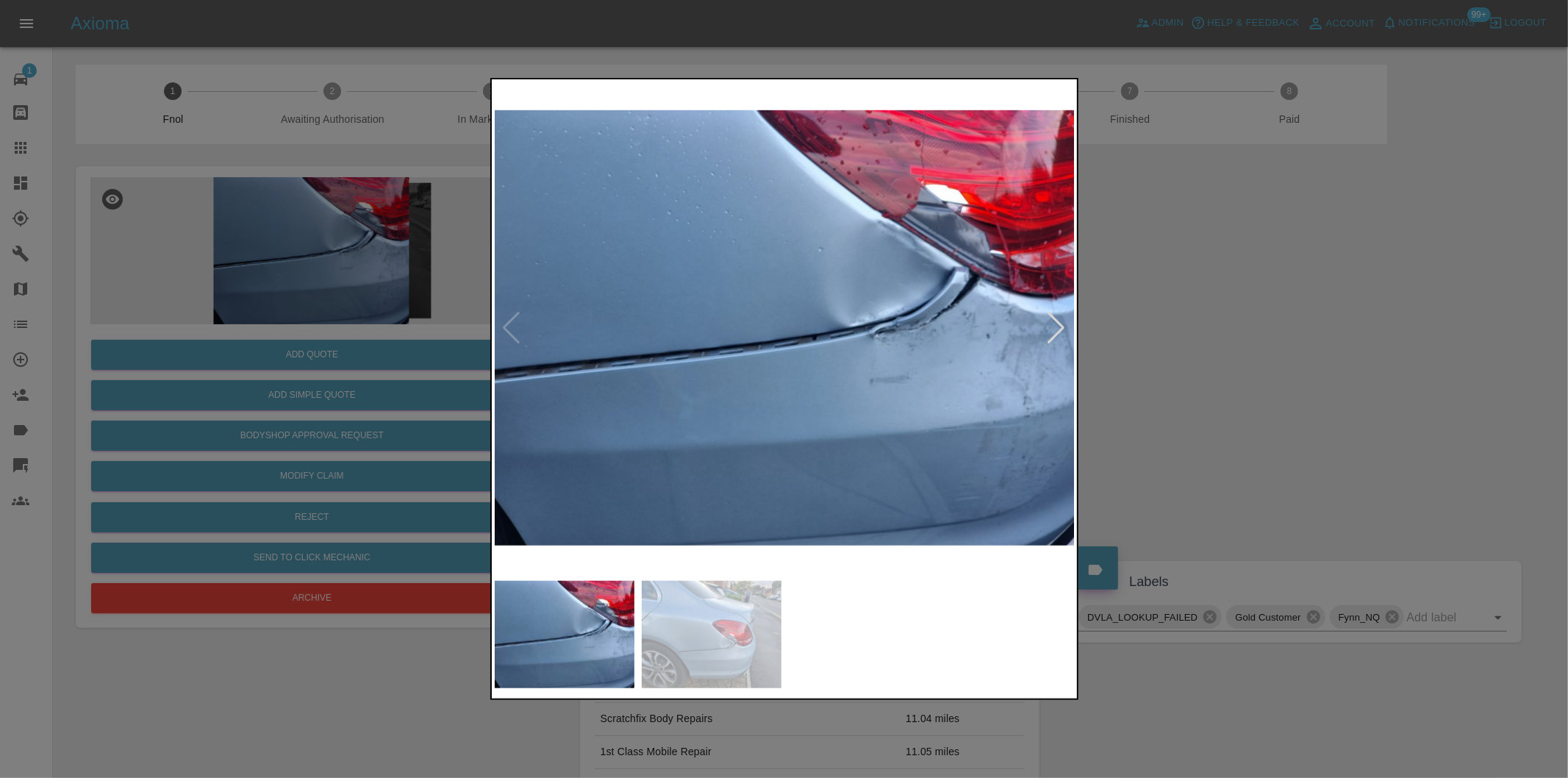
click at [1255, 342] on div at bounding box center [784, 389] width 1568 height 778
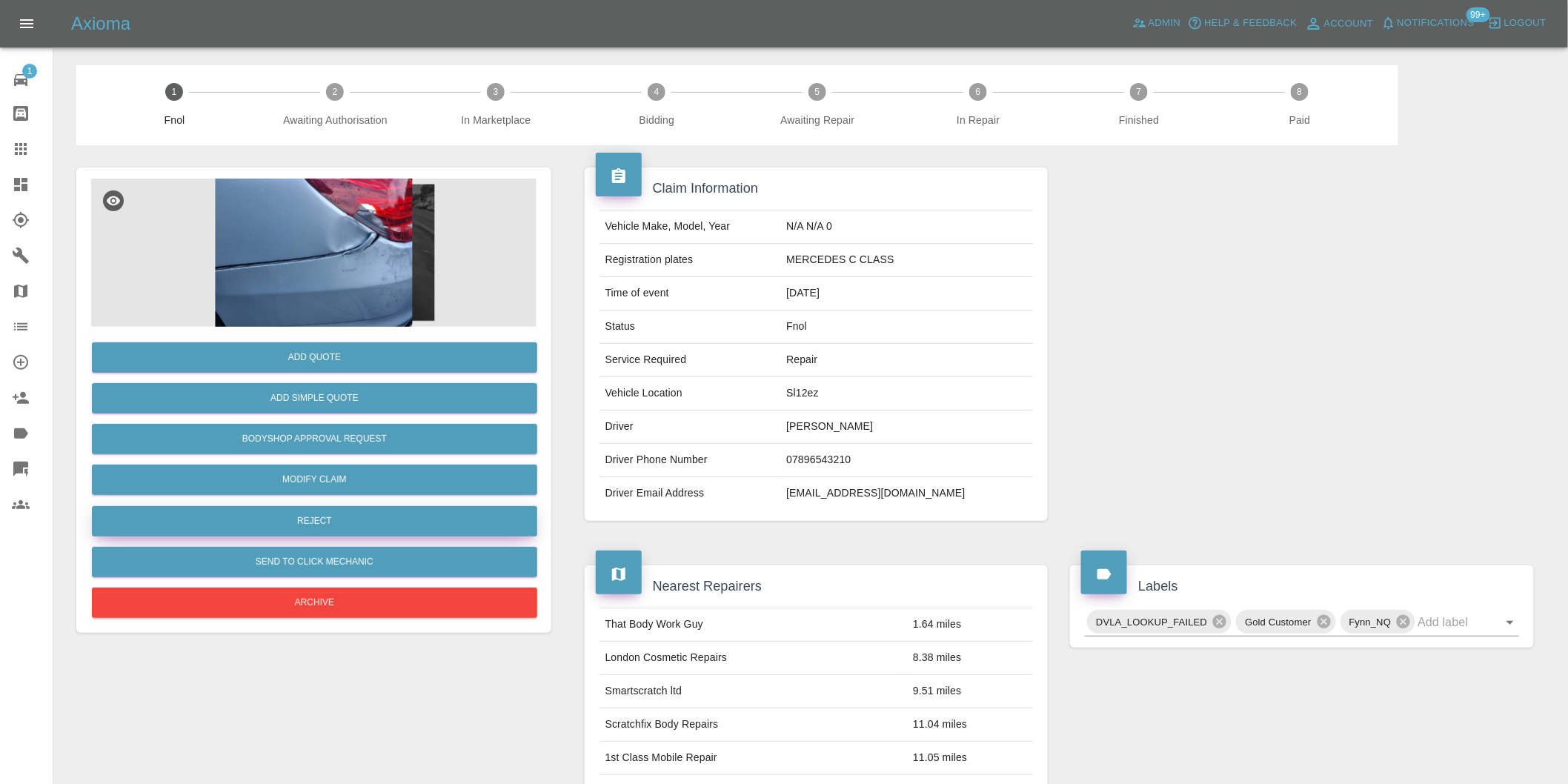
click at [362, 527] on button "Reject" at bounding box center [314, 521] width 445 height 30
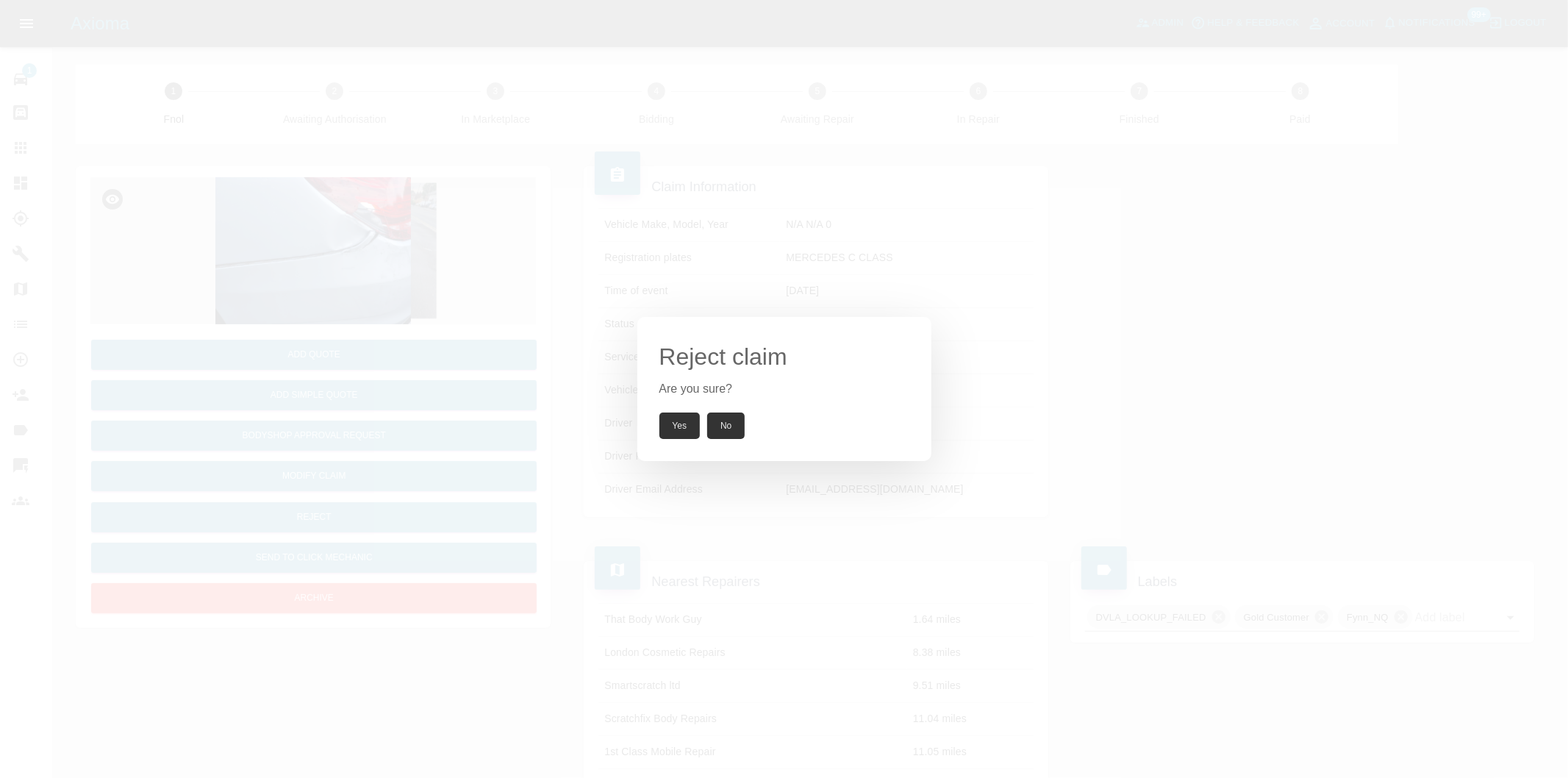
click at [677, 424] on button "Yes" at bounding box center [680, 425] width 41 height 26
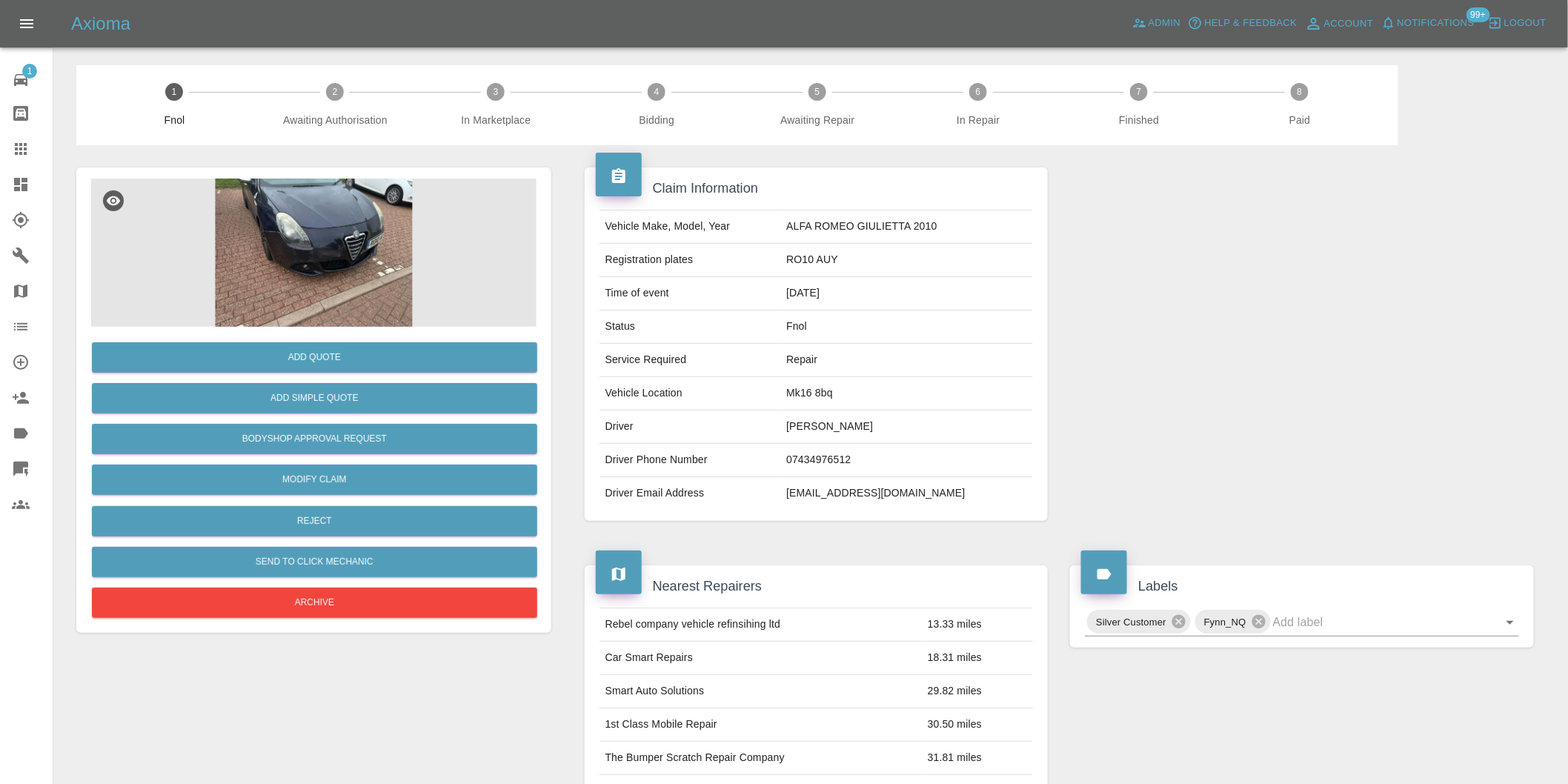
click at [337, 219] on img at bounding box center [313, 253] width 445 height 148
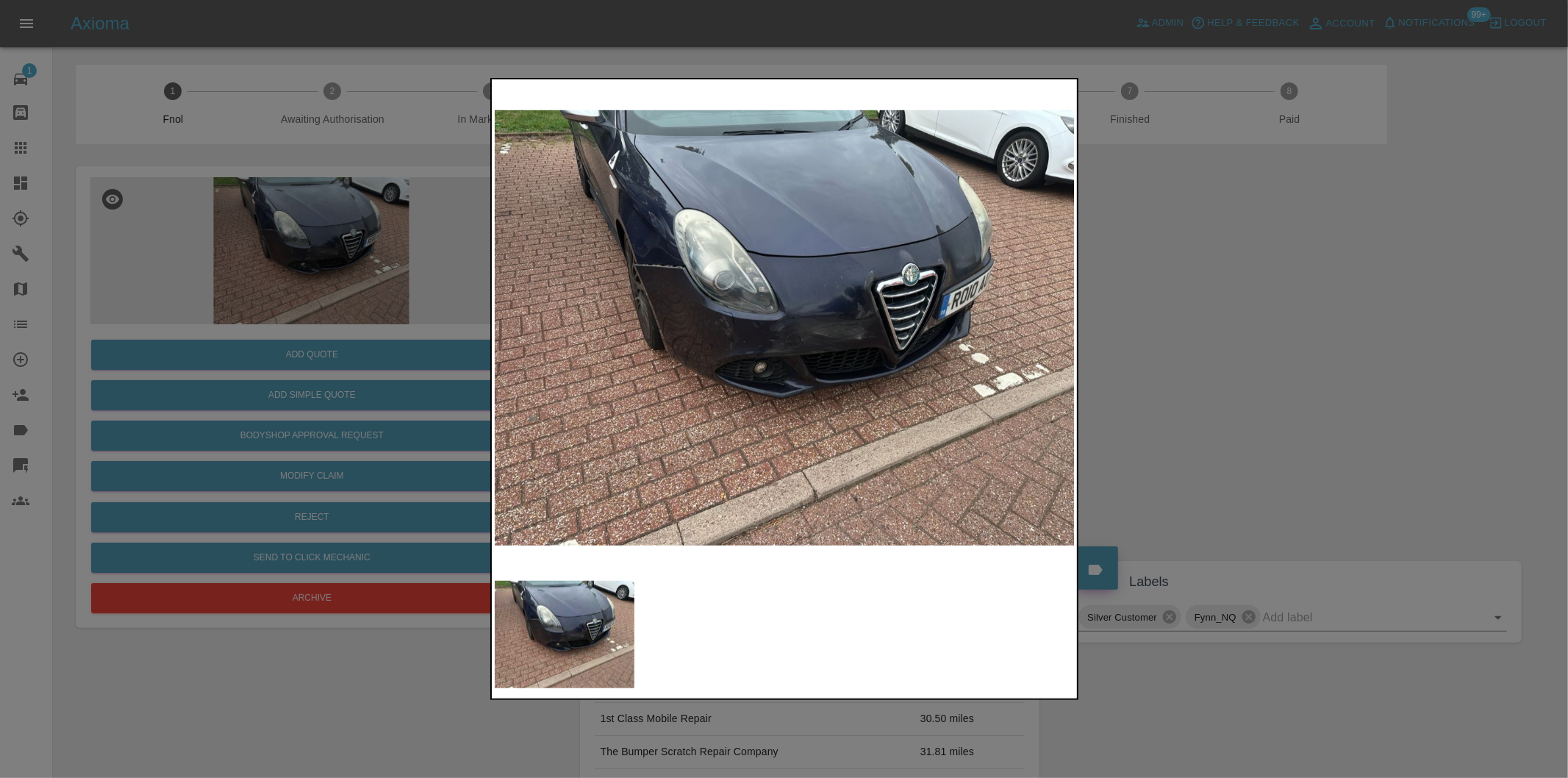
click at [1279, 390] on div at bounding box center [784, 389] width 1568 height 778
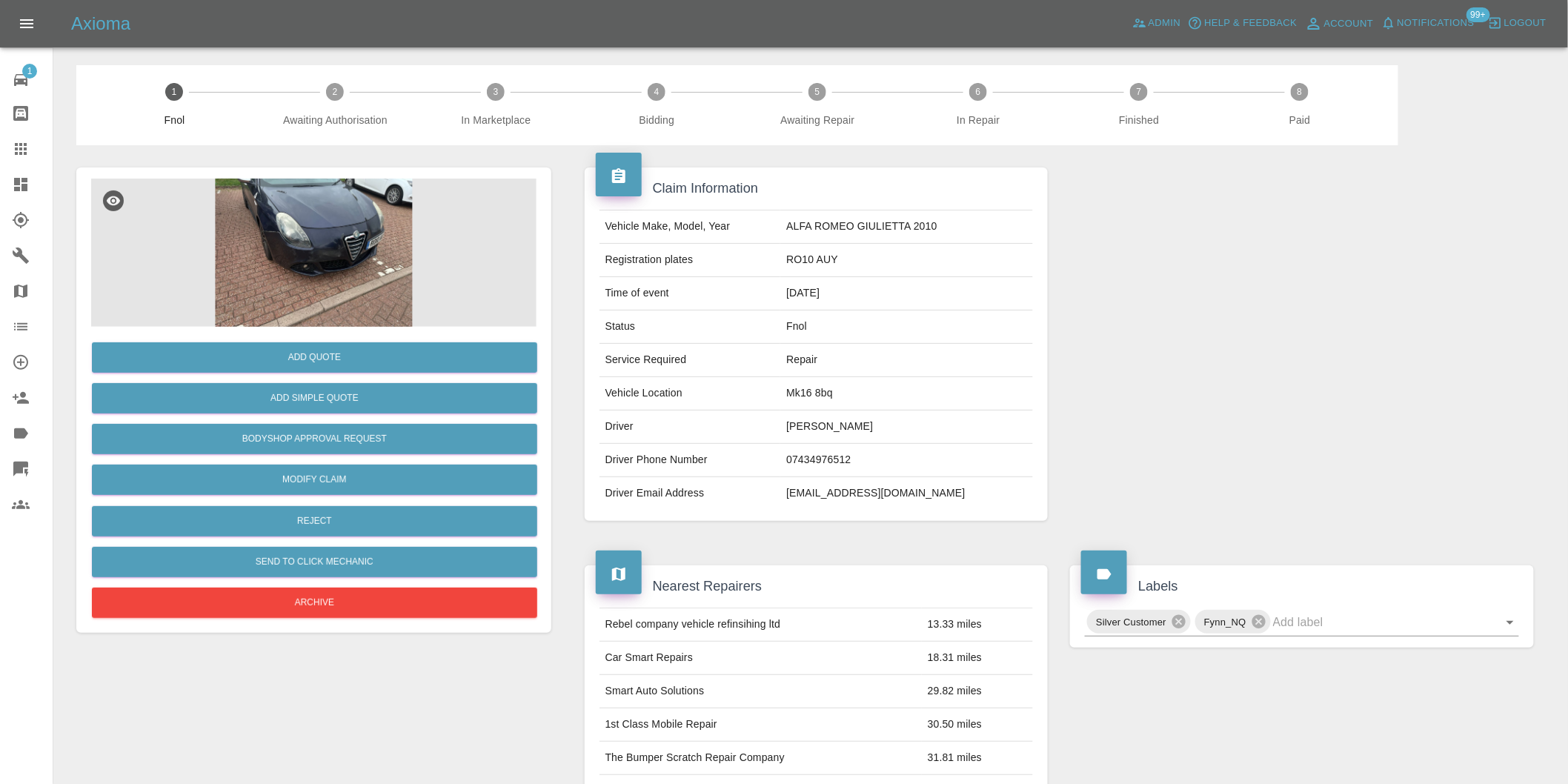
click at [337, 224] on img at bounding box center [313, 253] width 445 height 148
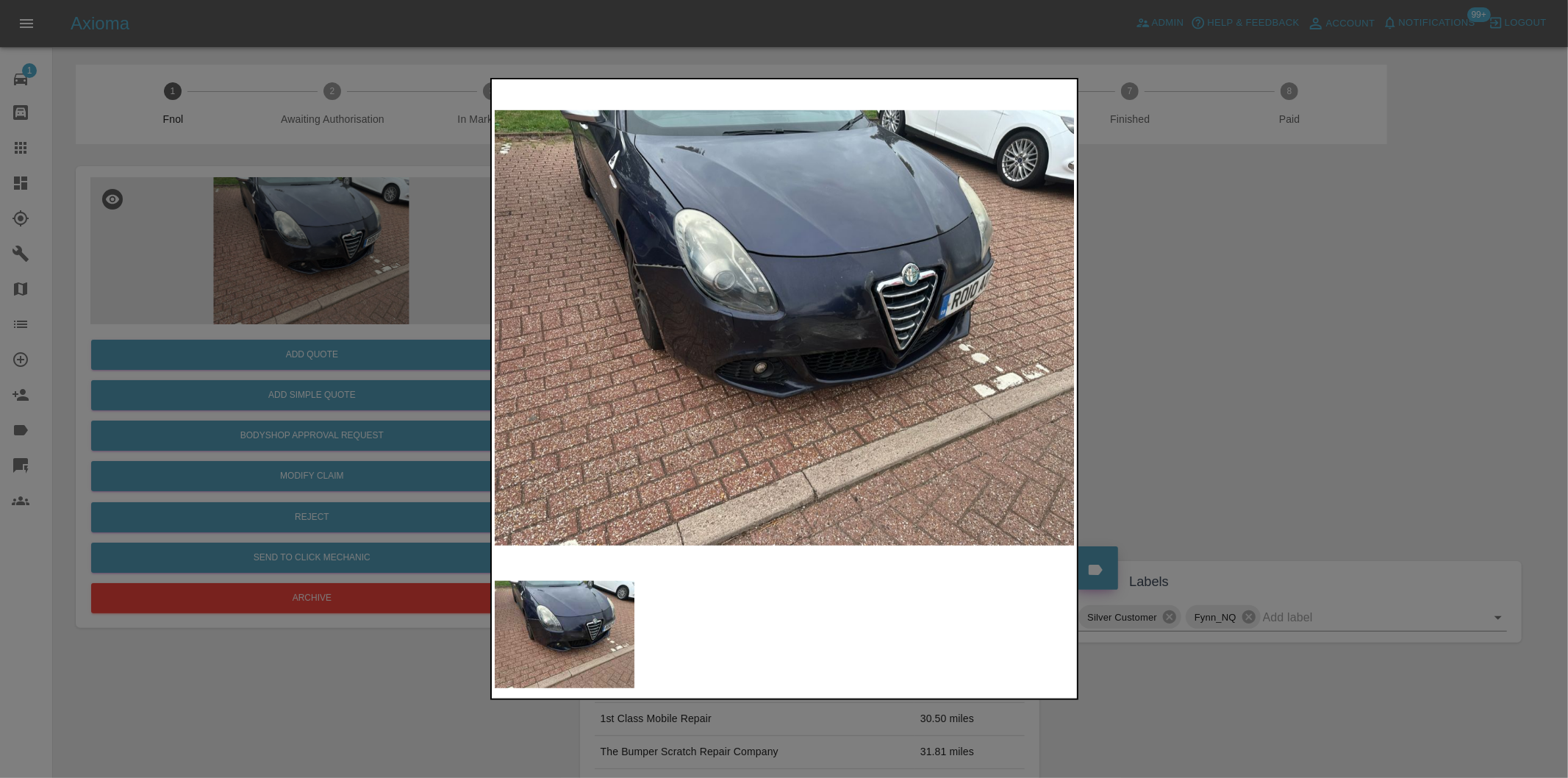
drag, startPoint x: 1210, startPoint y: 383, endPoint x: 1064, endPoint y: 373, distance: 146.3
click at [1208, 383] on div at bounding box center [784, 389] width 1568 height 778
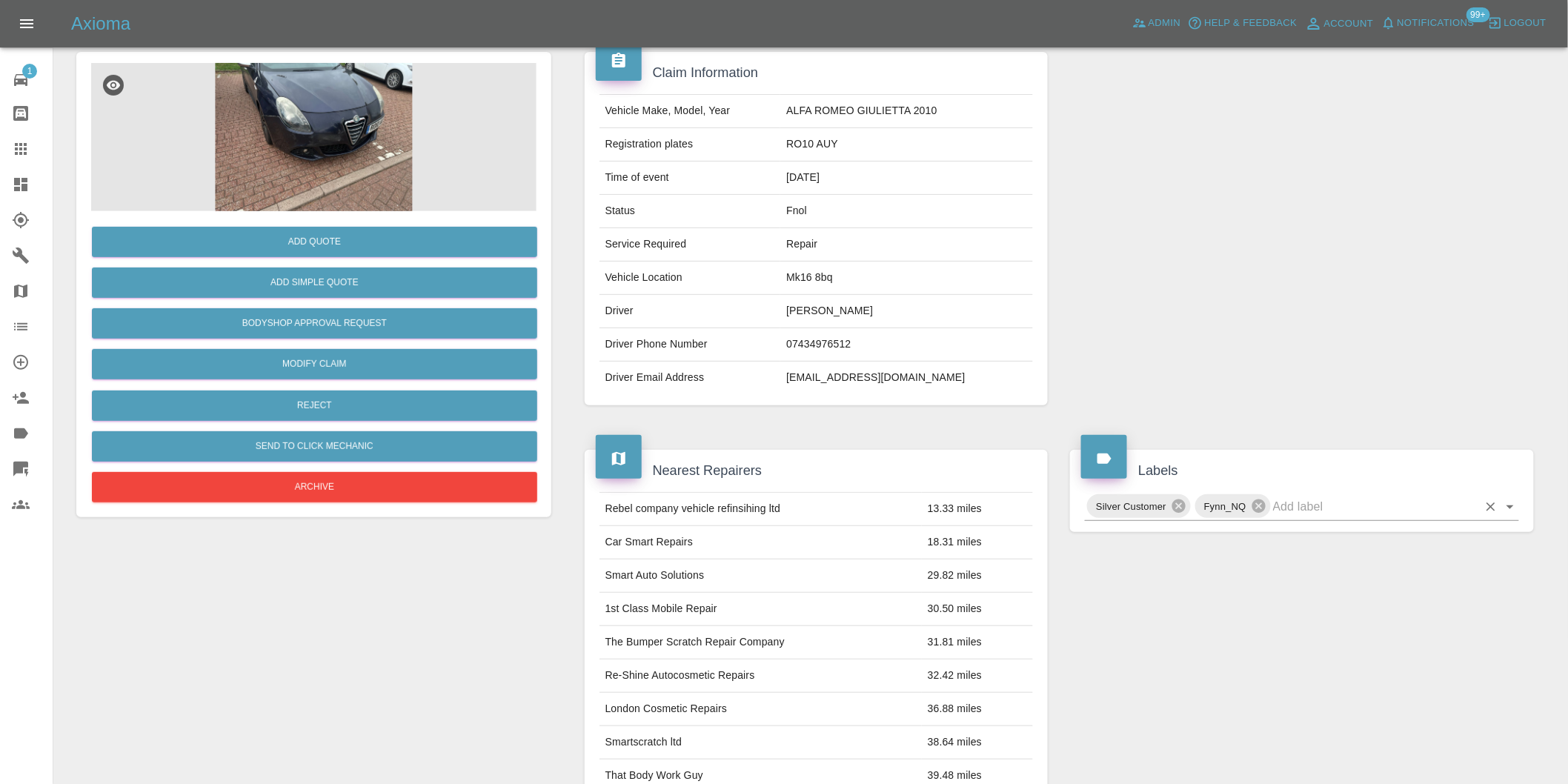
scroll to position [247, 0]
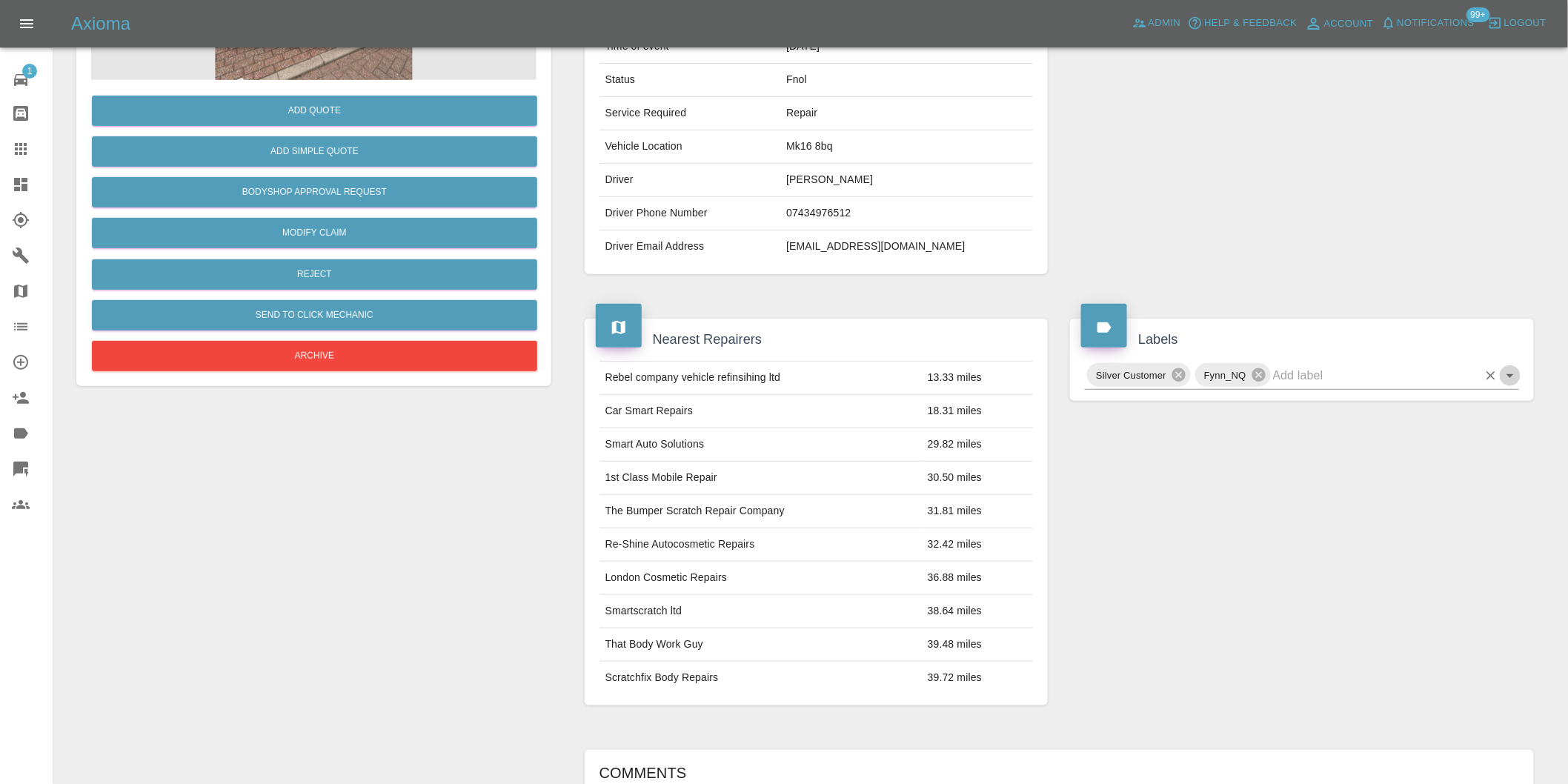
click at [1511, 374] on icon "Open" at bounding box center [1509, 376] width 7 height 4
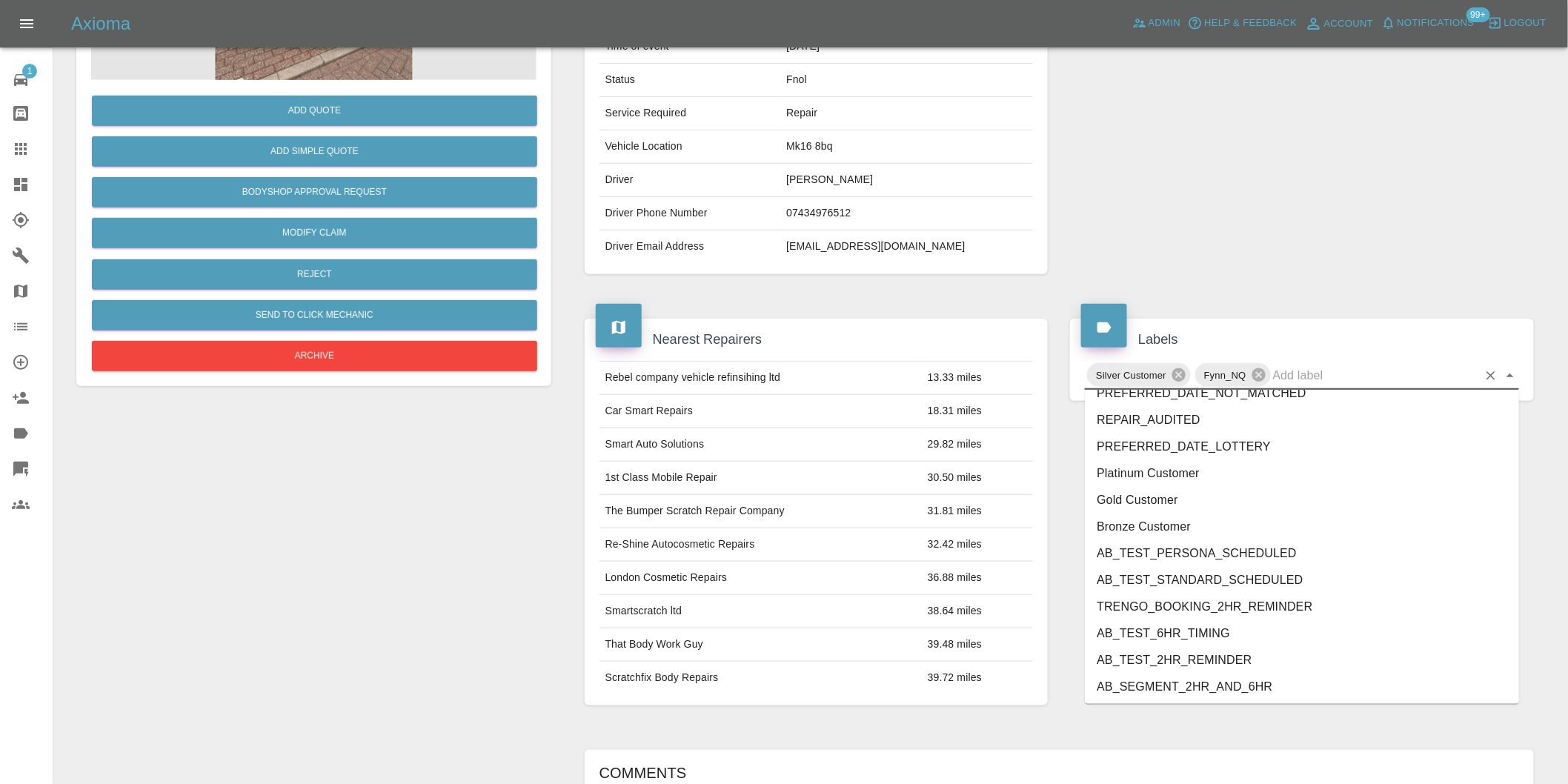
scroll to position [3164, 0]
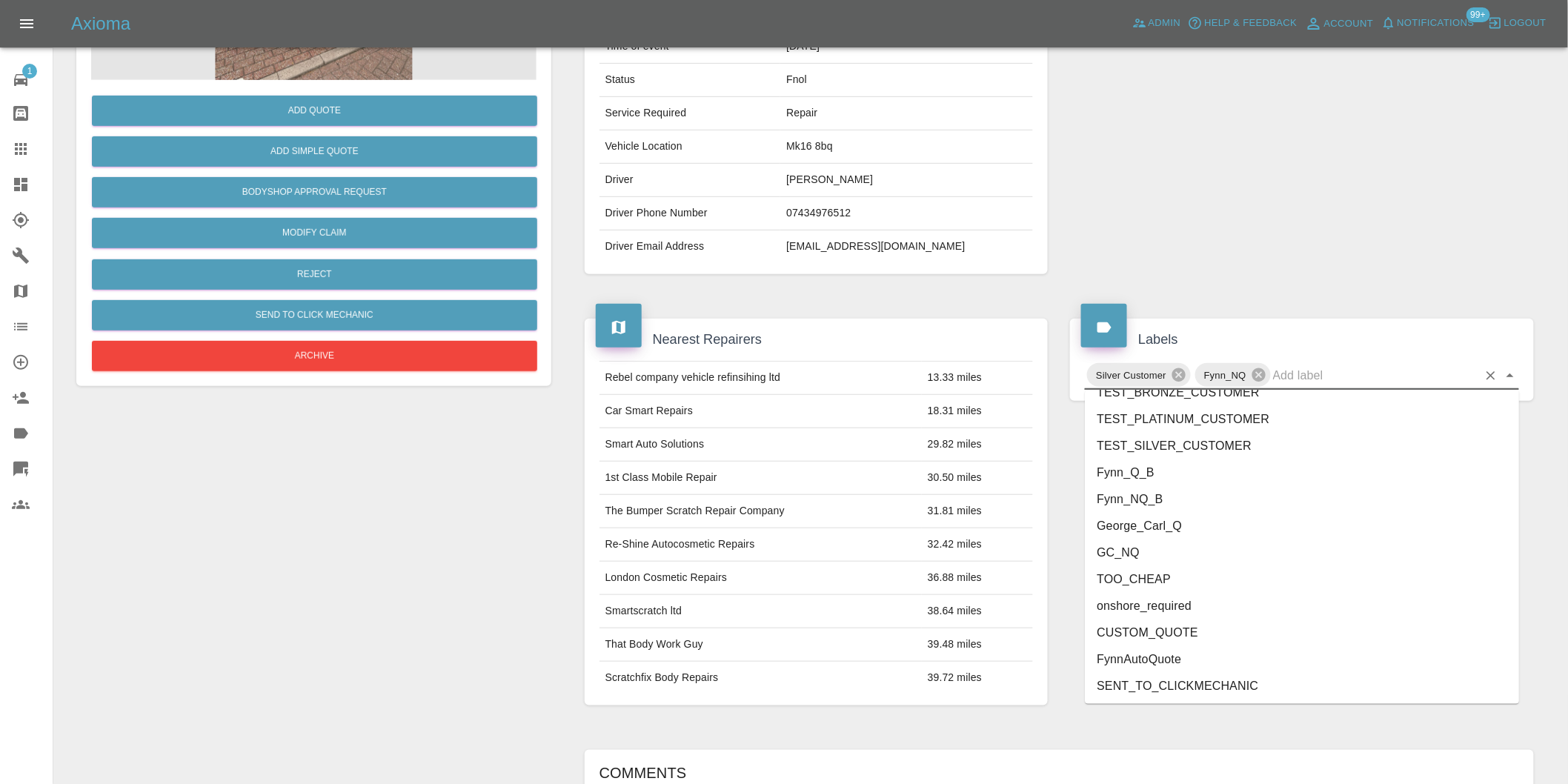
click at [1177, 608] on li "onshore_required" at bounding box center [1302, 605] width 434 height 26
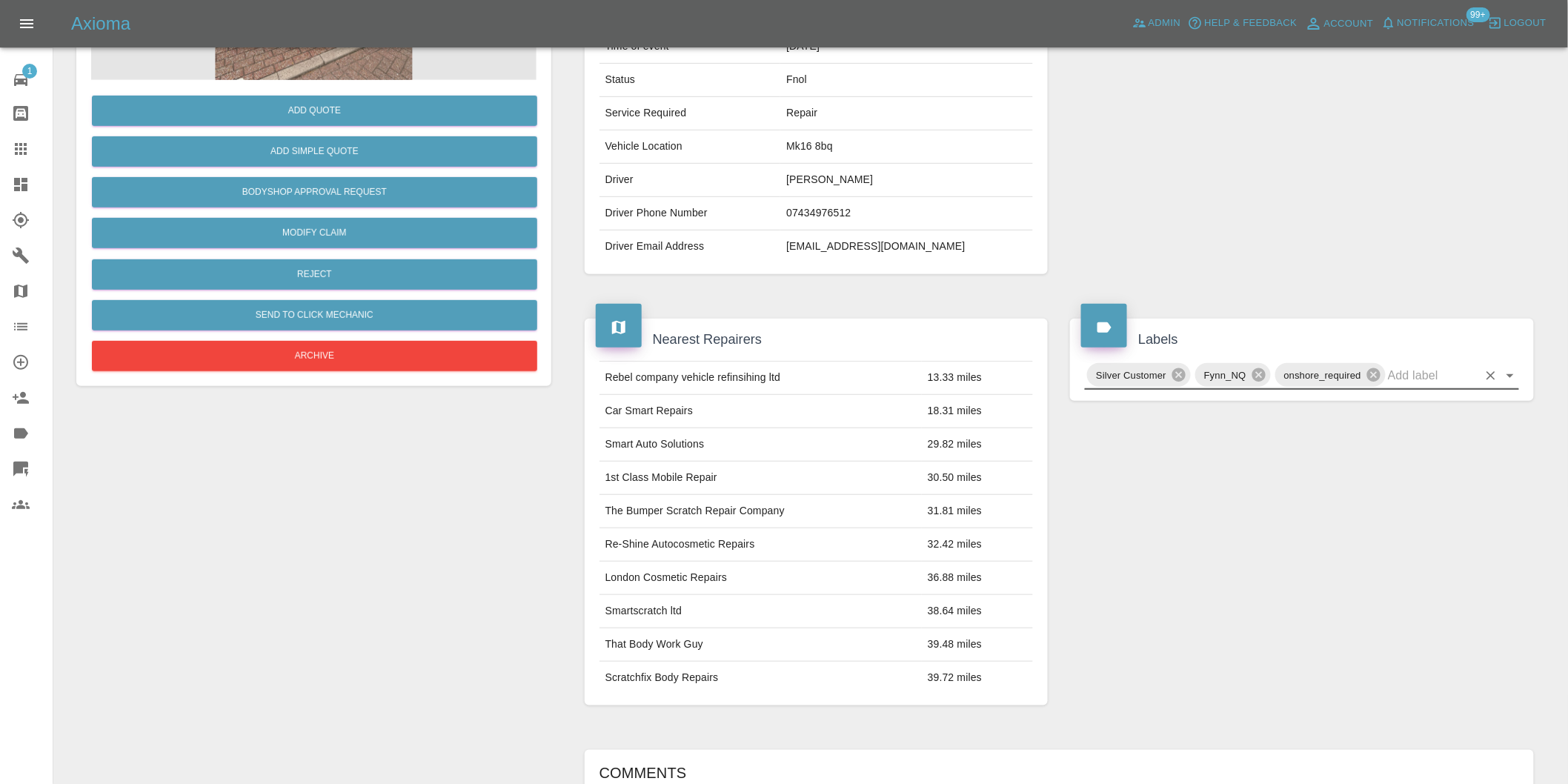
click at [1510, 380] on icon "Open" at bounding box center [1509, 375] width 18 height 18
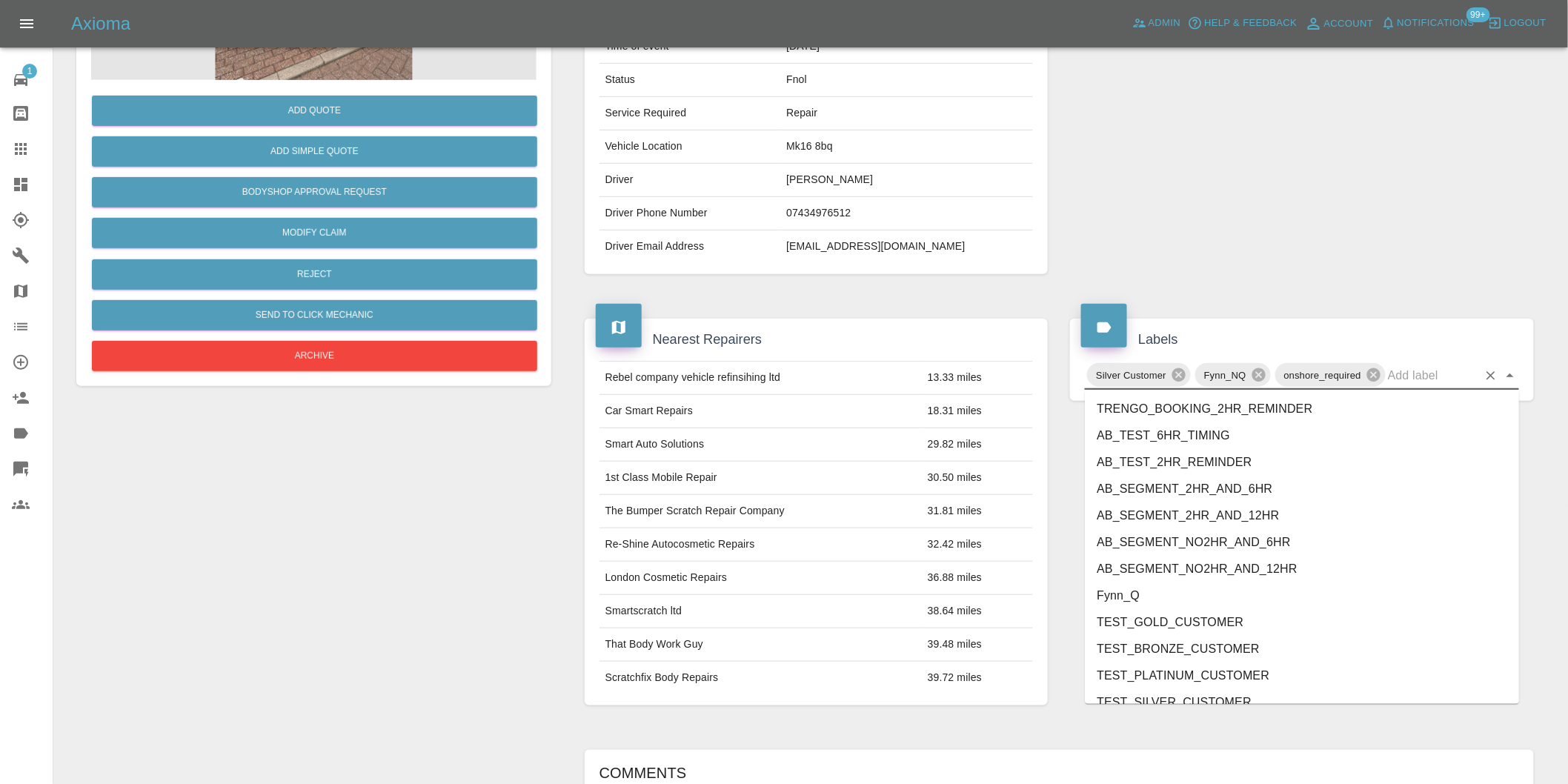
scroll to position [3138, 0]
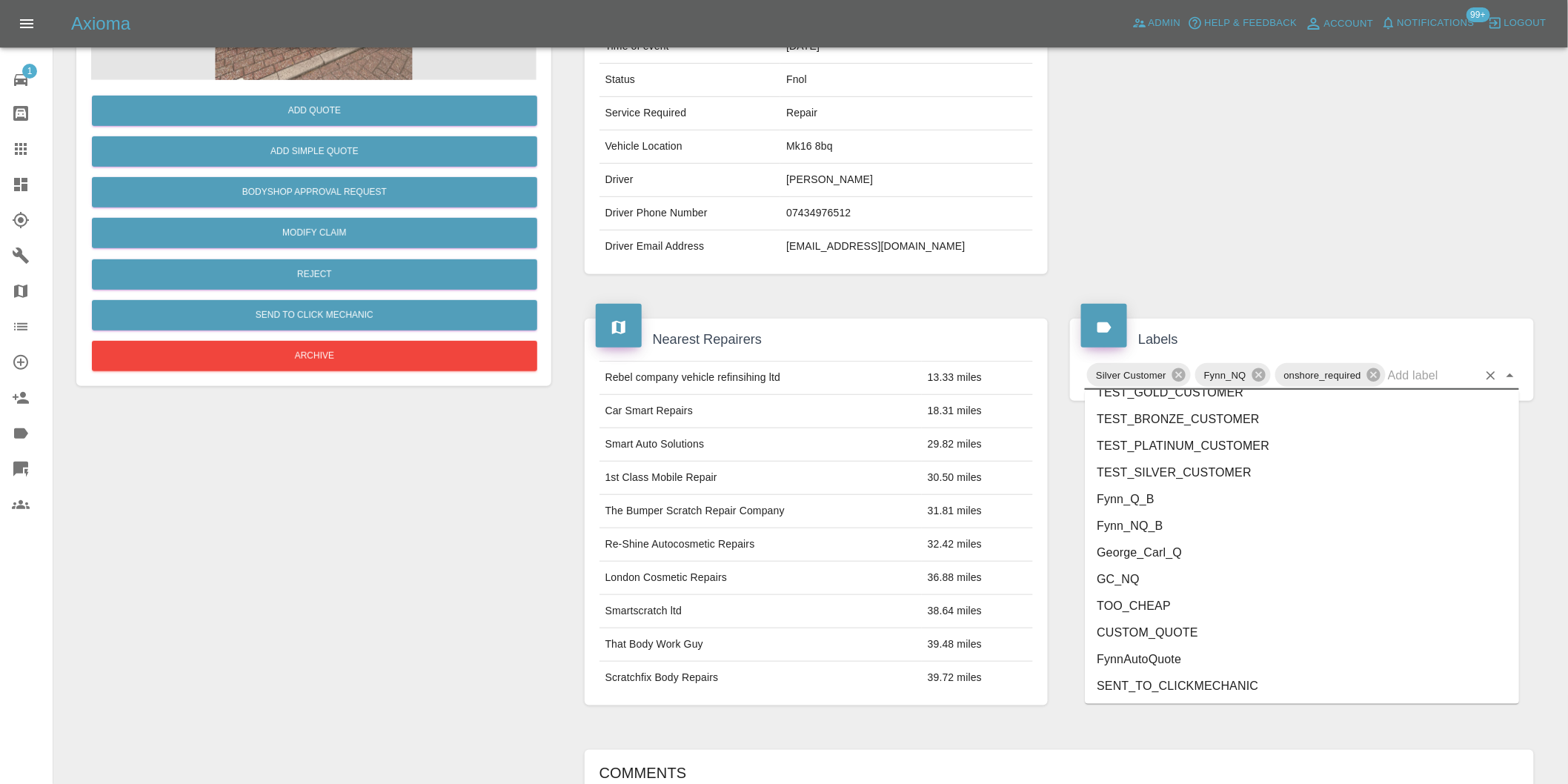
click at [1186, 551] on li "George_Carl_Q" at bounding box center [1302, 552] width 434 height 26
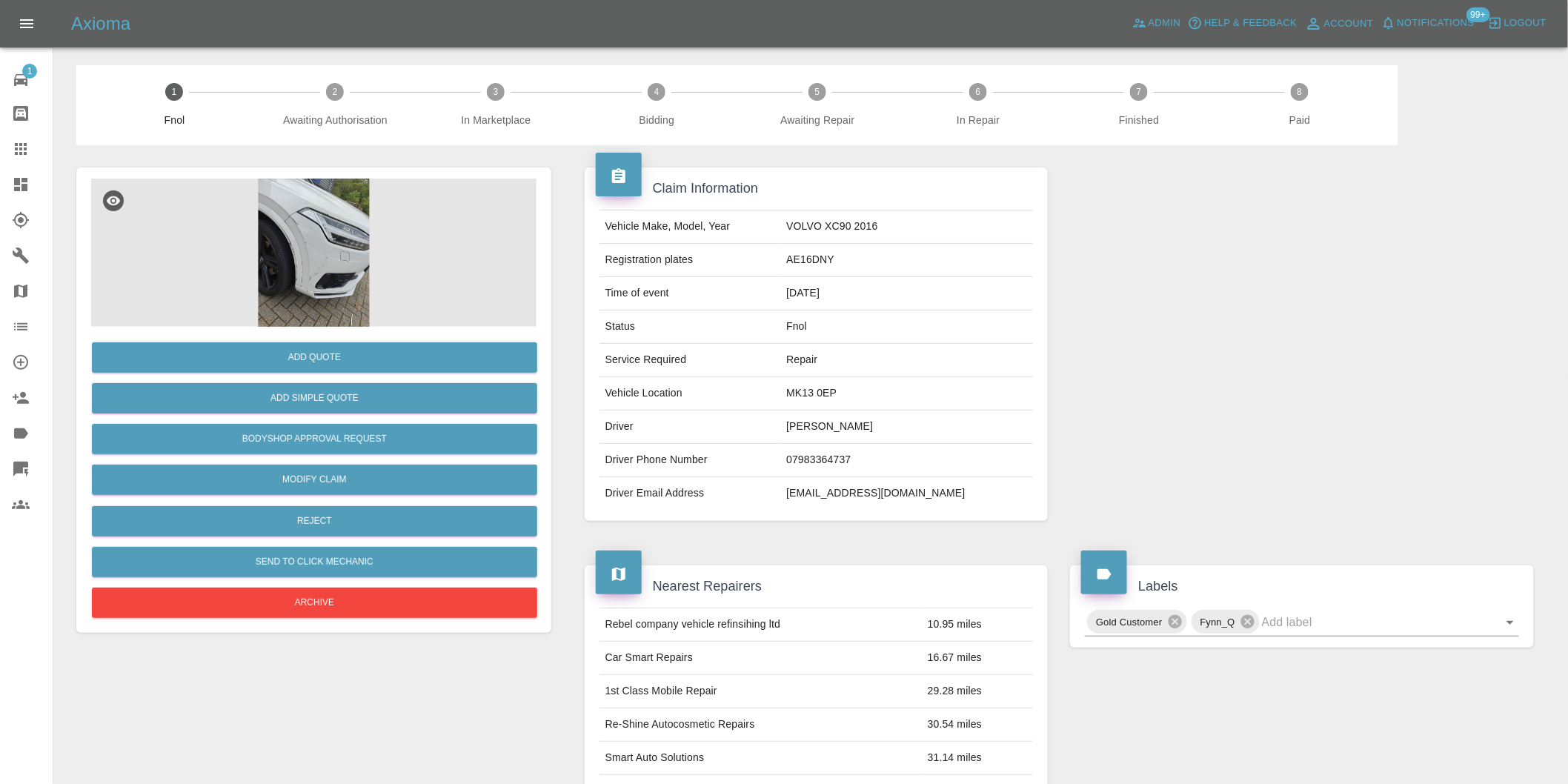
click at [320, 205] on img at bounding box center [313, 253] width 445 height 148
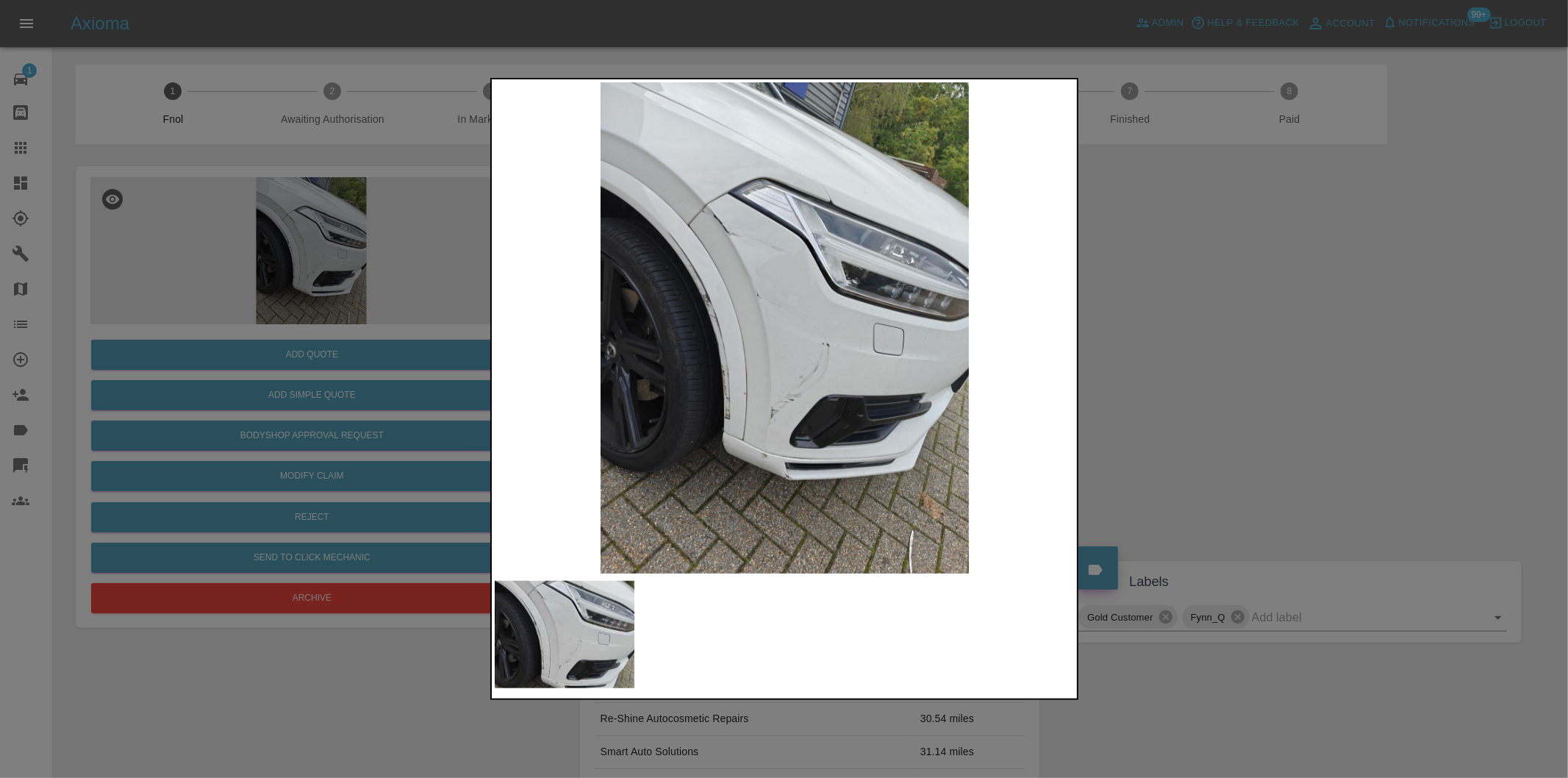
click at [694, 199] on img at bounding box center [785, 328] width 581 height 491
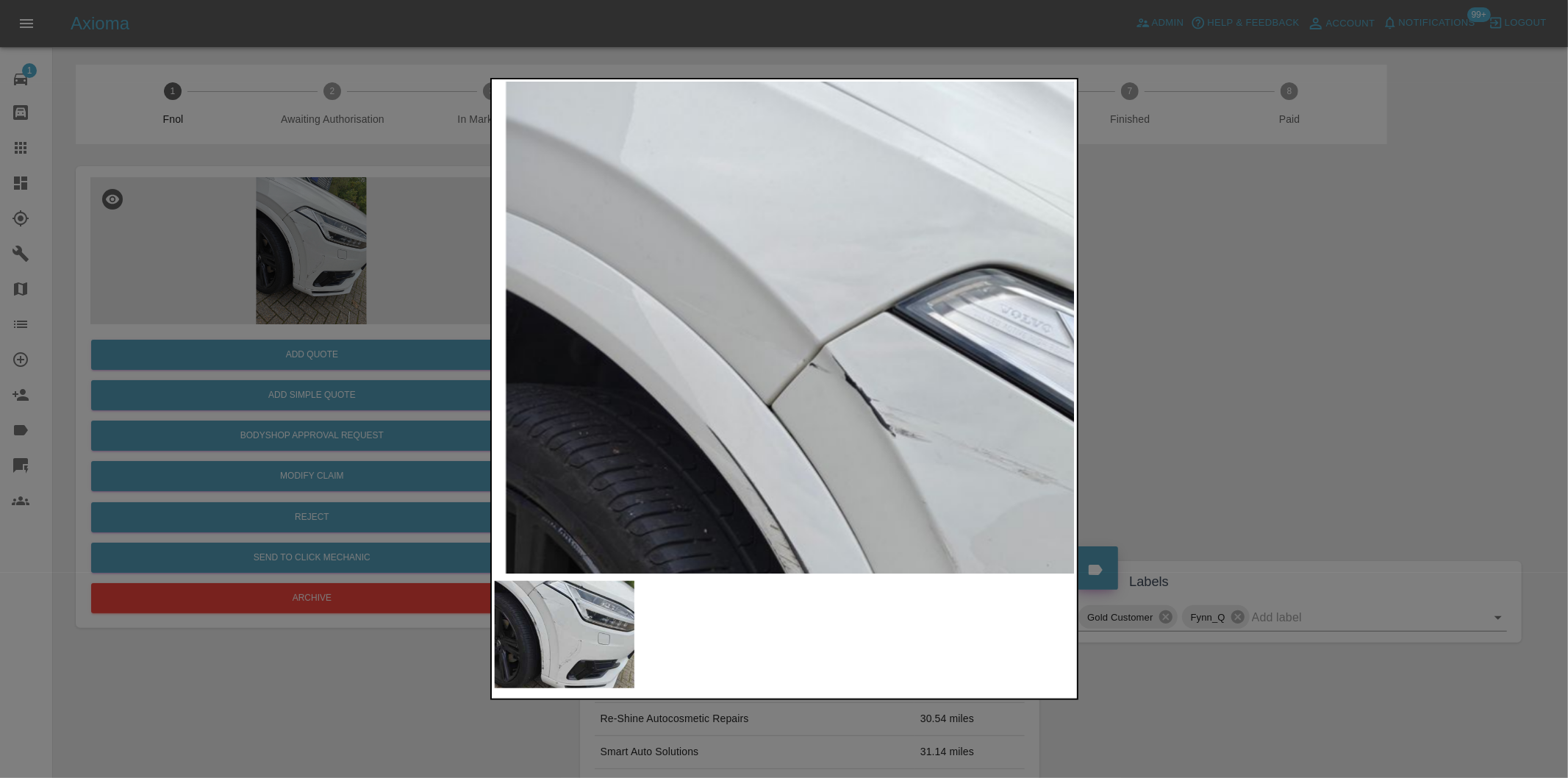
click at [746, 263] on img at bounding box center [1057, 713] width 1742 height 1472
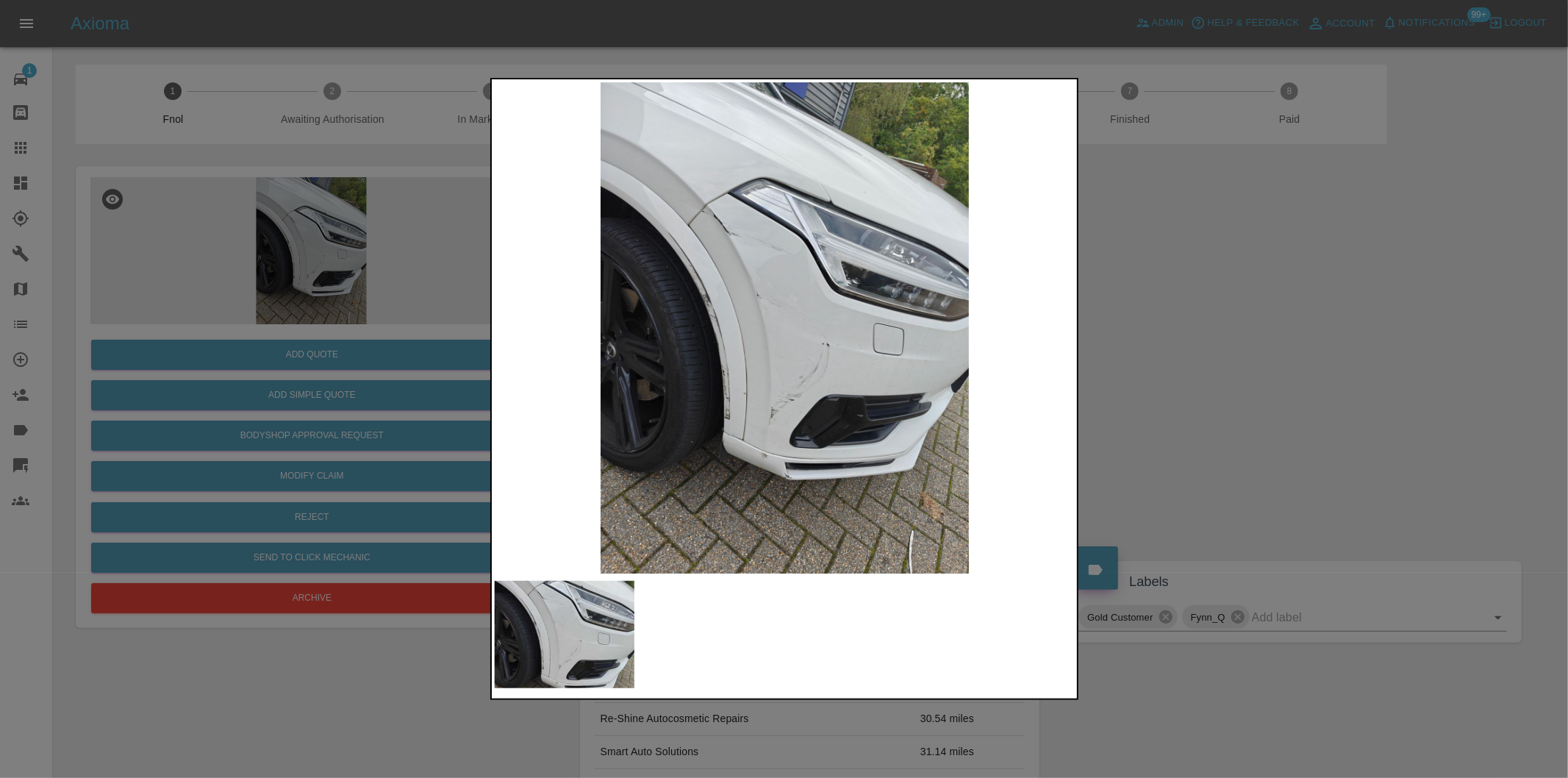
click at [1248, 285] on div at bounding box center [784, 389] width 1568 height 778
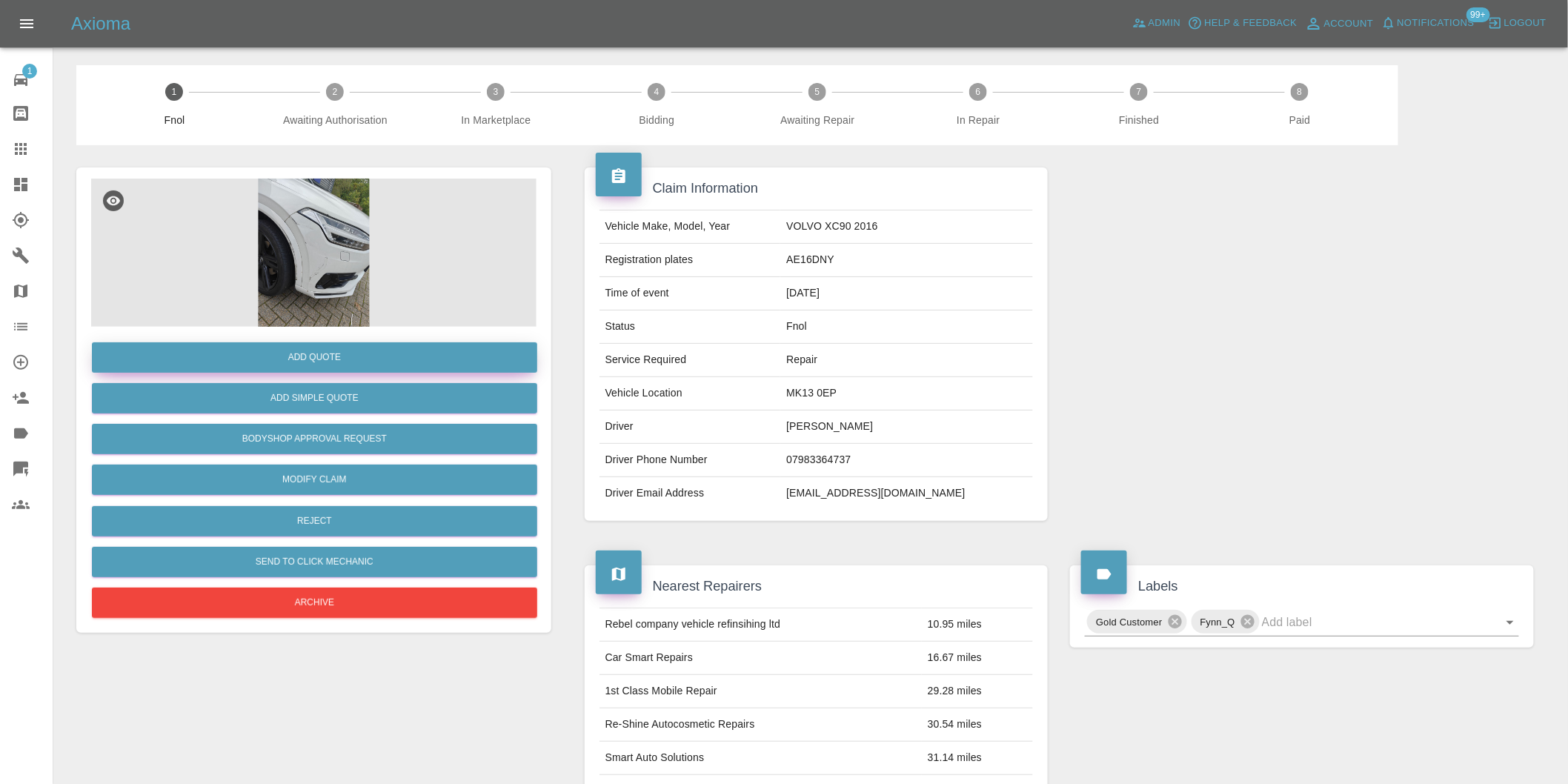
click at [337, 348] on button "Add Quote" at bounding box center [314, 358] width 445 height 30
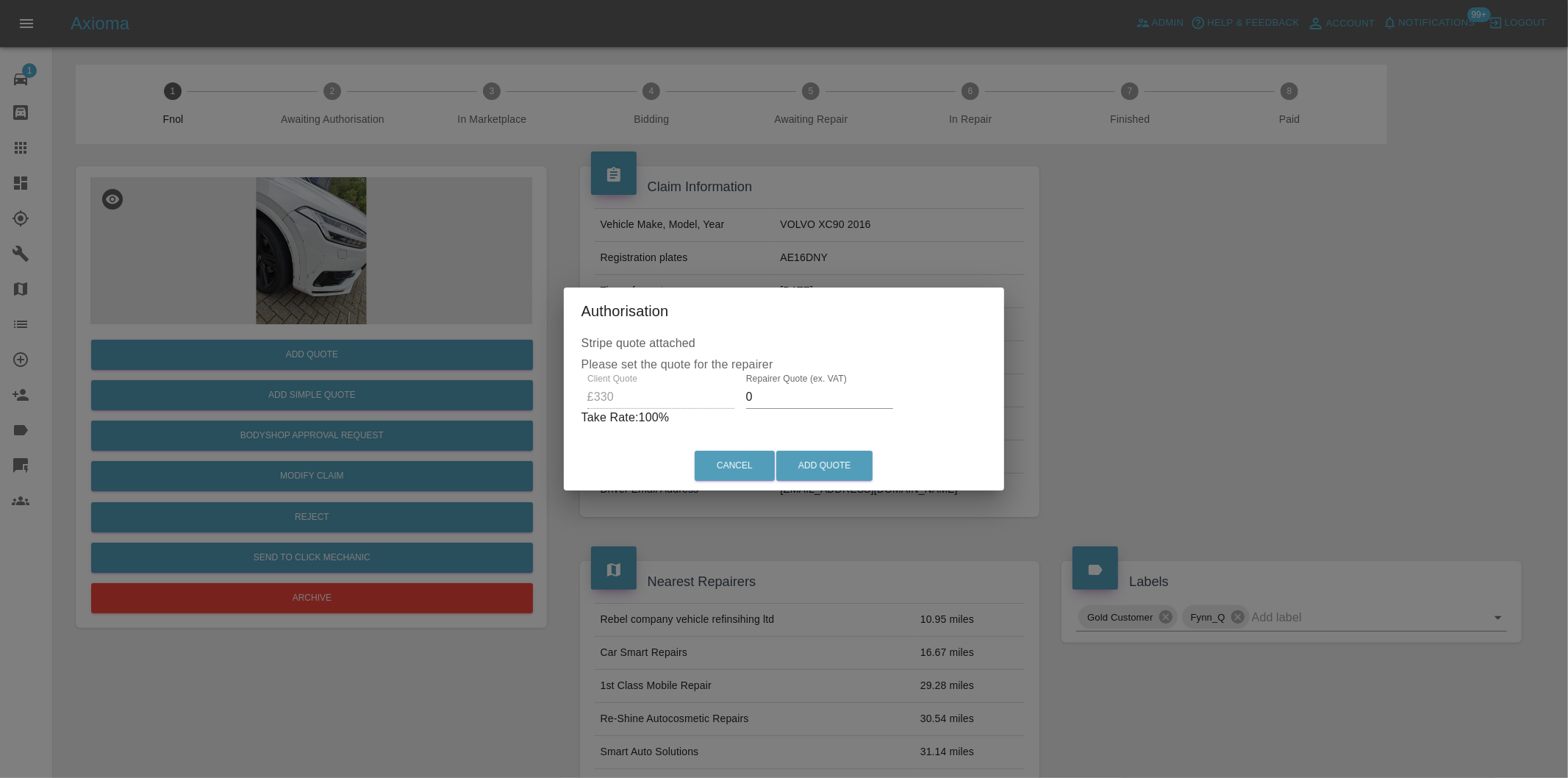
click at [772, 406] on input "0" at bounding box center [819, 397] width 147 height 24
type input "0205"
click at [846, 457] on button "Add Quote" at bounding box center [824, 466] width 96 height 30
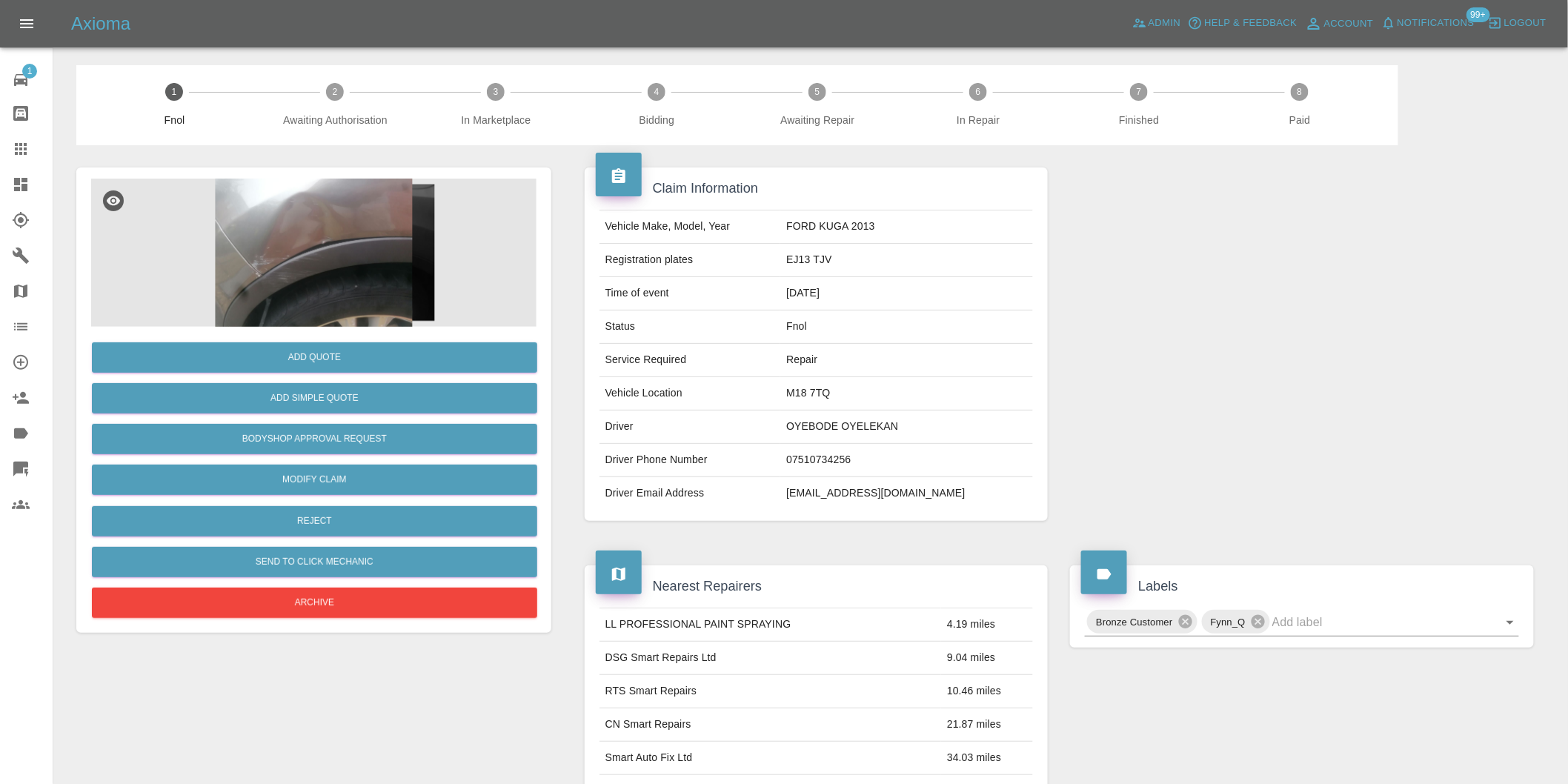
click at [325, 220] on img at bounding box center [313, 253] width 445 height 148
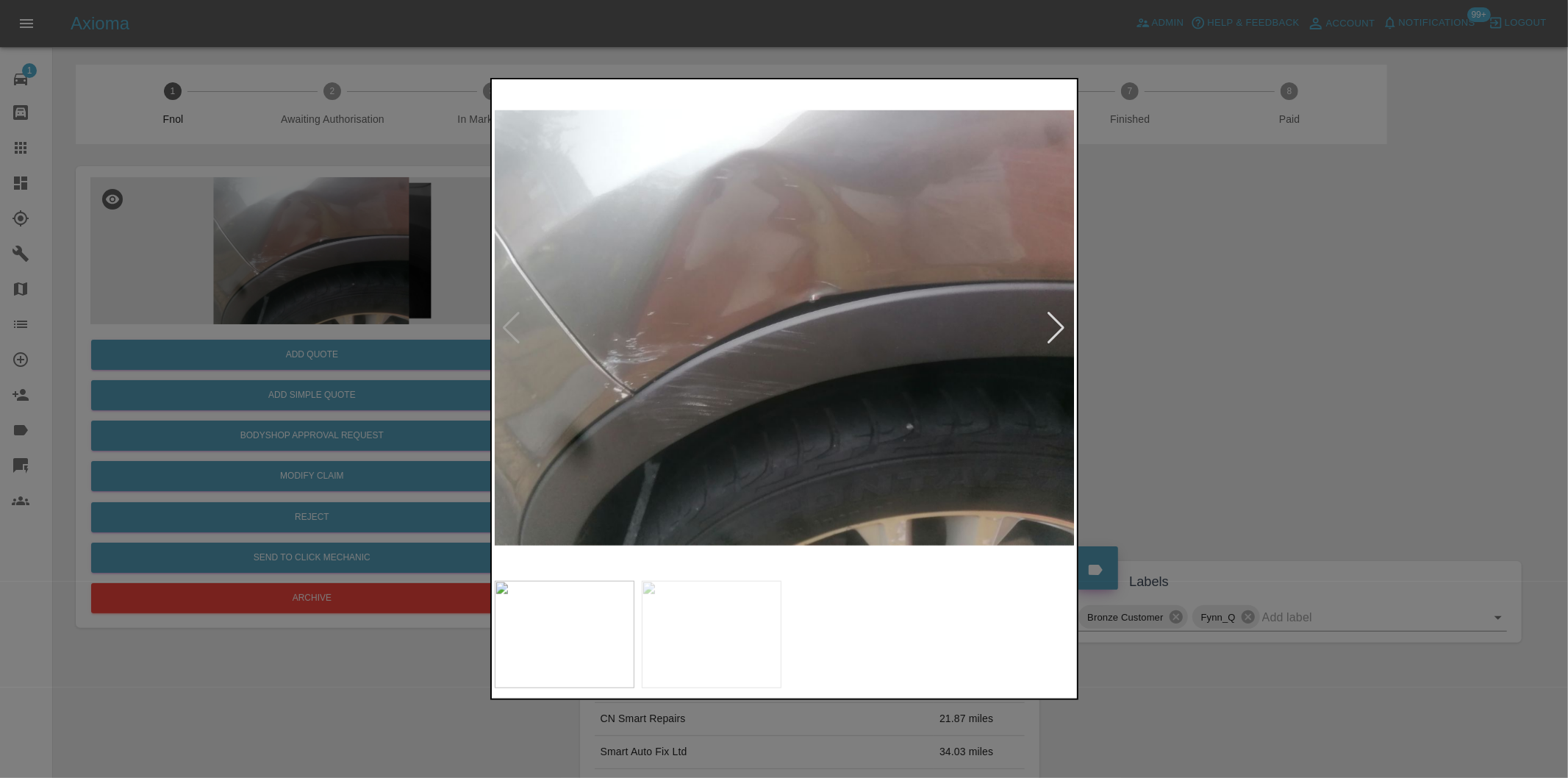
click at [1057, 329] on div at bounding box center [1056, 328] width 20 height 33
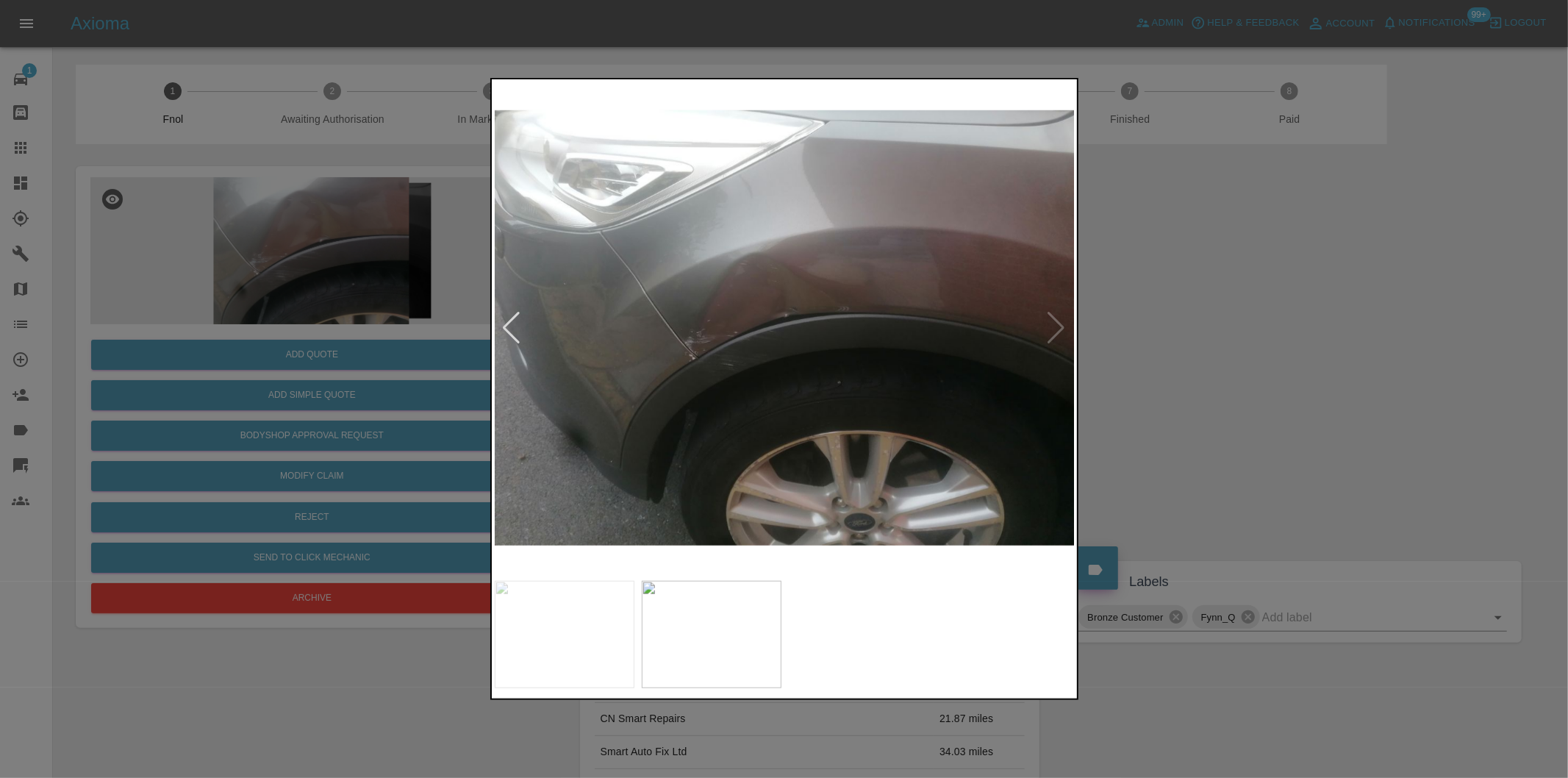
click at [1054, 314] on img at bounding box center [785, 328] width 581 height 491
click at [509, 326] on div at bounding box center [512, 328] width 20 height 33
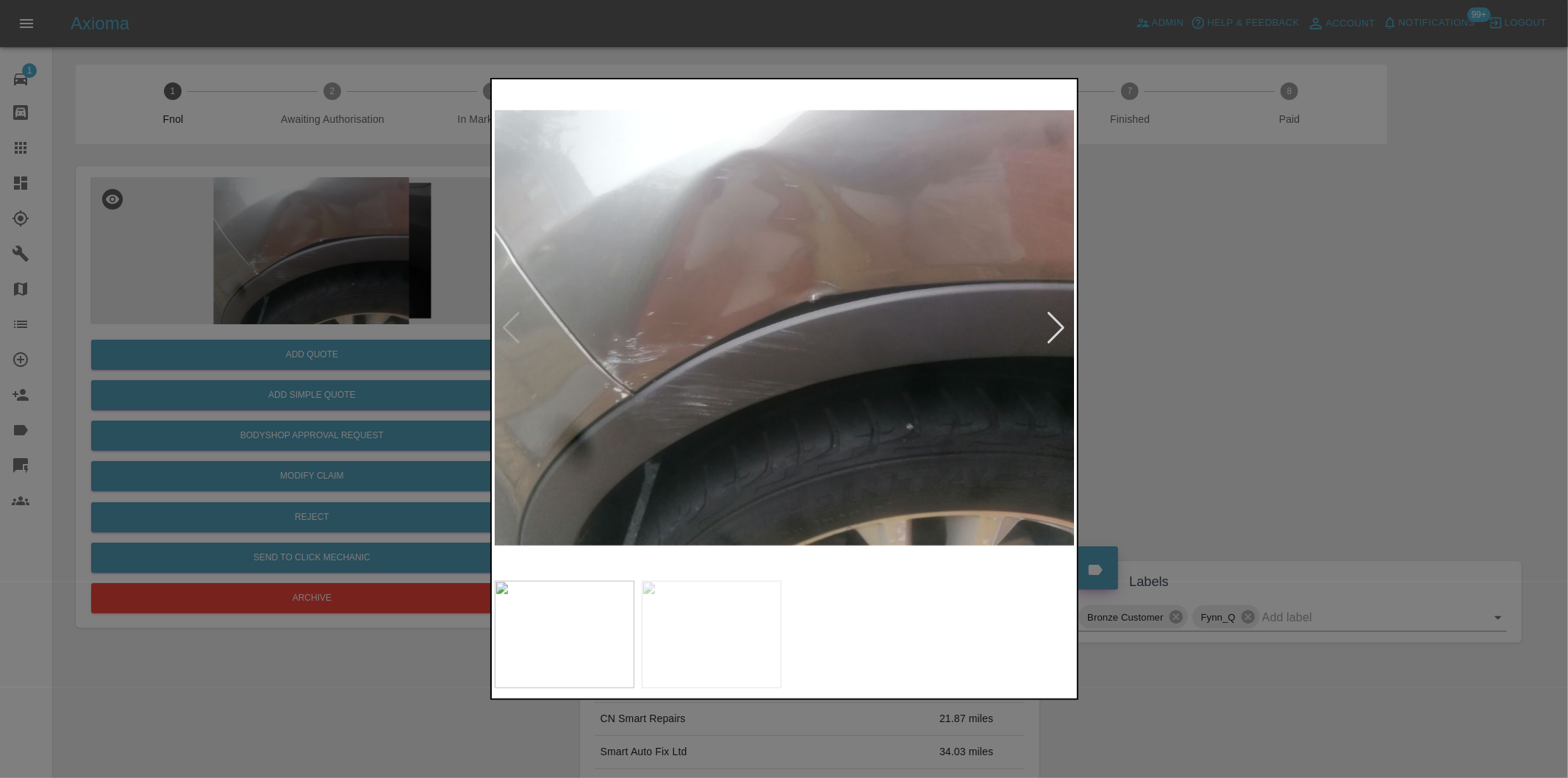
click at [1170, 321] on div at bounding box center [784, 389] width 1568 height 778
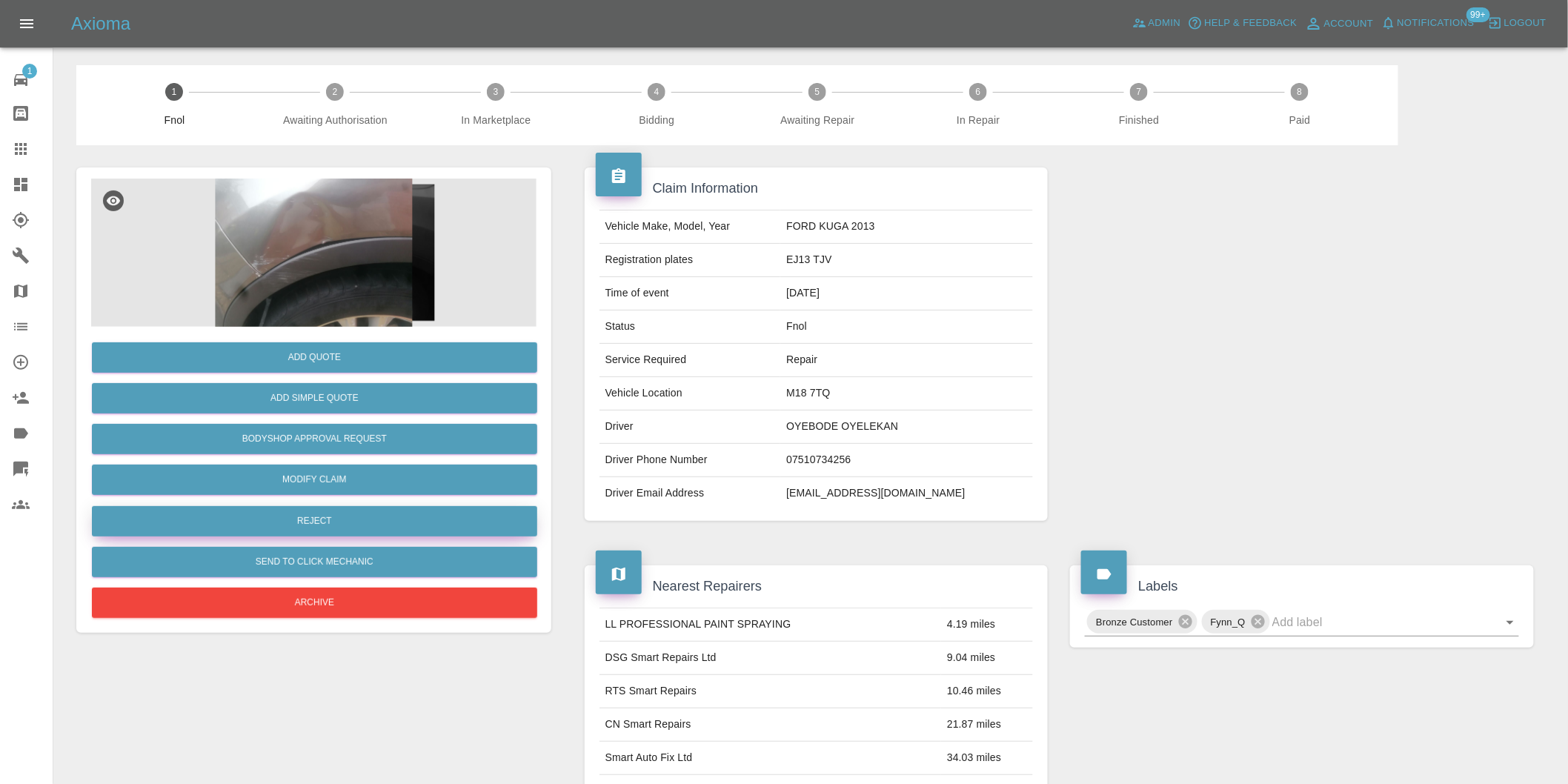
click at [337, 521] on button "Reject" at bounding box center [314, 521] width 445 height 30
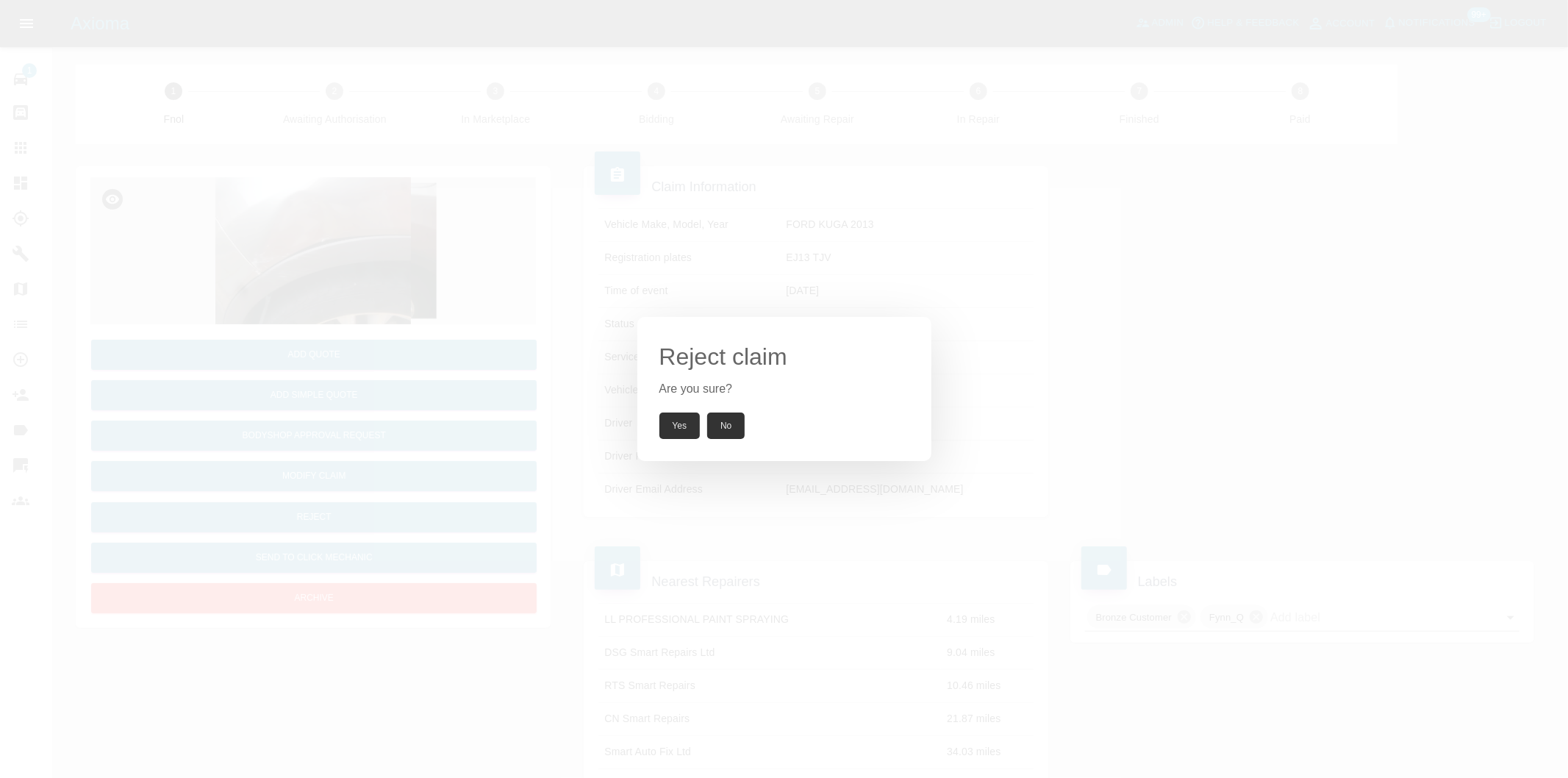
click at [688, 427] on button "Yes" at bounding box center [680, 425] width 41 height 26
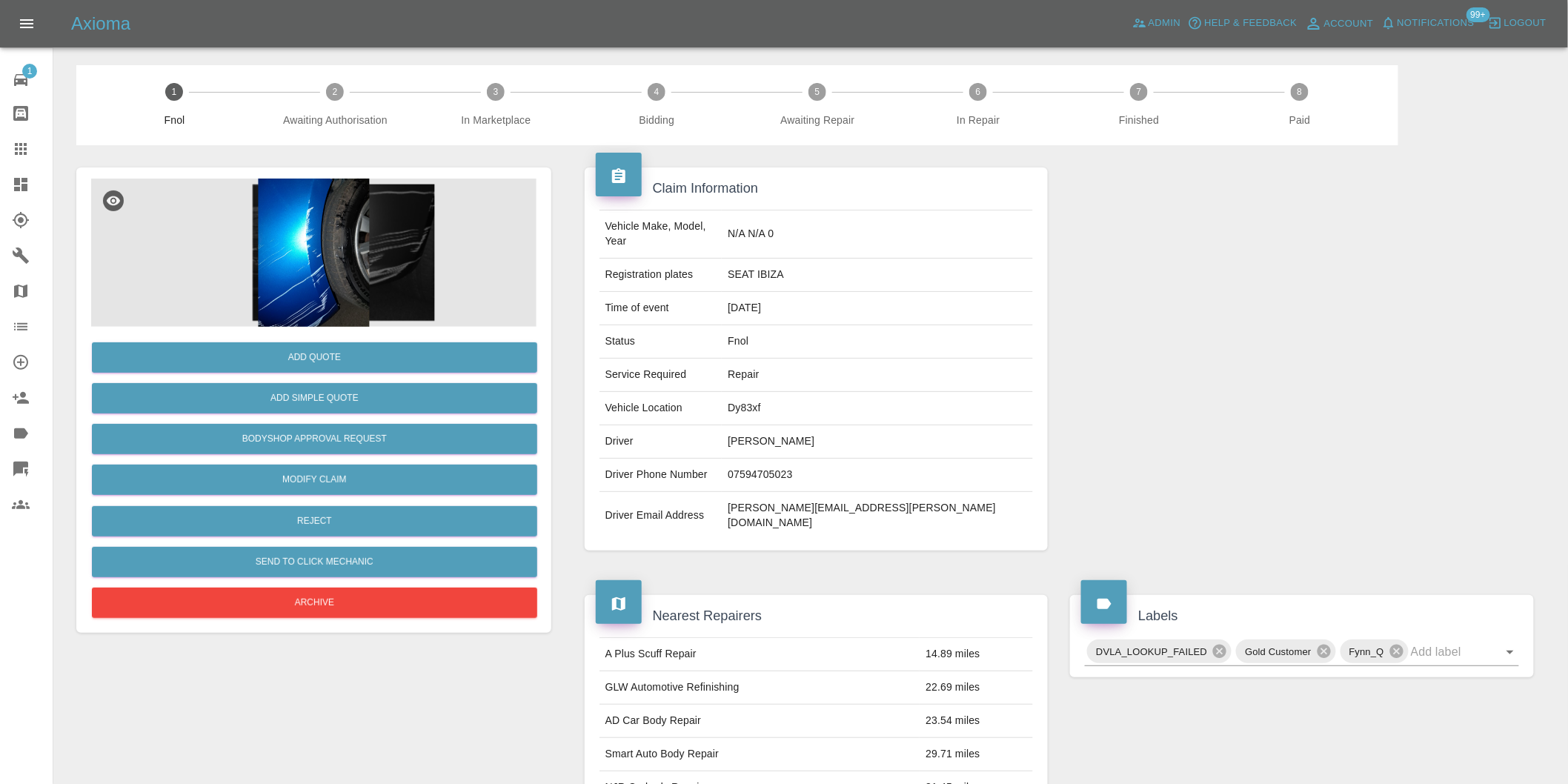
click at [293, 186] on img at bounding box center [313, 253] width 445 height 148
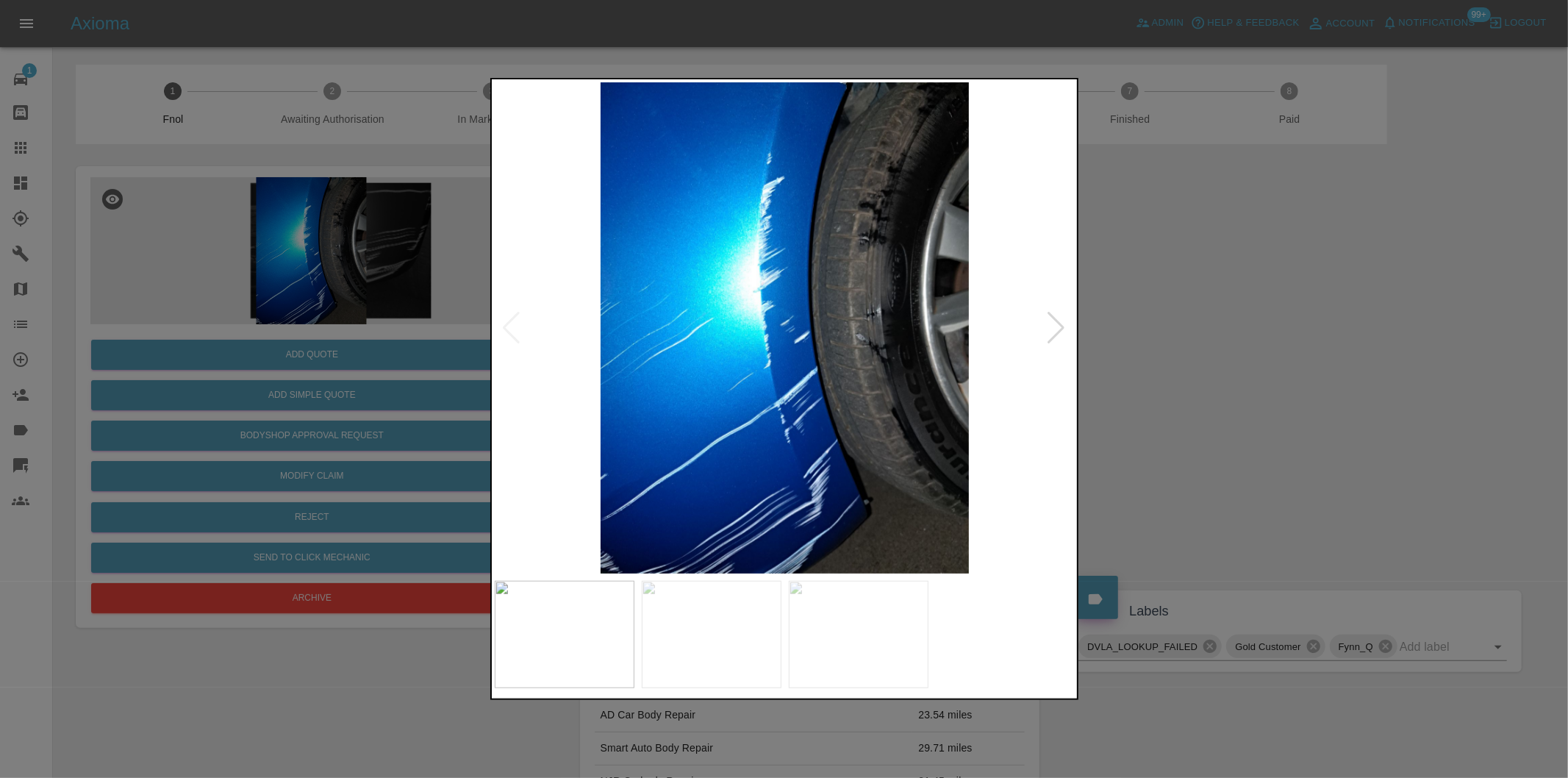
click at [1056, 319] on div at bounding box center [1056, 328] width 20 height 33
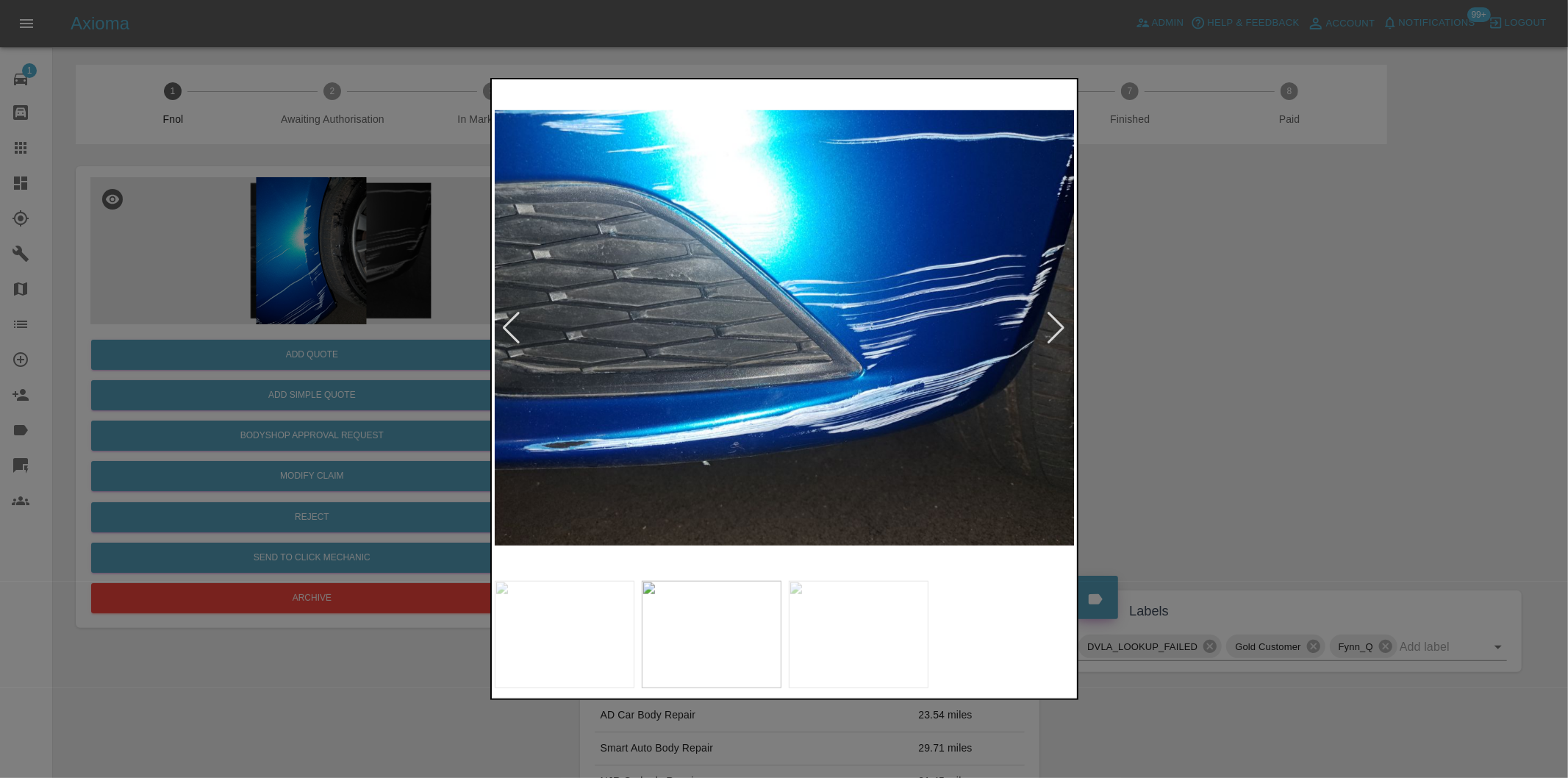
click at [1056, 319] on div at bounding box center [1056, 328] width 20 height 33
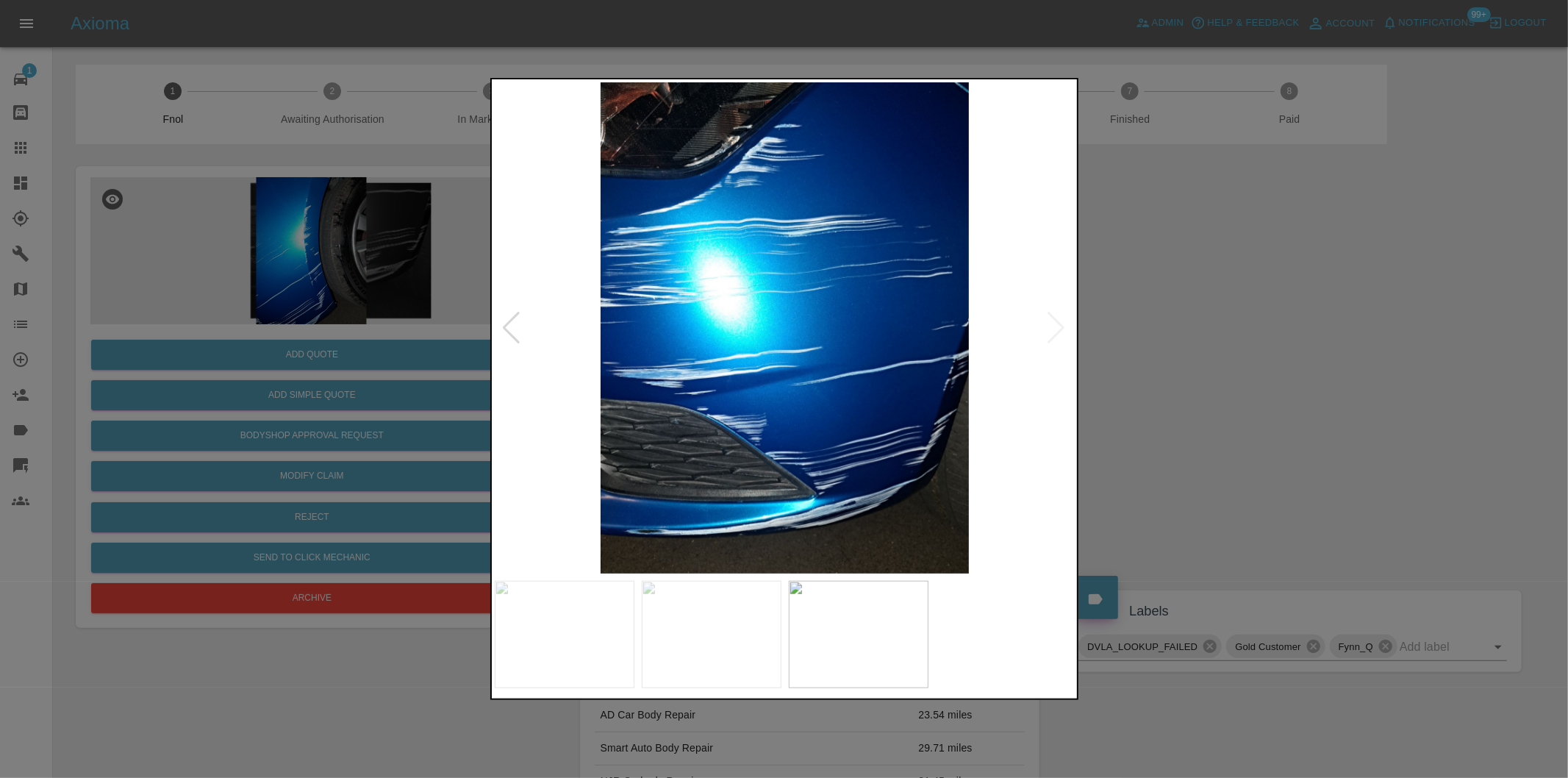
click at [1056, 319] on img at bounding box center [785, 328] width 581 height 491
click at [1222, 338] on div at bounding box center [784, 389] width 1568 height 778
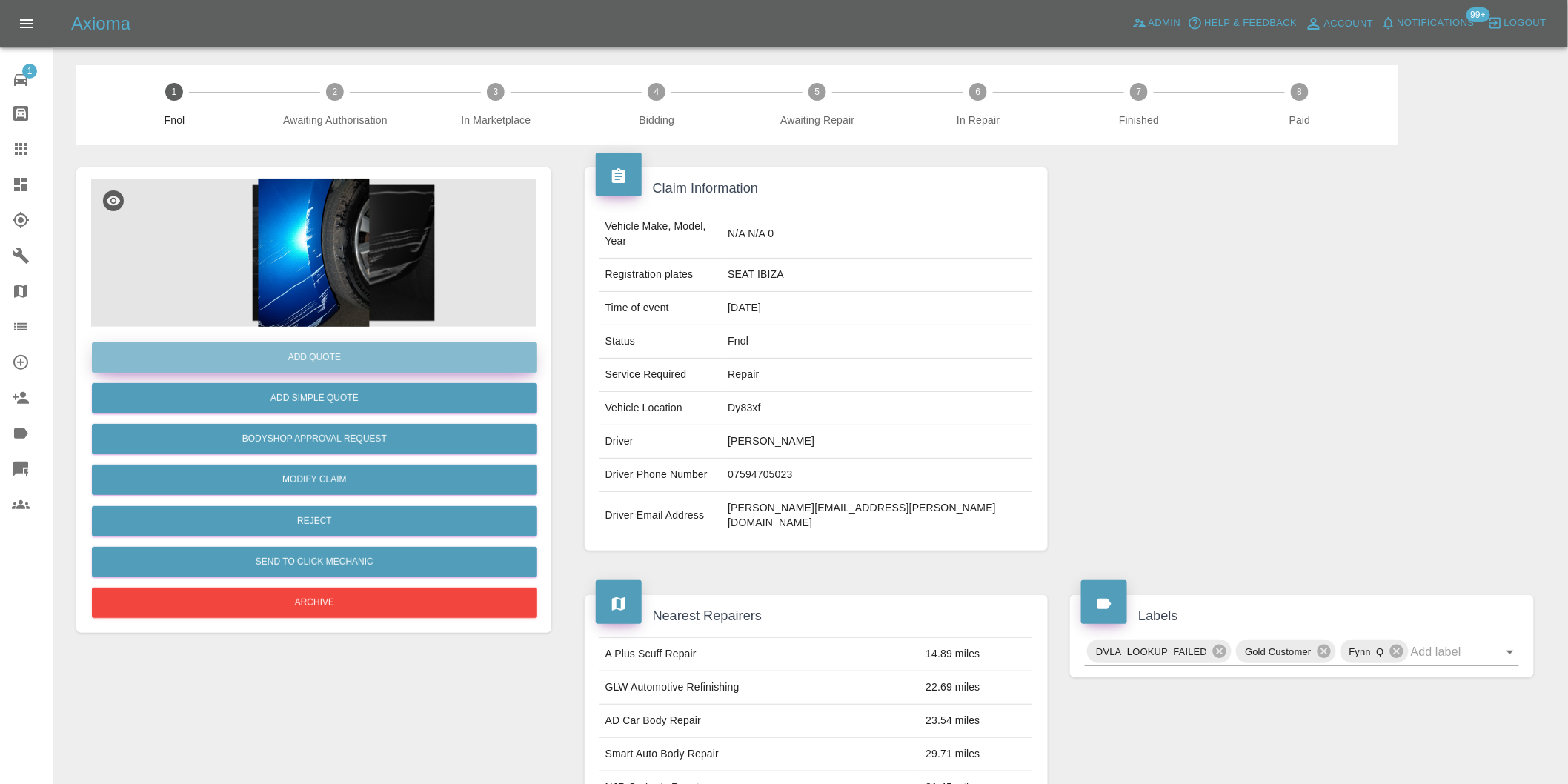
click at [345, 360] on button "Add Quote" at bounding box center [314, 358] width 445 height 30
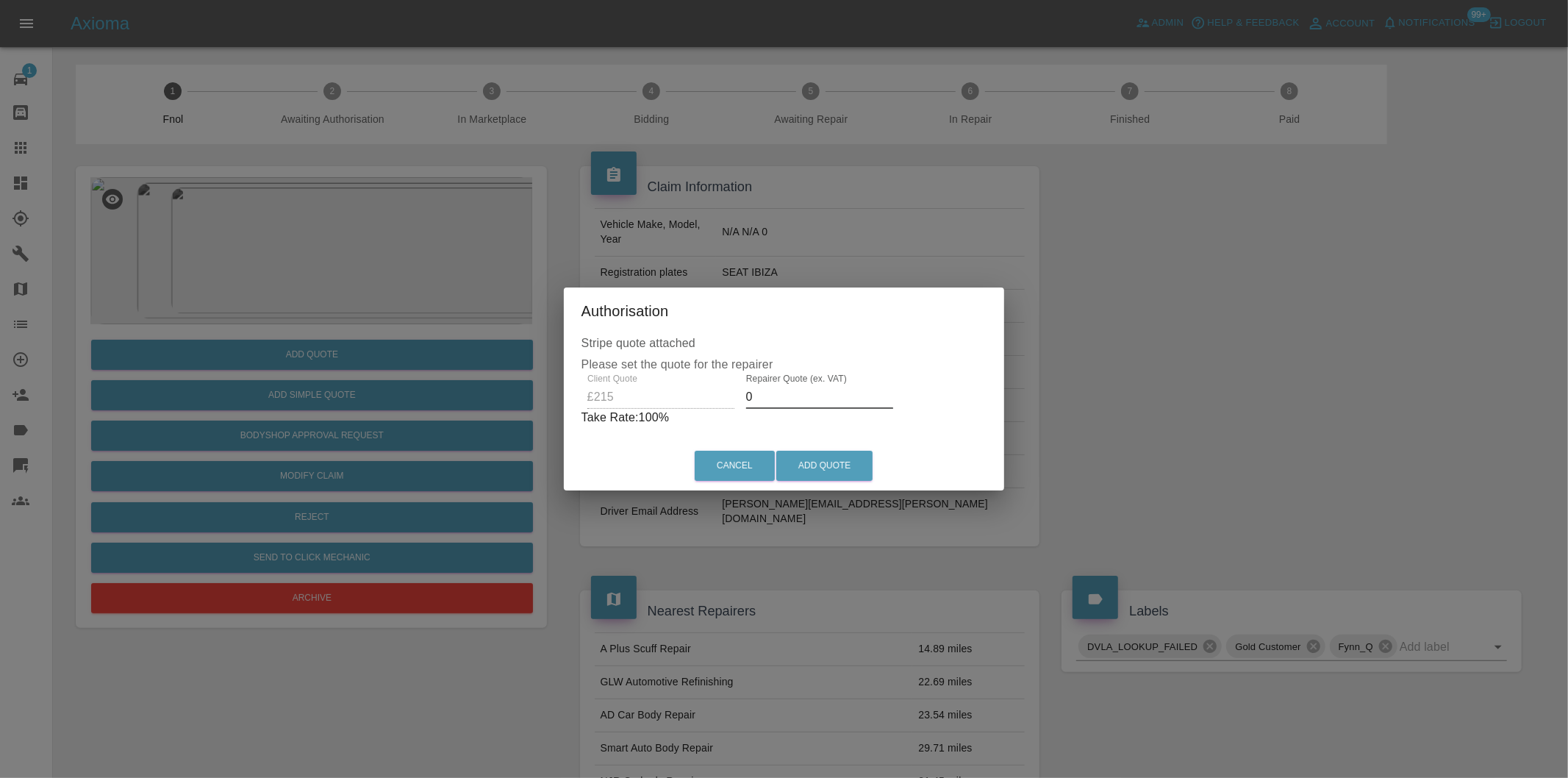
click at [781, 401] on input "0" at bounding box center [819, 397] width 147 height 24
type input "0140"
click at [819, 451] on button "Add Quote" at bounding box center [824, 466] width 96 height 30
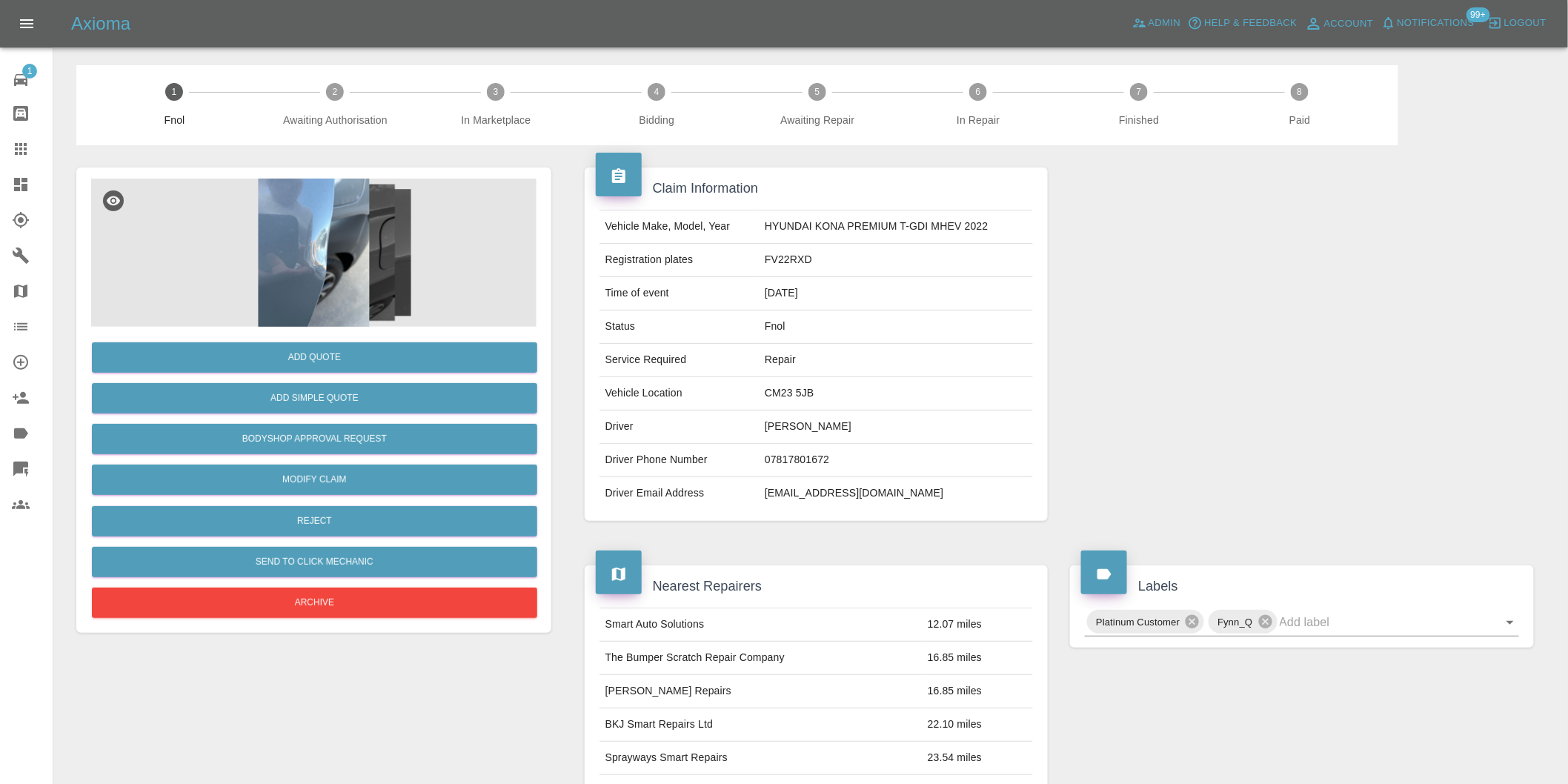
click at [313, 239] on img at bounding box center [313, 253] width 445 height 148
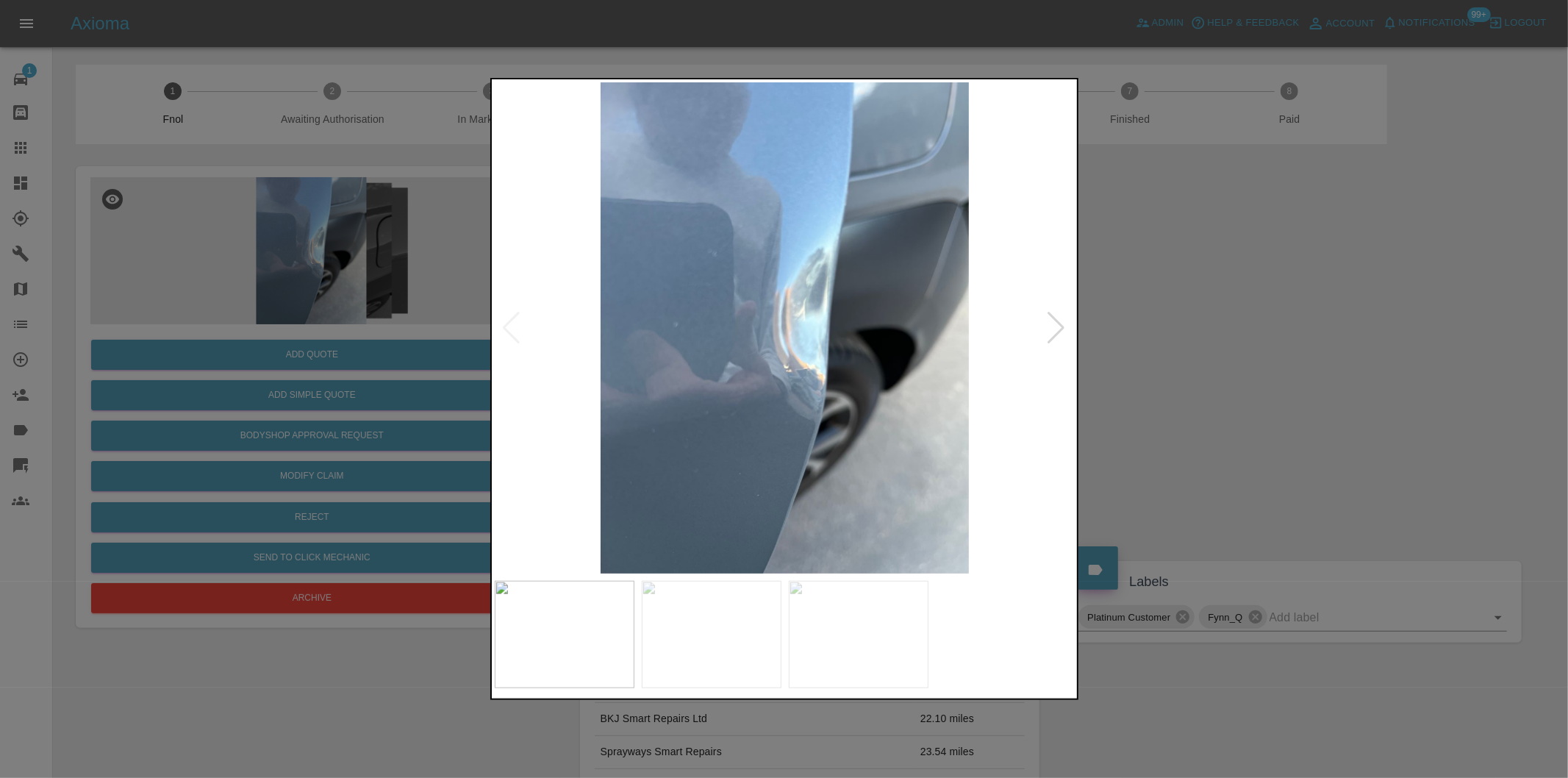
click at [1056, 331] on div at bounding box center [1056, 328] width 20 height 33
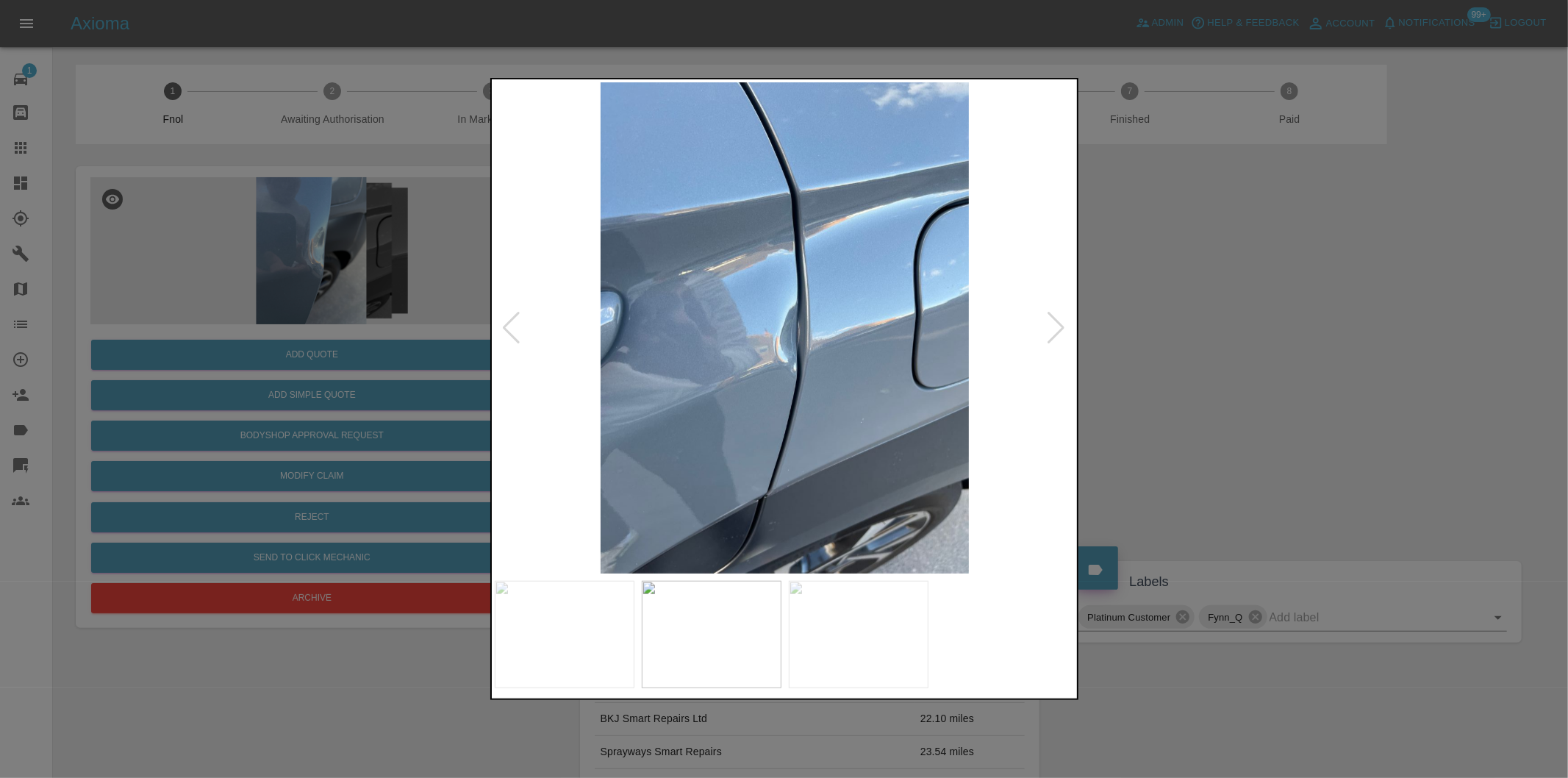
click at [1056, 331] on div at bounding box center [1056, 328] width 20 height 33
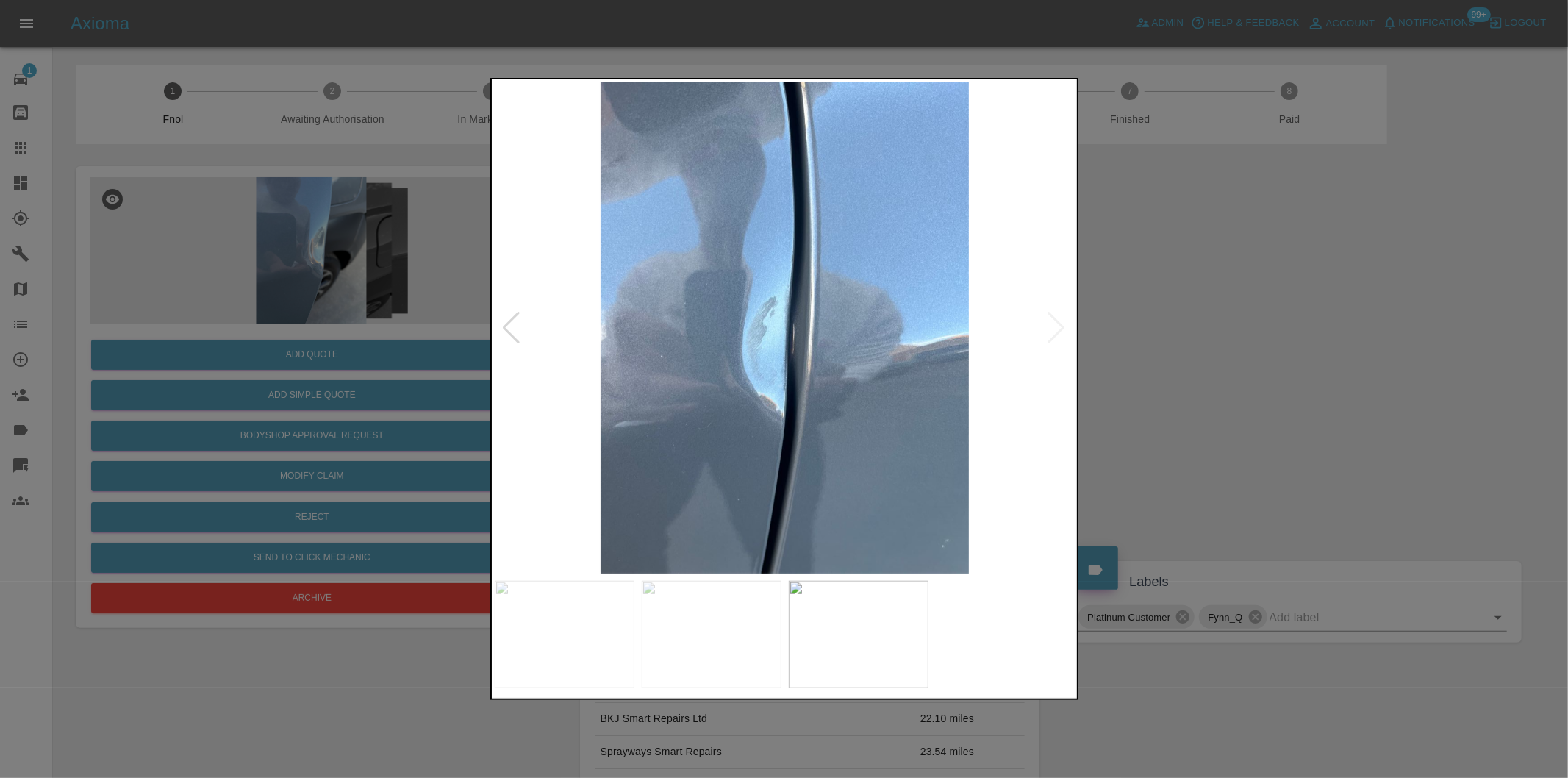
click at [1056, 331] on img at bounding box center [785, 328] width 581 height 491
click at [1241, 365] on div at bounding box center [784, 389] width 1568 height 778
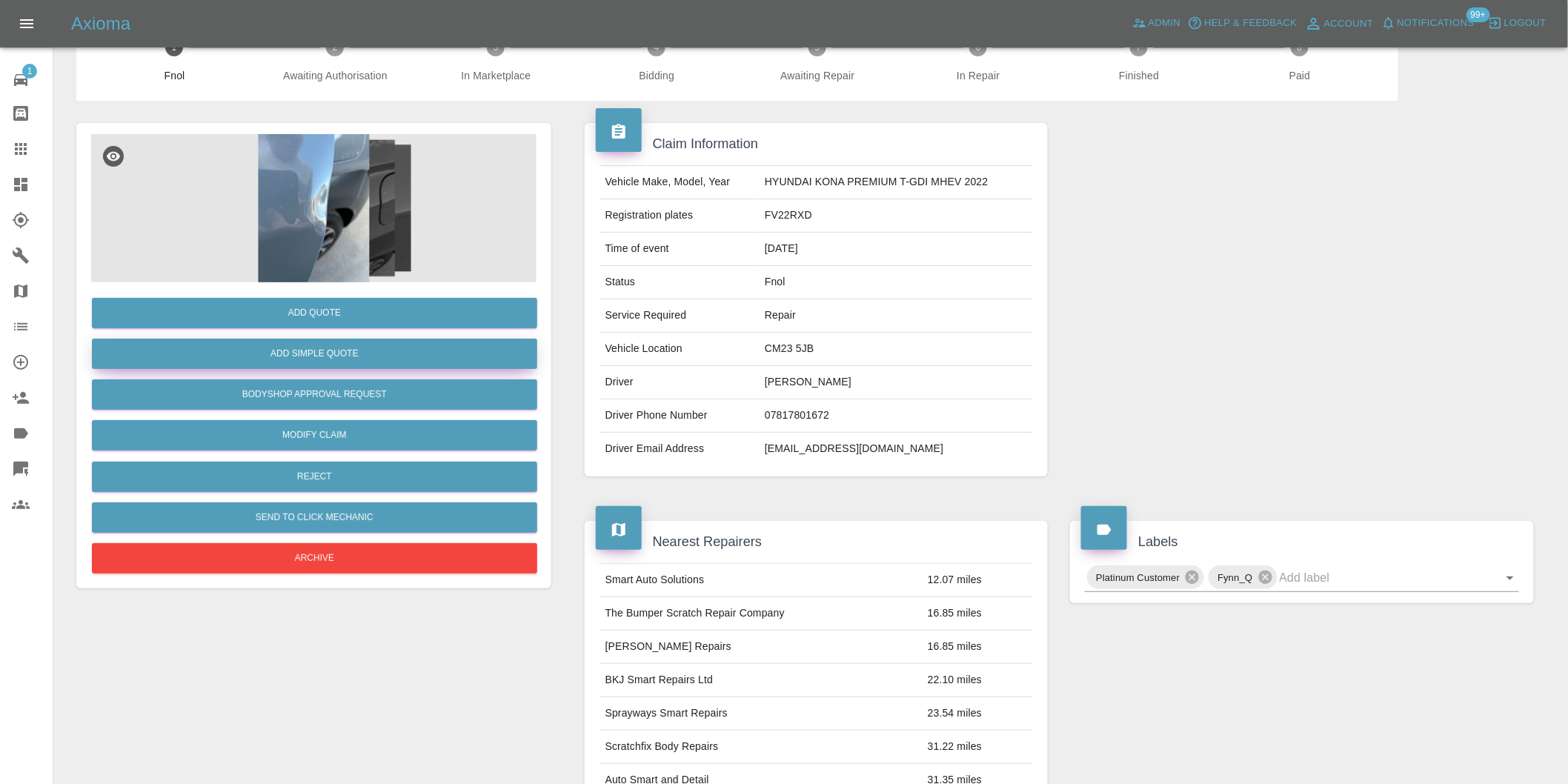
scroll to position [20, 0]
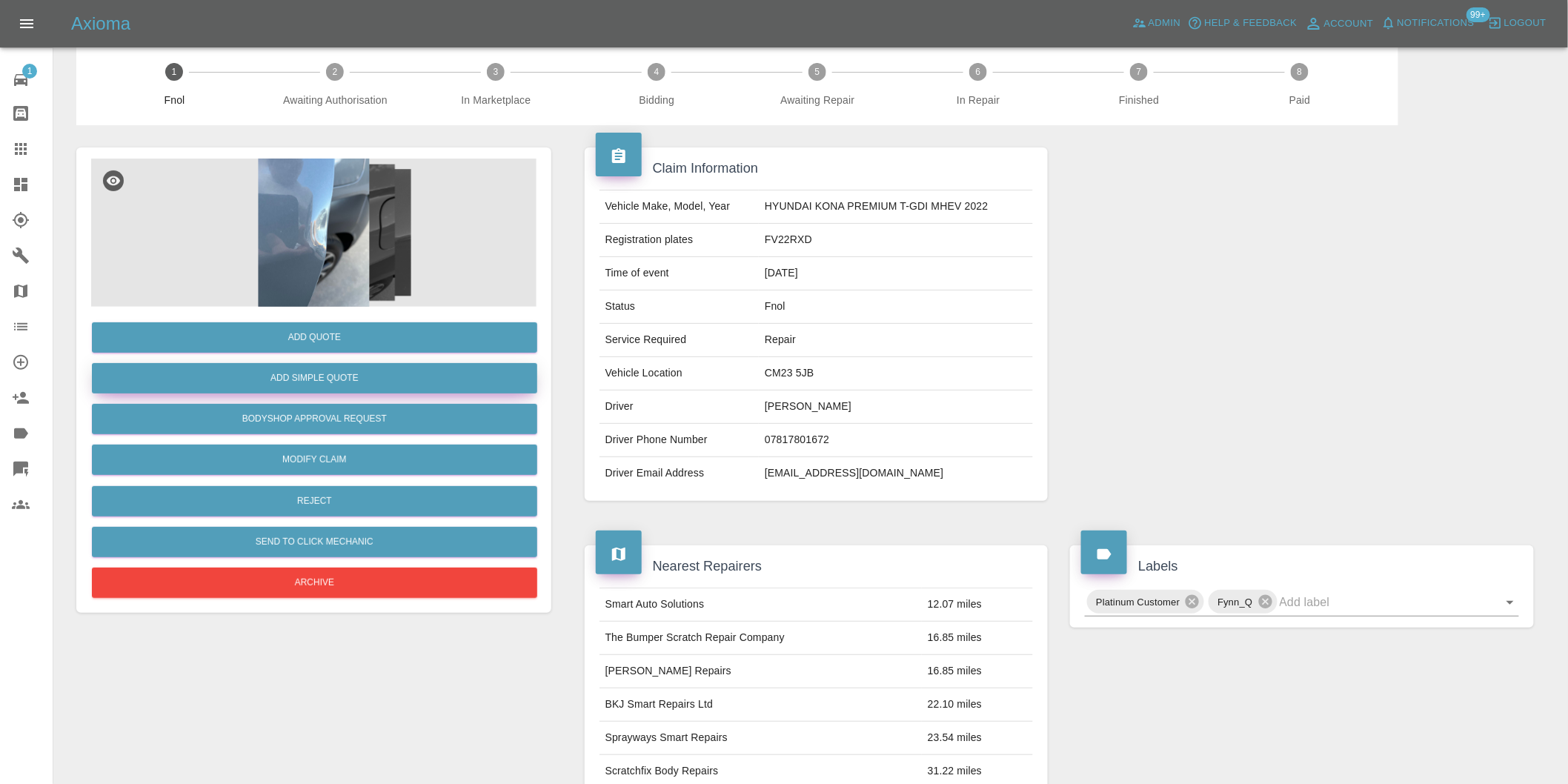
click at [348, 374] on button "Add Simple Quote" at bounding box center [314, 378] width 445 height 30
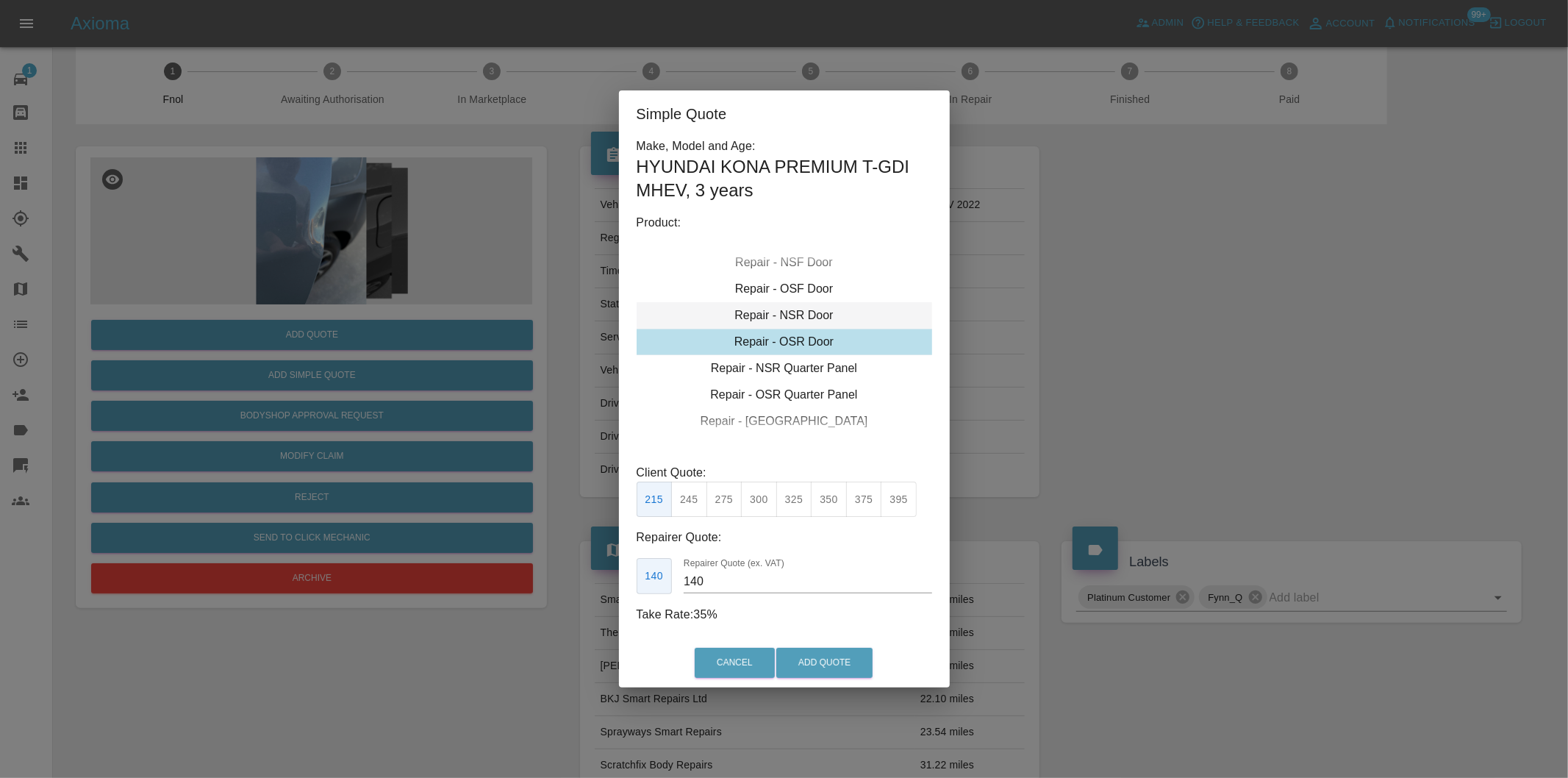
click at [824, 317] on div "Repair - NSR Door" at bounding box center [784, 315] width 296 height 26
click at [731, 497] on button "270" at bounding box center [724, 499] width 36 height 36
type input "180"
click at [818, 664] on button "Add Quote" at bounding box center [824, 663] width 96 height 30
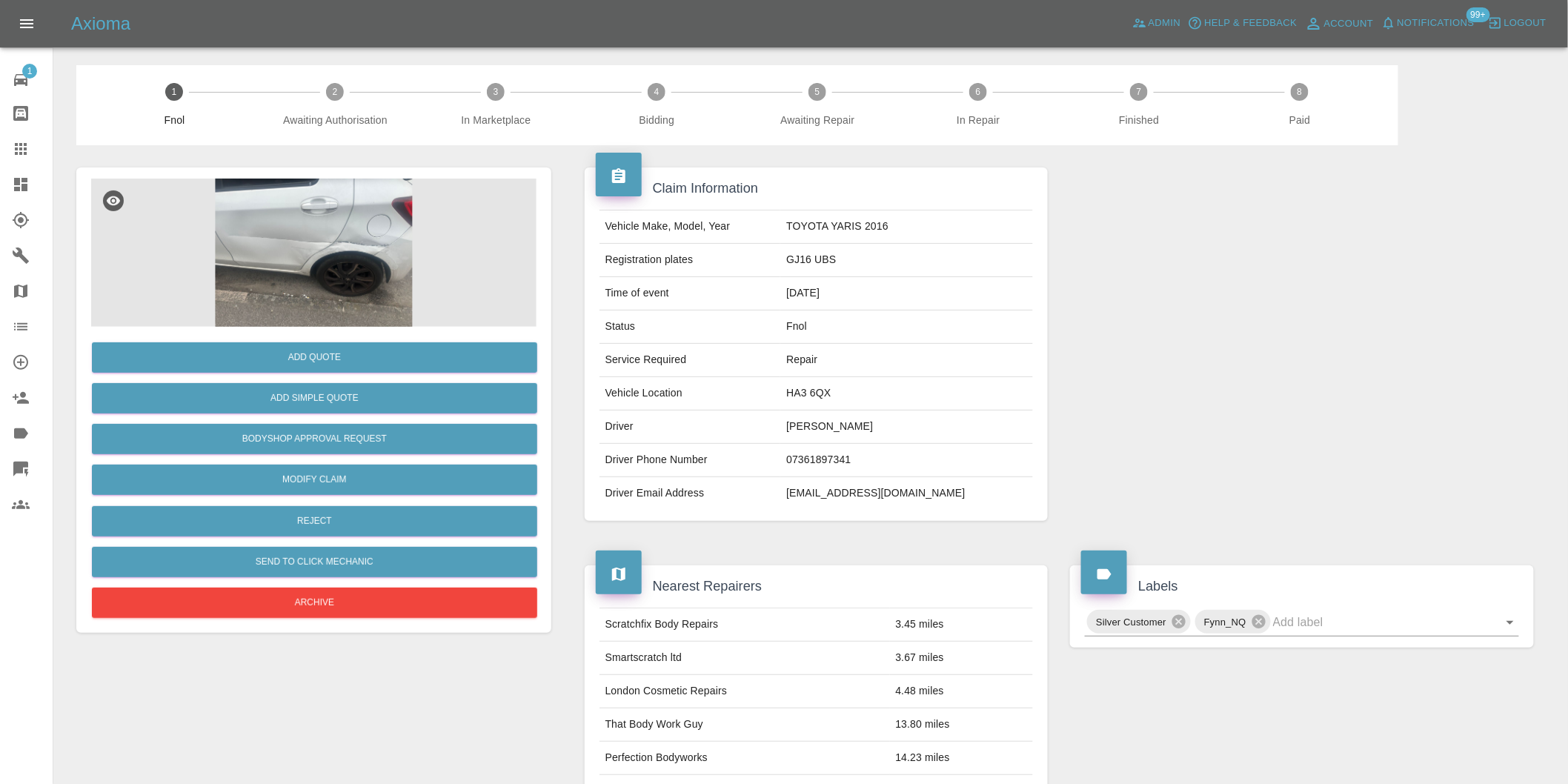
click at [317, 243] on img at bounding box center [313, 253] width 445 height 148
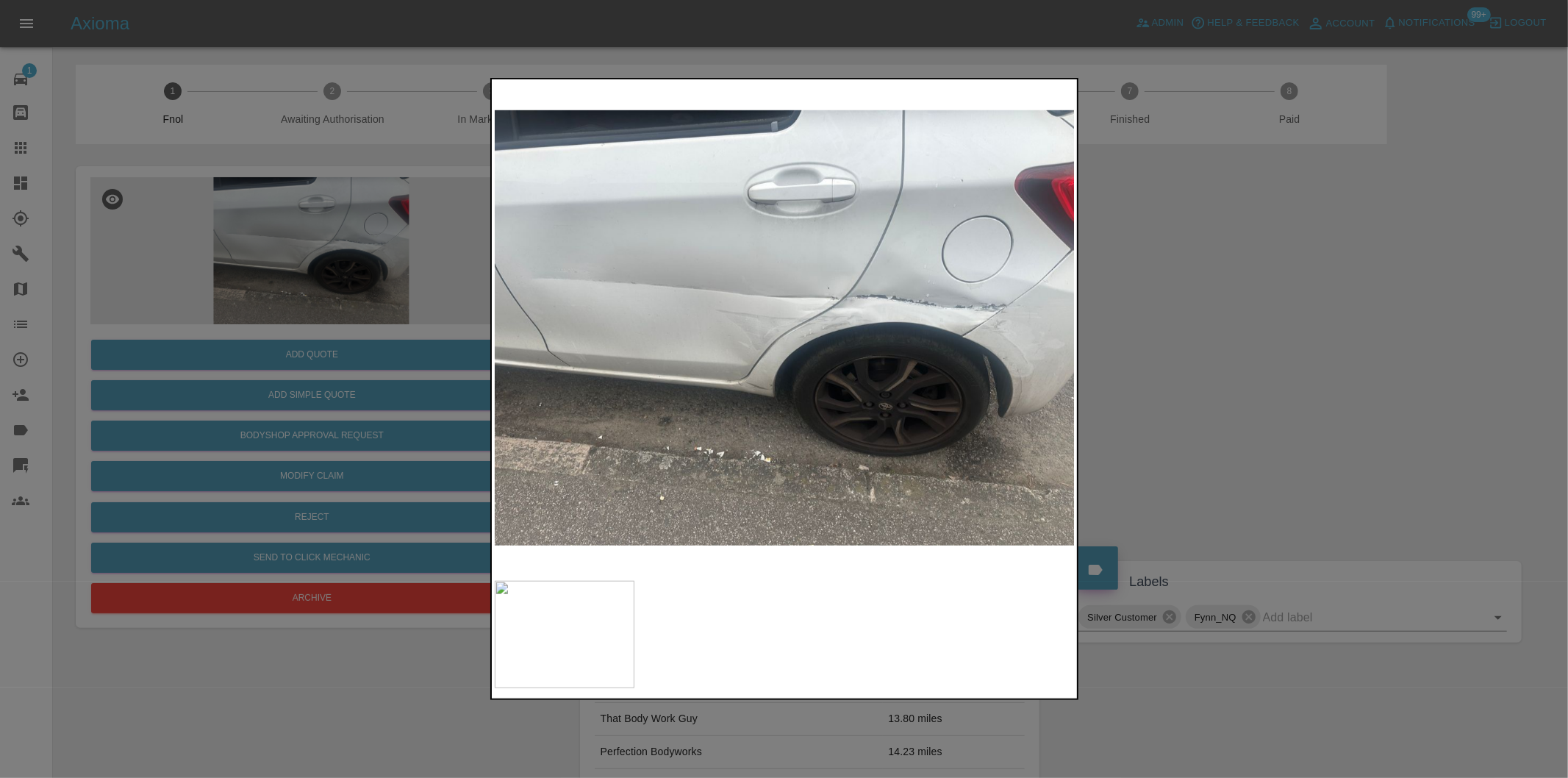
drag, startPoint x: 1211, startPoint y: 344, endPoint x: 840, endPoint y: 422, distance: 379.1
click at [1210, 344] on div at bounding box center [784, 389] width 1568 height 778
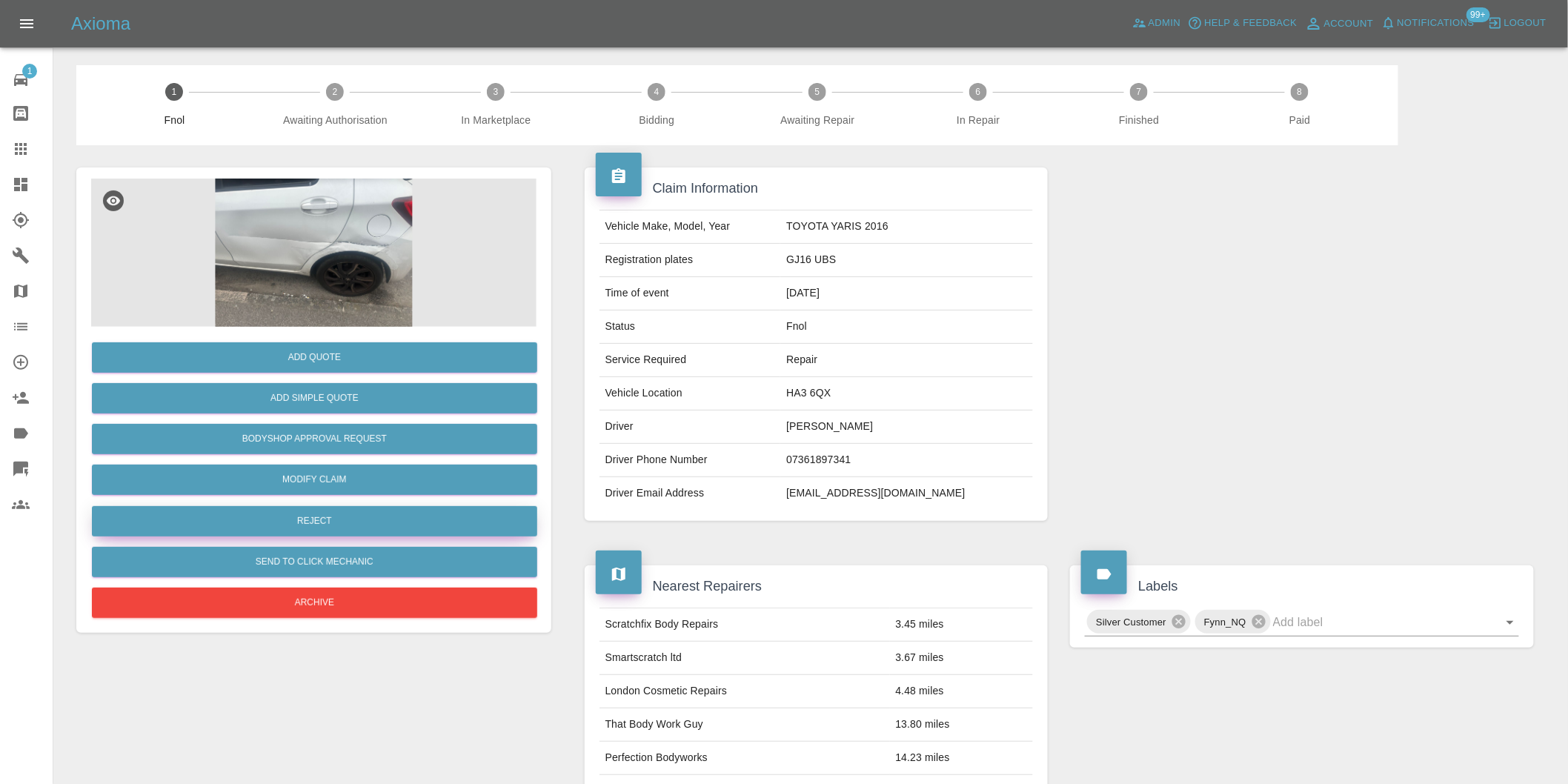
click at [354, 523] on button "Reject" at bounding box center [314, 521] width 445 height 30
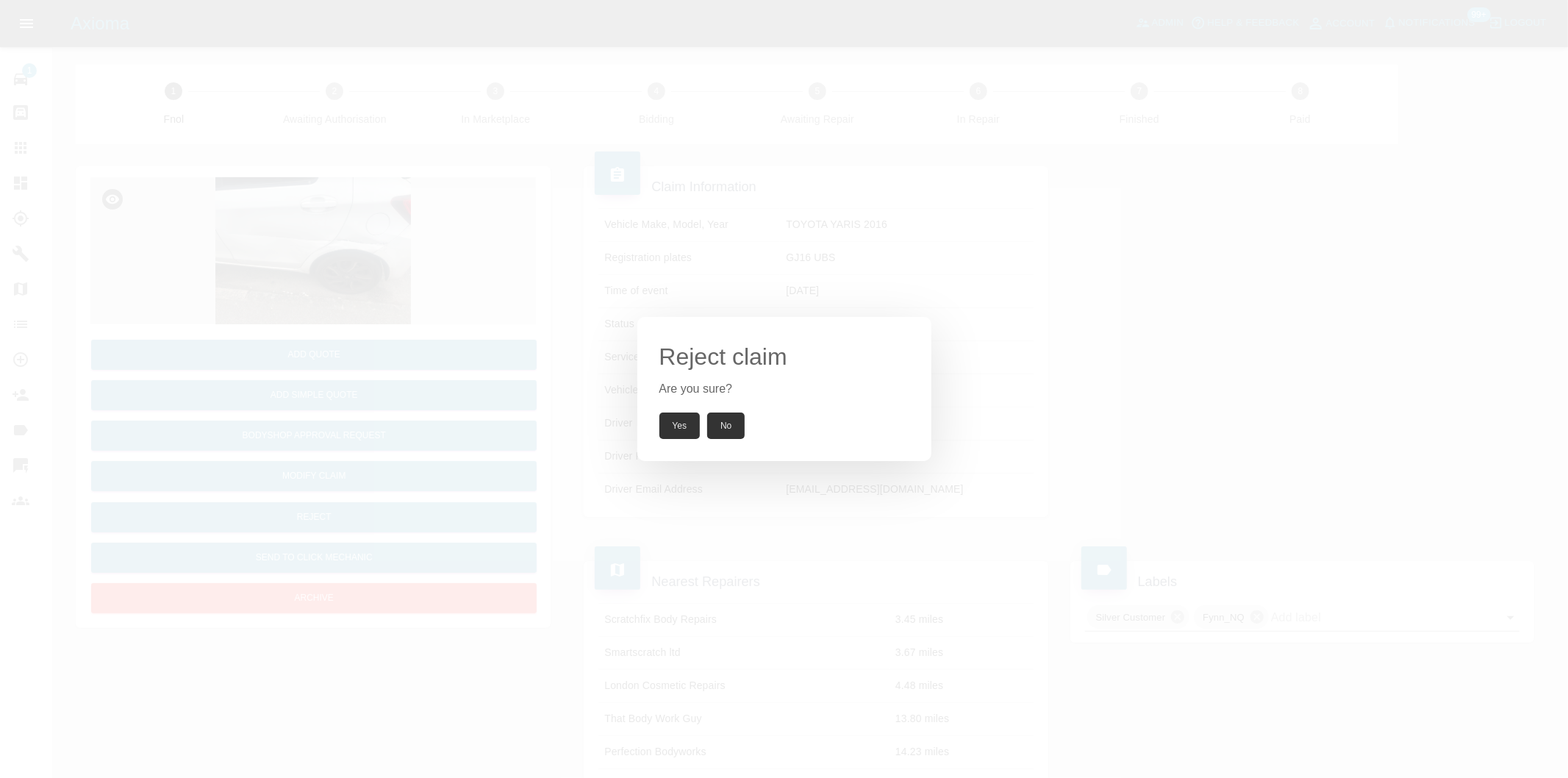
click at [677, 431] on button "Yes" at bounding box center [680, 425] width 41 height 26
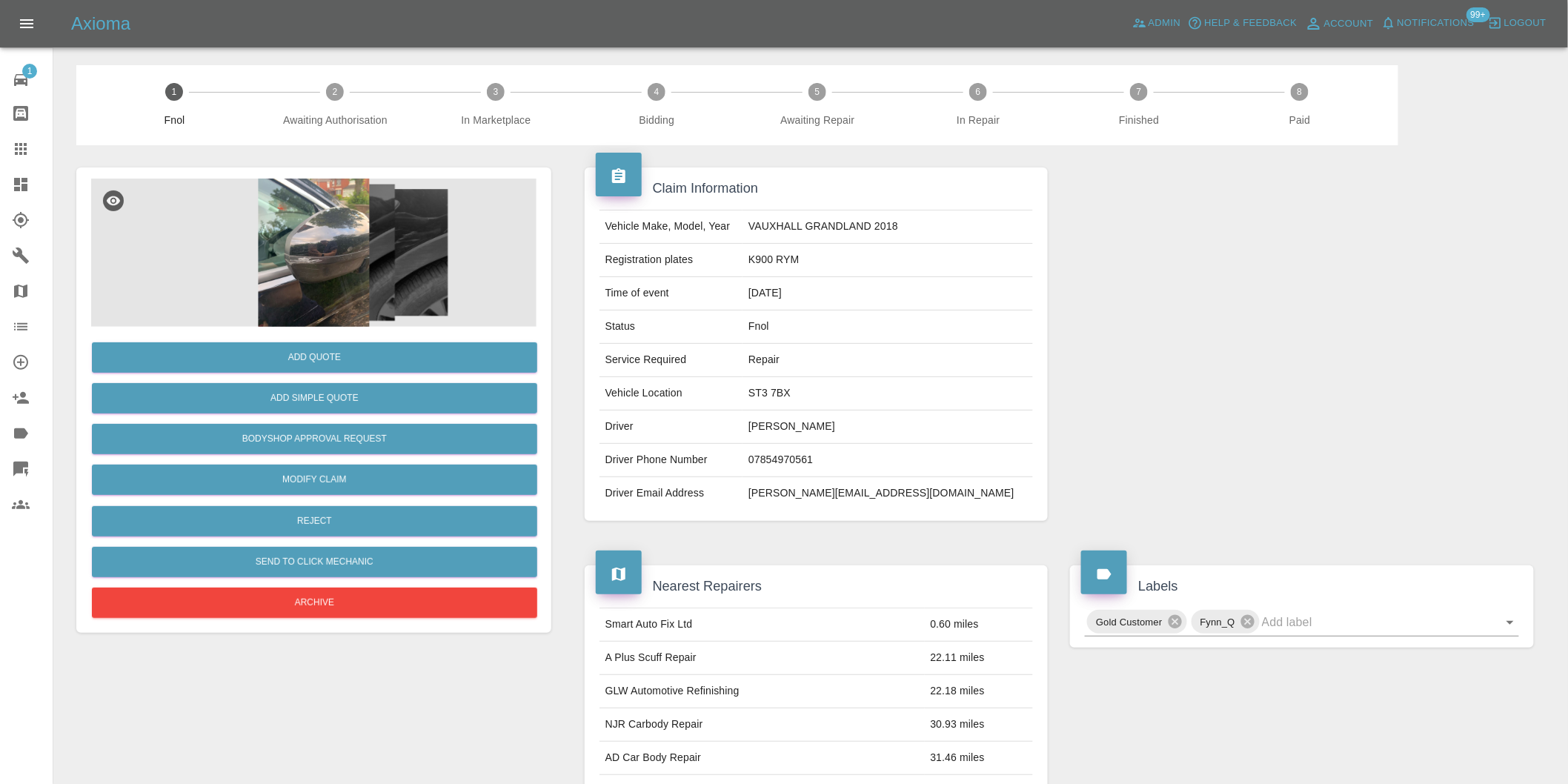
click at [339, 225] on img at bounding box center [313, 253] width 445 height 148
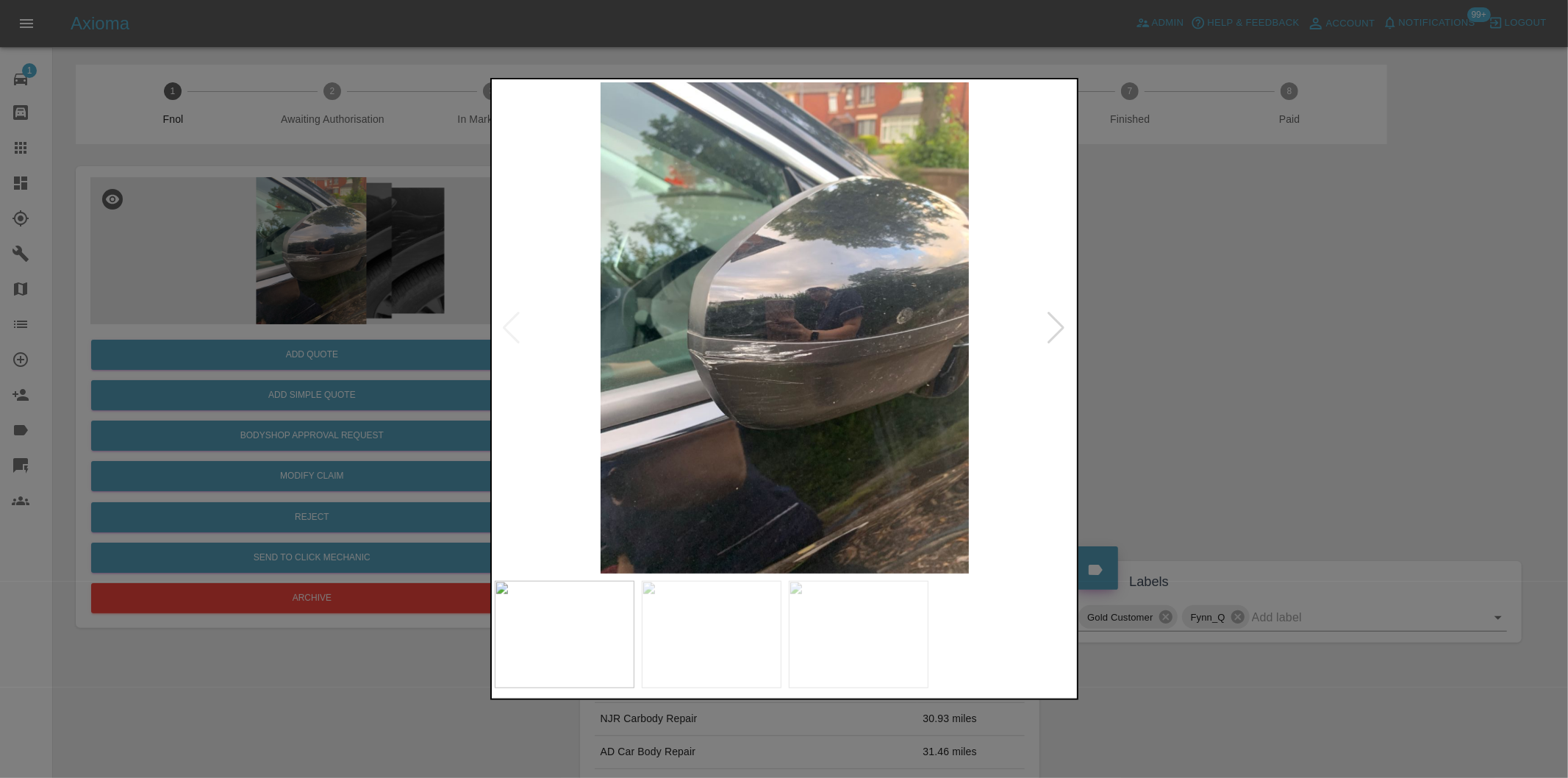
click at [1049, 325] on div at bounding box center [1056, 328] width 20 height 33
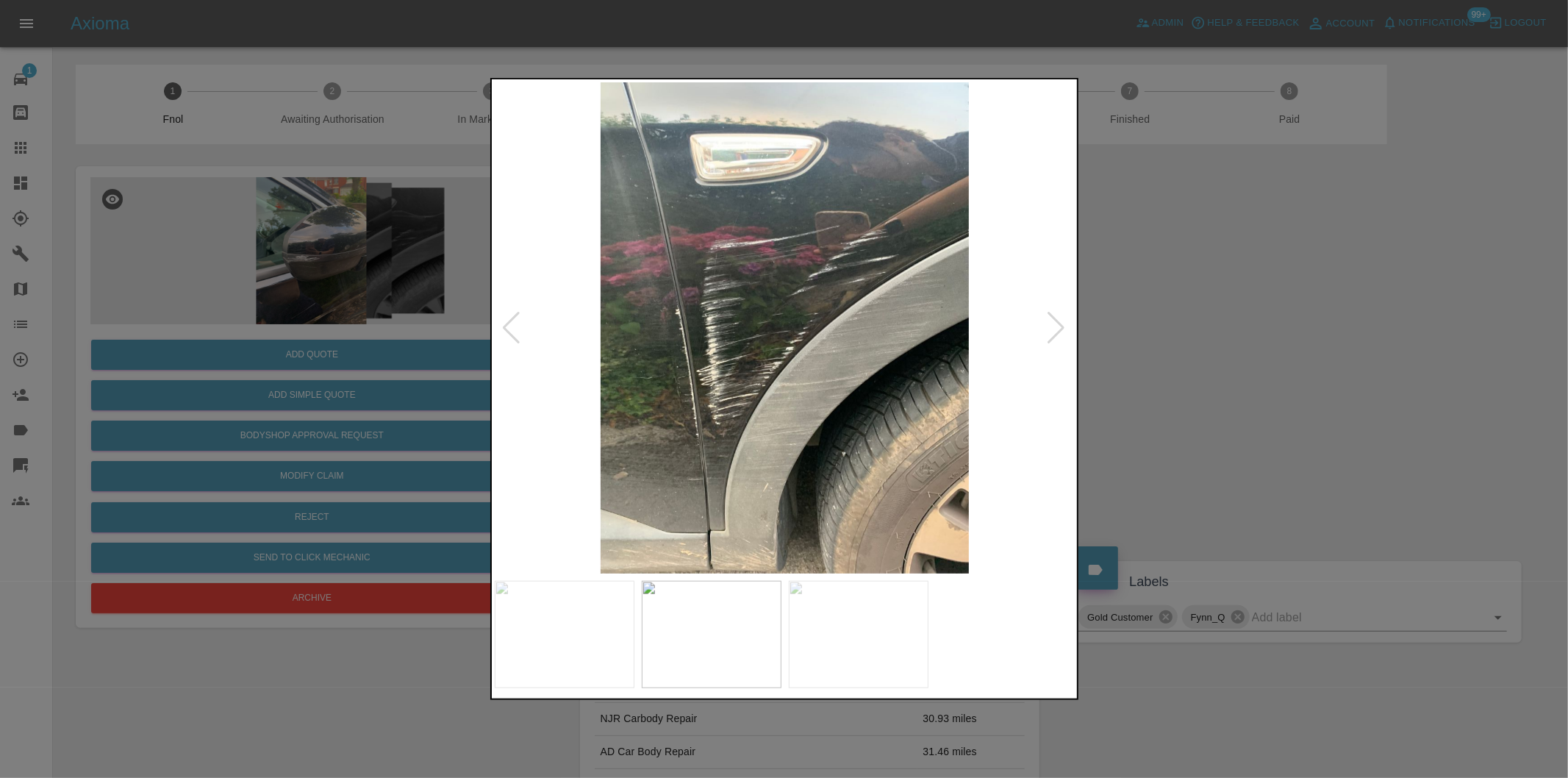
click at [1050, 325] on div at bounding box center [1056, 328] width 20 height 33
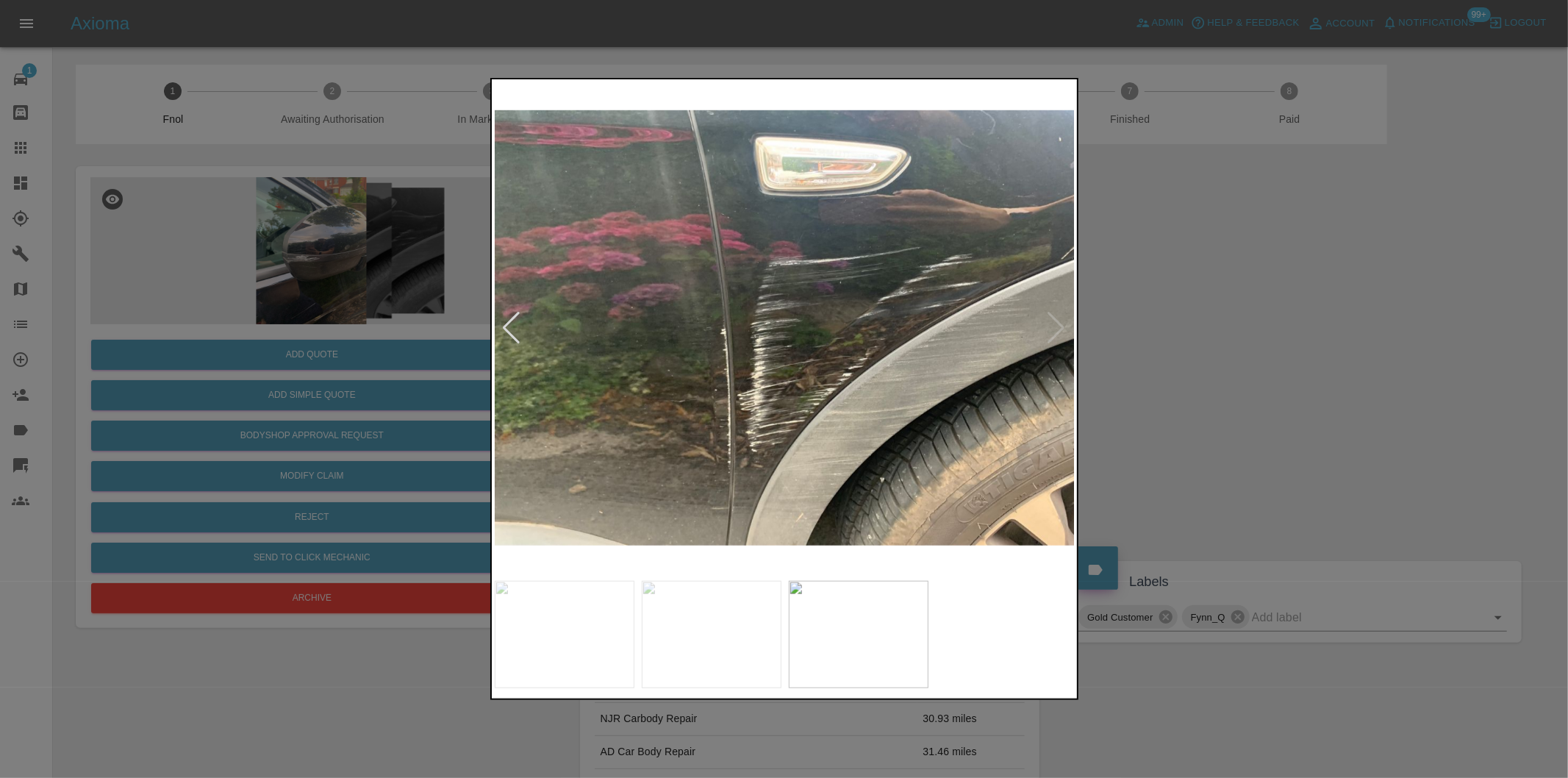
click at [1247, 333] on div at bounding box center [784, 389] width 1568 height 778
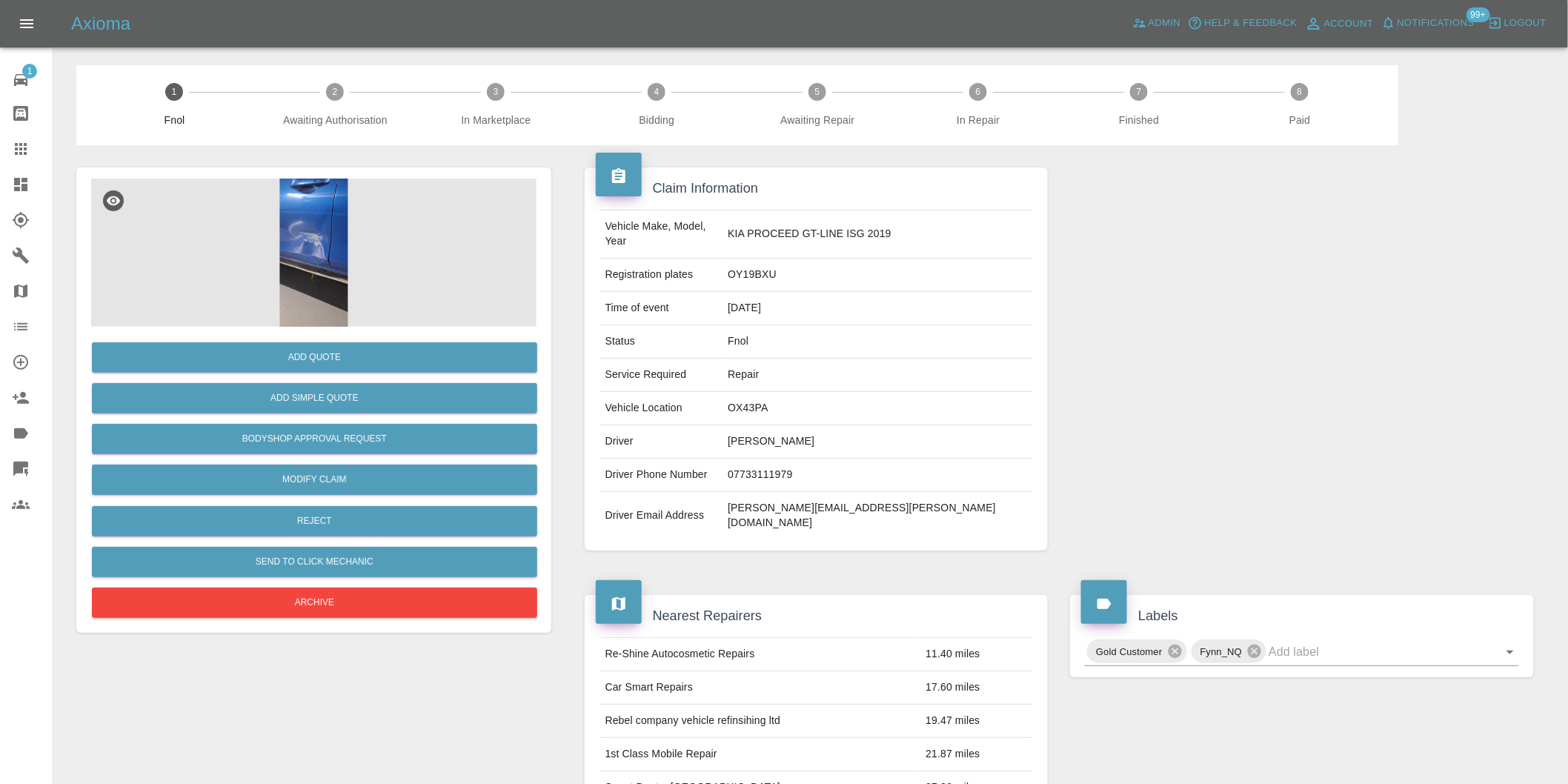
click at [335, 198] on img at bounding box center [313, 253] width 445 height 148
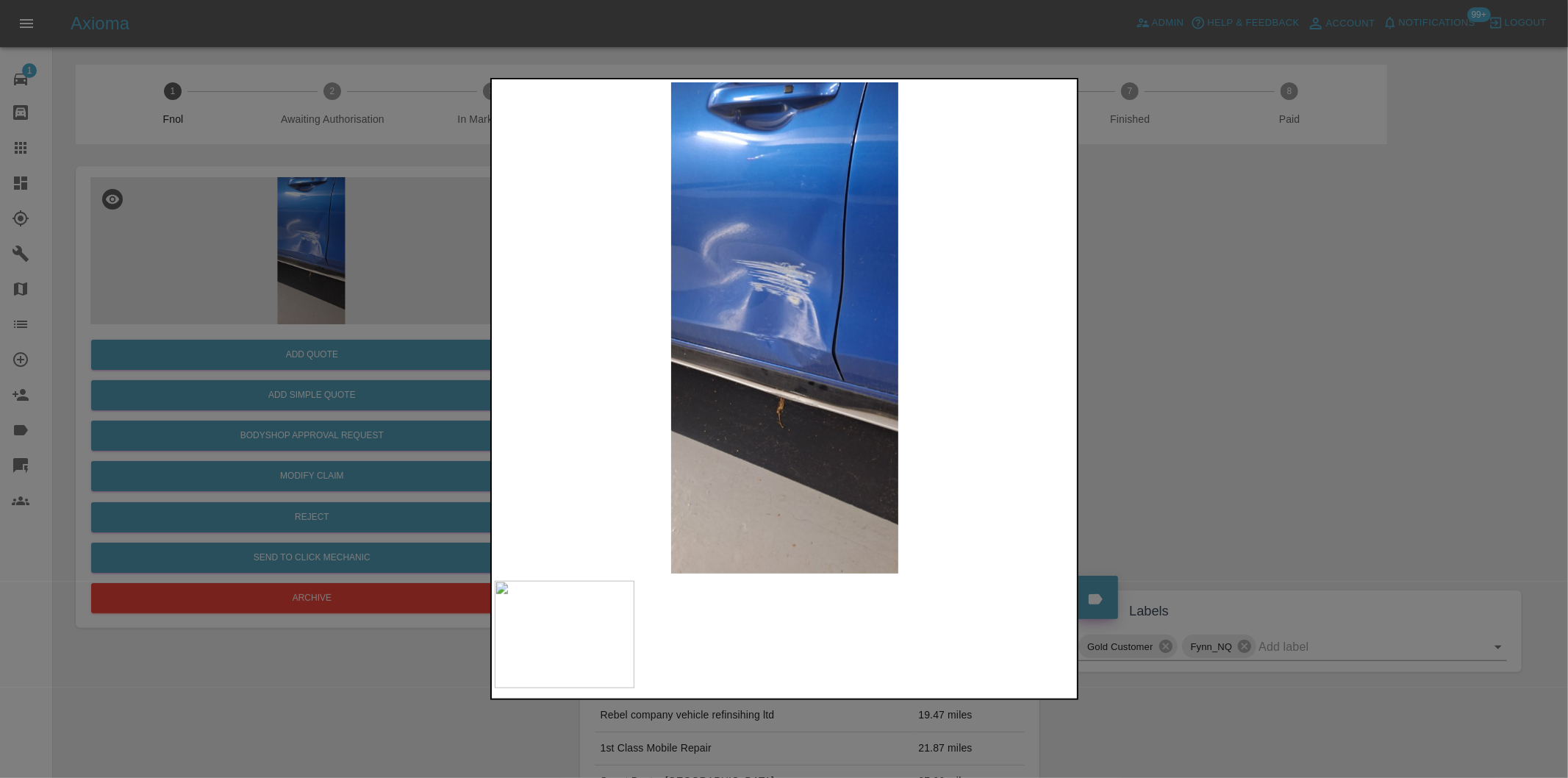
click at [1138, 361] on div at bounding box center [784, 389] width 1568 height 778
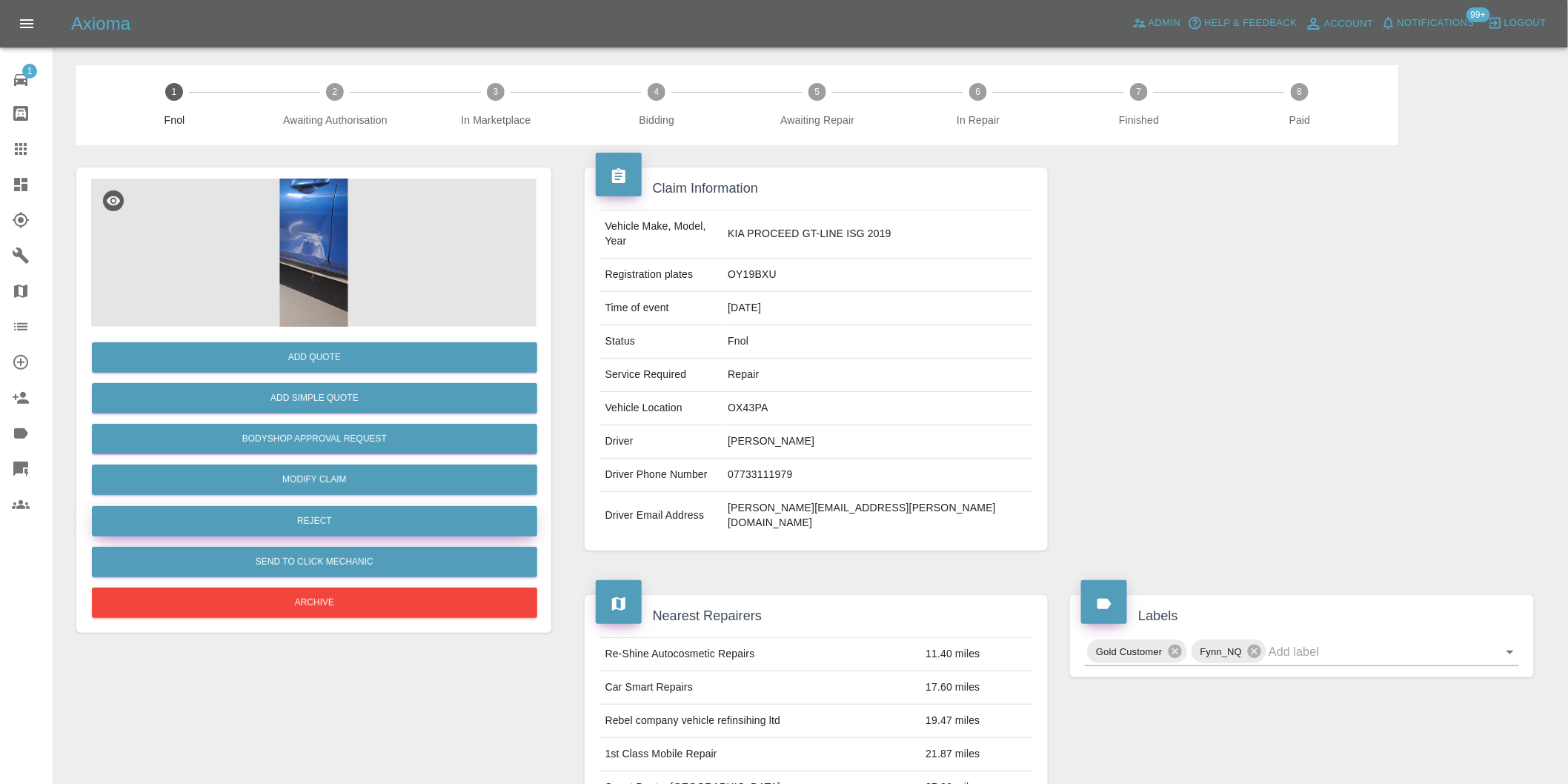
click at [325, 519] on button "Reject" at bounding box center [314, 521] width 445 height 30
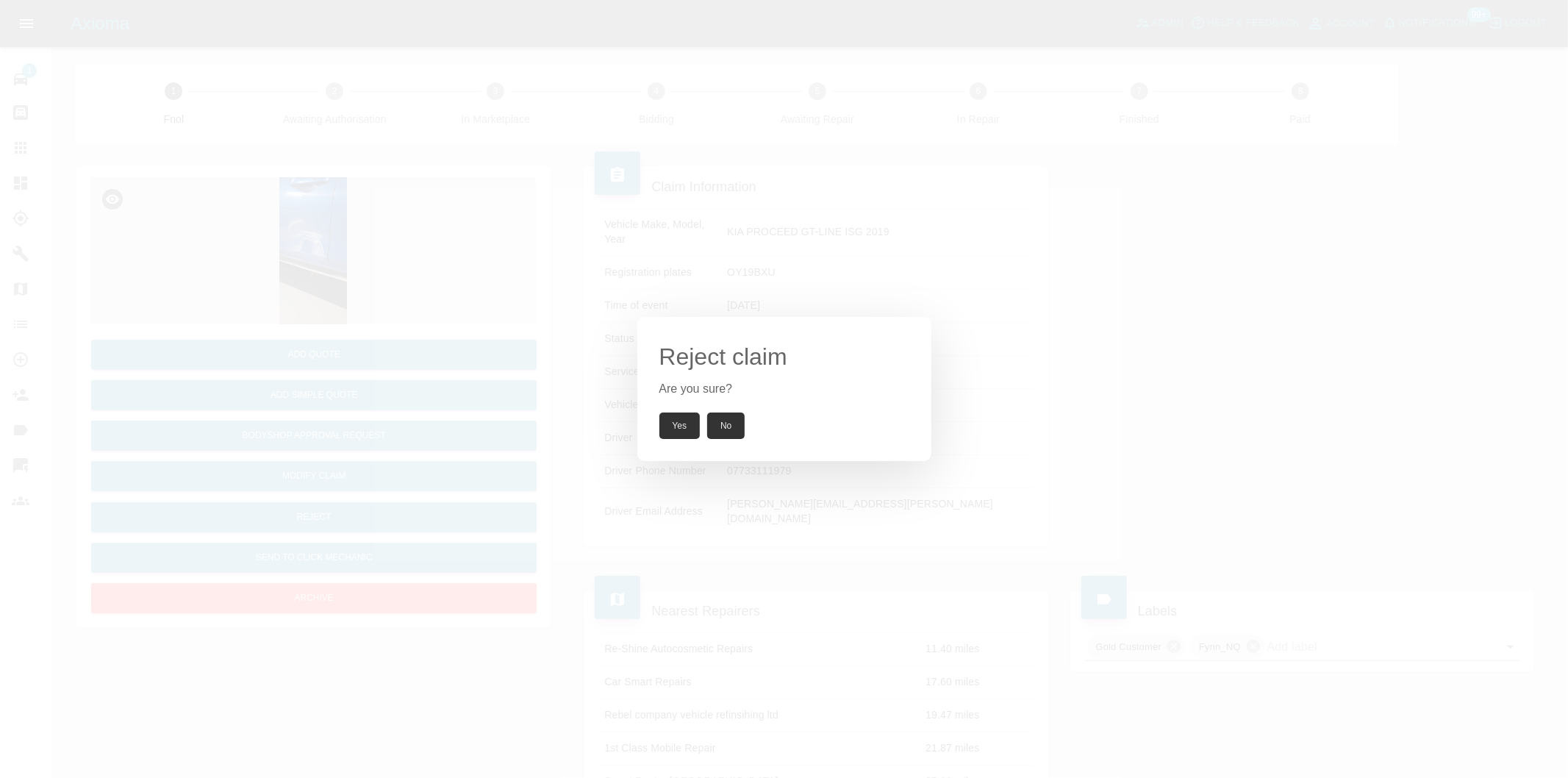
click at [670, 418] on button "Yes" at bounding box center [680, 425] width 41 height 26
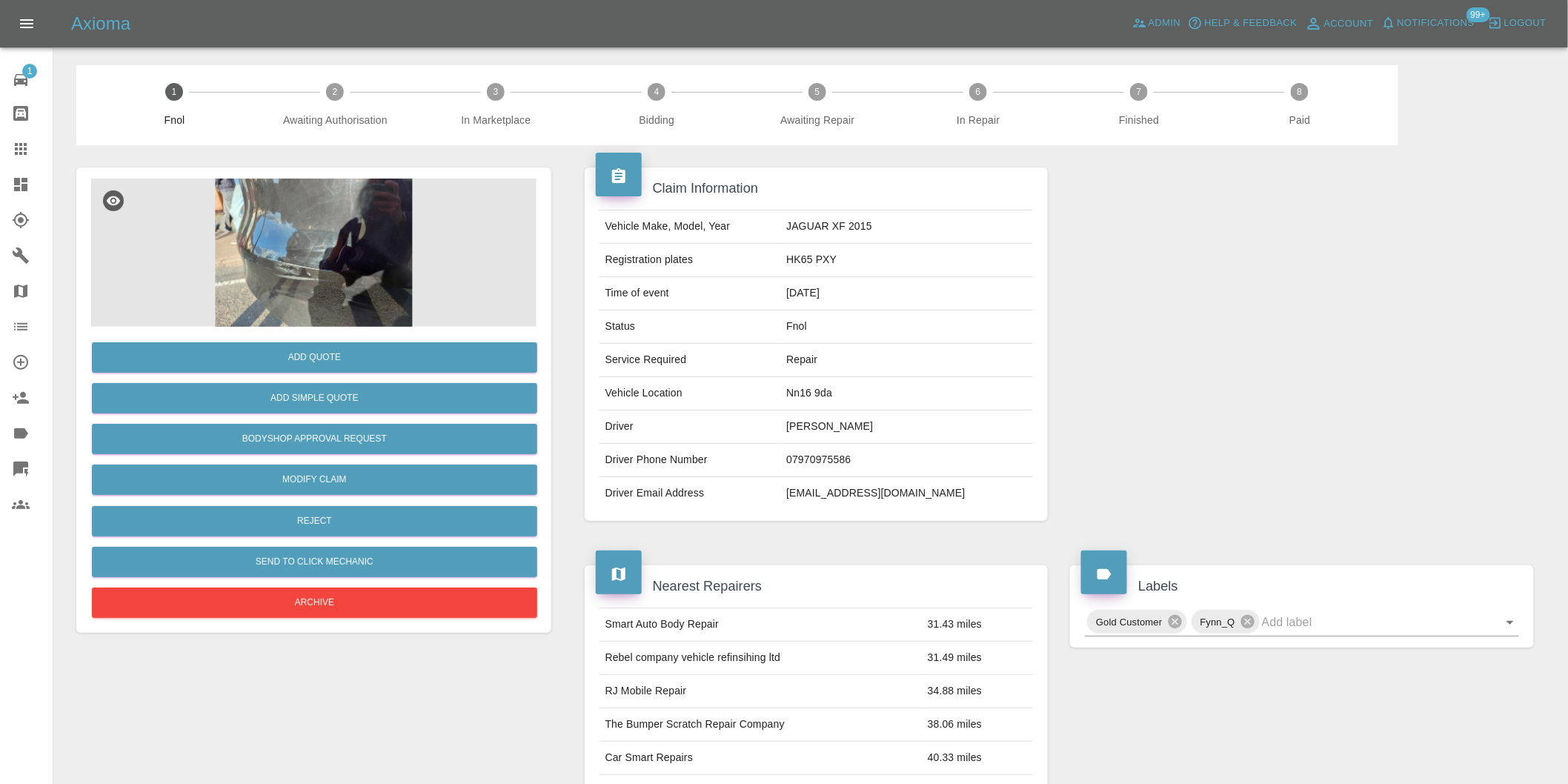
click at [358, 244] on img at bounding box center [313, 253] width 445 height 148
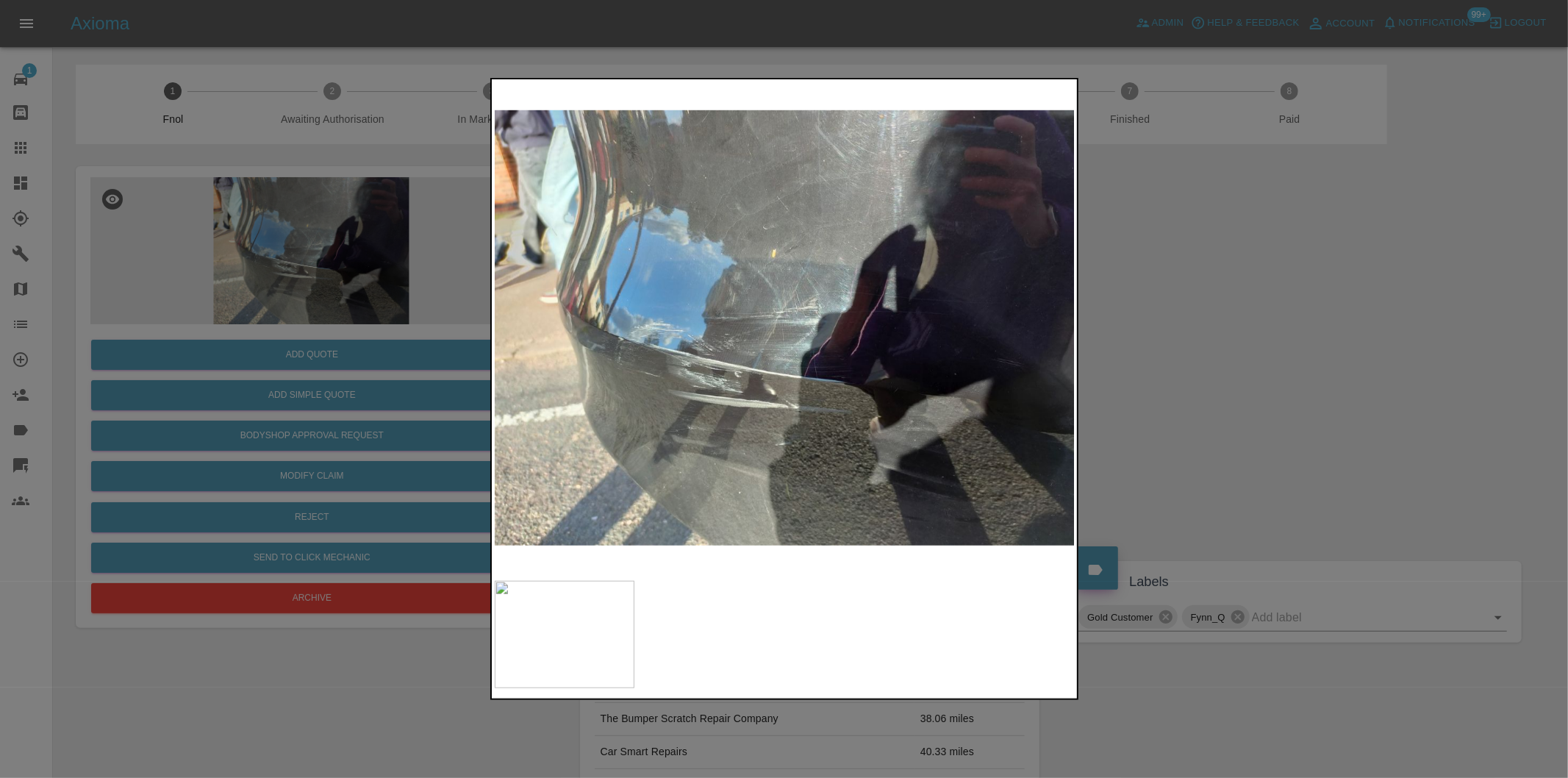
click at [1215, 406] on div at bounding box center [784, 389] width 1568 height 778
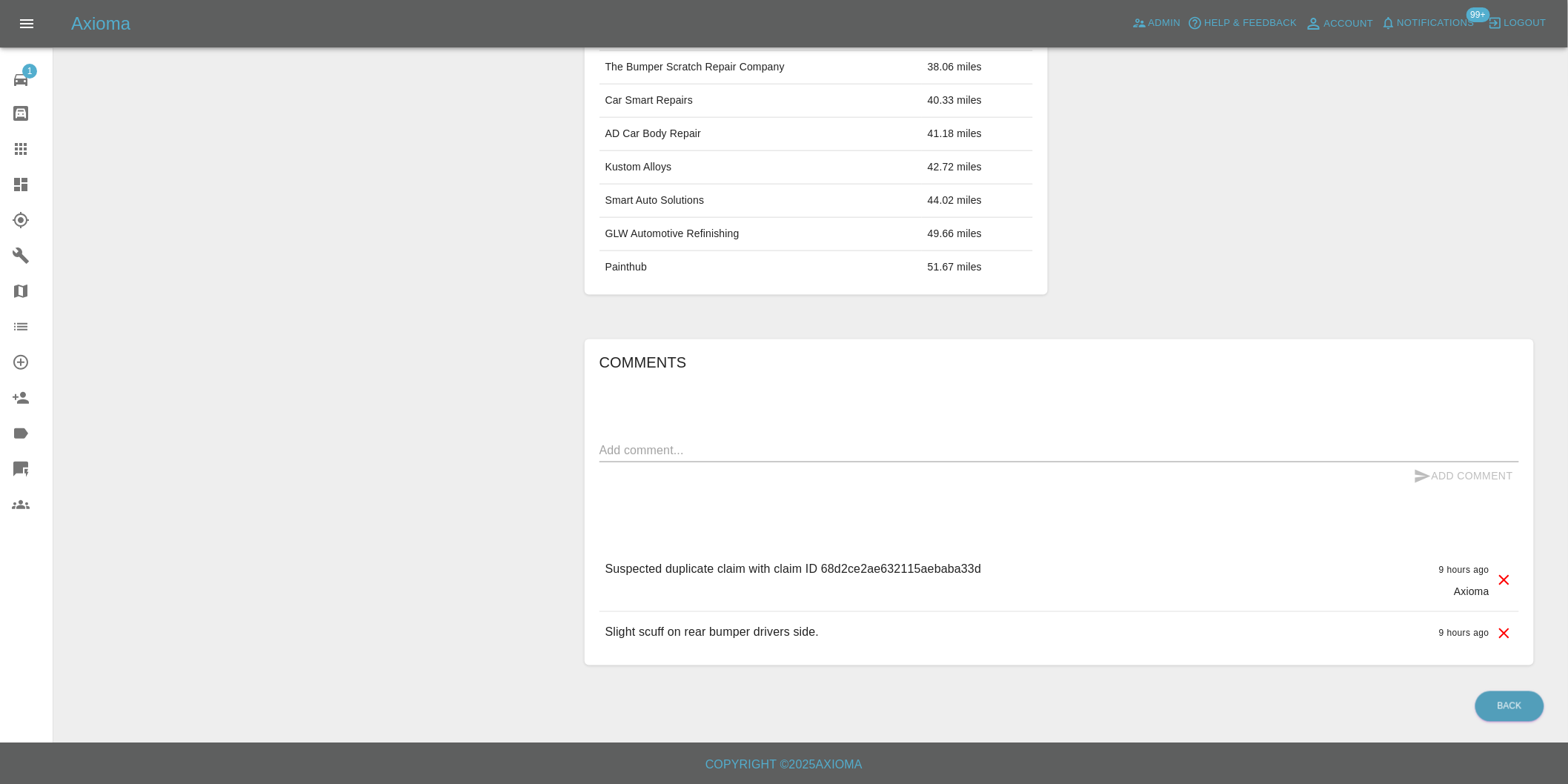
scroll to position [660, 0]
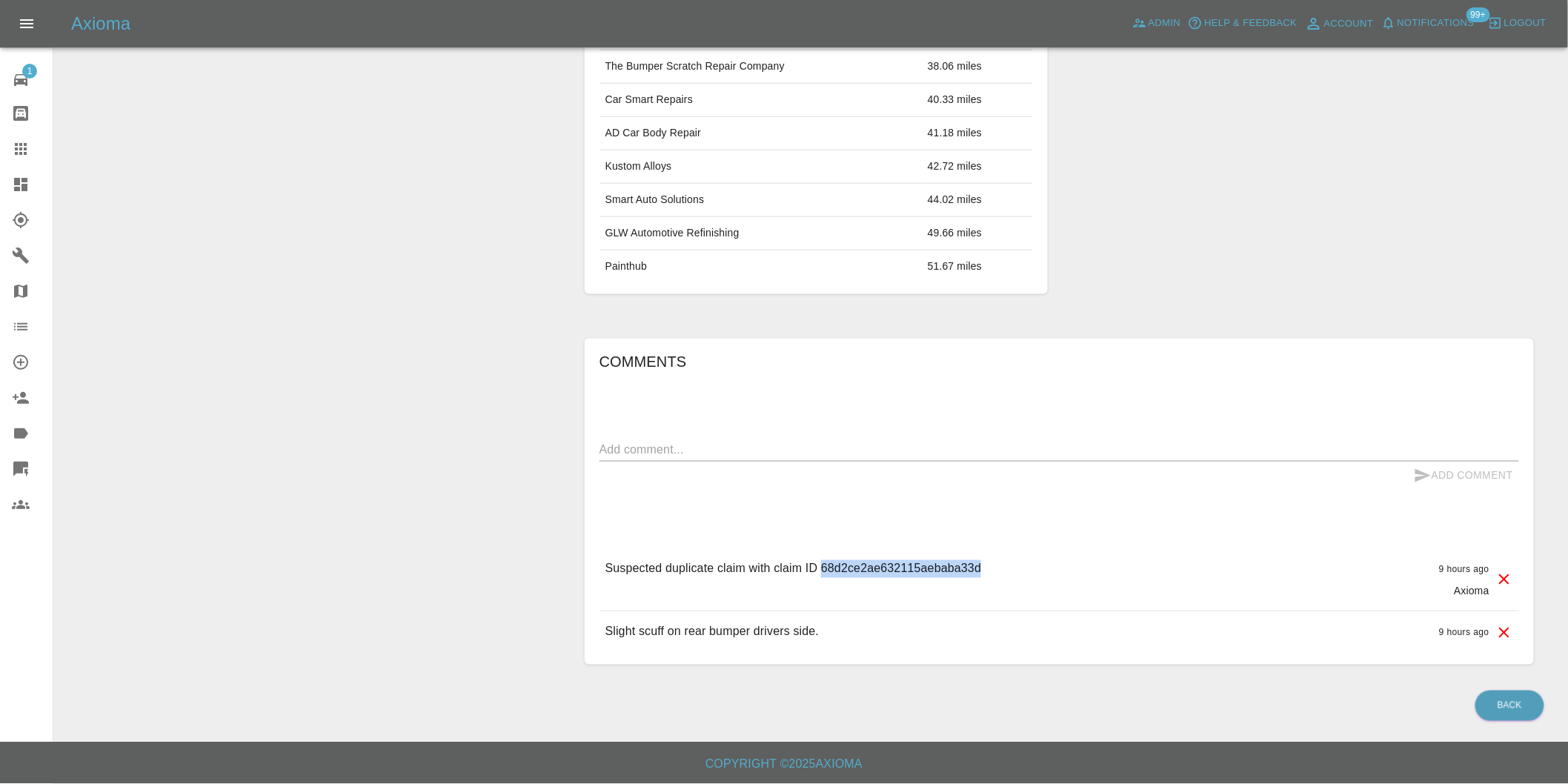
drag, startPoint x: 822, startPoint y: 568, endPoint x: 986, endPoint y: 572, distance: 164.0
click at [986, 572] on div "Suspected duplicate claim with claim ID 68d2ce2ae632115aebaba33d 9 hours ago Ax…" at bounding box center [1059, 580] width 919 height 63
copy p "68d2ce2ae632115aebaba33d"
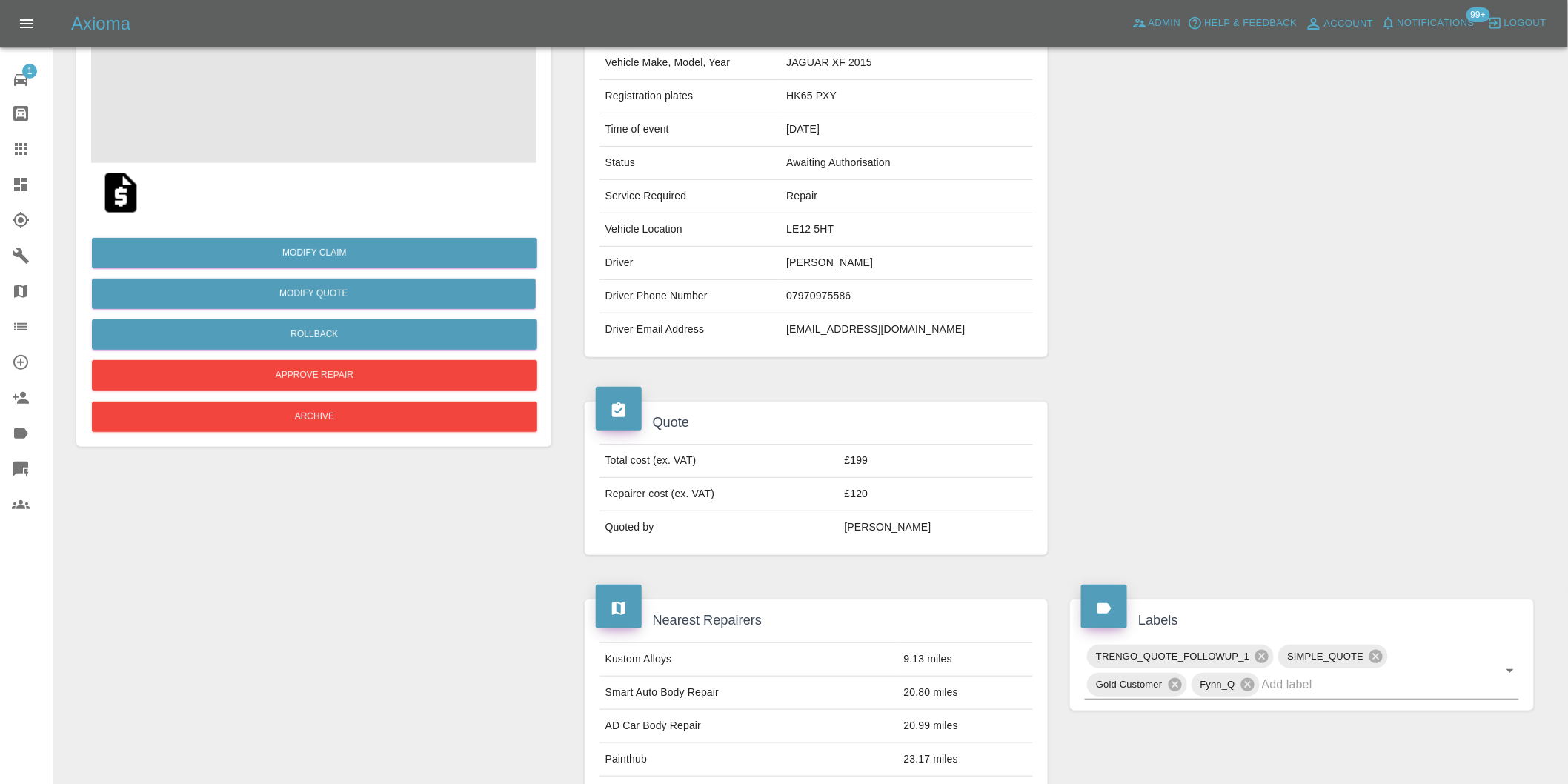
scroll to position [15, 0]
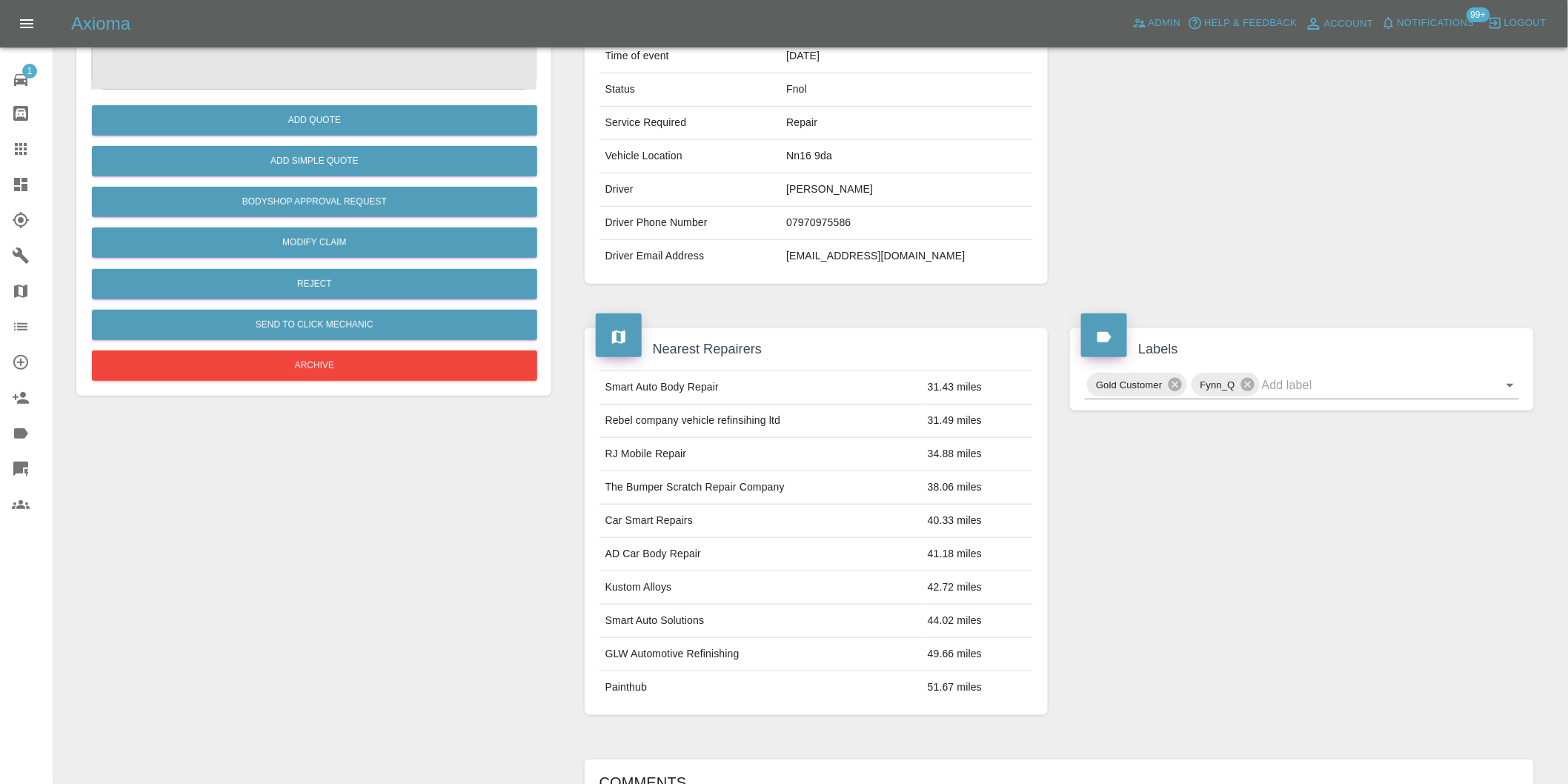
scroll to position [660, 0]
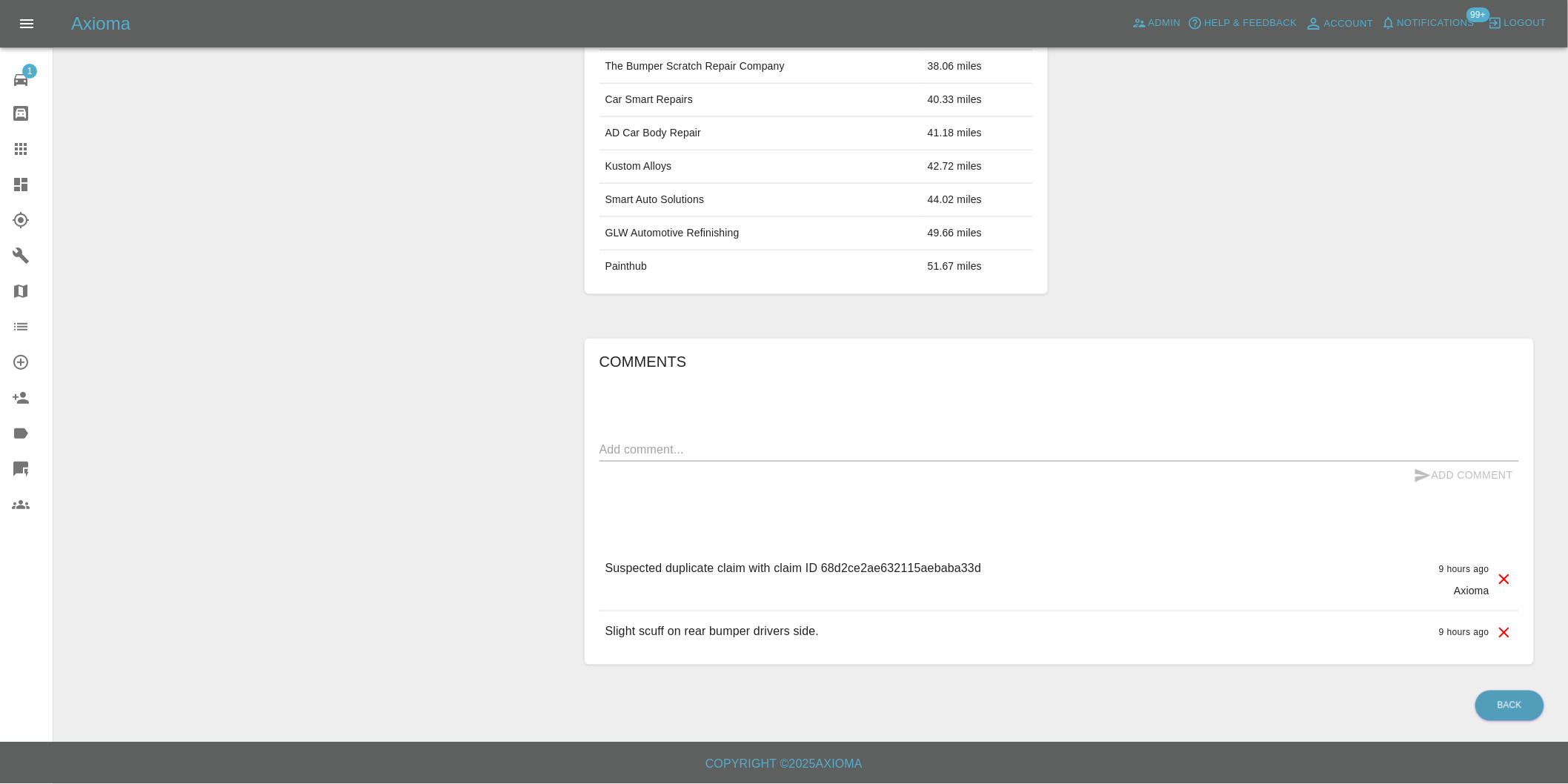
click at [722, 454] on textarea at bounding box center [1059, 449] width 919 height 17
type textarea "duplicate claim"
click at [1432, 476] on button "Add Comment" at bounding box center [1463, 475] width 111 height 27
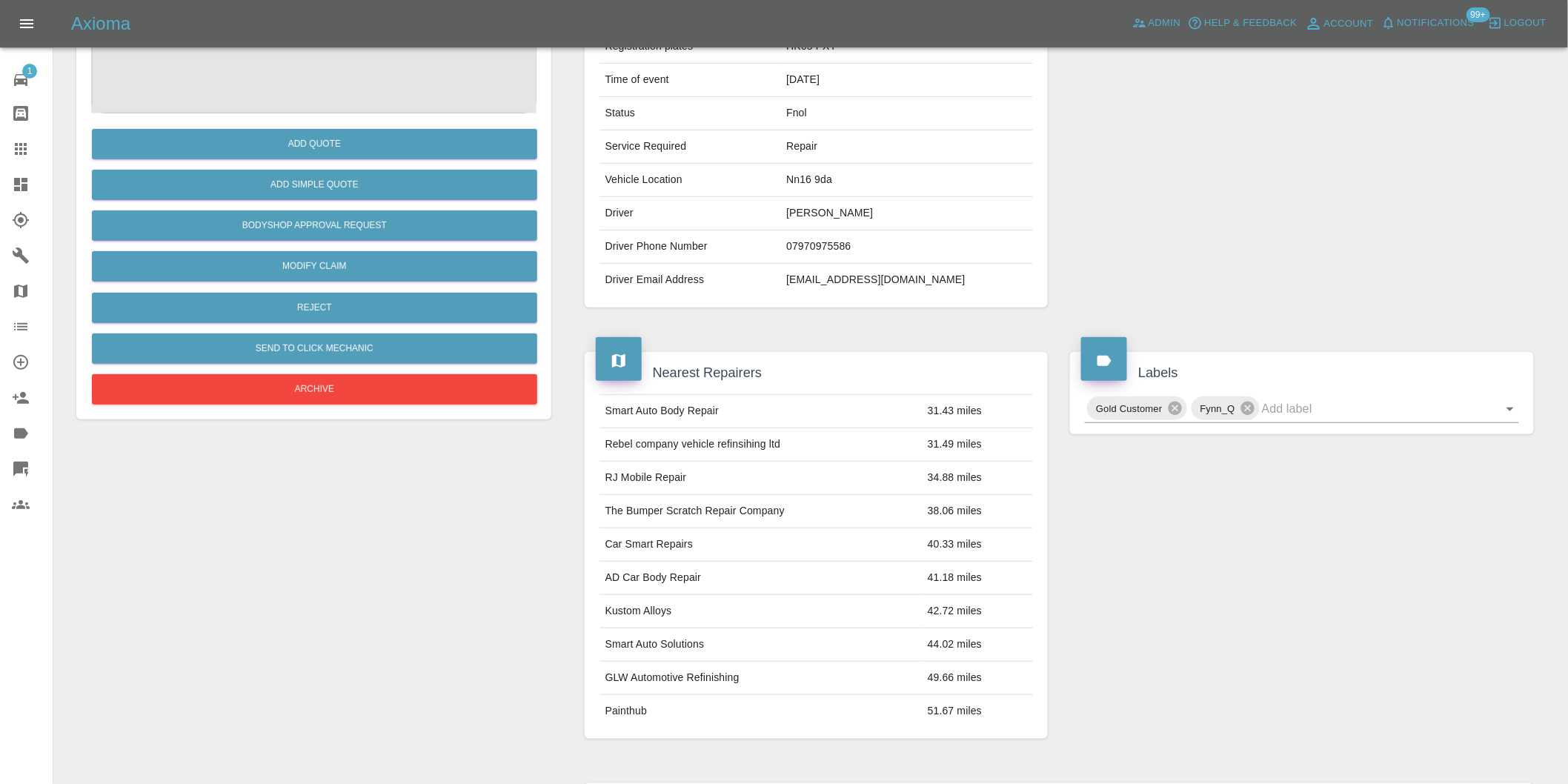
scroll to position [83, 0]
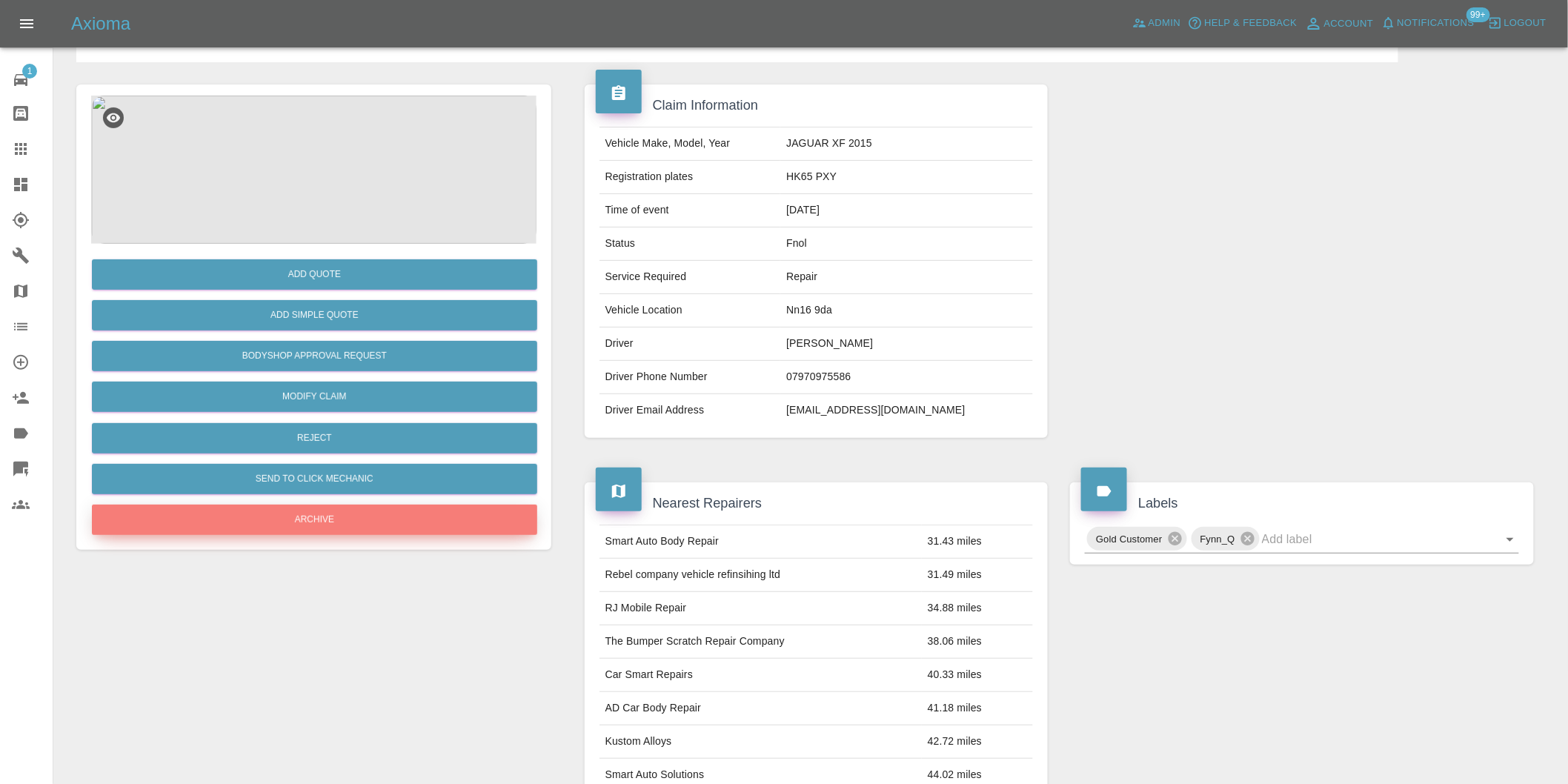
click at [328, 521] on button "Archive" at bounding box center [314, 519] width 445 height 30
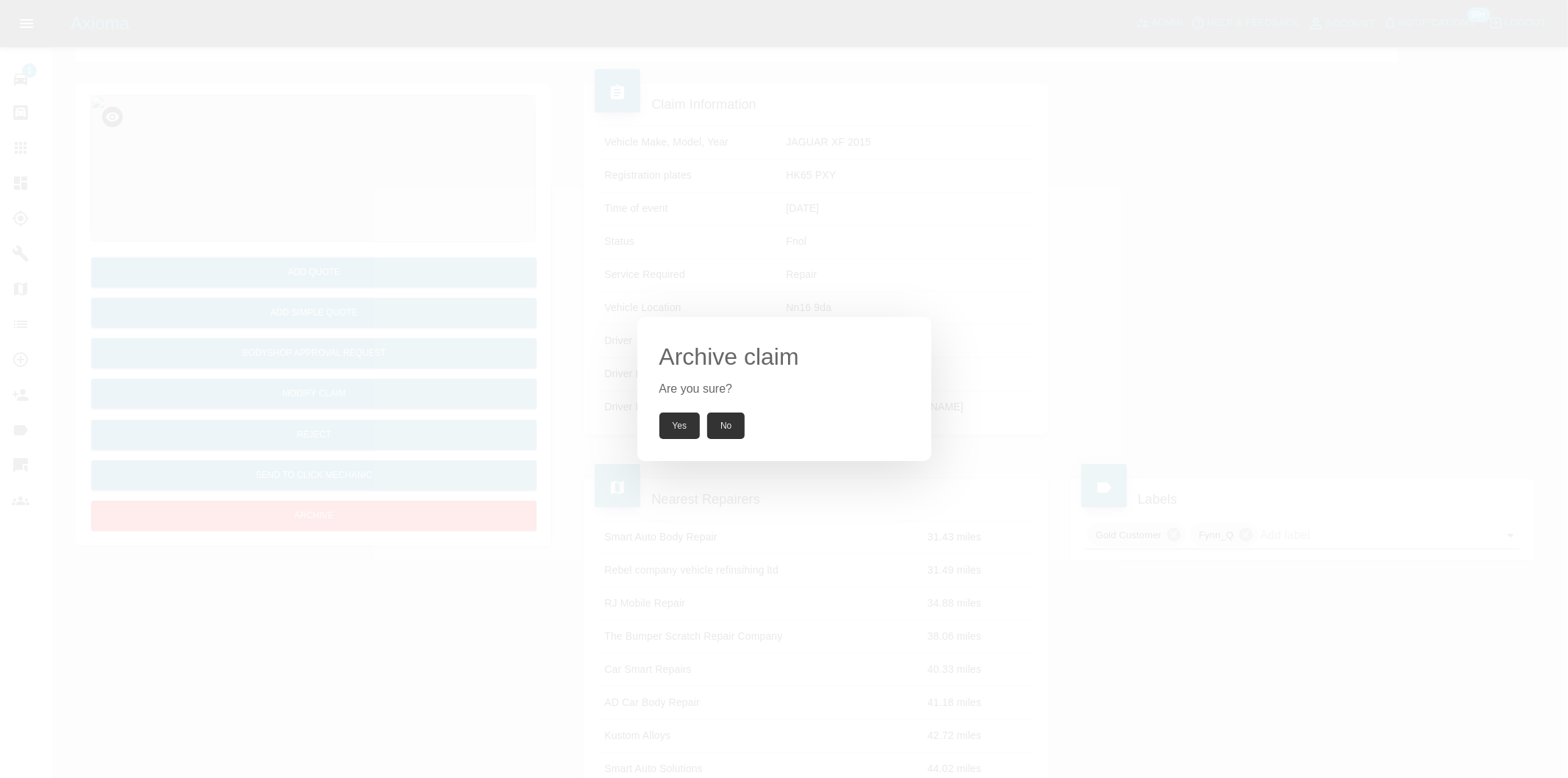
click at [664, 427] on button "Yes" at bounding box center [680, 425] width 41 height 26
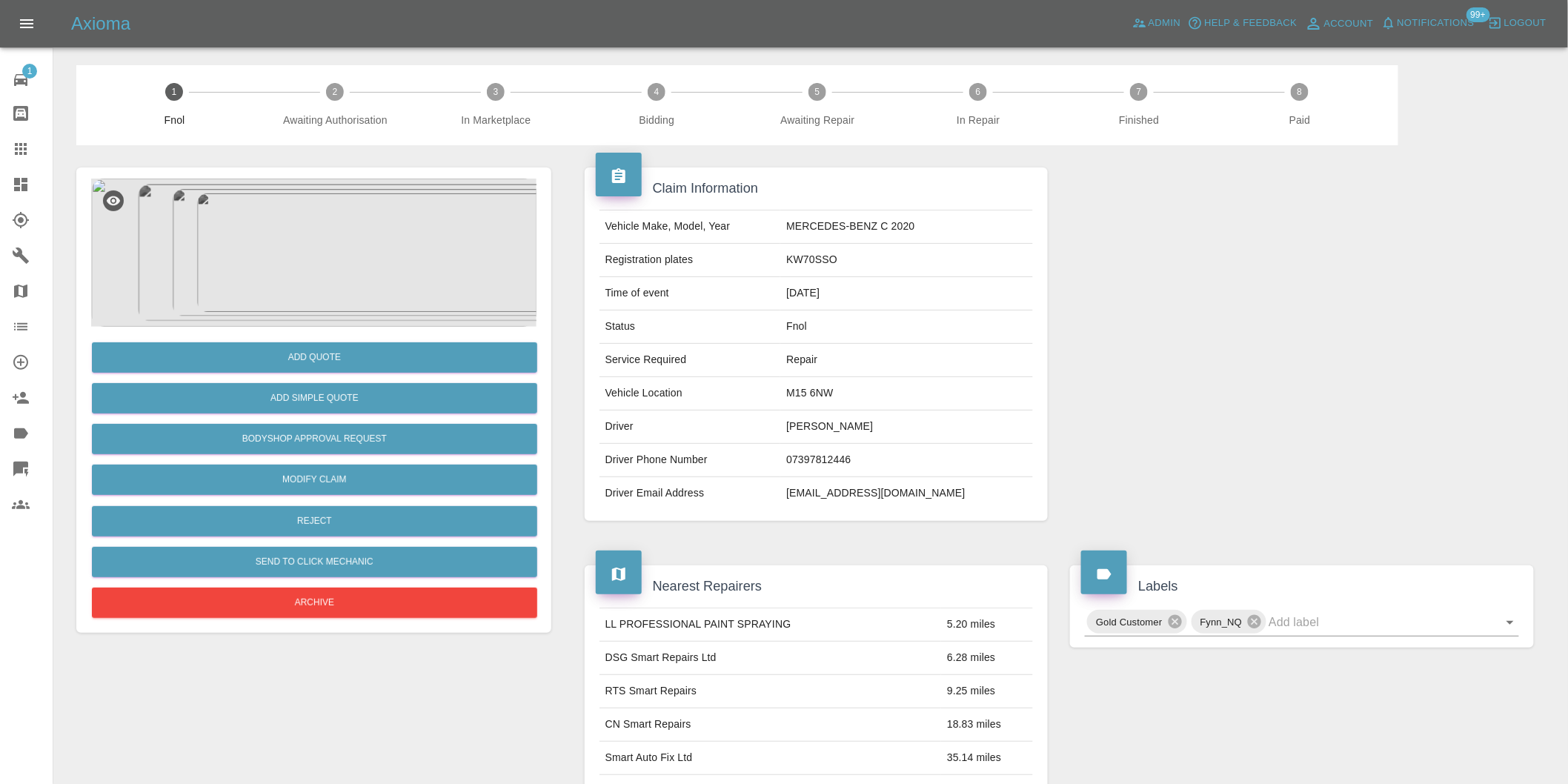
click at [313, 232] on img at bounding box center [313, 253] width 445 height 148
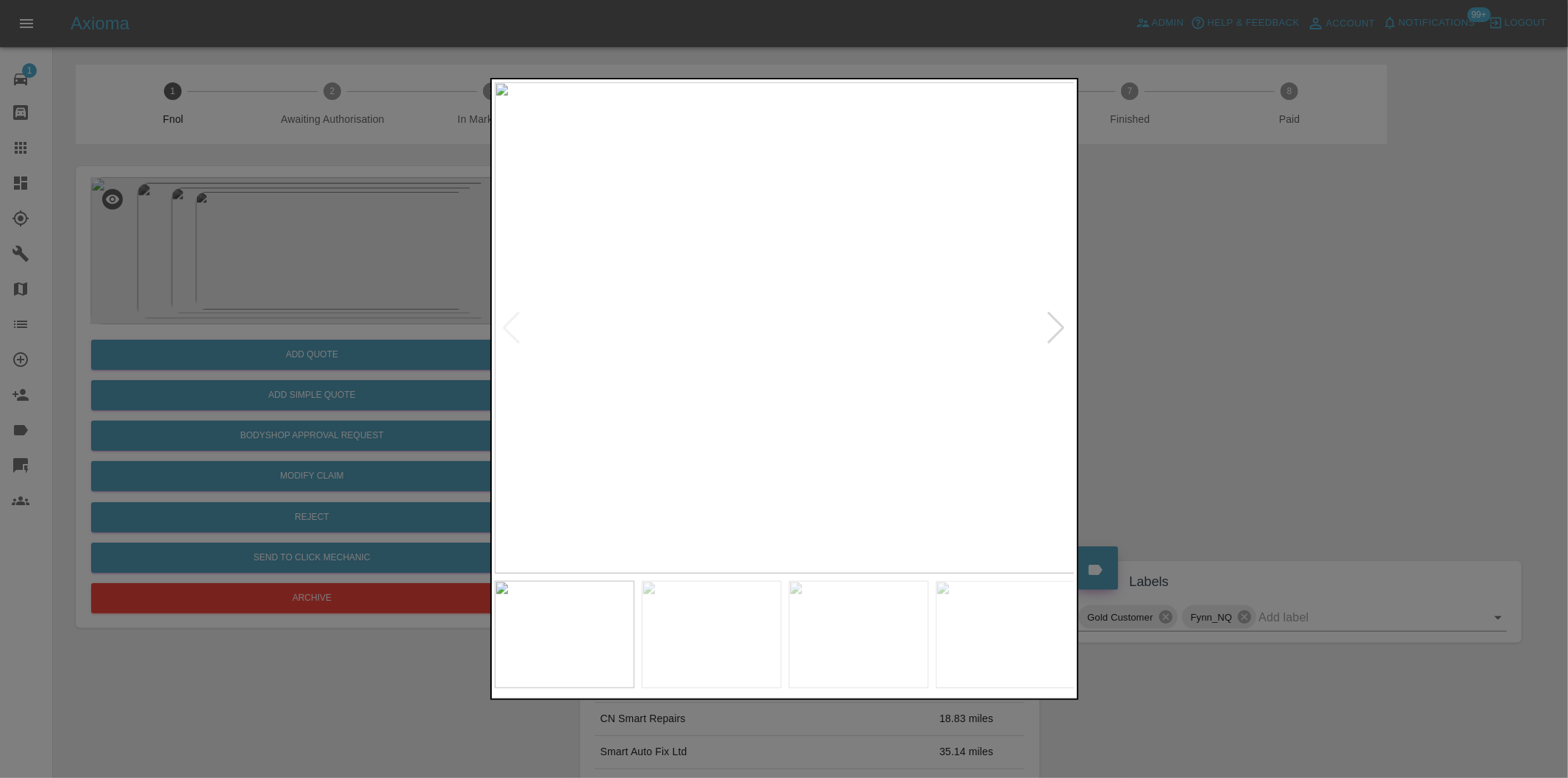
click at [1050, 324] on div at bounding box center [1056, 328] width 20 height 33
drag, startPoint x: 1274, startPoint y: 341, endPoint x: 737, endPoint y: 445, distance: 547.0
click at [1266, 341] on div at bounding box center [784, 389] width 1568 height 778
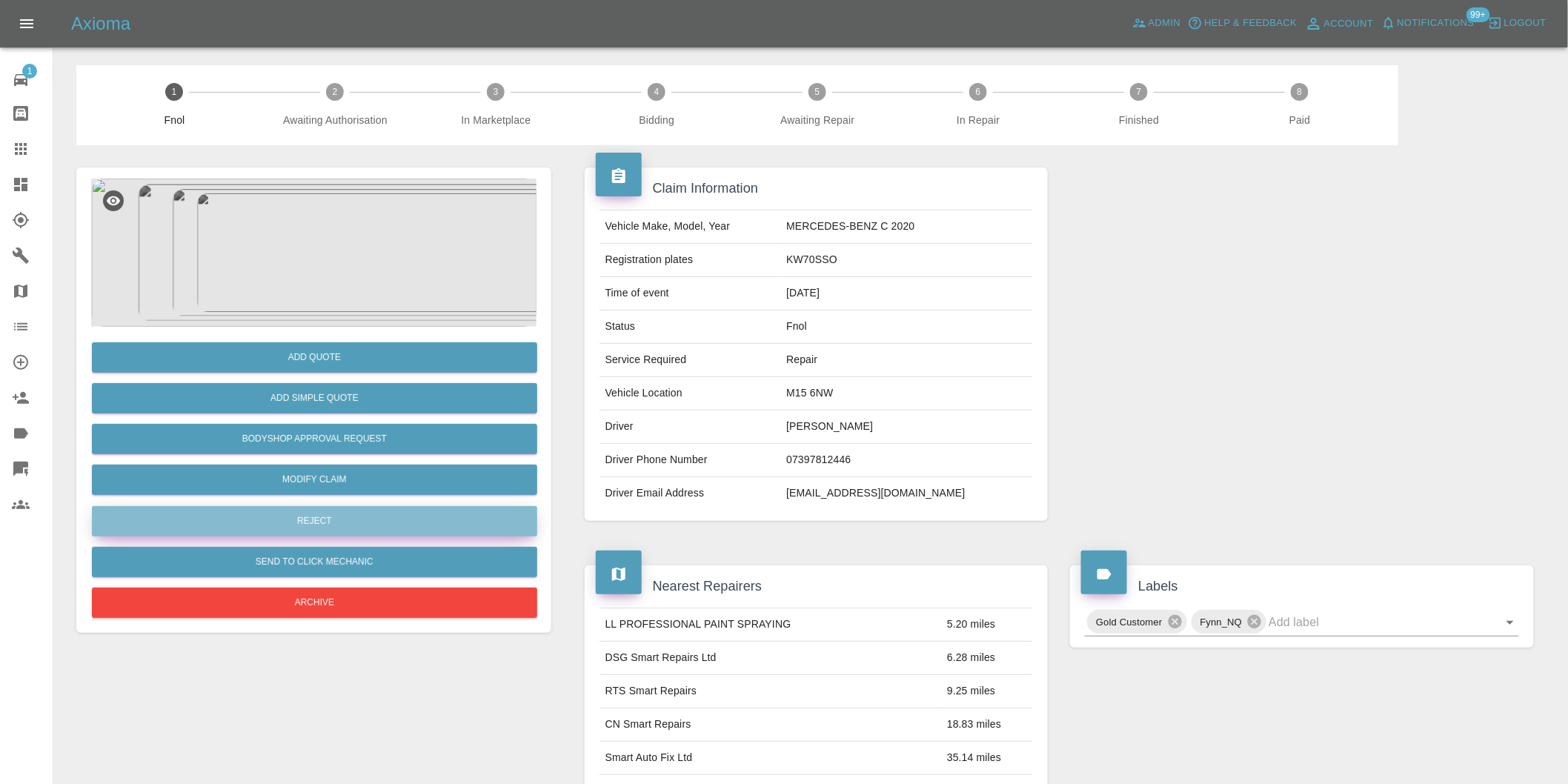
click at [317, 517] on button "Reject" at bounding box center [314, 521] width 445 height 30
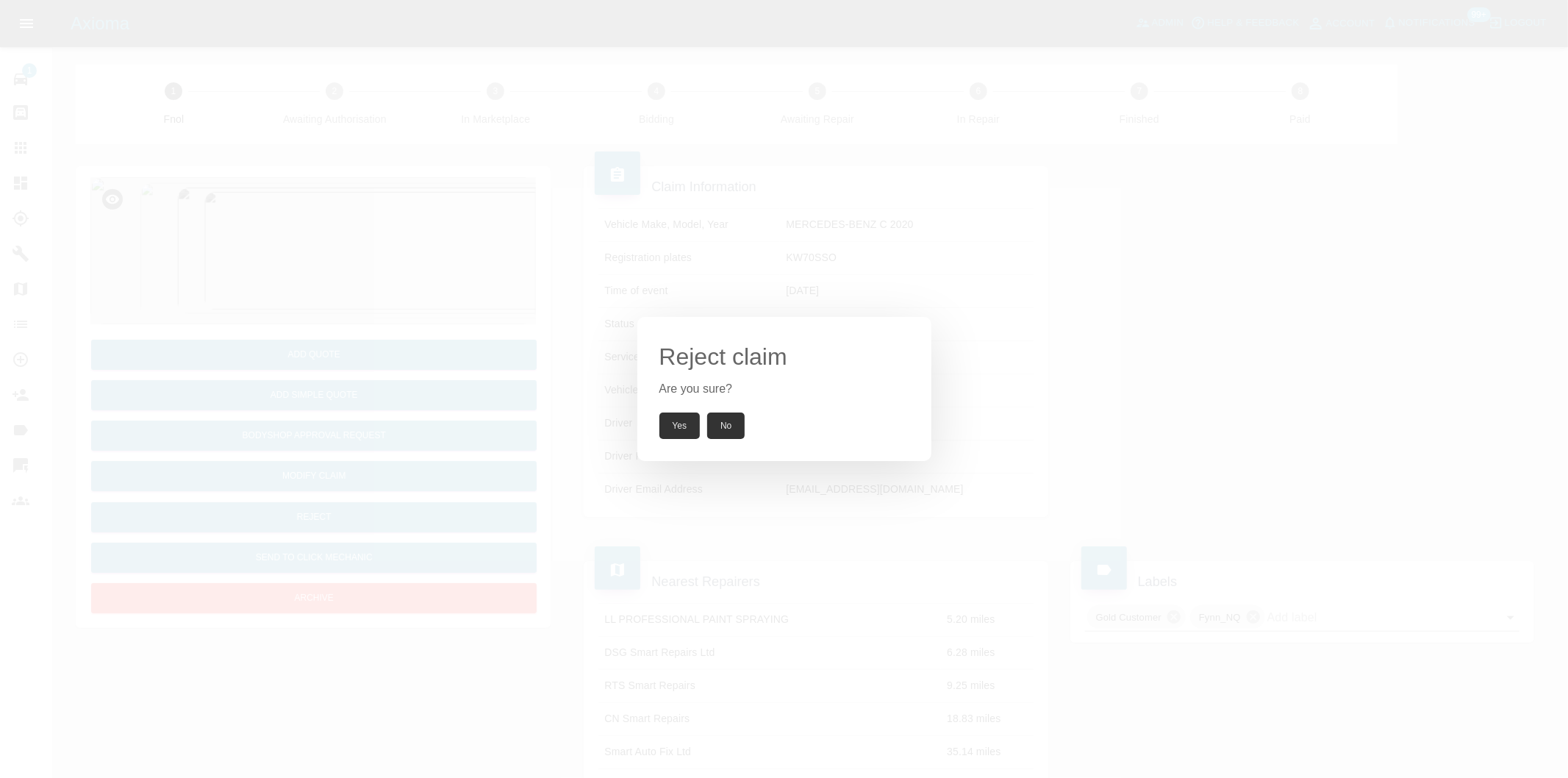
click at [665, 432] on button "Yes" at bounding box center [680, 425] width 41 height 26
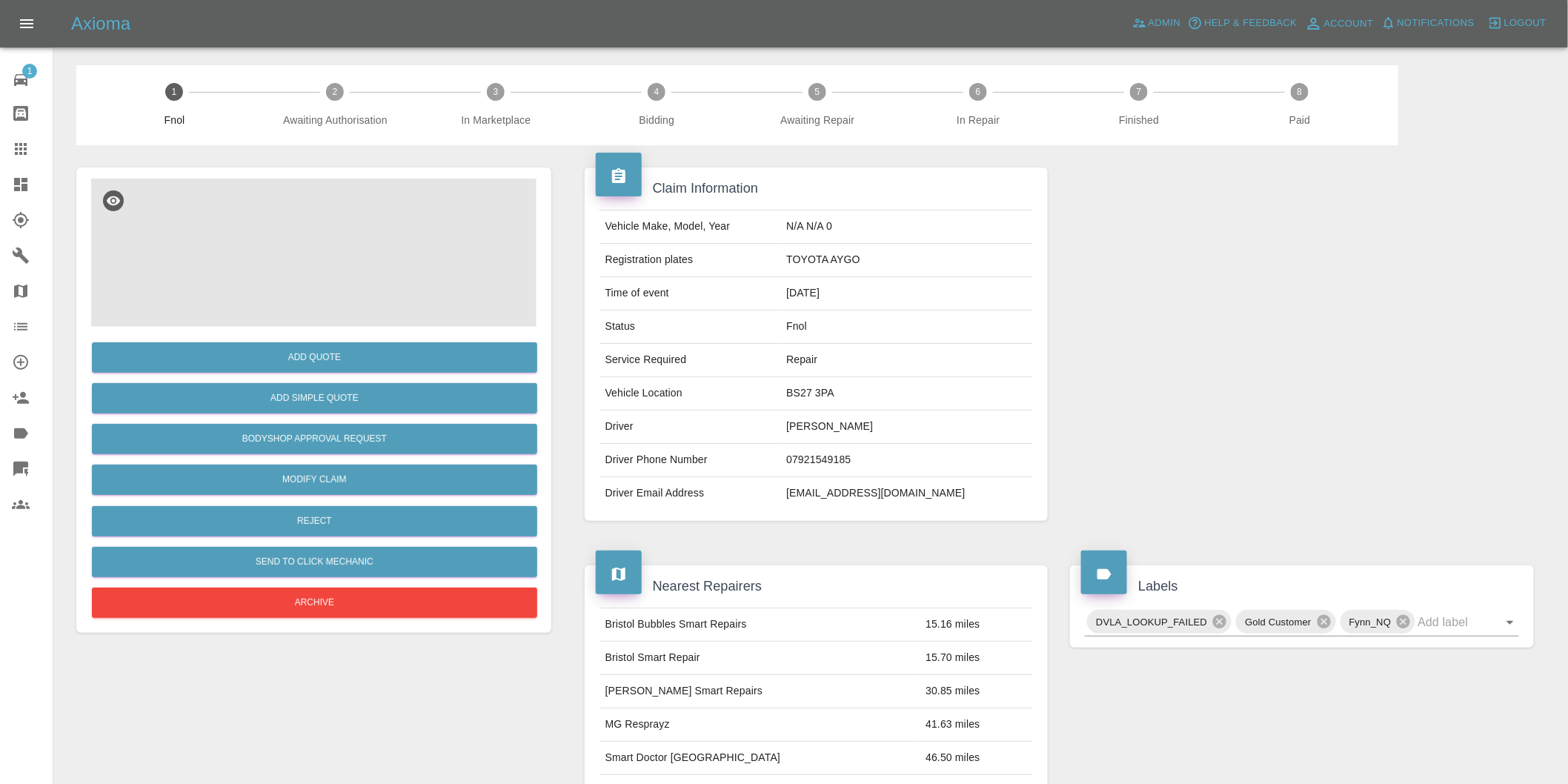
click at [306, 224] on img at bounding box center [313, 253] width 445 height 148
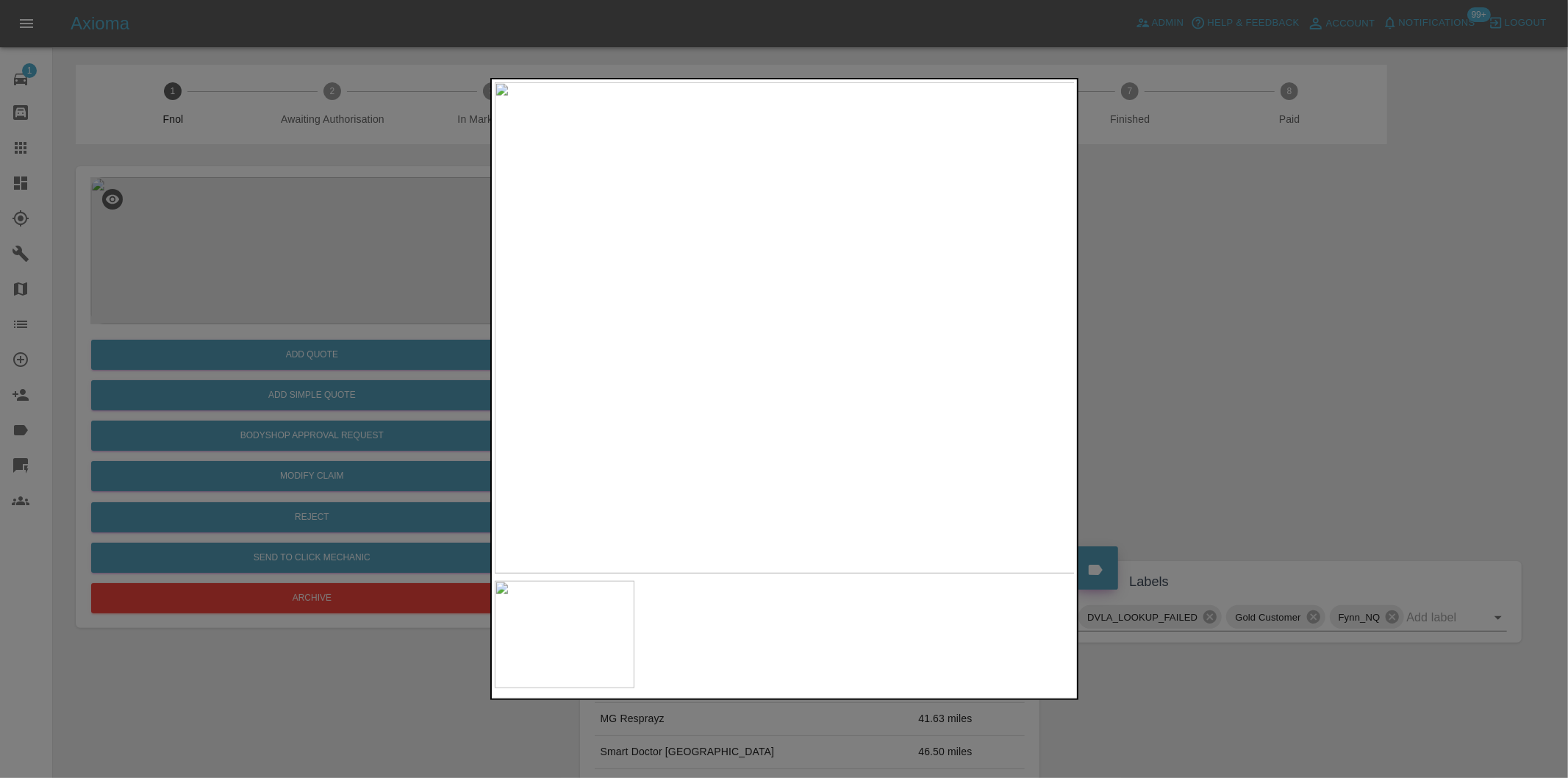
click at [822, 273] on img at bounding box center [785, 328] width 581 height 491
click at [795, 273] on img at bounding box center [670, 492] width 1742 height 1472
click at [1259, 290] on div at bounding box center [784, 389] width 1568 height 778
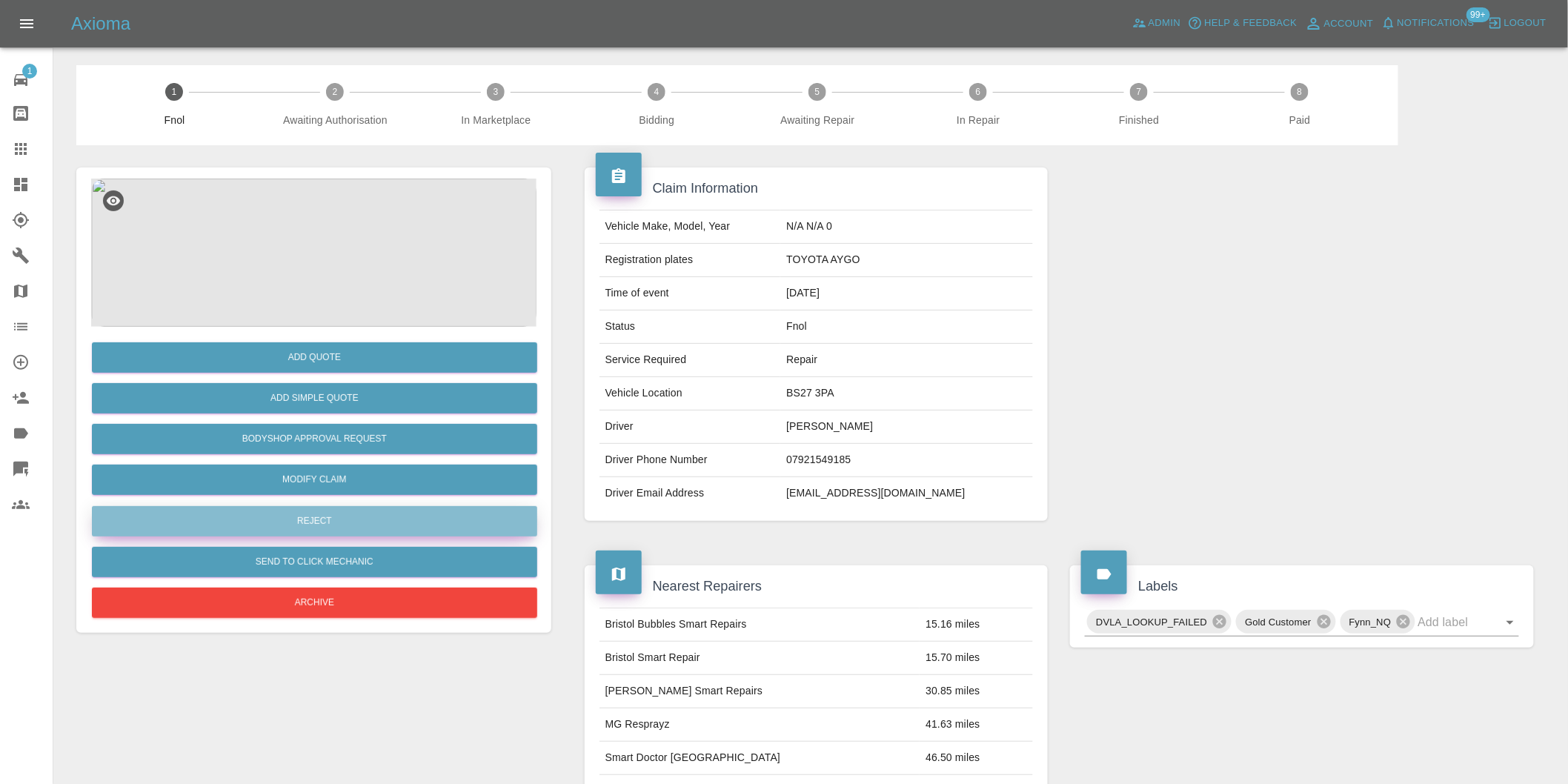
click at [358, 523] on button "Reject" at bounding box center [314, 521] width 445 height 30
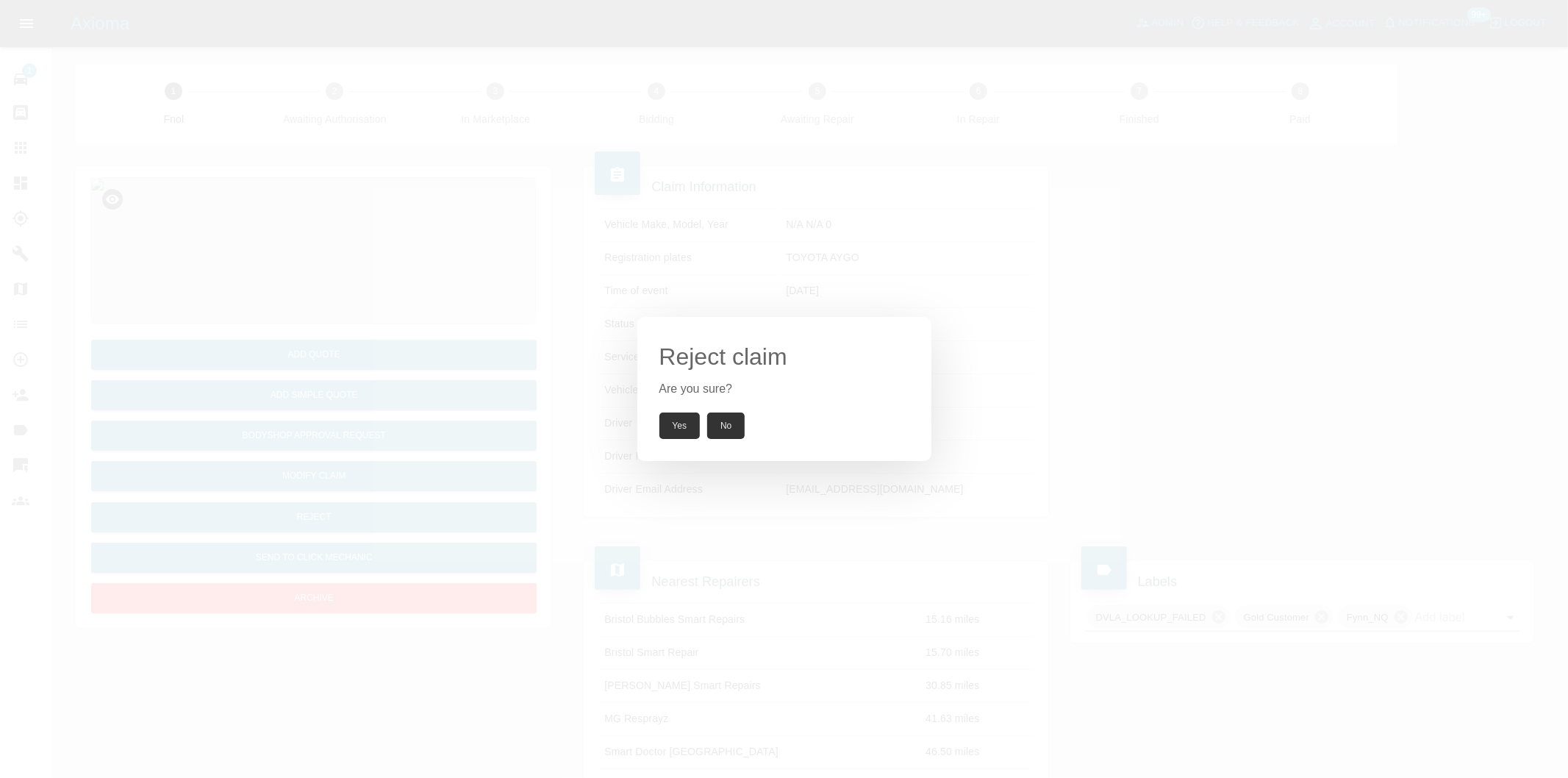
click at [664, 425] on button "Yes" at bounding box center [680, 425] width 41 height 26
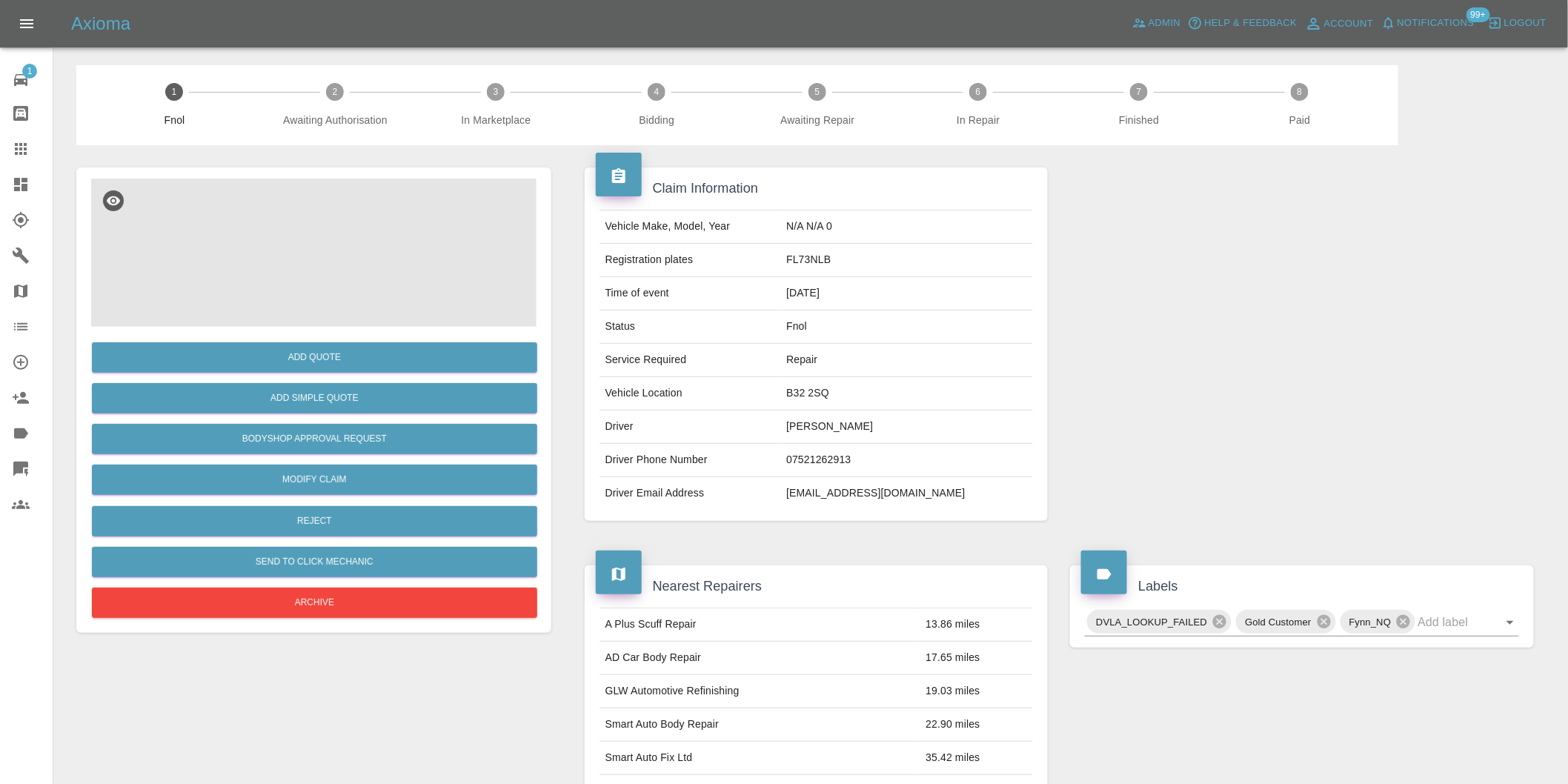
click at [331, 225] on img at bounding box center [313, 253] width 445 height 148
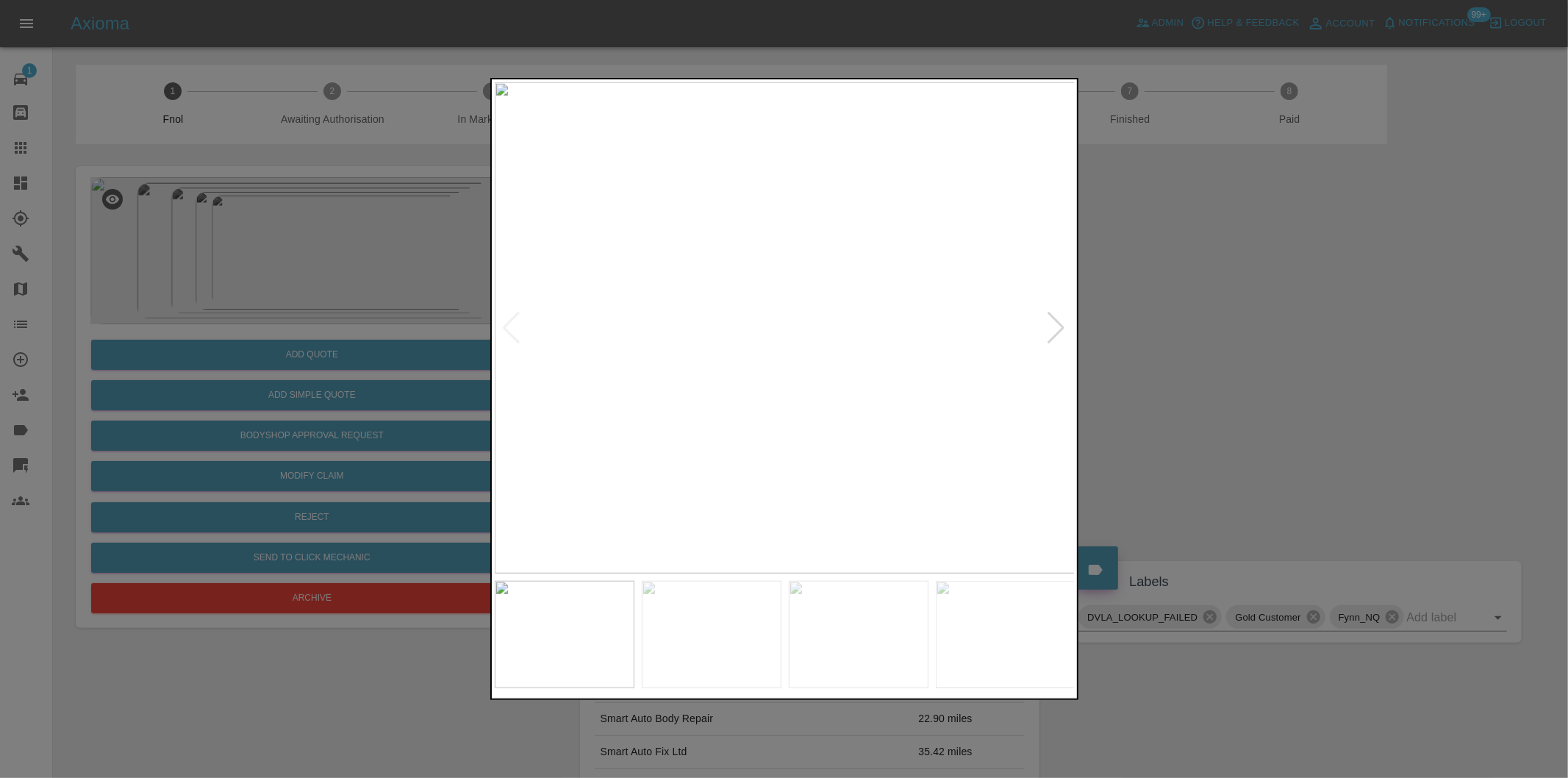
click at [1061, 320] on div at bounding box center [1056, 328] width 20 height 33
drag, startPoint x: 1246, startPoint y: 355, endPoint x: 741, endPoint y: 454, distance: 514.6
click at [1243, 356] on div at bounding box center [784, 389] width 1568 height 778
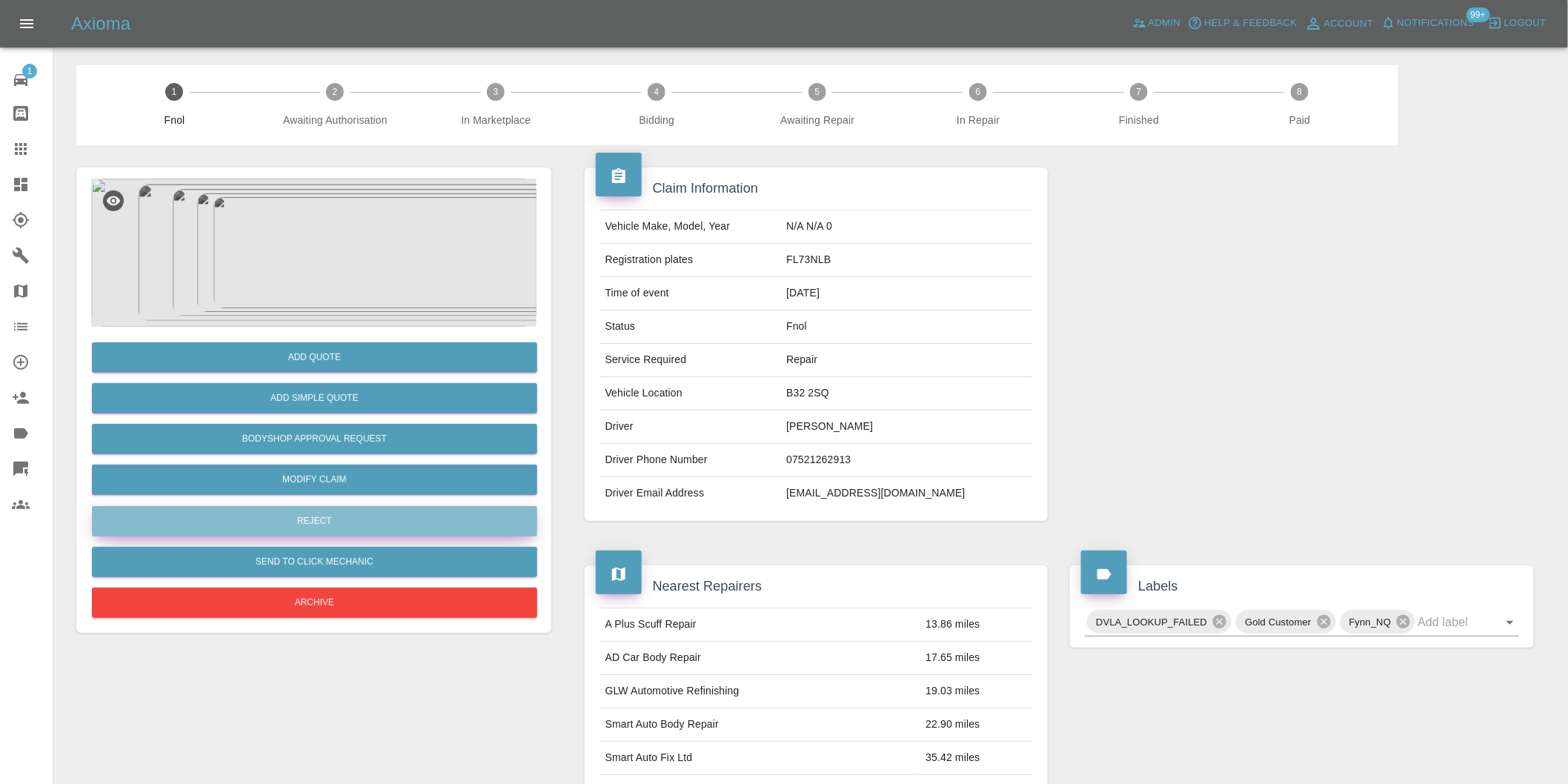
click at [356, 515] on button "Reject" at bounding box center [314, 521] width 445 height 30
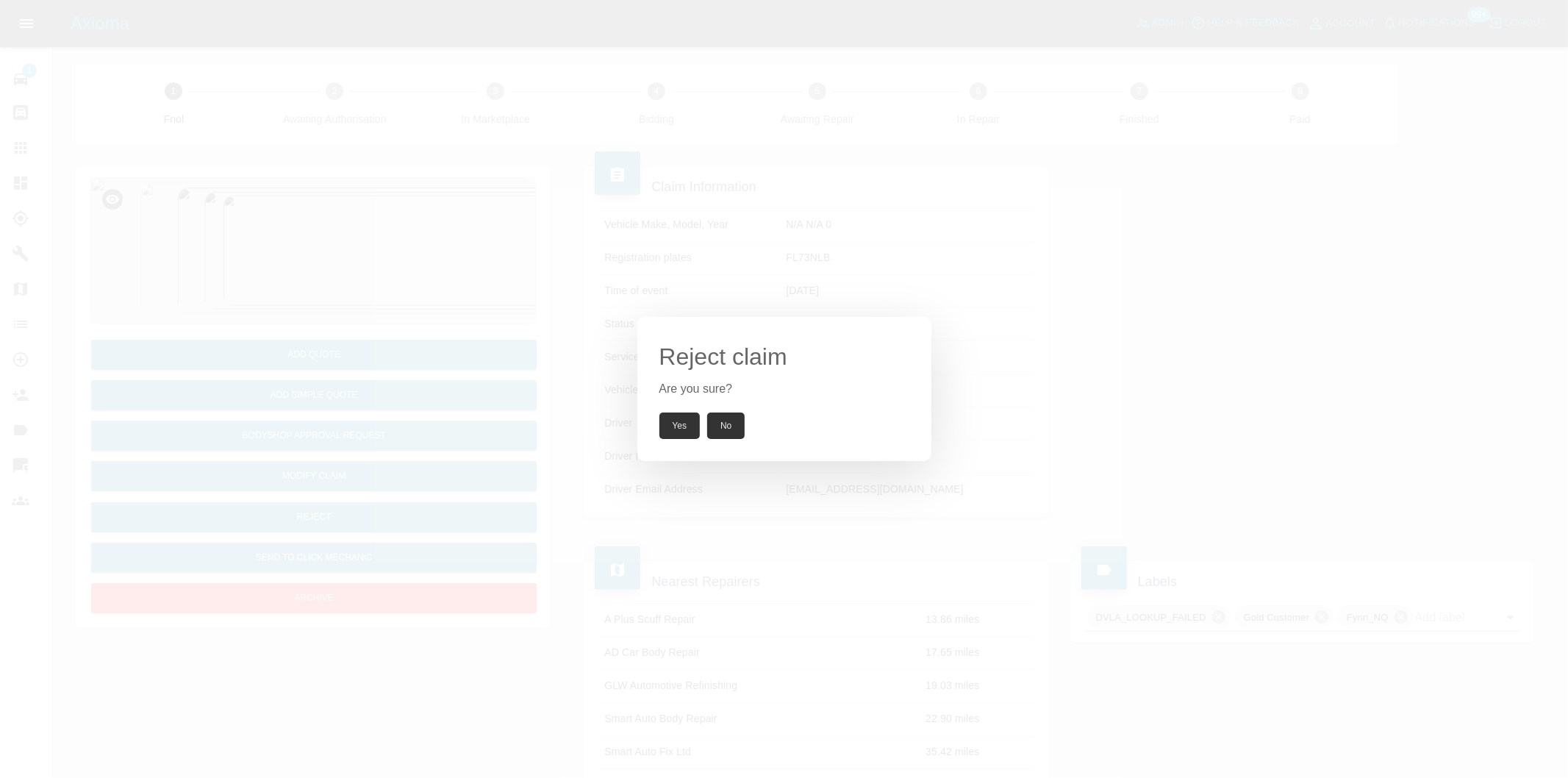
click at [692, 422] on button "Yes" at bounding box center [680, 425] width 41 height 26
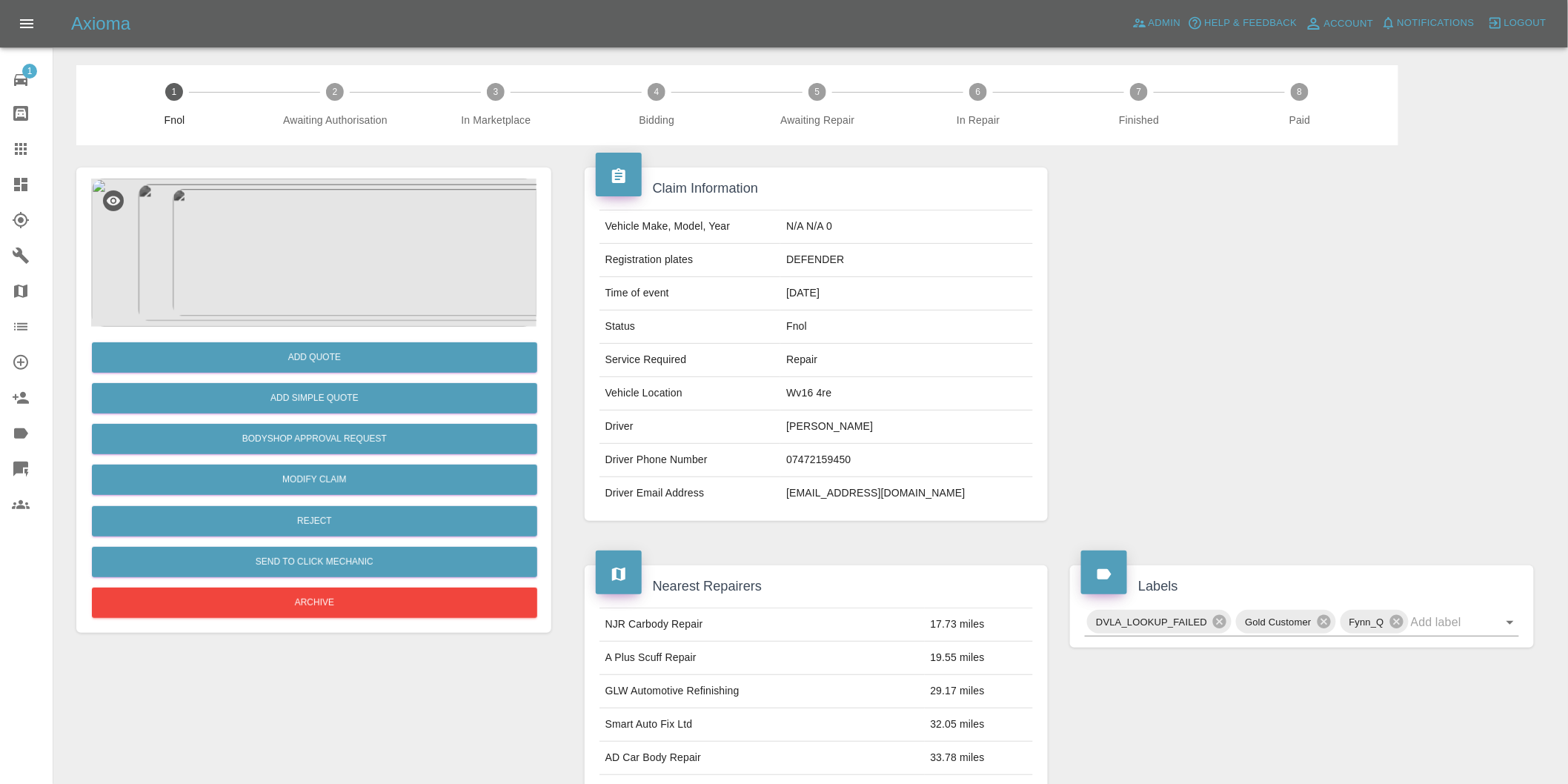
click at [302, 225] on img at bounding box center [313, 253] width 445 height 148
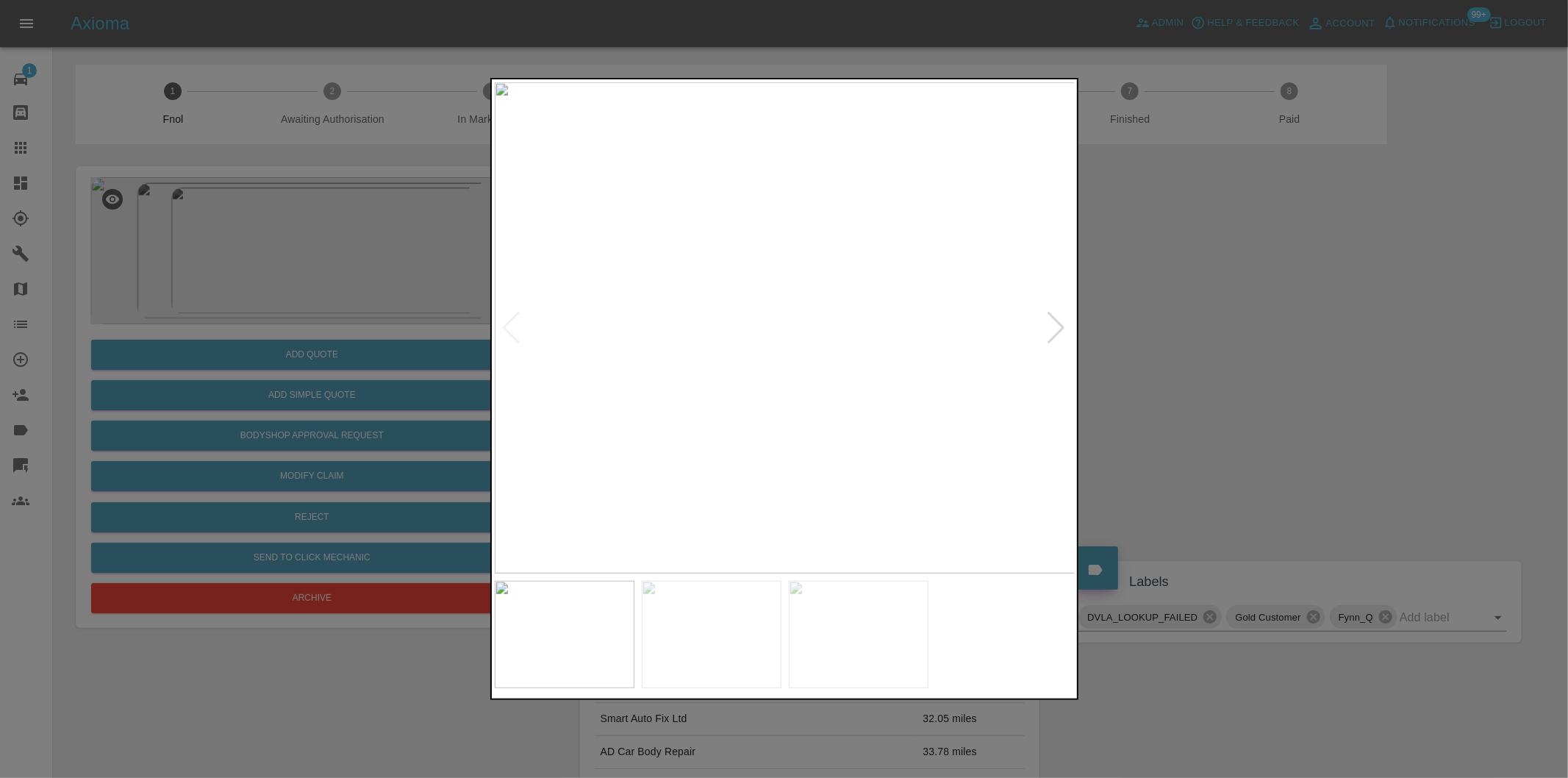
click at [1053, 327] on div at bounding box center [1056, 328] width 20 height 33
click at [1053, 327] on img at bounding box center [785, 328] width 581 height 491
drag, startPoint x: 1197, startPoint y: 356, endPoint x: 1184, endPoint y: 356, distance: 13.0
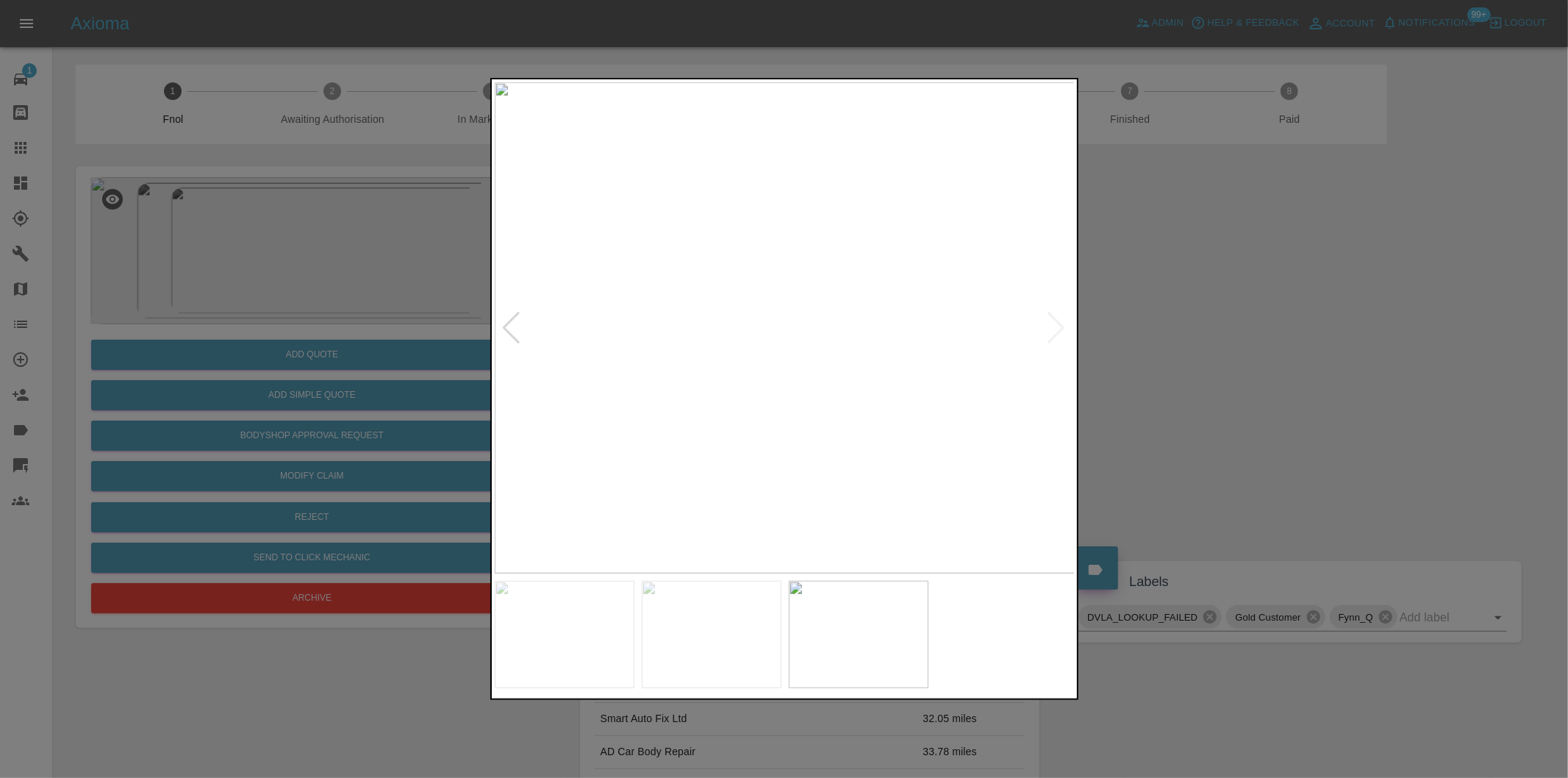
click at [1196, 356] on div at bounding box center [784, 389] width 1568 height 778
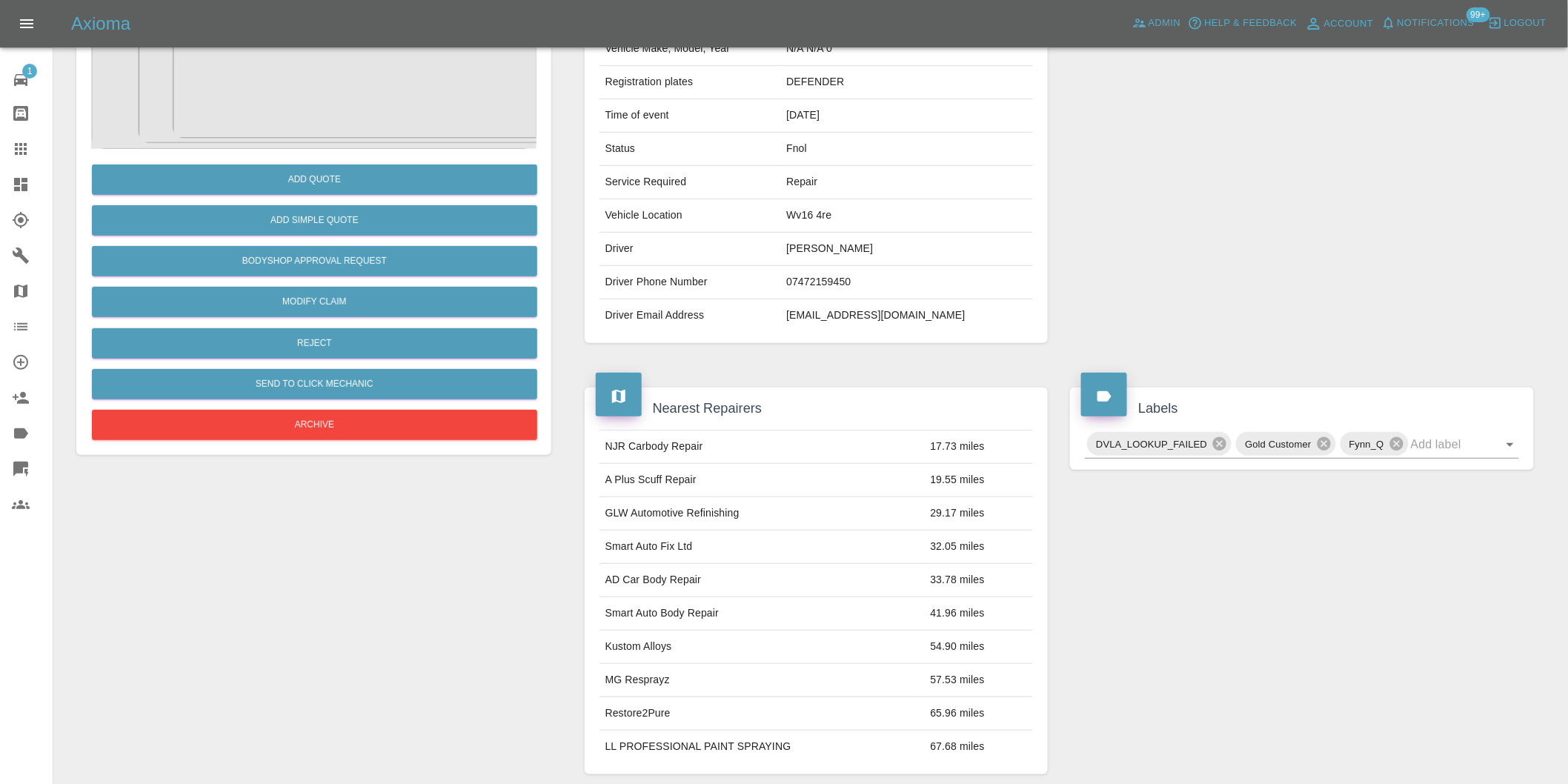
scroll to position [20, 0]
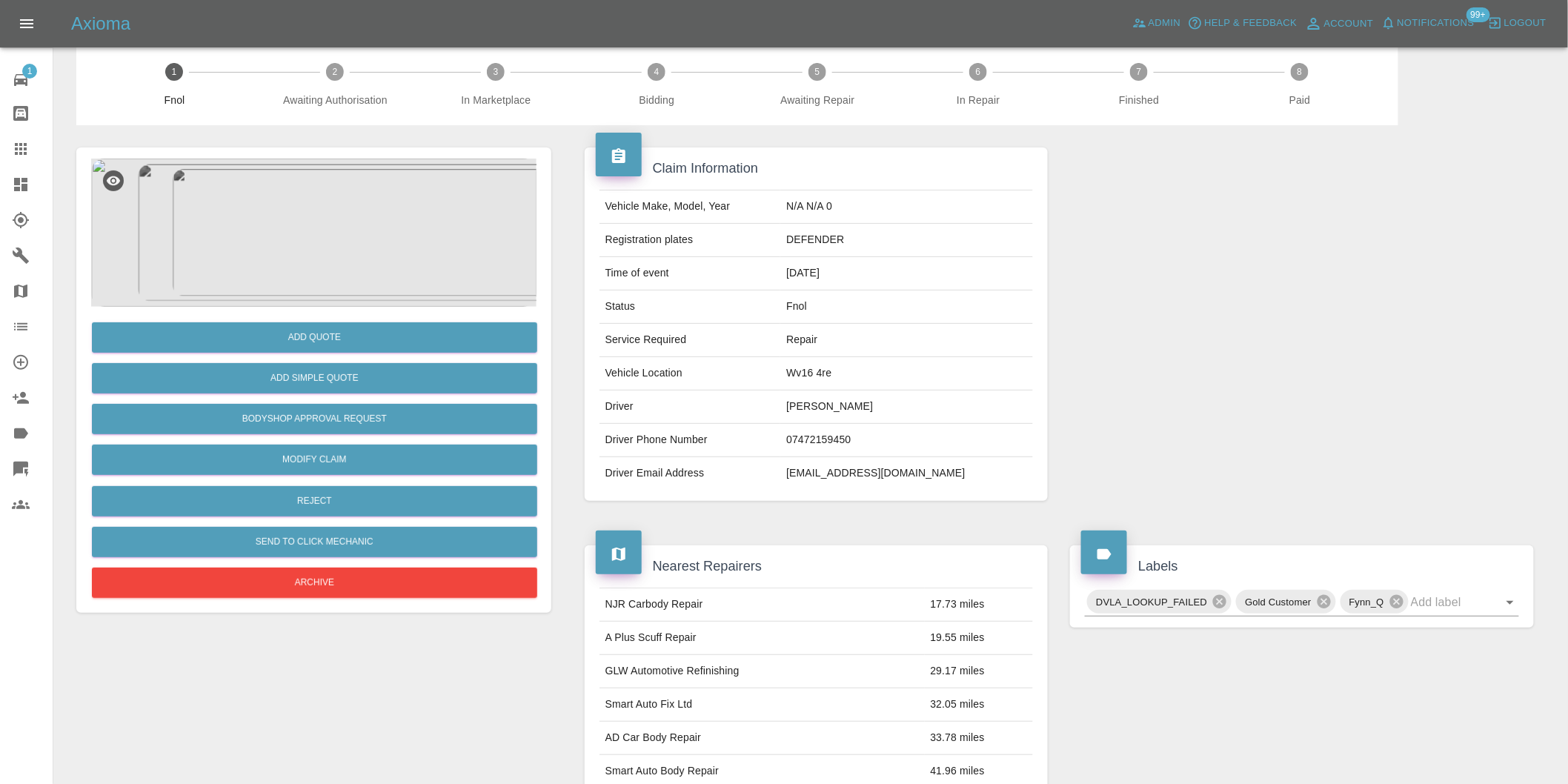
click at [356, 213] on img at bounding box center [313, 232] width 445 height 148
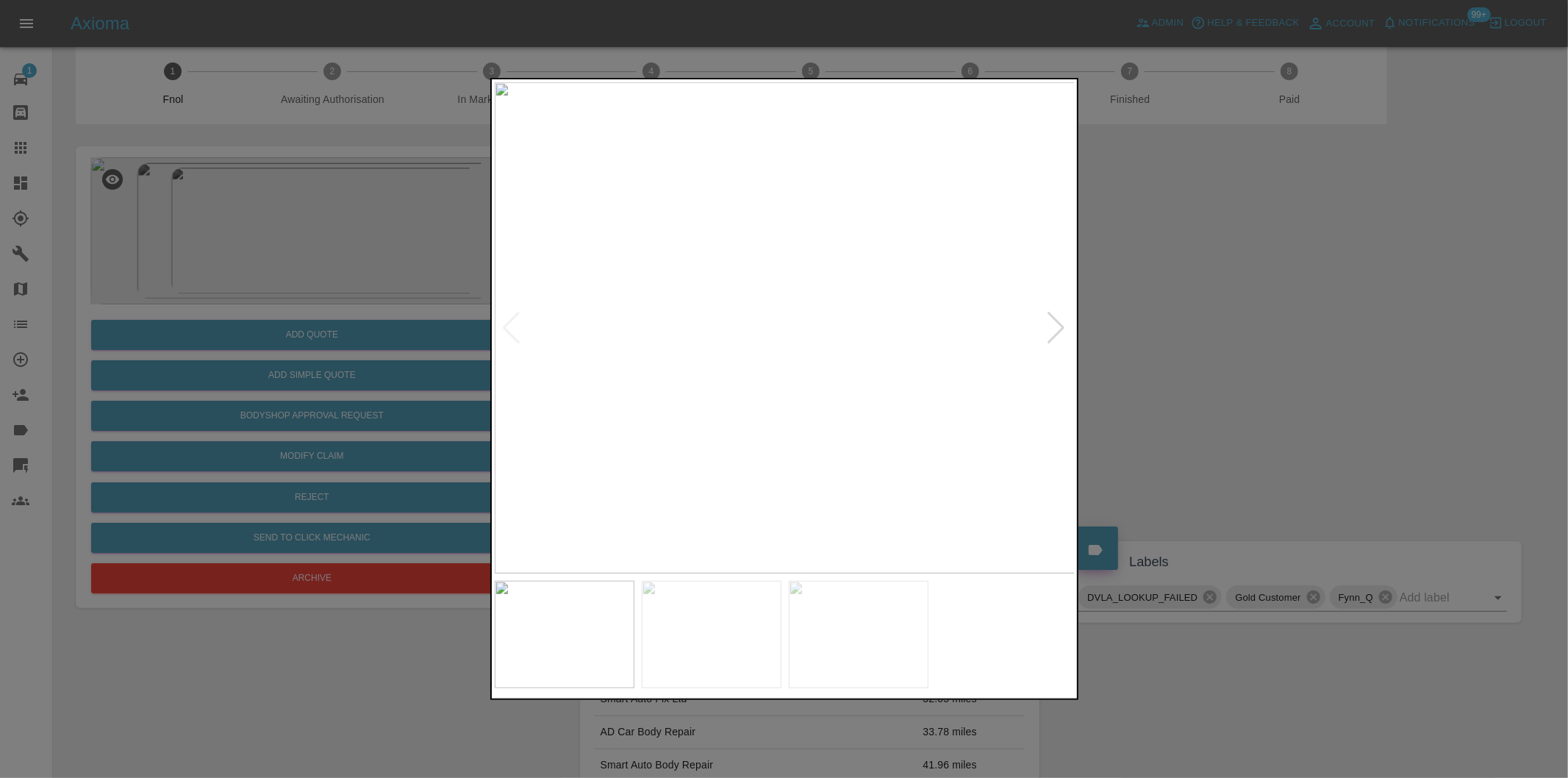
click at [1060, 325] on div at bounding box center [1056, 328] width 20 height 33
click at [1246, 359] on div at bounding box center [784, 389] width 1568 height 778
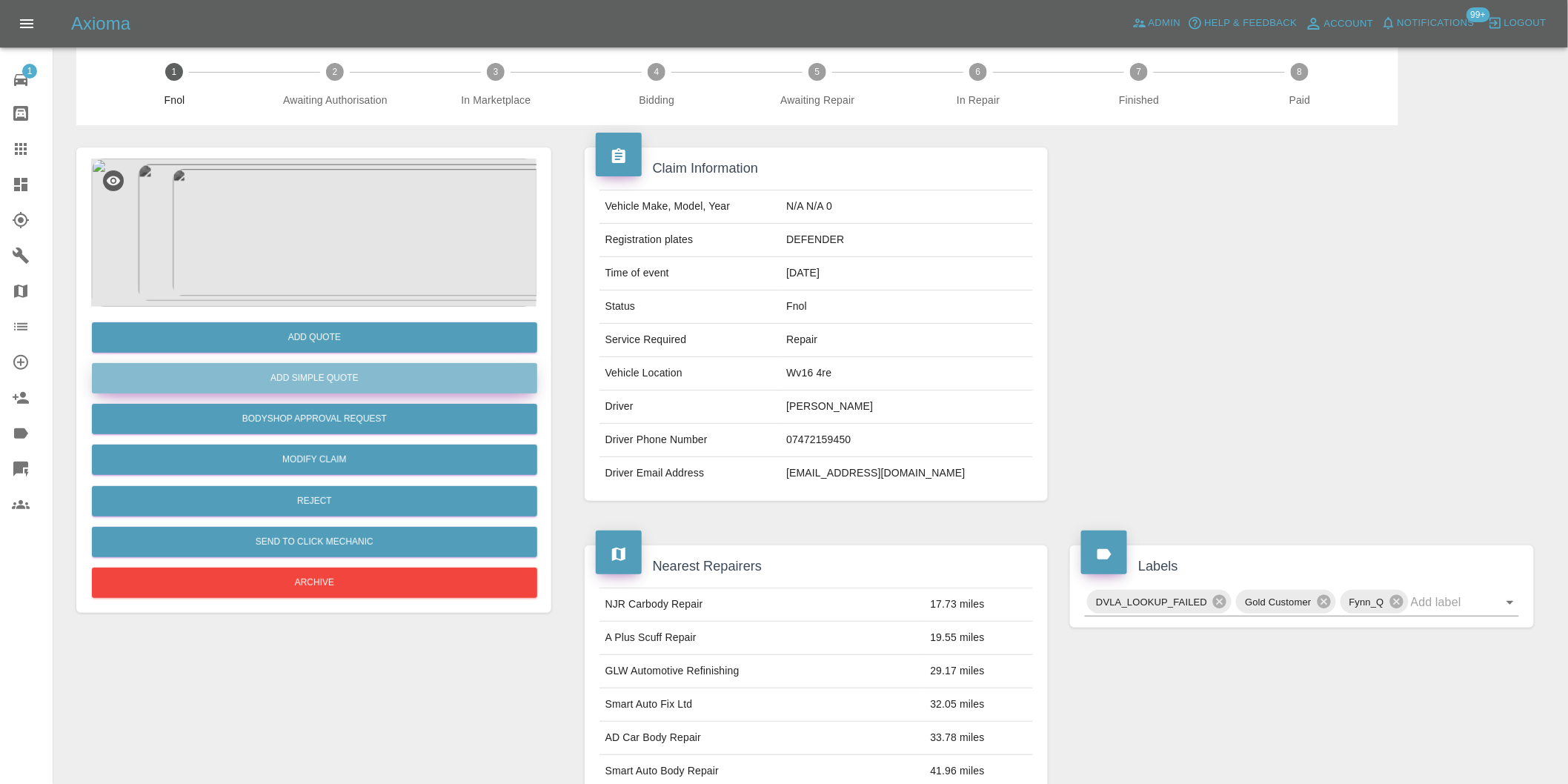
click at [309, 373] on button "Add Simple Quote" at bounding box center [314, 378] width 445 height 30
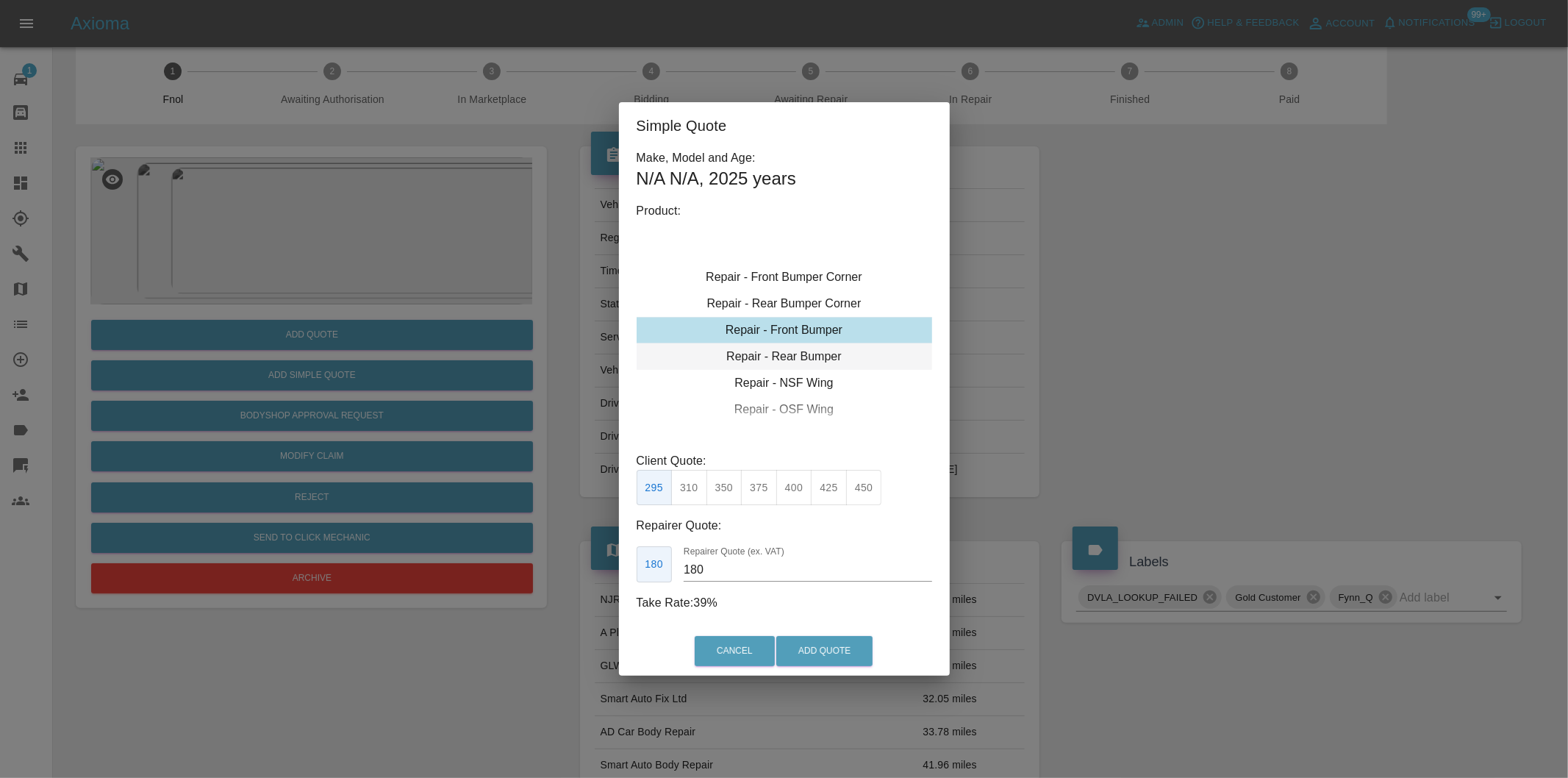
click at [819, 356] on div "Repair - Rear Bumper" at bounding box center [784, 356] width 296 height 26
click at [724, 488] on button "350" at bounding box center [724, 488] width 36 height 36
type input "210"
click at [815, 640] on button "Add Quote" at bounding box center [824, 651] width 96 height 30
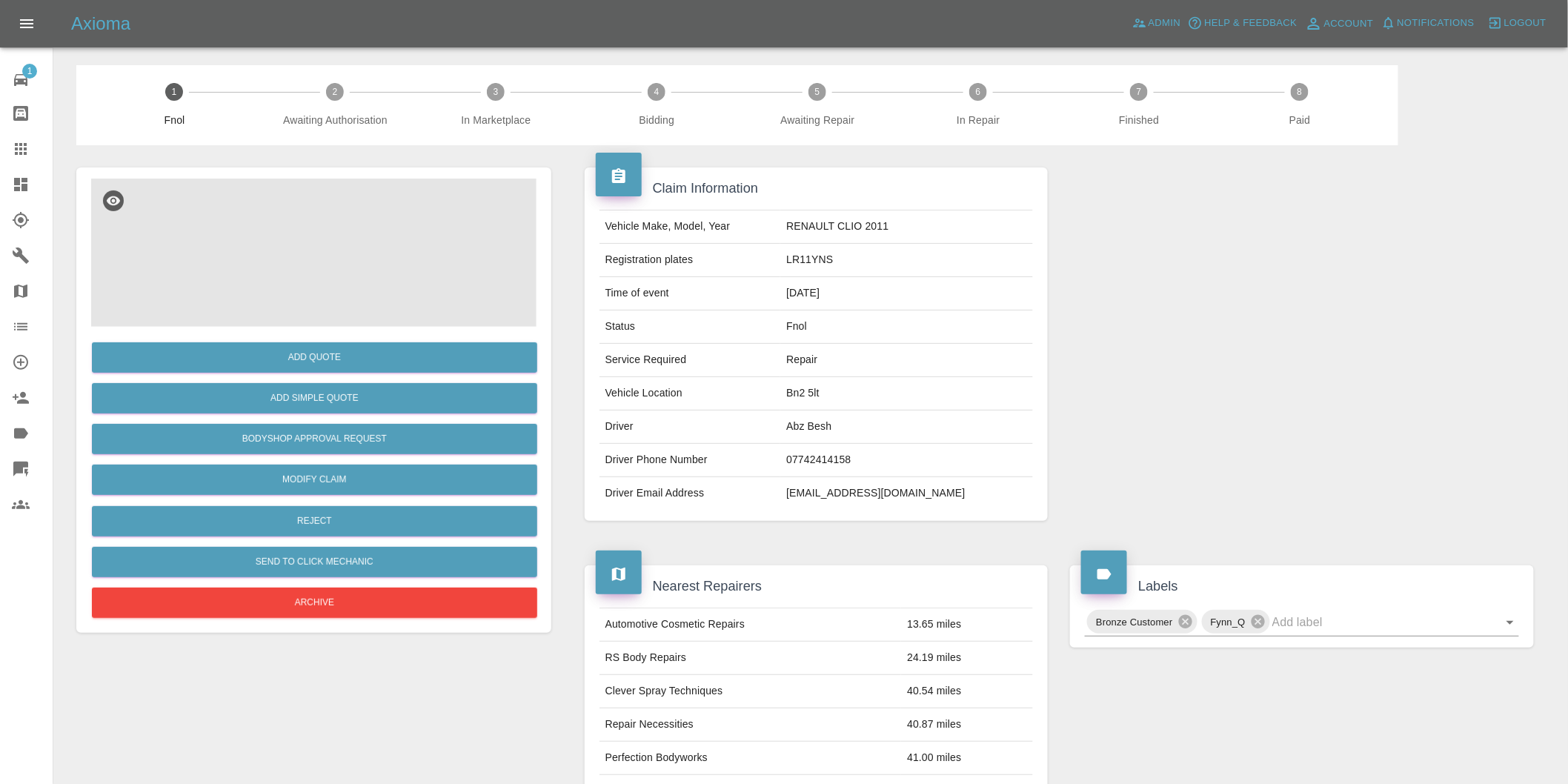
click at [331, 222] on img at bounding box center [313, 253] width 445 height 148
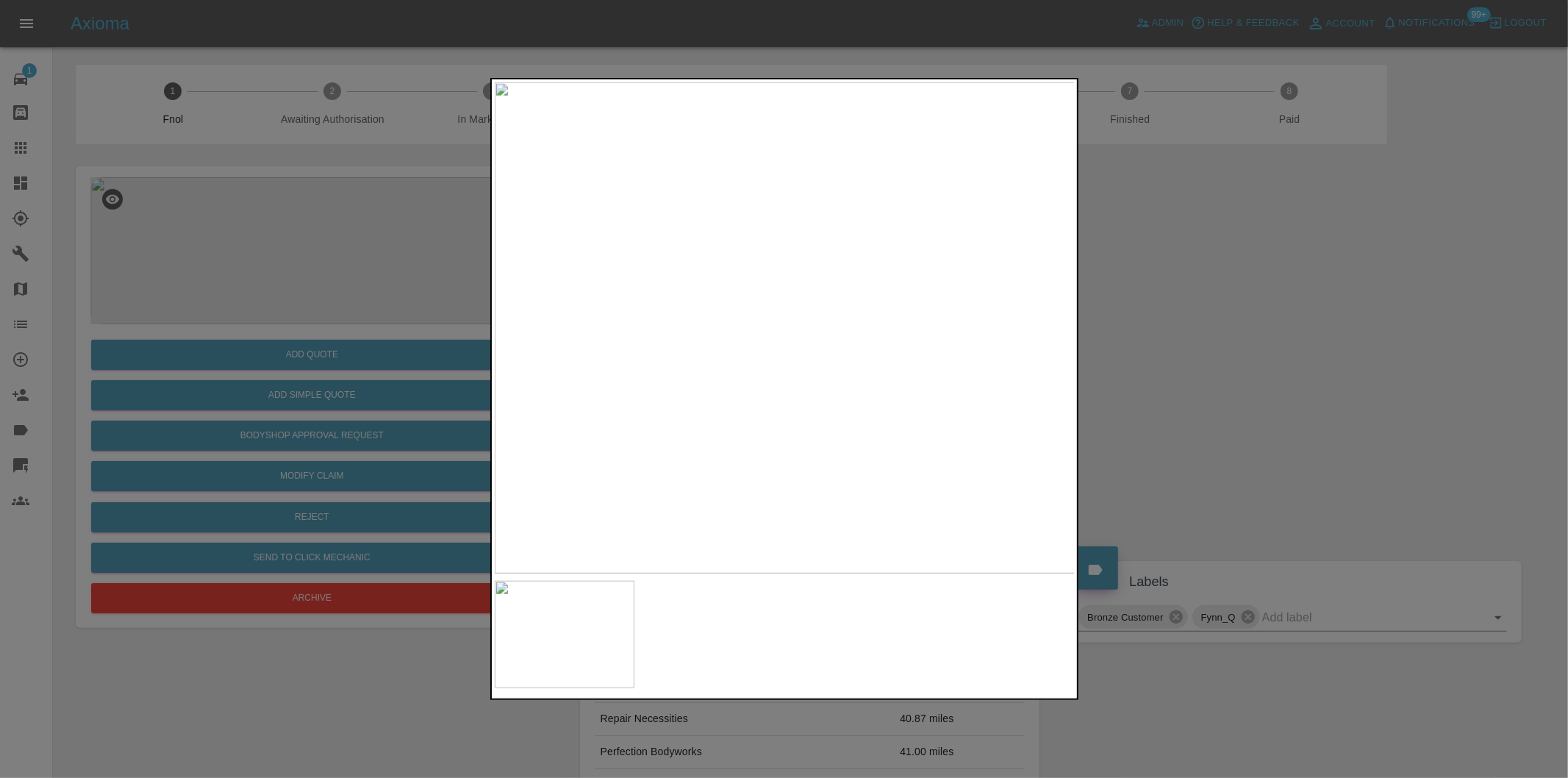
click at [749, 288] on img at bounding box center [785, 328] width 581 height 491
click at [737, 288] on img at bounding box center [890, 446] width 1742 height 1472
click at [1126, 318] on div at bounding box center [784, 389] width 1568 height 778
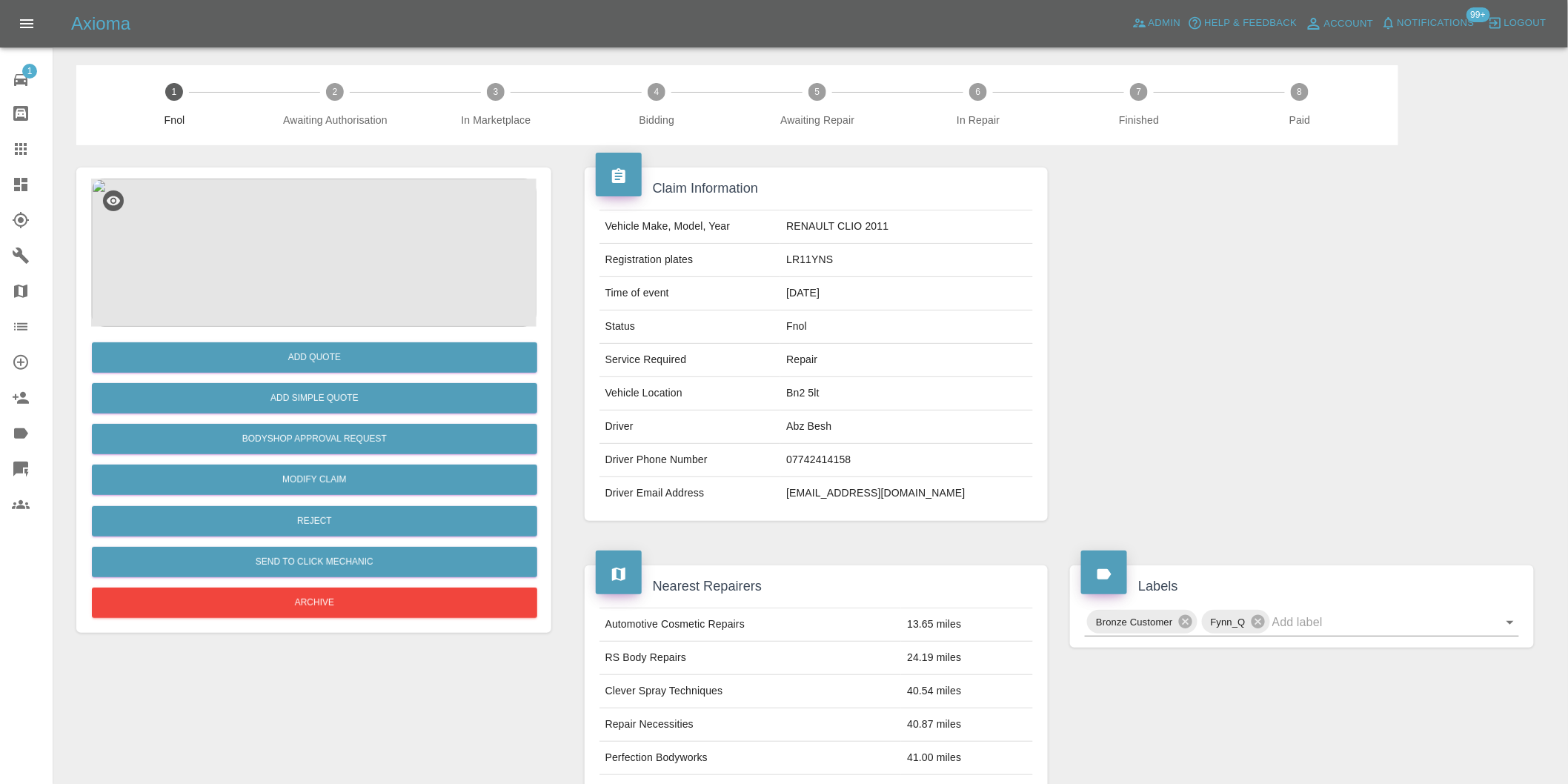
click at [331, 225] on img at bounding box center [313, 253] width 445 height 148
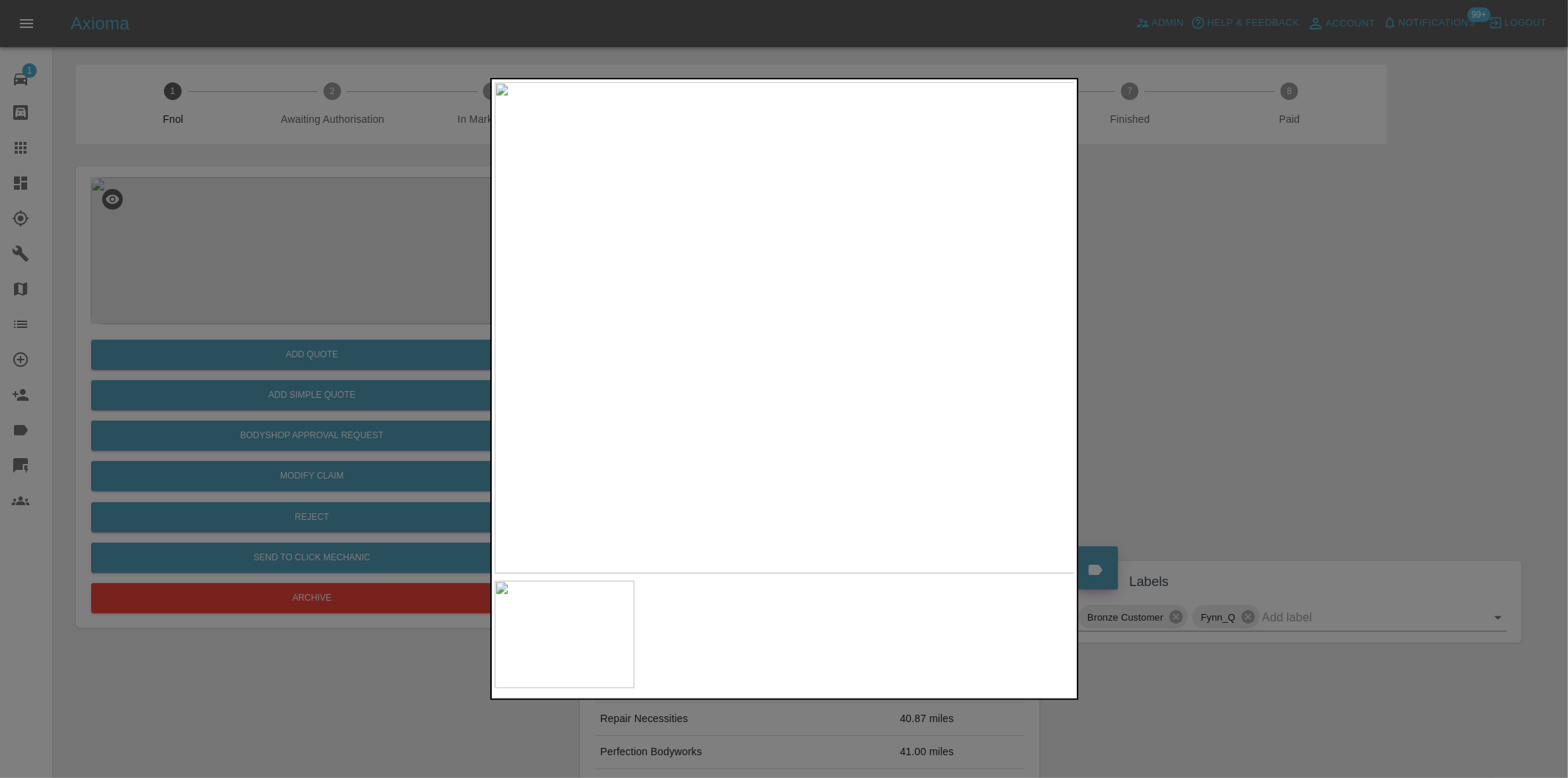
click at [928, 385] on img at bounding box center [785, 328] width 581 height 491
click at [796, 296] on img at bounding box center [352, 154] width 1742 height 1472
click at [719, 238] on img at bounding box center [785, 328] width 581 height 491
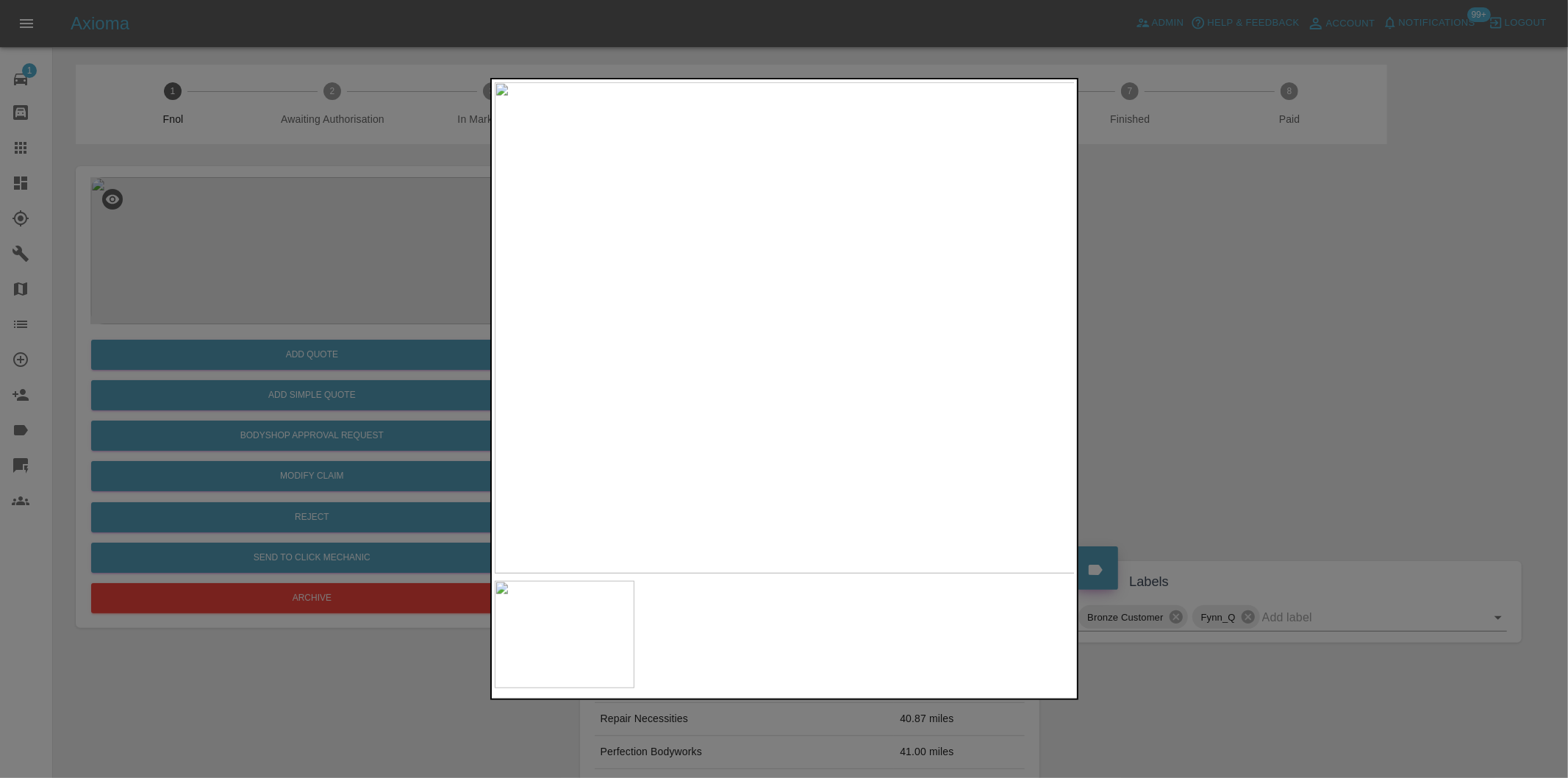
click at [719, 238] on img at bounding box center [785, 328] width 581 height 491
click at [716, 257] on img at bounding box center [979, 597] width 1742 height 1472
drag, startPoint x: 1254, startPoint y: 315, endPoint x: 844, endPoint y: 311, distance: 410.0
click at [1243, 314] on div at bounding box center [784, 389] width 1568 height 778
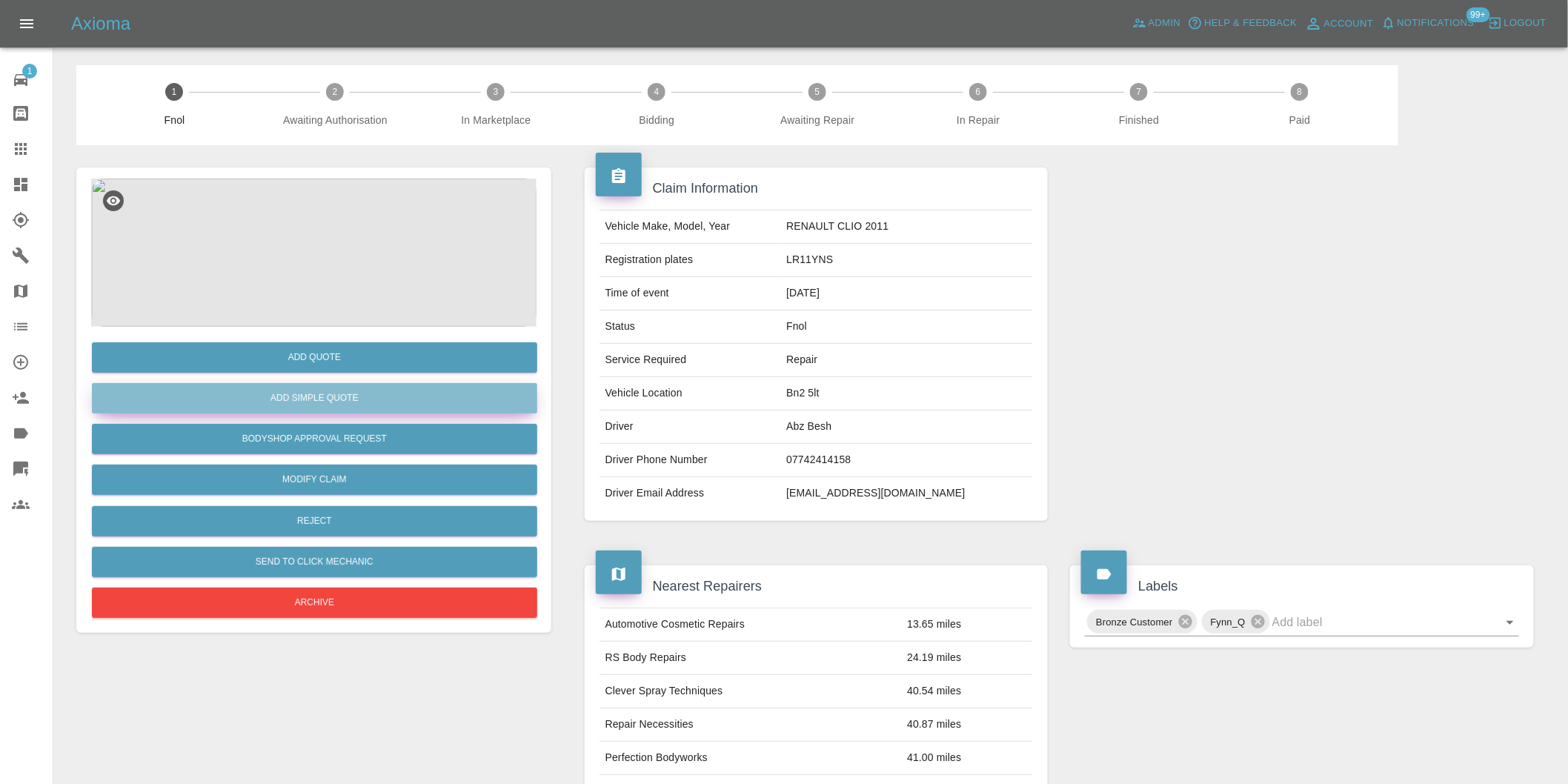
click at [398, 394] on button "Add Simple Quote" at bounding box center [314, 398] width 445 height 30
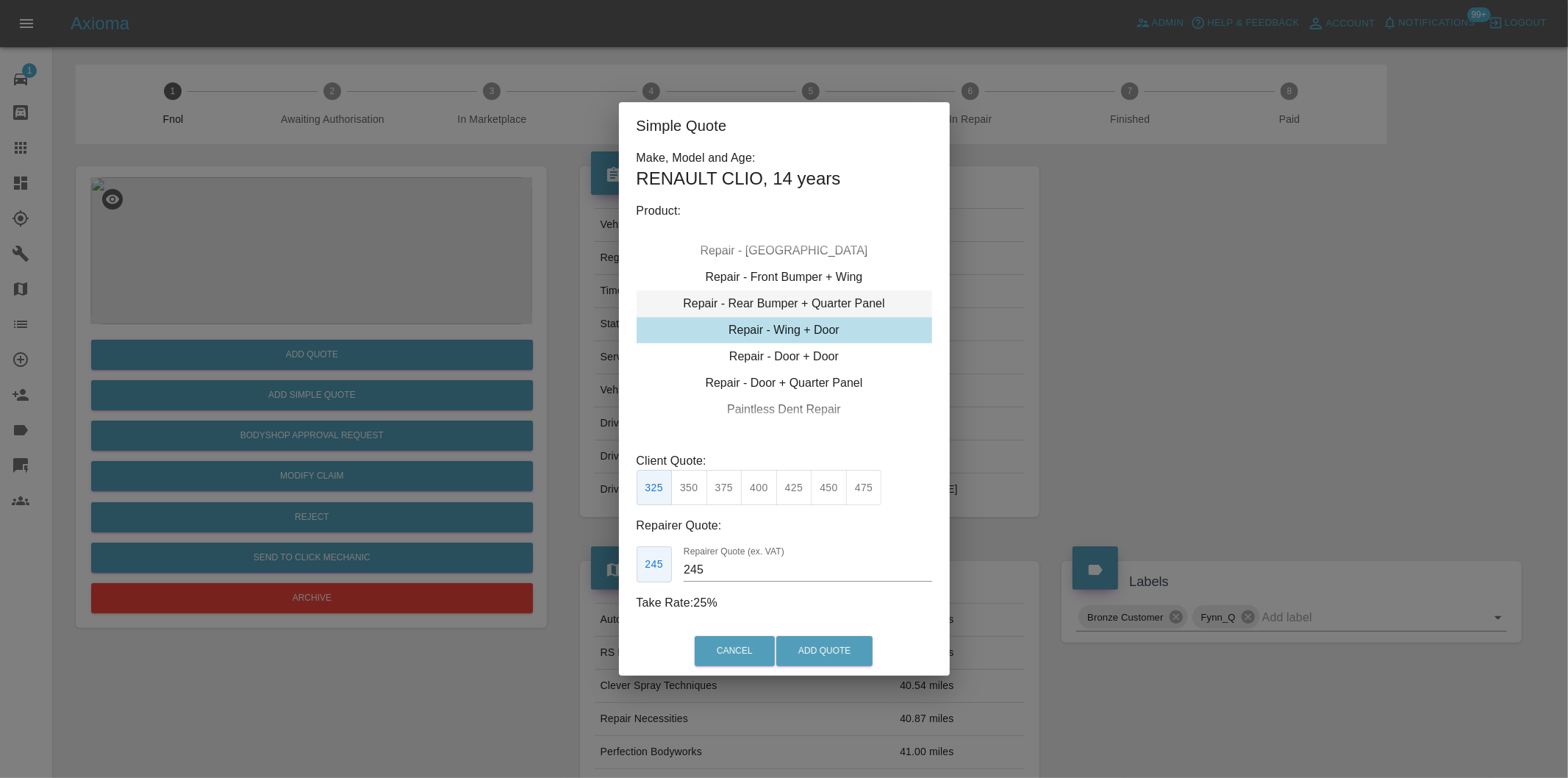
click at [853, 297] on div "Repair - Rear Bumper + Quarter Panel" at bounding box center [784, 303] width 296 height 26
click at [762, 490] on button "375" at bounding box center [759, 488] width 36 height 36
drag, startPoint x: 798, startPoint y: 496, endPoint x: 810, endPoint y: 535, distance: 40.8
click at [796, 496] on button "395" at bounding box center [794, 488] width 36 height 36
type input "250"
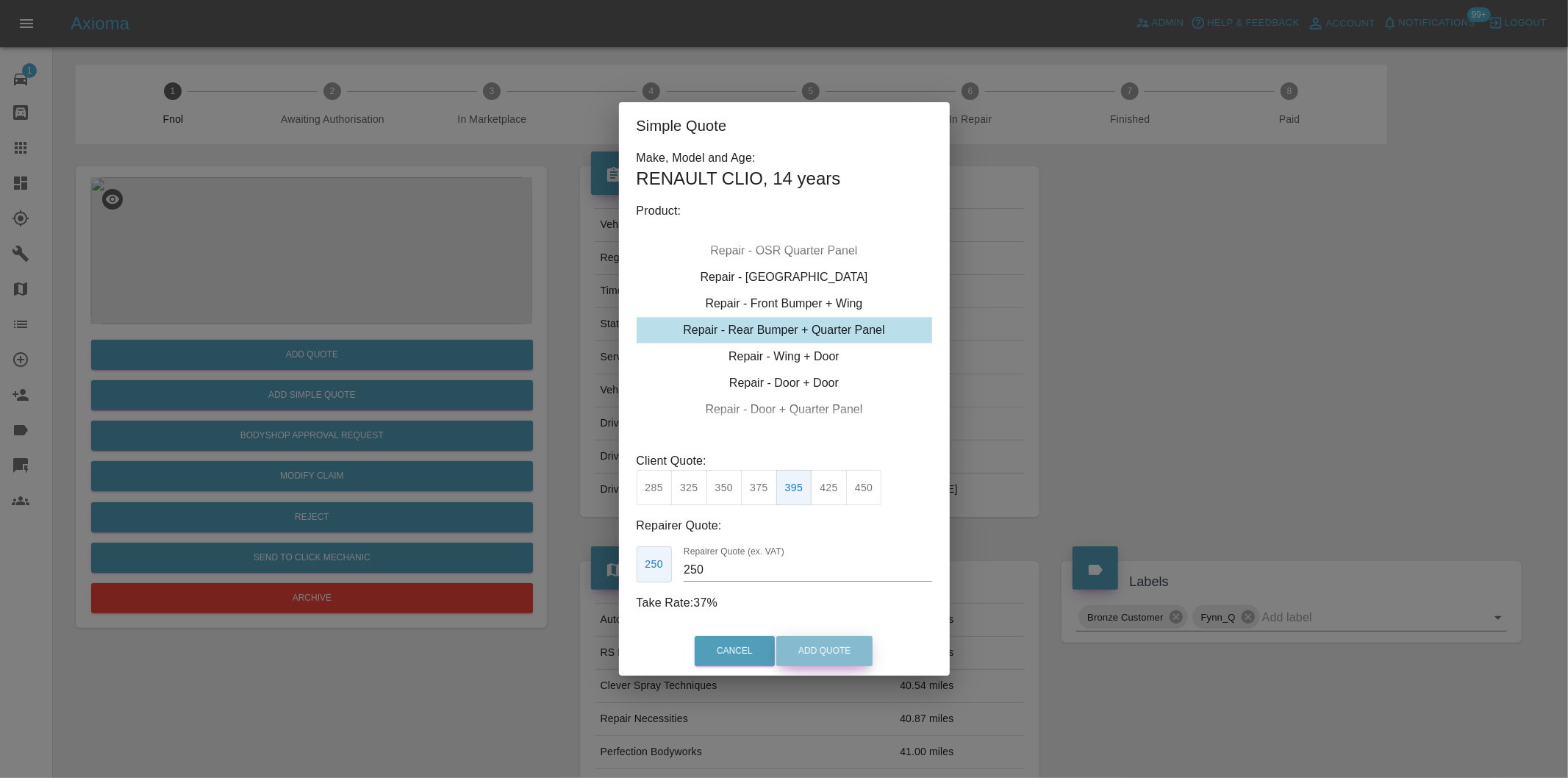
click at [832, 643] on button "Add Quote" at bounding box center [824, 651] width 96 height 30
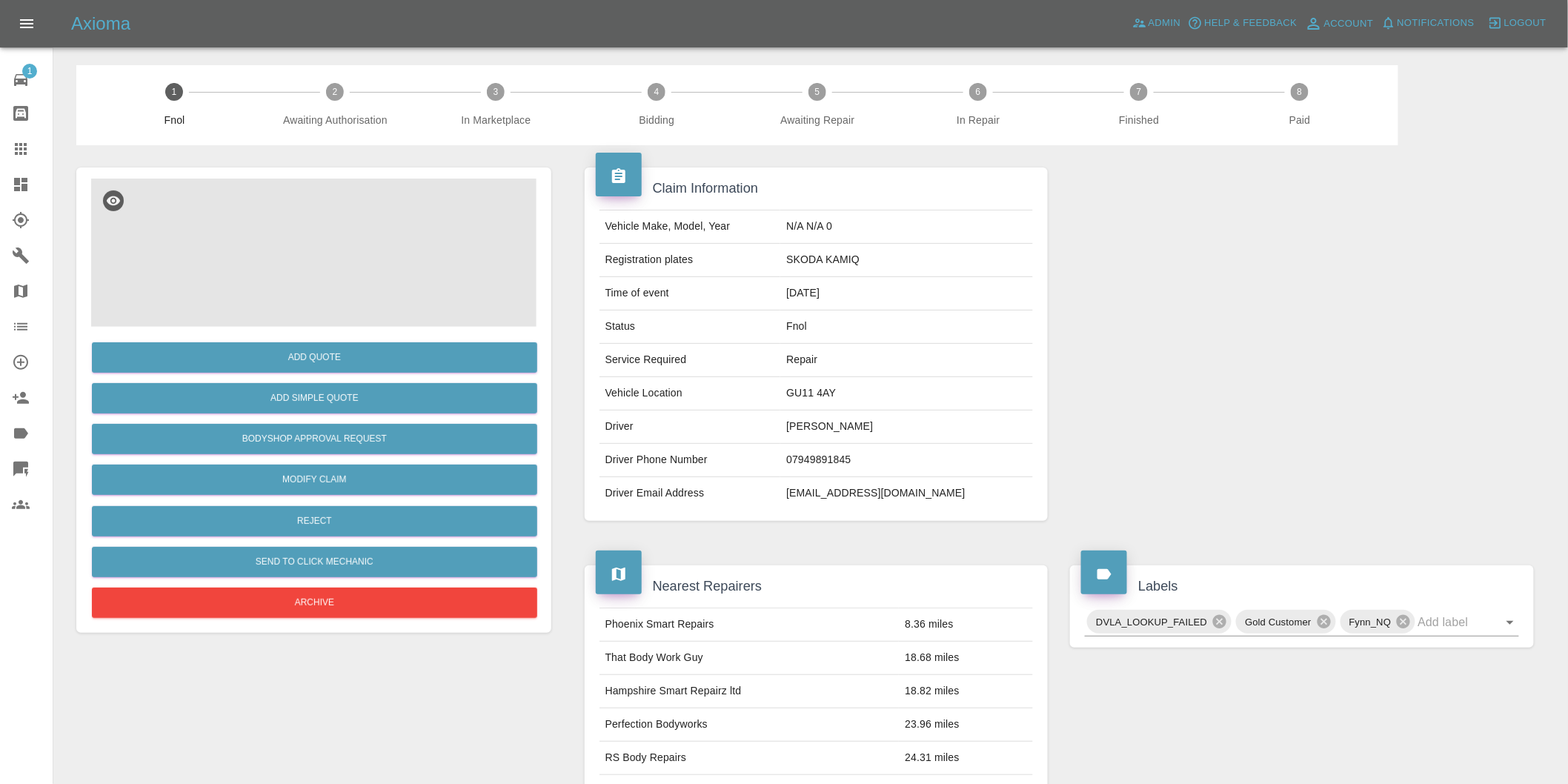
click at [313, 227] on img at bounding box center [313, 253] width 445 height 148
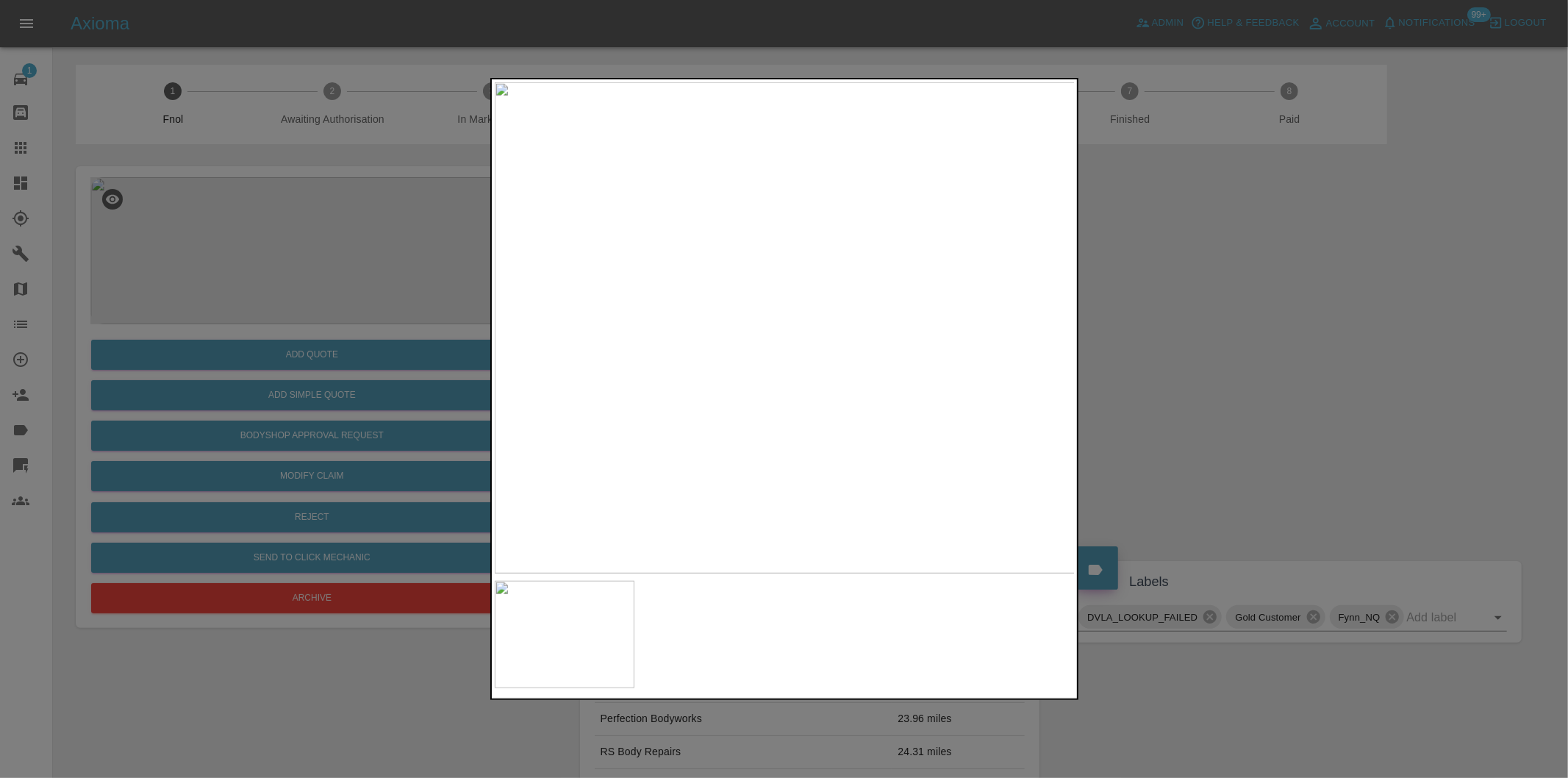
click at [1159, 339] on div at bounding box center [784, 389] width 1568 height 778
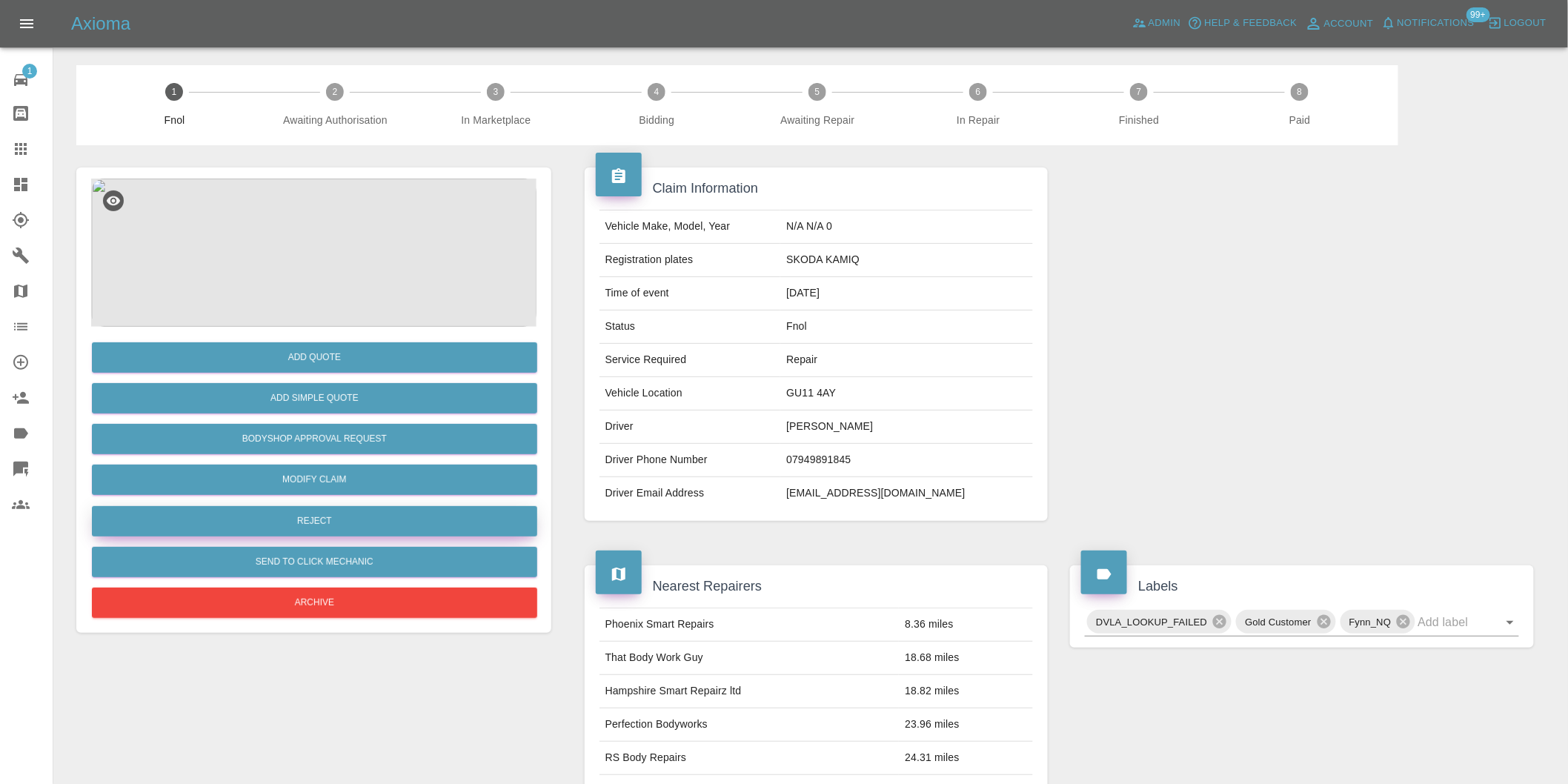
click at [347, 519] on button "Reject" at bounding box center [314, 521] width 445 height 30
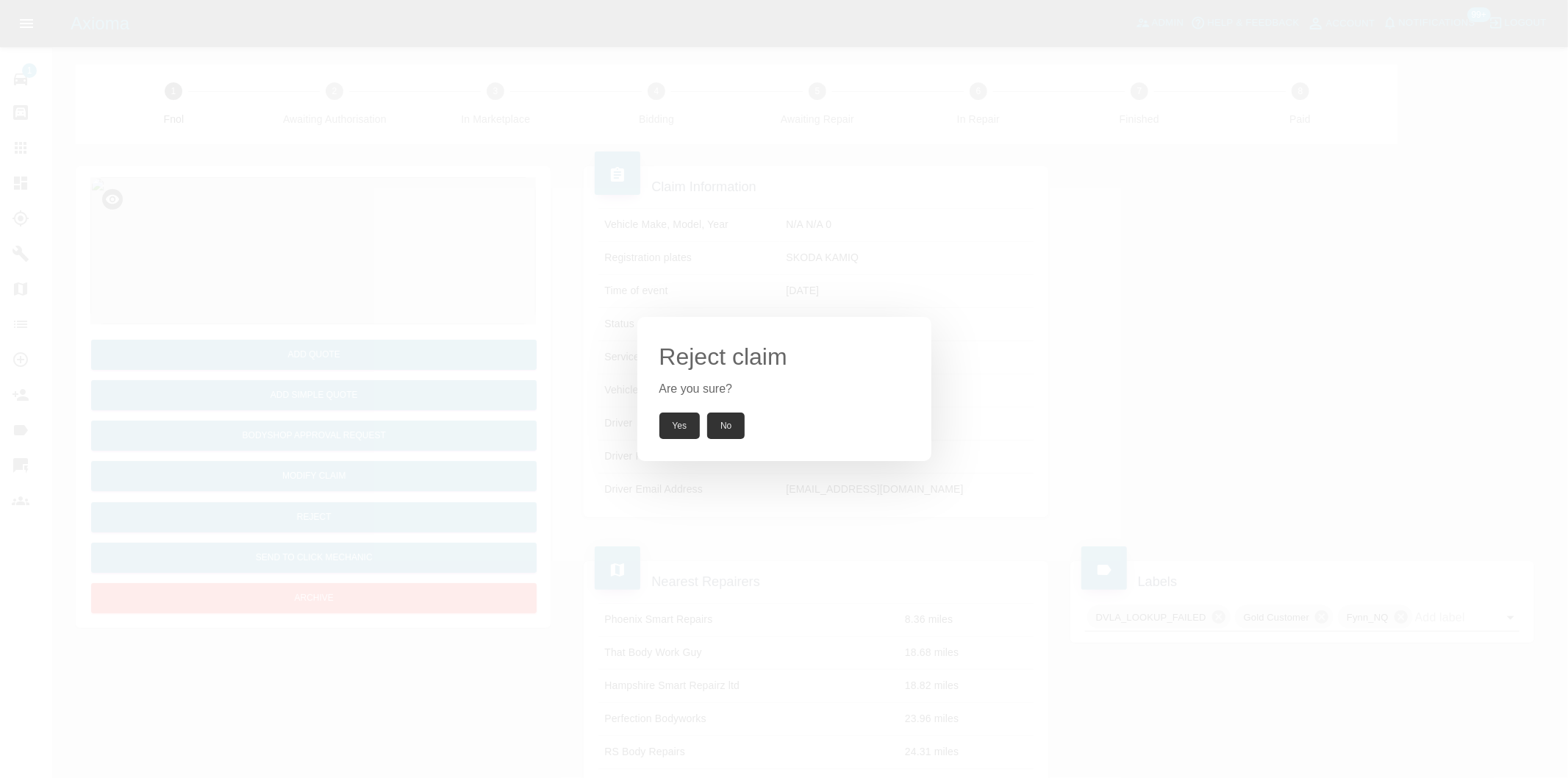
click at [680, 434] on button "Yes" at bounding box center [680, 425] width 41 height 26
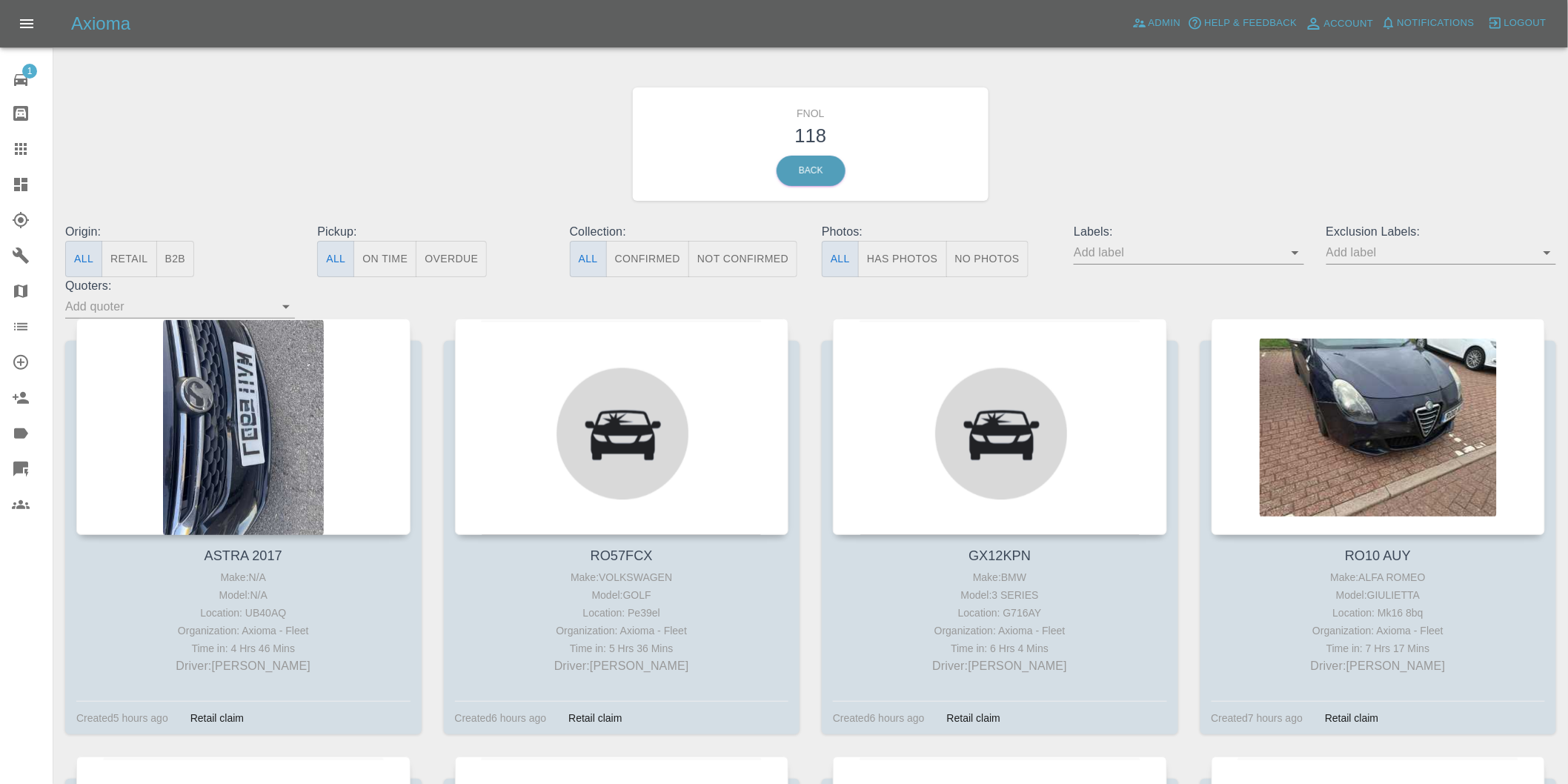
click at [884, 253] on button "Has Photos" at bounding box center [902, 258] width 89 height 36
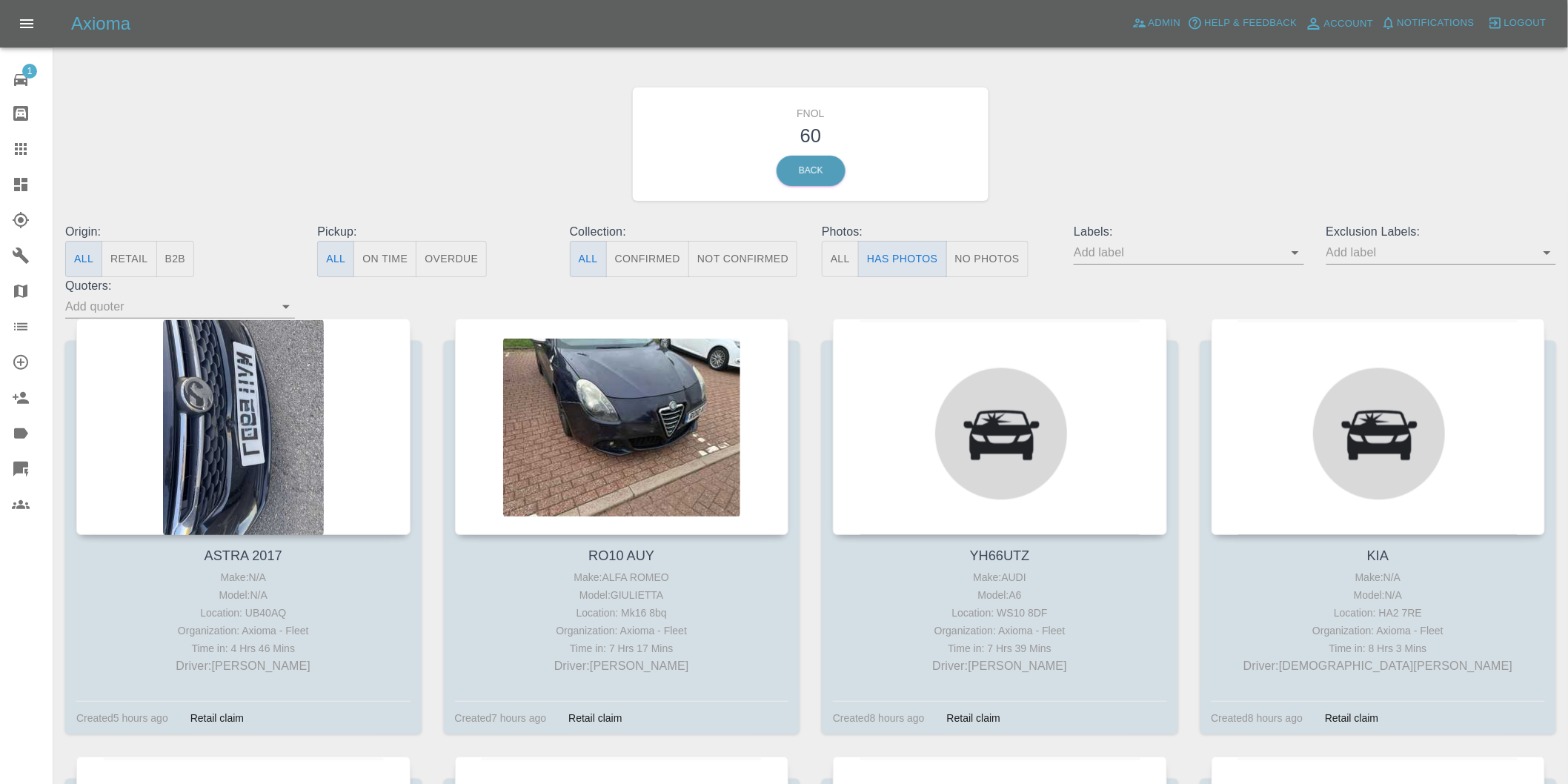
click at [1547, 257] on icon "Open" at bounding box center [1547, 253] width 18 height 18
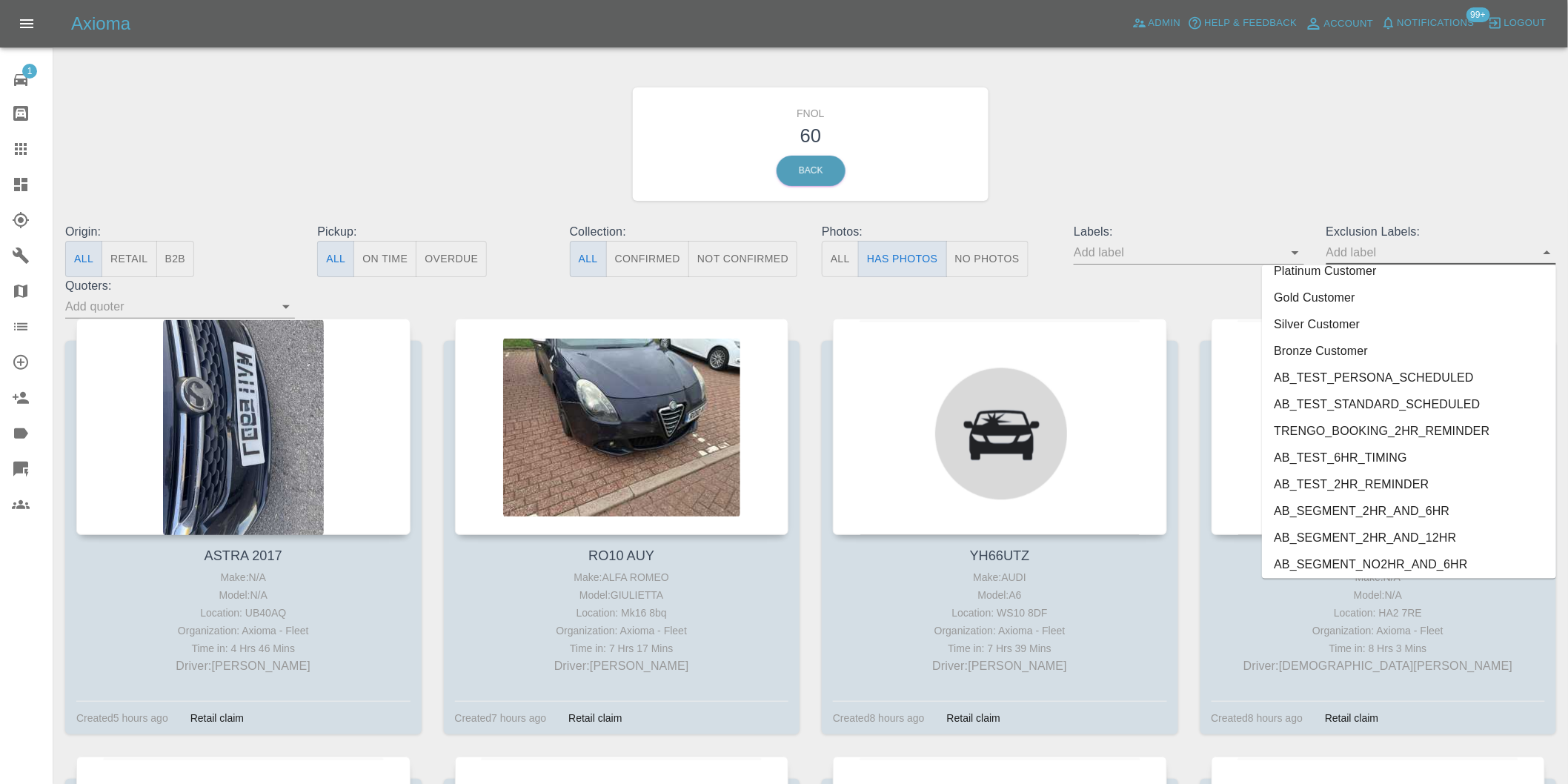
scroll to position [3218, 0]
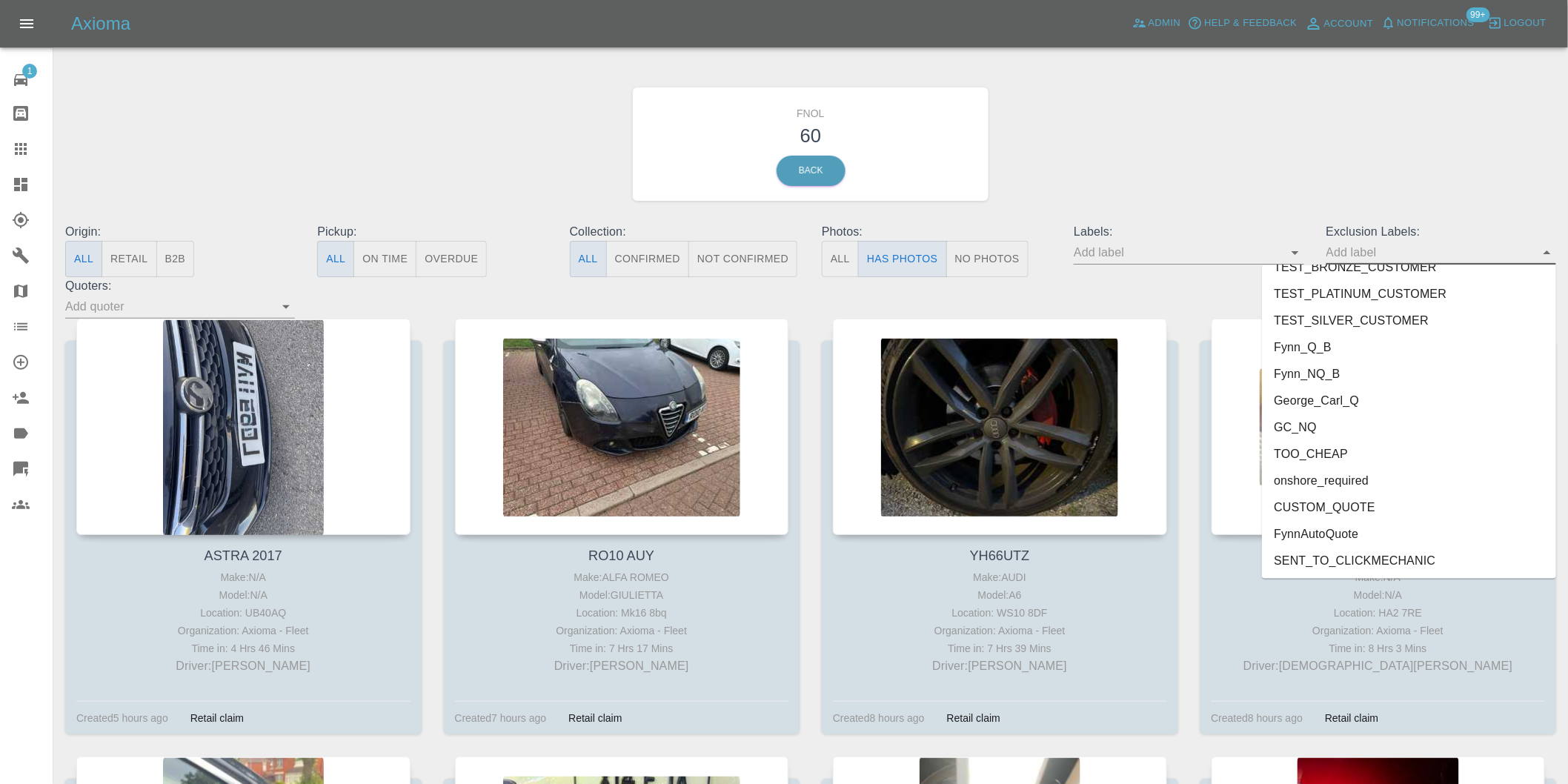
click at [1349, 480] on li "onshore_required" at bounding box center [1408, 480] width 294 height 26
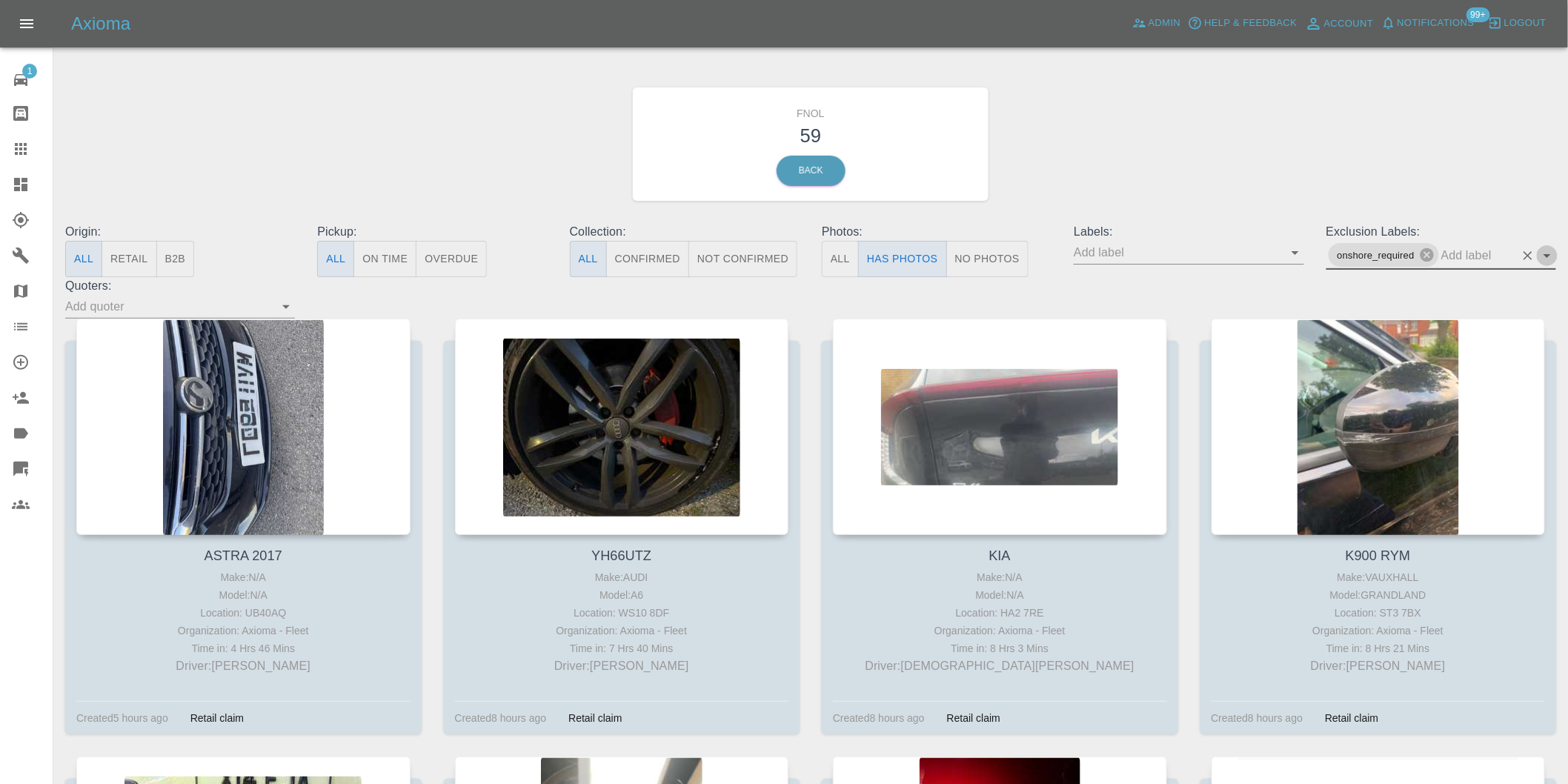
click at [1546, 253] on icon "Open" at bounding box center [1547, 256] width 18 height 18
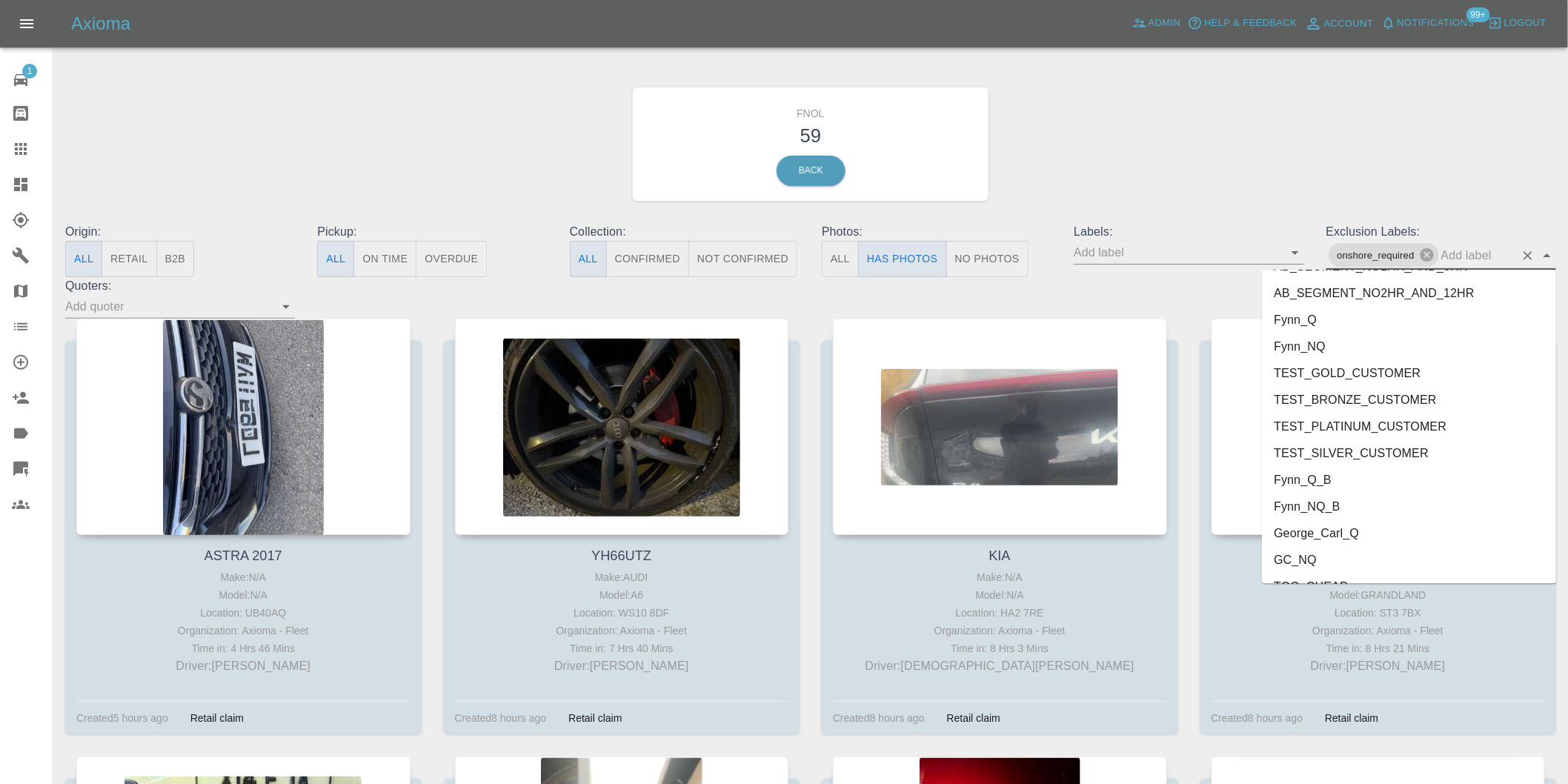
scroll to position [3191, 0]
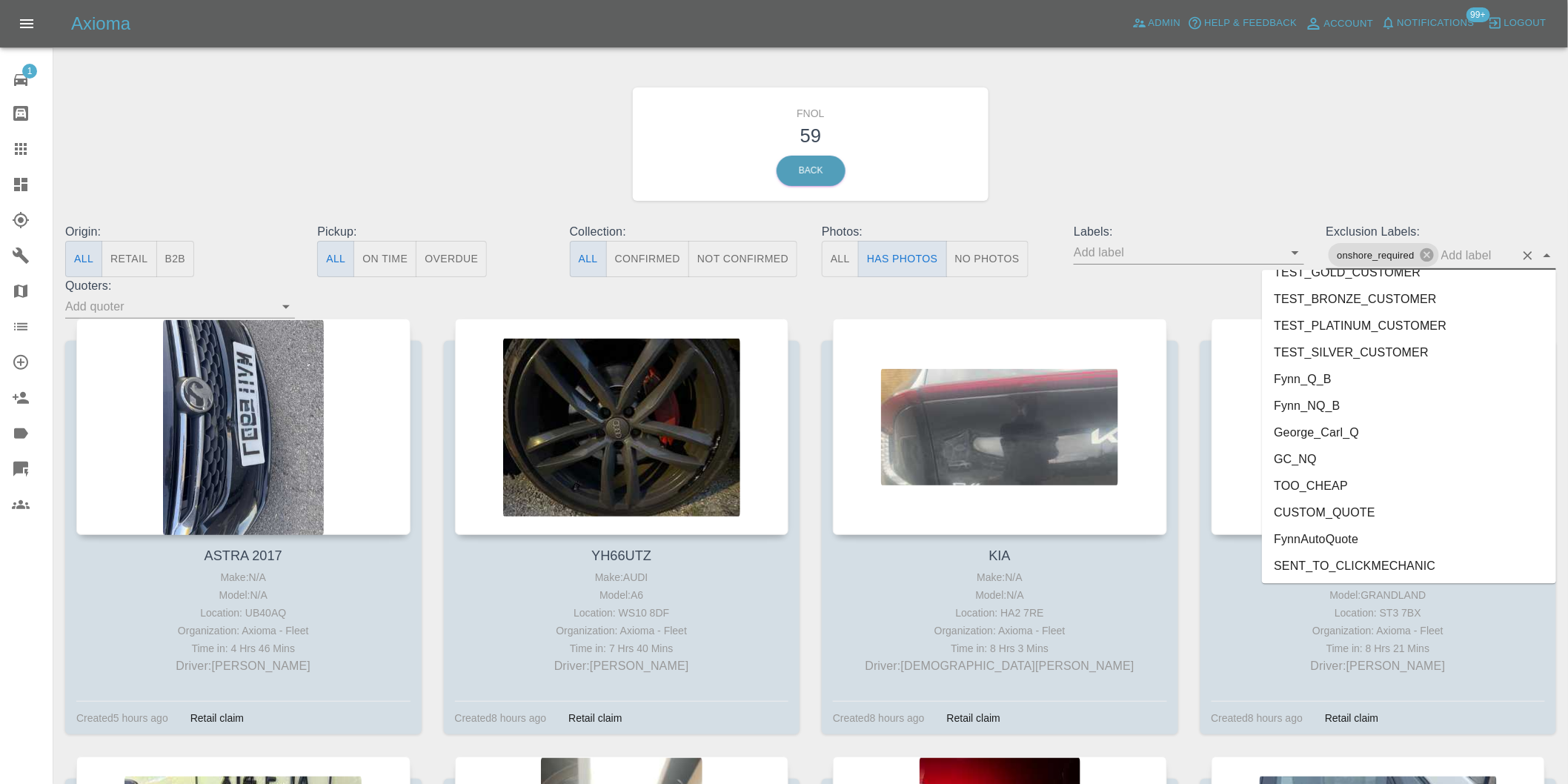
click at [1358, 434] on li "George_Carl_Q" at bounding box center [1408, 431] width 294 height 26
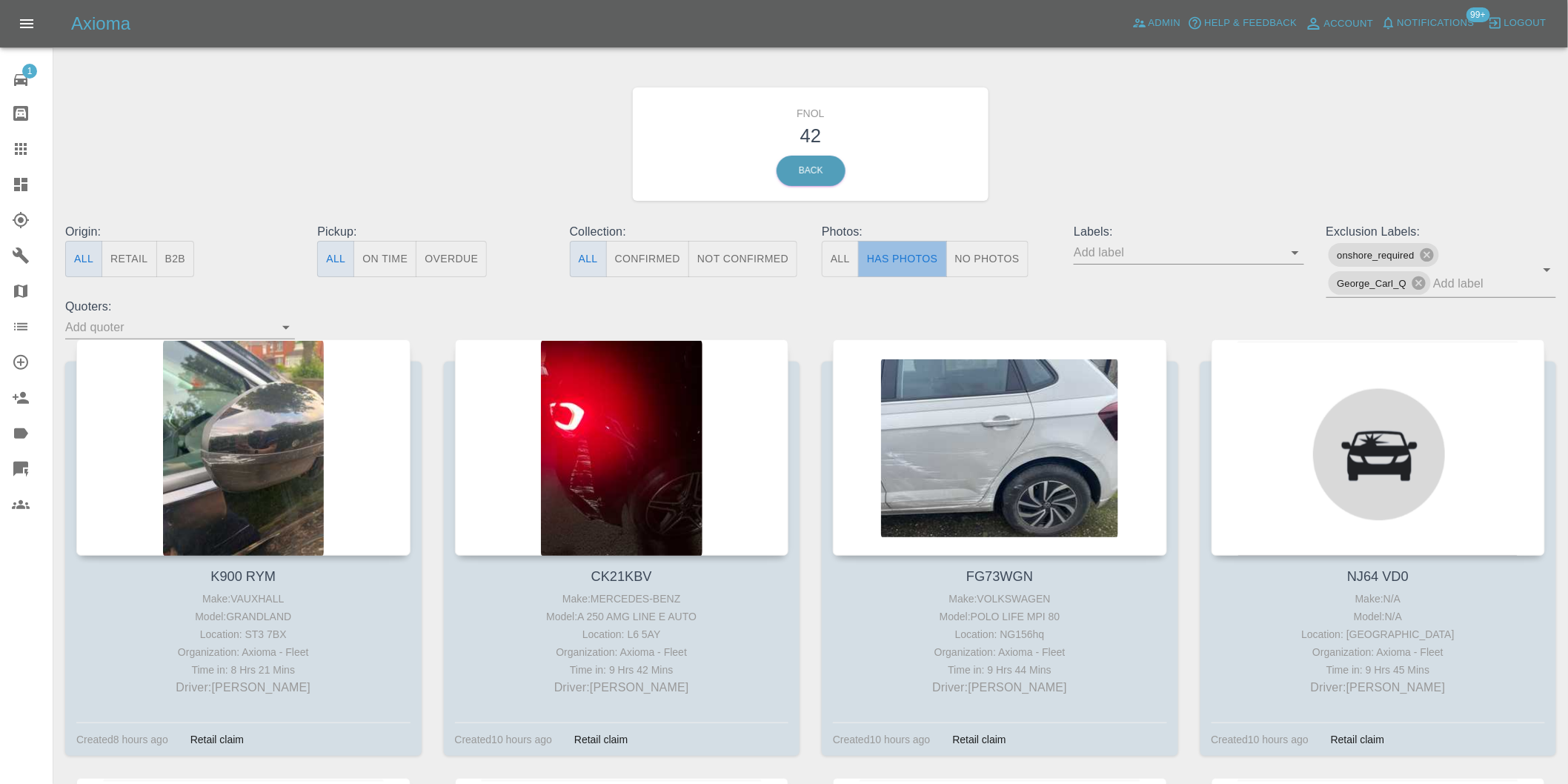
click at [903, 249] on button "Has Photos" at bounding box center [902, 258] width 89 height 36
